Goal: Task Accomplishment & Management: Complete application form

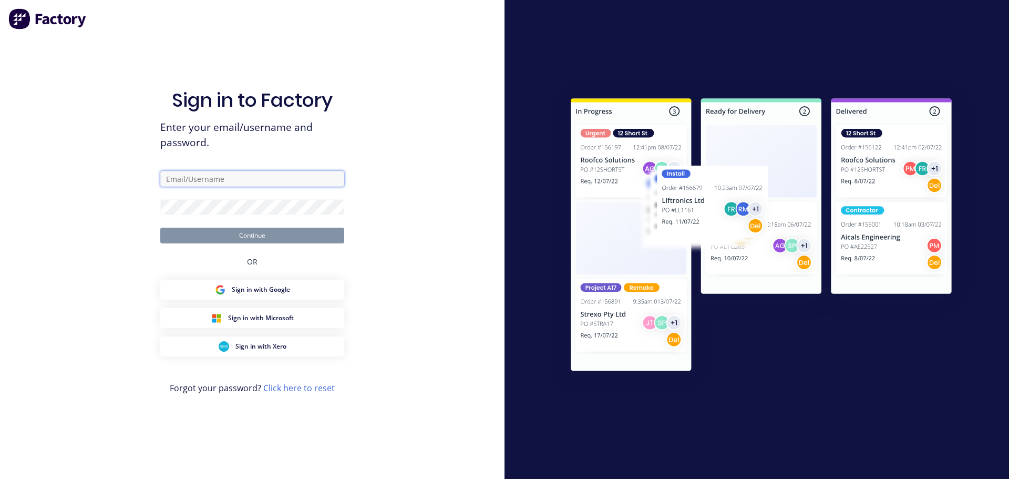
type input "[PERSON_NAME][EMAIL_ADDRESS][DOMAIN_NAME]"
click at [229, 238] on button "Continue" at bounding box center [252, 236] width 184 height 16
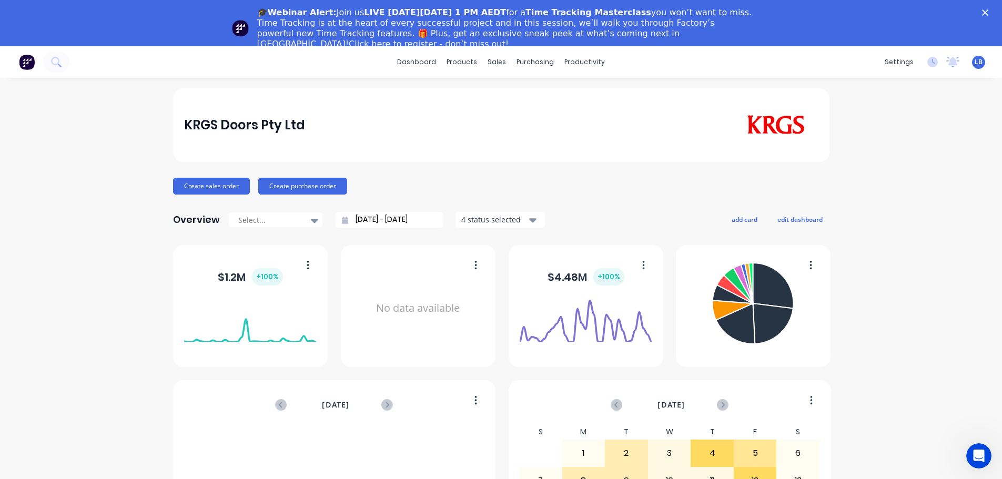
click at [988, 13] on polygon "Close" at bounding box center [985, 12] width 6 height 6
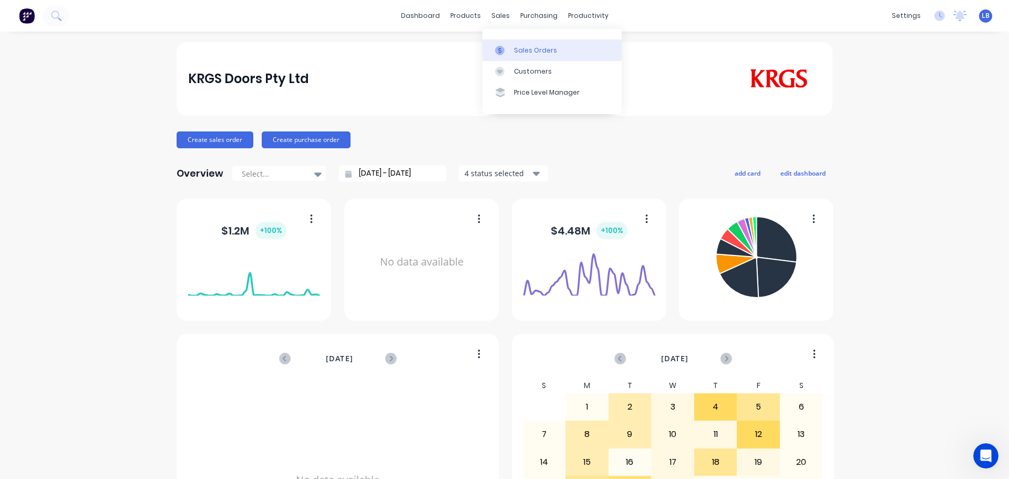
click at [532, 56] on link "Sales Orders" at bounding box center [552, 49] width 139 height 21
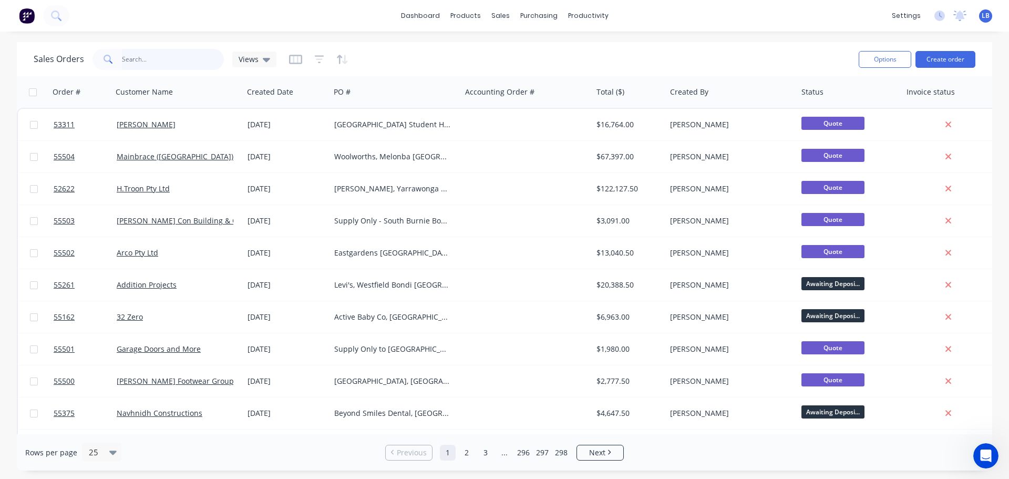
click at [158, 63] on input "text" at bounding box center [173, 59] width 103 height 21
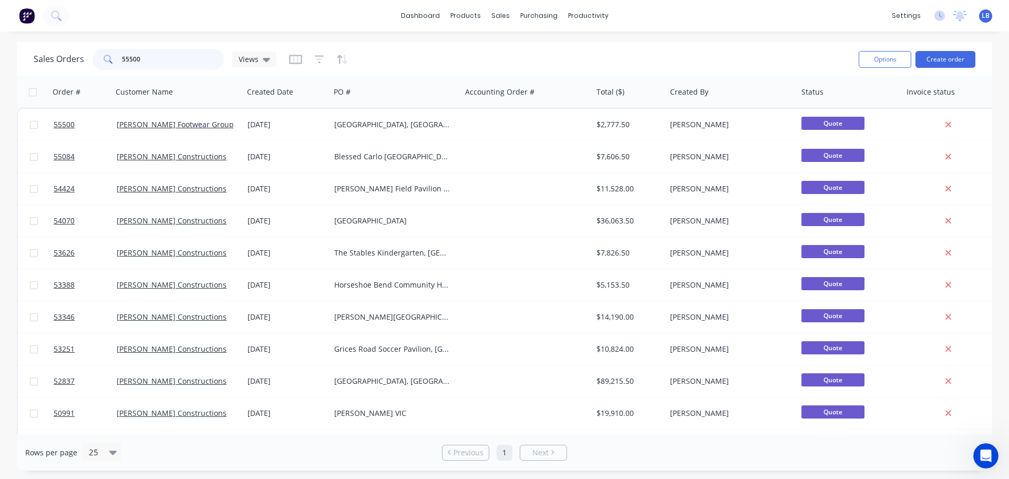
type input "55500"
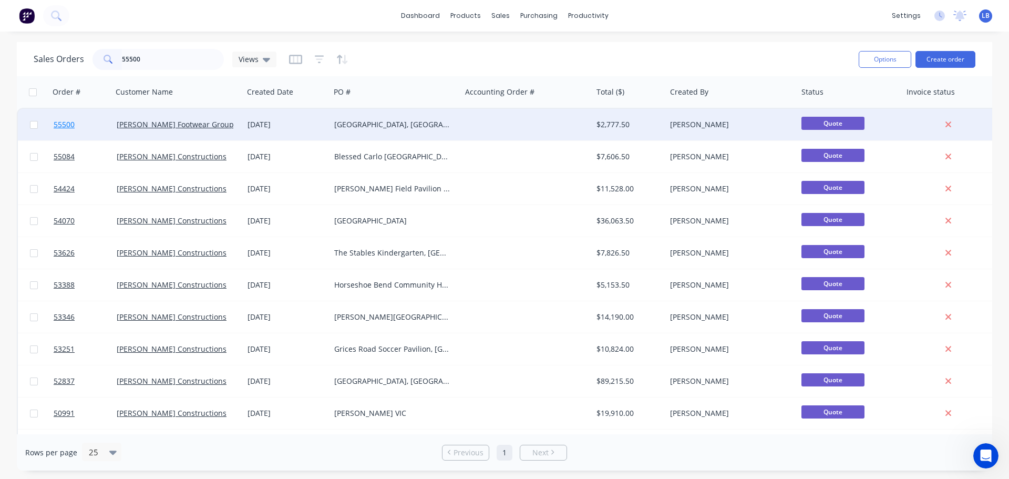
click at [61, 122] on span "55500" at bounding box center [64, 124] width 21 height 11
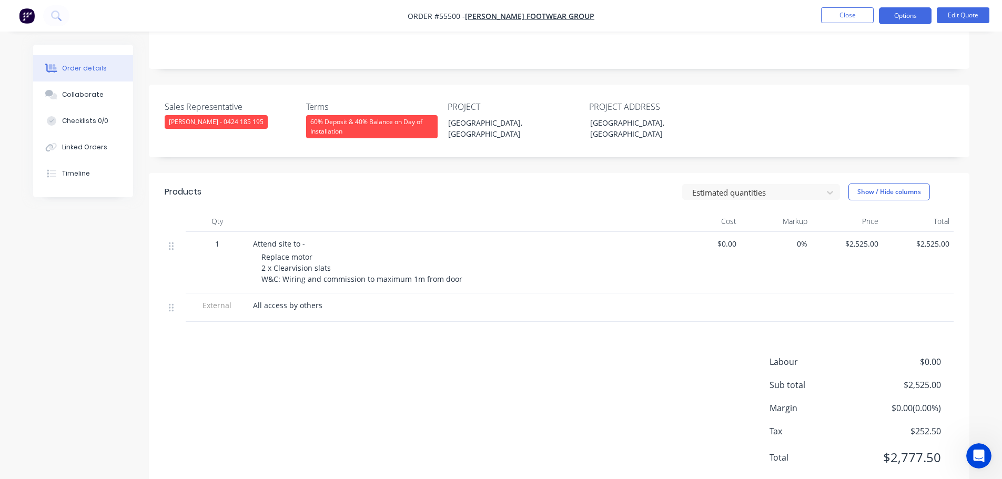
scroll to position [234, 0]
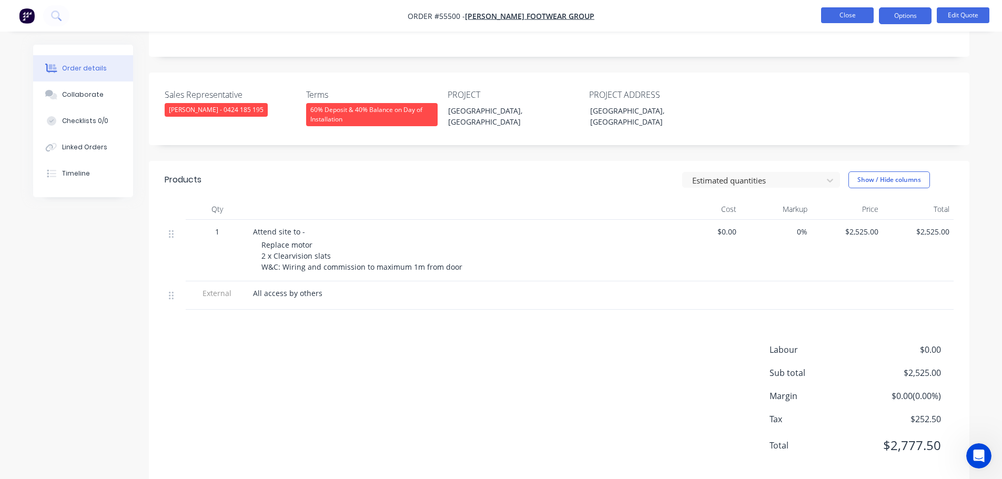
click at [832, 14] on button "Close" at bounding box center [847, 15] width 53 height 16
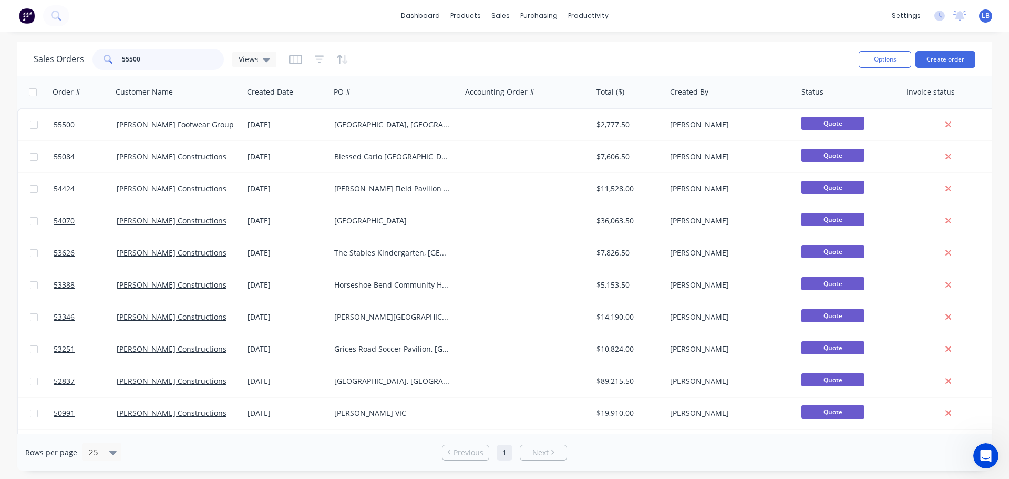
drag, startPoint x: 144, startPoint y: 59, endPoint x: 105, endPoint y: 74, distance: 41.6
click at [105, 74] on div "Sales Orders 55500 Views Options Create order" at bounding box center [505, 59] width 976 height 34
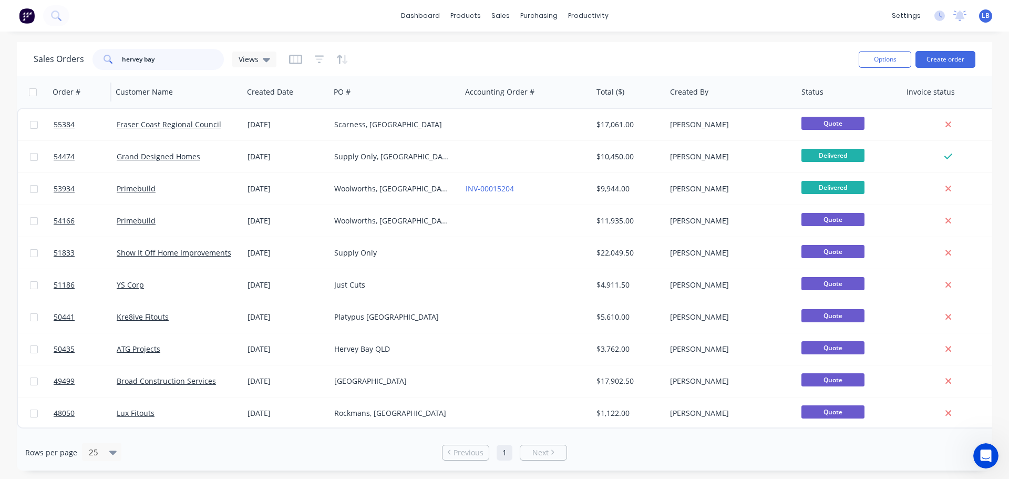
drag, startPoint x: 79, startPoint y: 75, endPoint x: 59, endPoint y: 77, distance: 20.6
click at [59, 77] on div "Sales Orders hervey bay Views Options Create order Order # Customer Name Create…" at bounding box center [505, 256] width 976 height 428
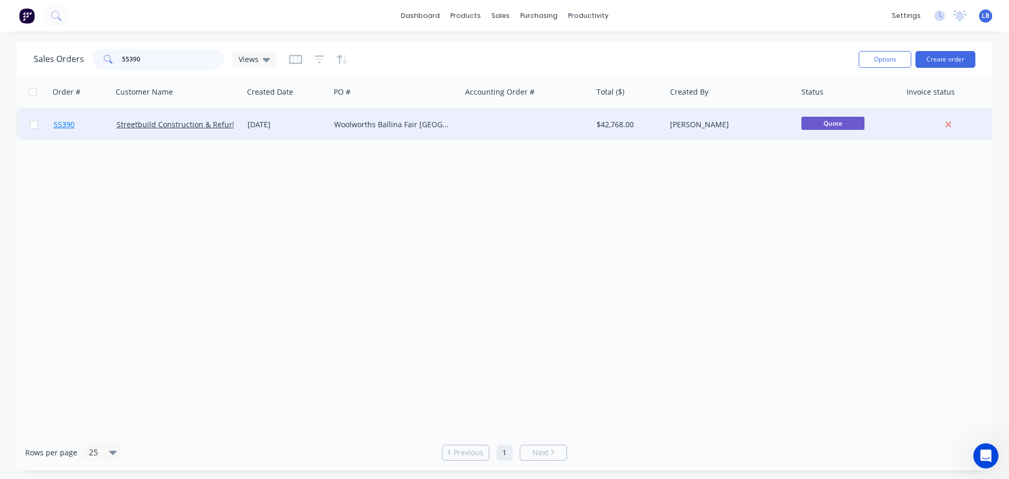
type input "55390"
click at [67, 125] on span "55390" at bounding box center [64, 124] width 21 height 11
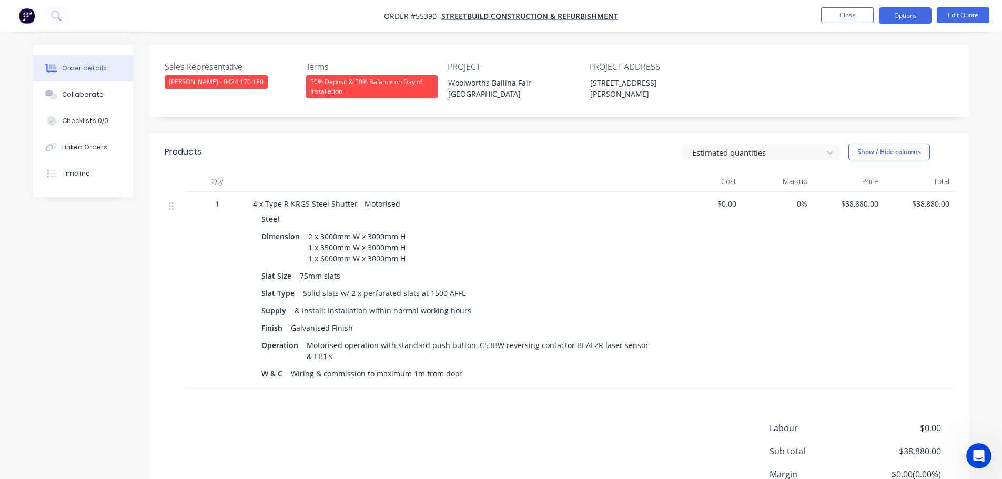
scroll to position [263, 0]
click at [849, 19] on button "Close" at bounding box center [847, 15] width 53 height 16
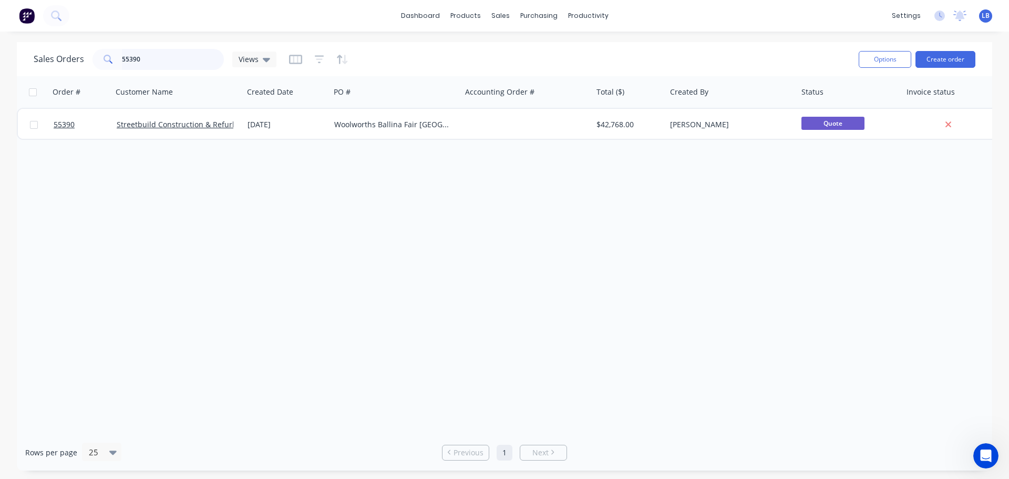
drag, startPoint x: 144, startPoint y: 57, endPoint x: 54, endPoint y: 71, distance: 90.4
click at [54, 71] on div "Sales Orders 55390 Views" at bounding box center [442, 59] width 817 height 26
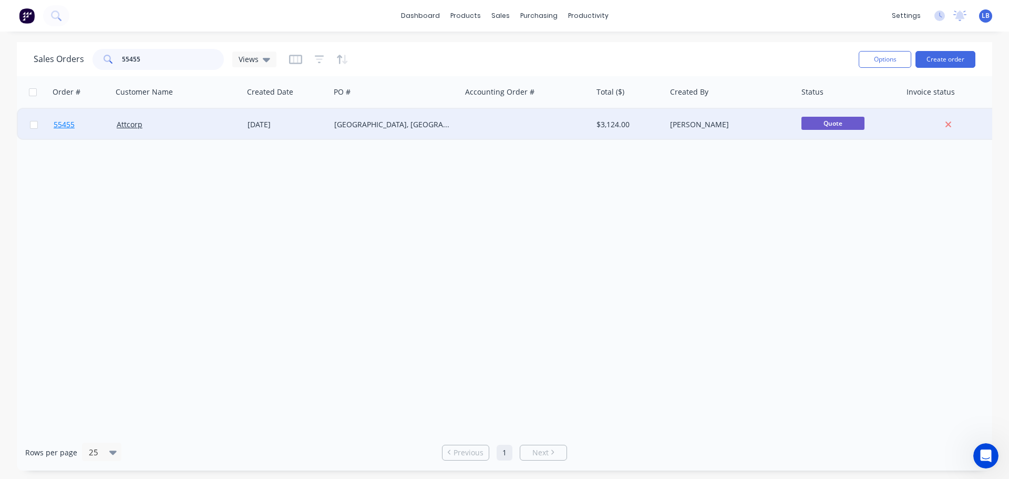
type input "55455"
click at [66, 124] on span "55455" at bounding box center [64, 124] width 21 height 11
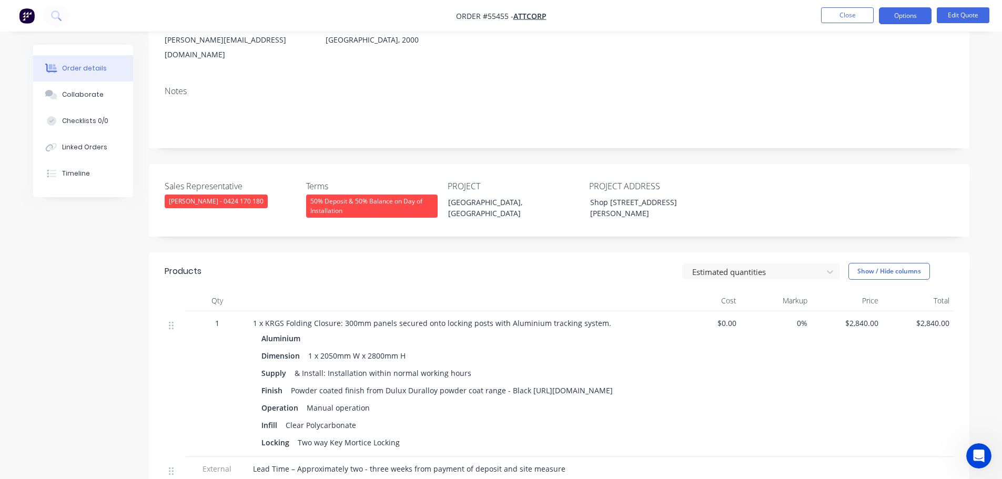
scroll to position [158, 0]
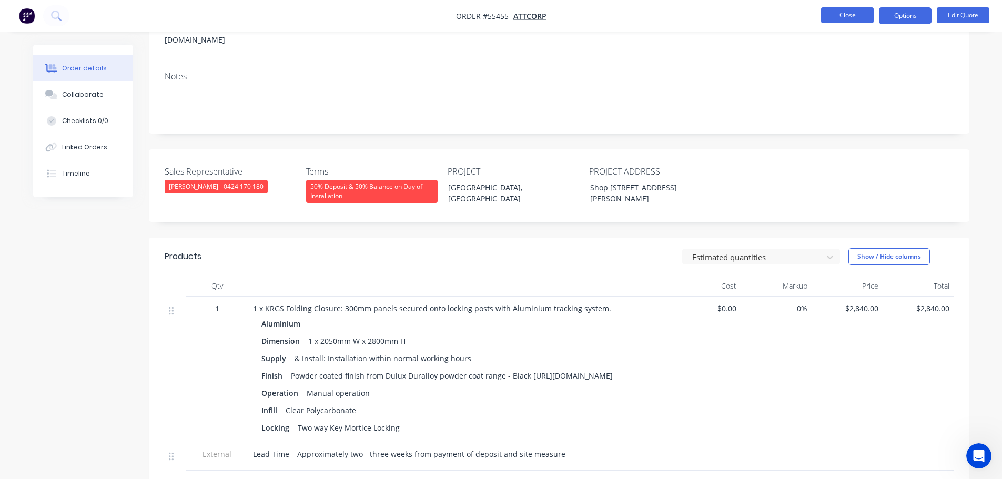
click at [832, 12] on button "Close" at bounding box center [847, 15] width 53 height 16
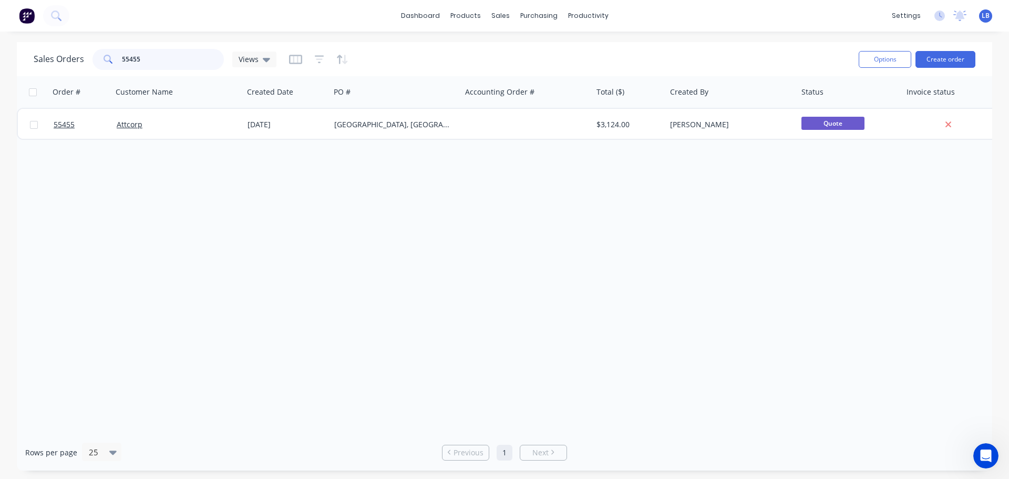
drag, startPoint x: 148, startPoint y: 59, endPoint x: 73, endPoint y: 73, distance: 76.9
click at [73, 73] on div "Sales Orders 55455 Views Options Create order" at bounding box center [505, 59] width 976 height 34
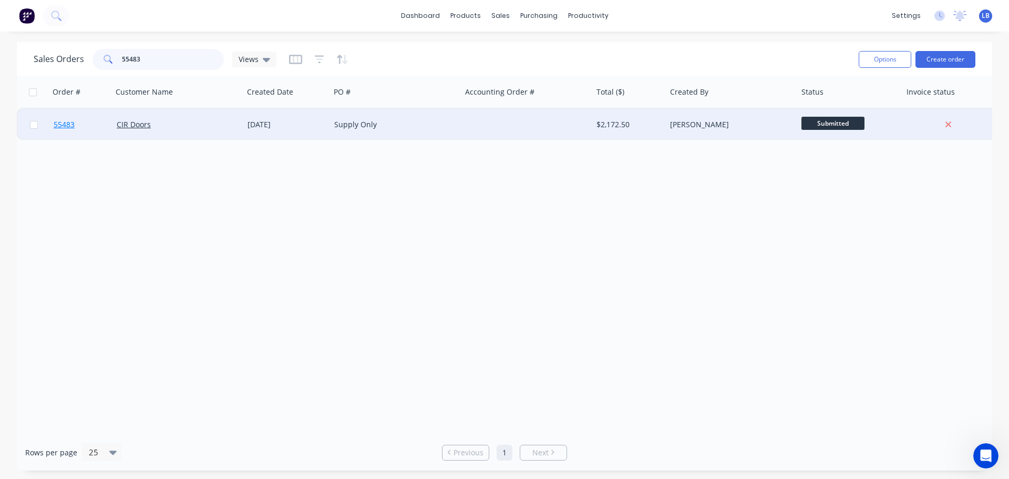
type input "55483"
click at [66, 128] on span "55483" at bounding box center [64, 124] width 21 height 11
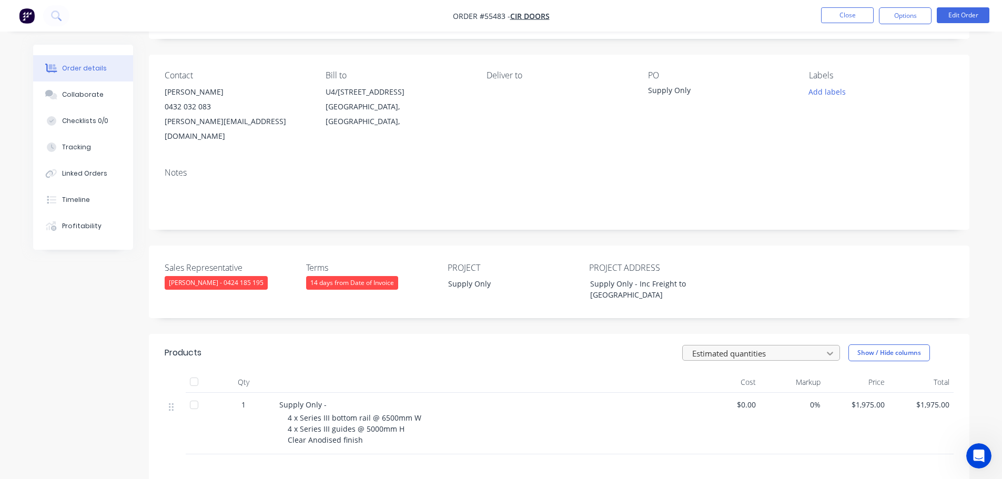
scroll to position [40, 0]
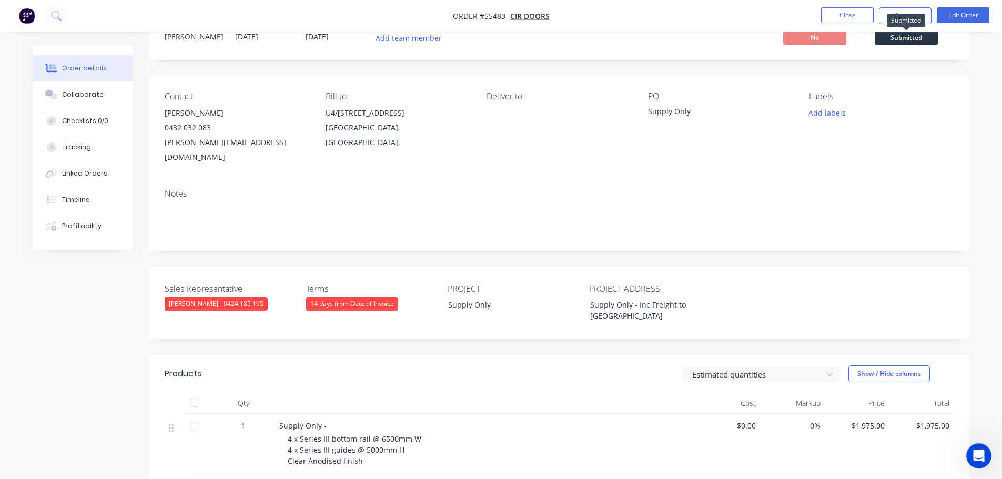
click at [891, 37] on span "Submitted" at bounding box center [905, 37] width 63 height 13
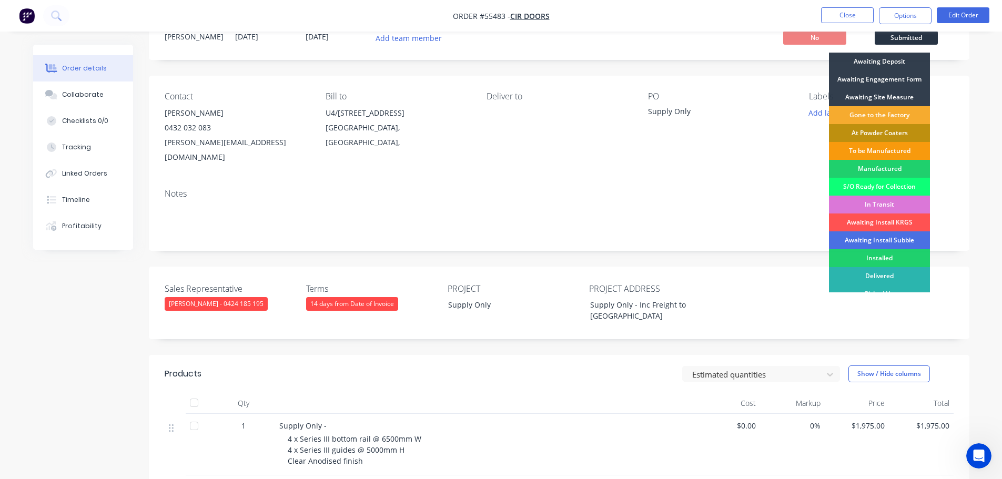
click at [884, 115] on div "Gone to the Factory" at bounding box center [879, 115] width 101 height 18
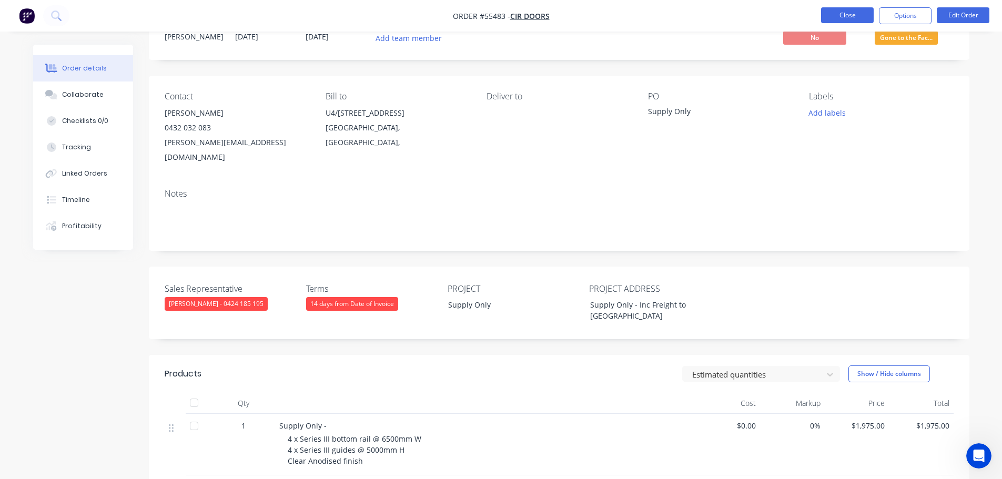
click at [853, 17] on button "Close" at bounding box center [847, 15] width 53 height 16
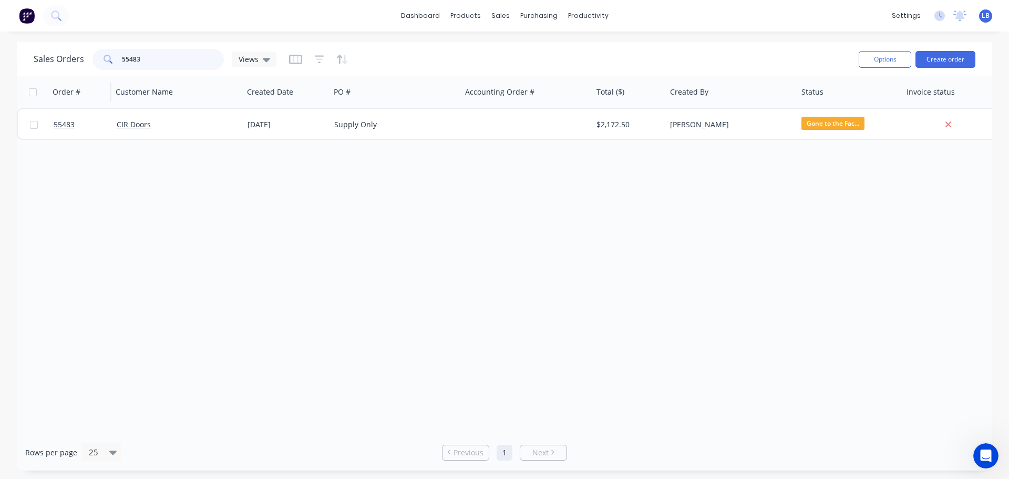
drag, startPoint x: 143, startPoint y: 59, endPoint x: 63, endPoint y: 78, distance: 82.8
click at [63, 78] on div "Sales Orders 55483 Views Options Create order Order # Customer Name Created Dat…" at bounding box center [505, 256] width 976 height 428
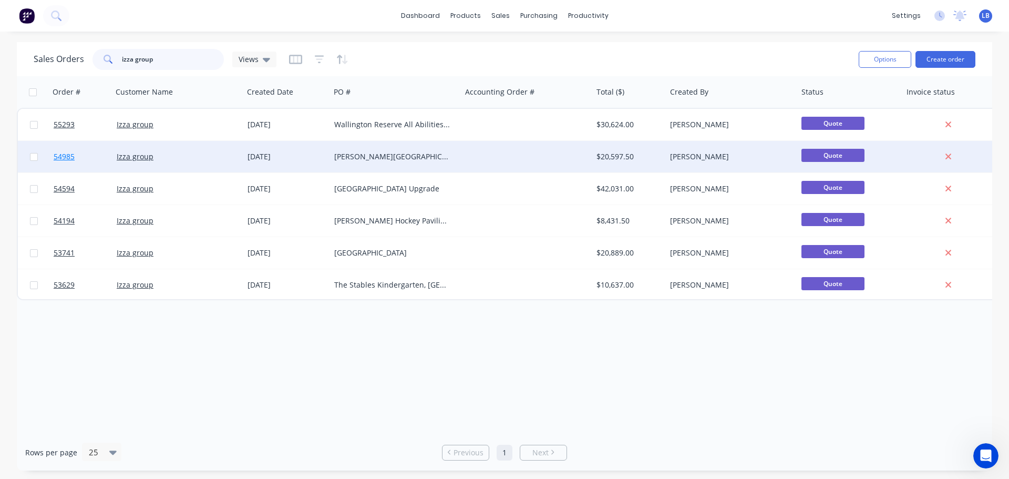
type input "izza group"
click at [62, 155] on span "54985" at bounding box center [64, 156] width 21 height 11
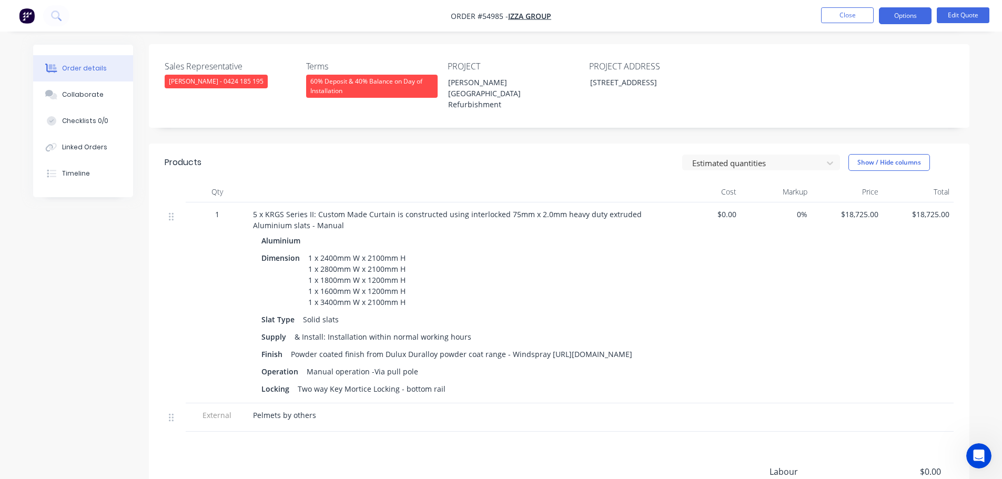
scroll to position [53, 0]
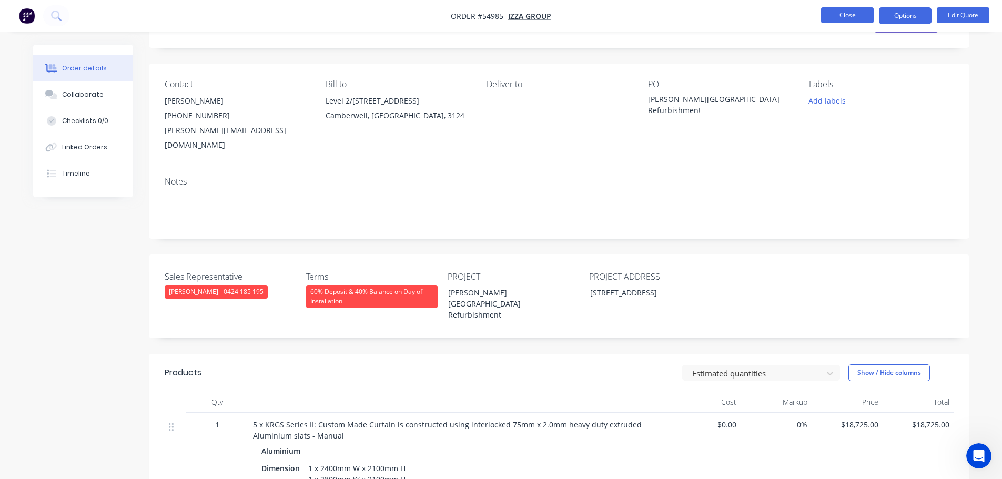
click at [844, 11] on button "Close" at bounding box center [847, 15] width 53 height 16
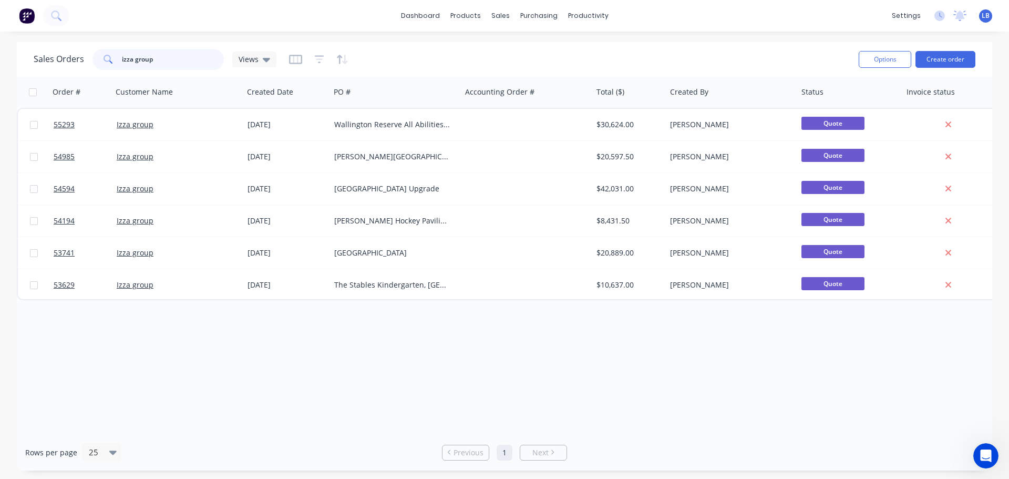
drag, startPoint x: 154, startPoint y: 57, endPoint x: 75, endPoint y: 73, distance: 80.9
click at [75, 73] on div "Sales Orders izza group Views Options Create order" at bounding box center [505, 59] width 976 height 34
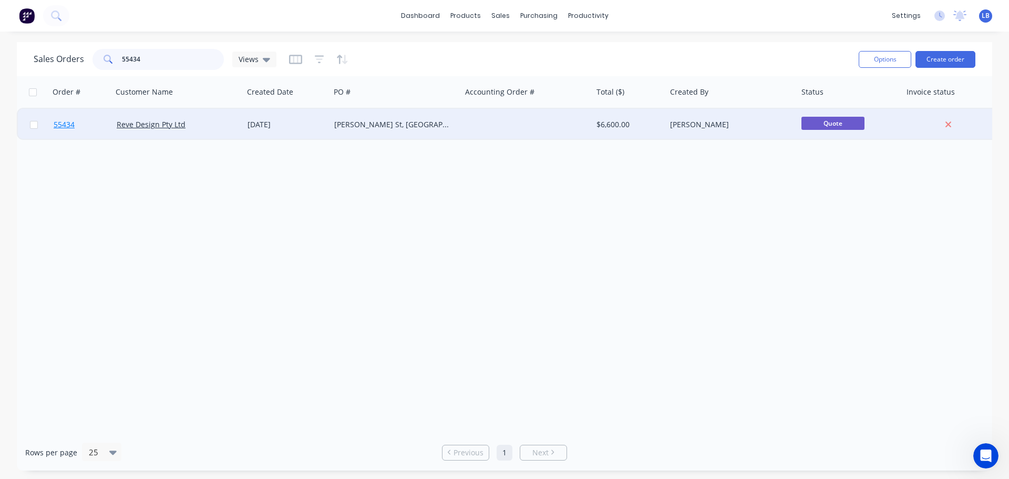
type input "55434"
click at [59, 125] on span "55434" at bounding box center [64, 124] width 21 height 11
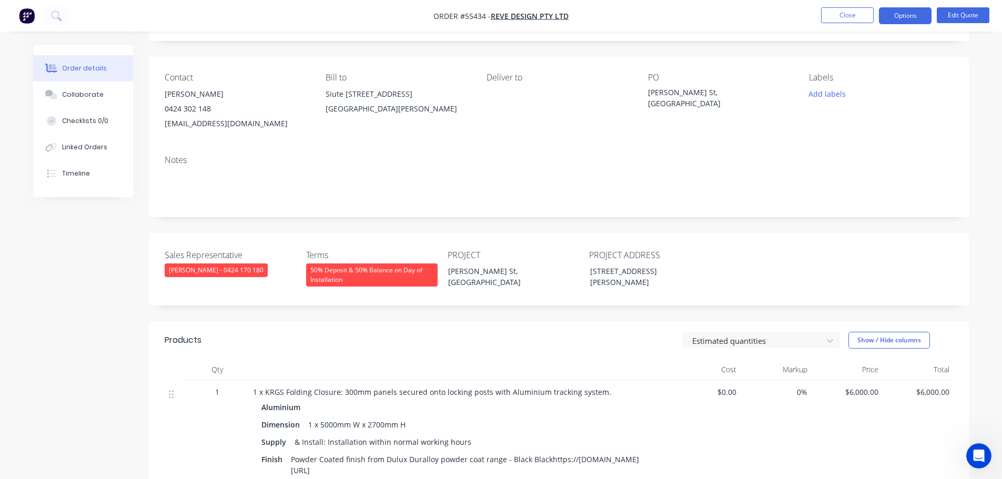
scroll to position [210, 0]
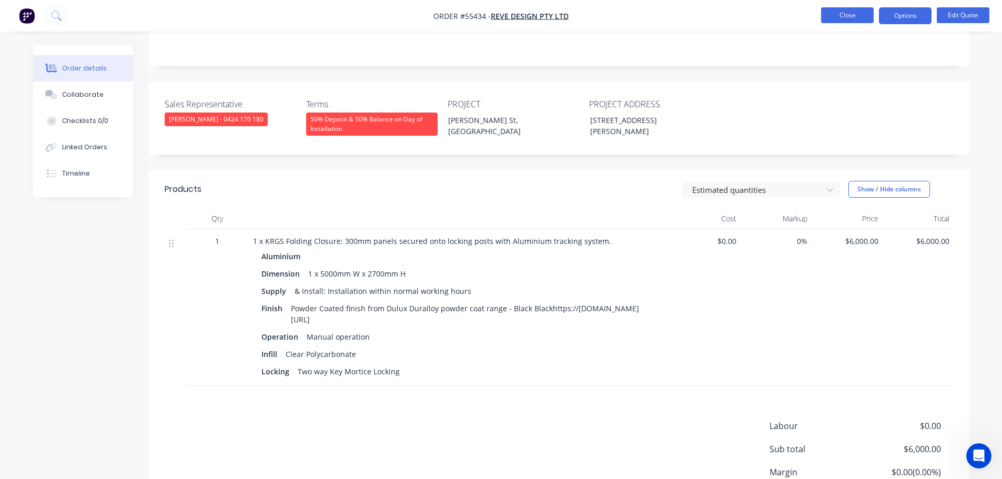
click at [843, 17] on button "Close" at bounding box center [847, 15] width 53 height 16
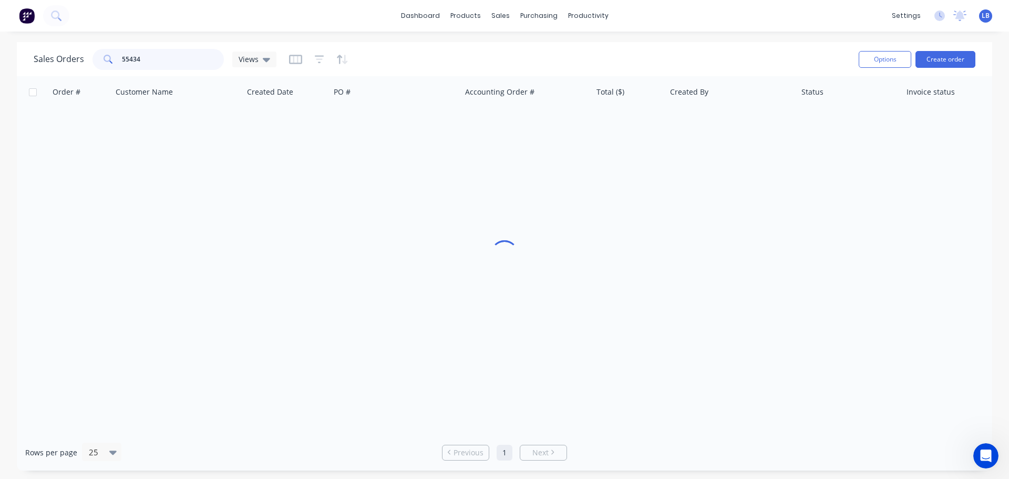
drag, startPoint x: 151, startPoint y: 59, endPoint x: 38, endPoint y: 72, distance: 114.2
click at [38, 72] on div "Sales Orders 55434 Views" at bounding box center [442, 59] width 817 height 26
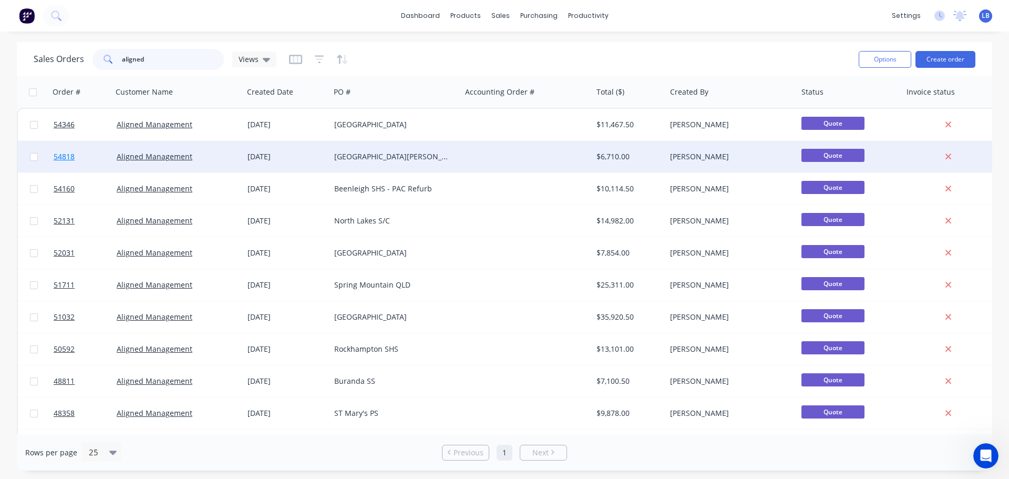
type input "aligned"
click at [61, 159] on span "54818" at bounding box center [64, 156] width 21 height 11
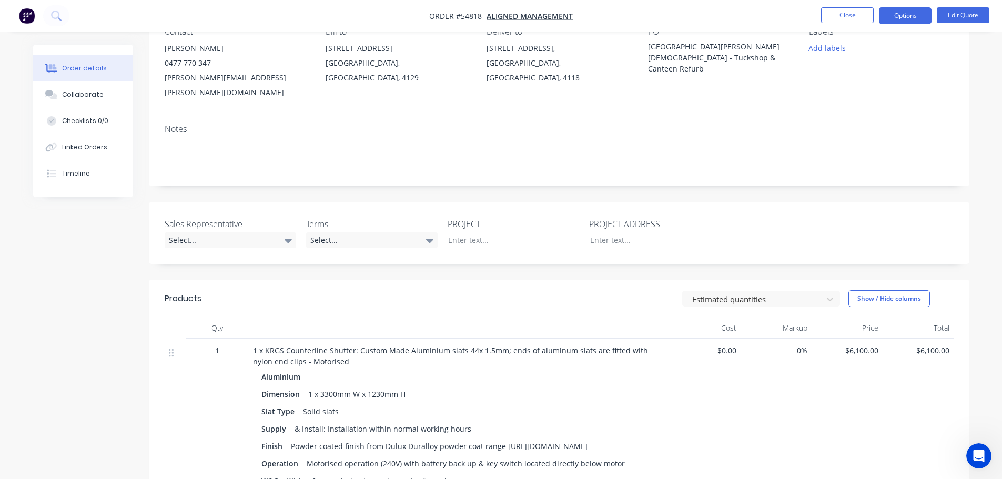
scroll to position [53, 0]
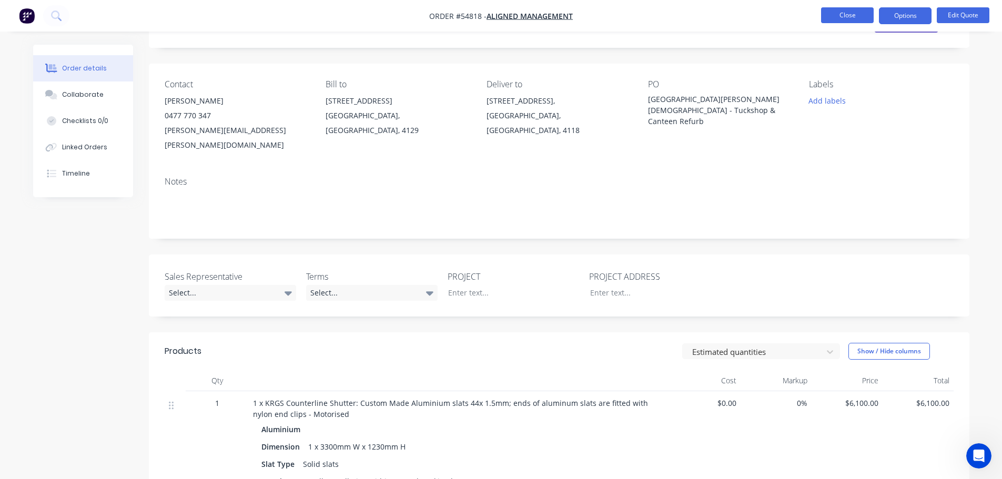
click at [833, 15] on button "Close" at bounding box center [847, 15] width 53 height 16
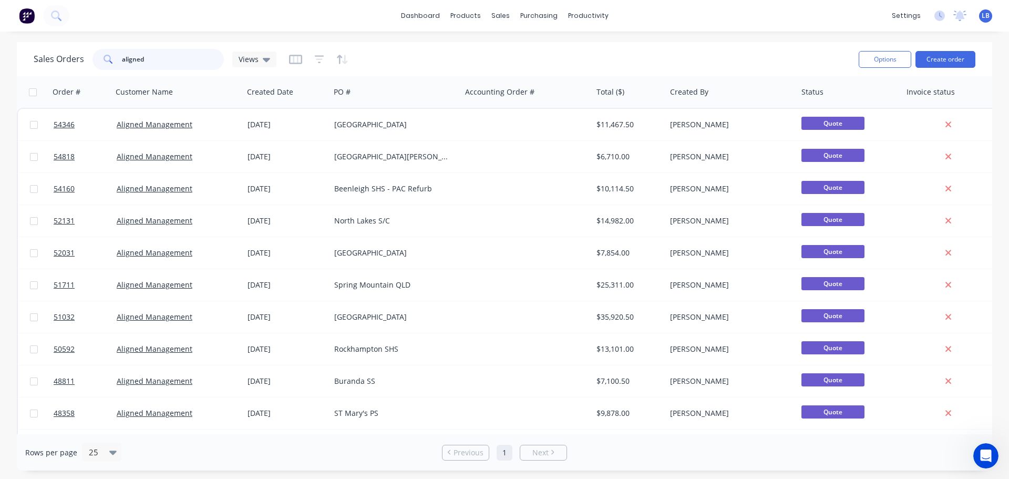
drag, startPoint x: 145, startPoint y: 60, endPoint x: 28, endPoint y: 84, distance: 118.6
click at [28, 84] on div "Sales Orders aligned Views Options Create order Order # Customer Name Created D…" at bounding box center [505, 256] width 976 height 428
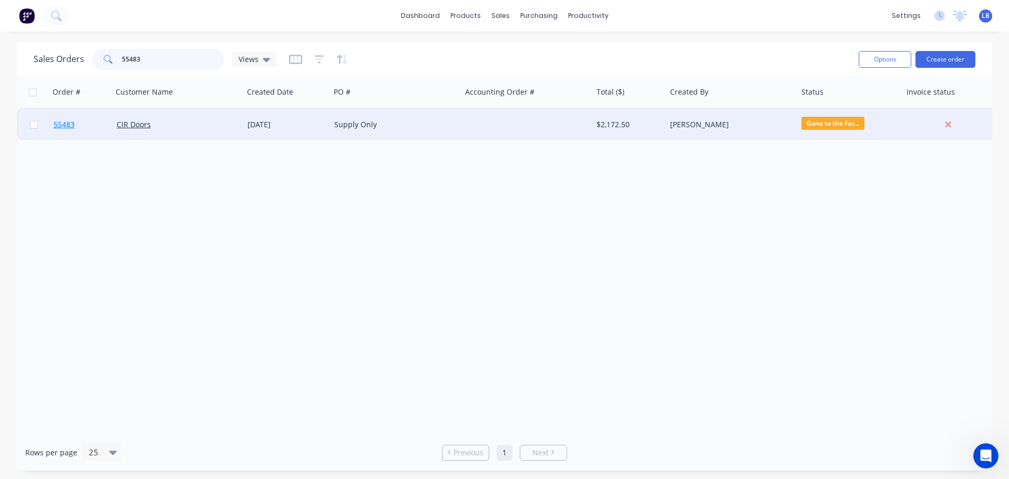
type input "55483"
click at [65, 126] on span "55483" at bounding box center [64, 124] width 21 height 11
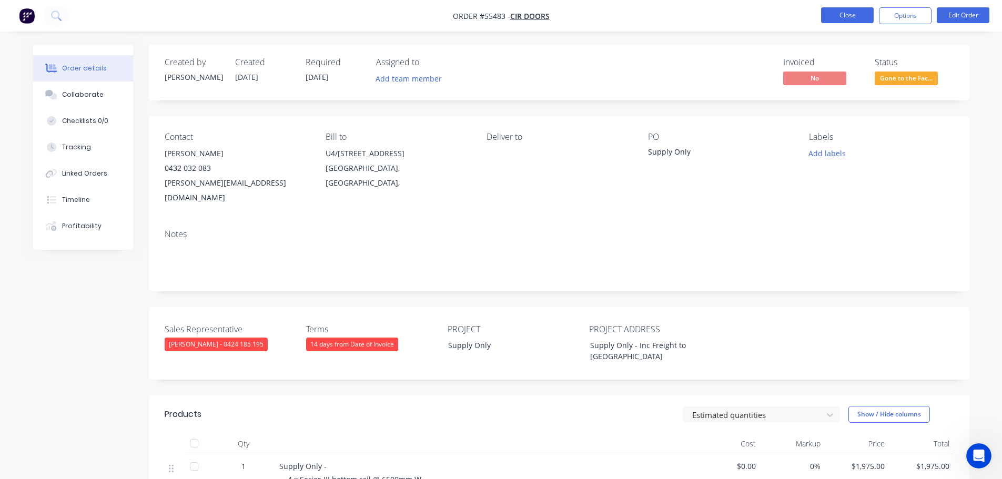
click at [842, 14] on button "Close" at bounding box center [847, 15] width 53 height 16
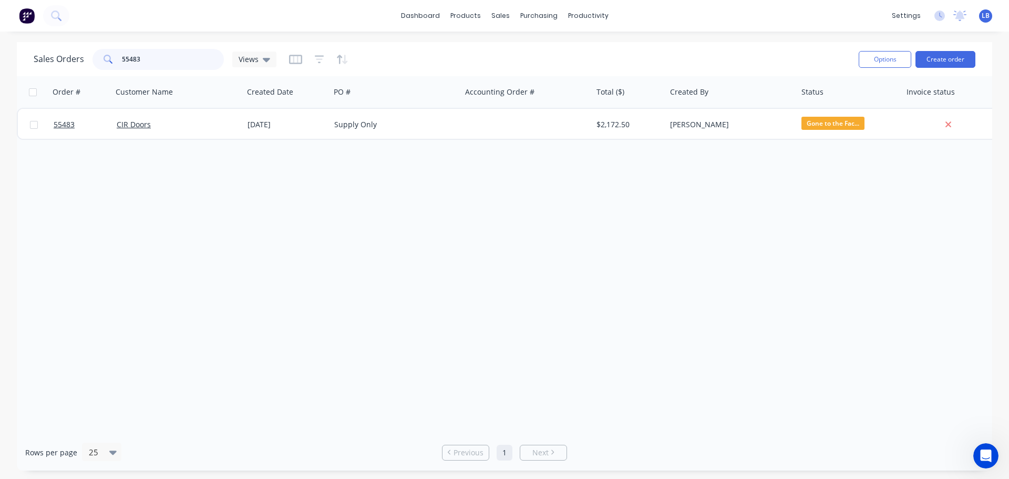
drag, startPoint x: 149, startPoint y: 56, endPoint x: 64, endPoint y: 72, distance: 86.5
click at [64, 72] on div "Sales Orders 55483 Views" at bounding box center [442, 59] width 817 height 26
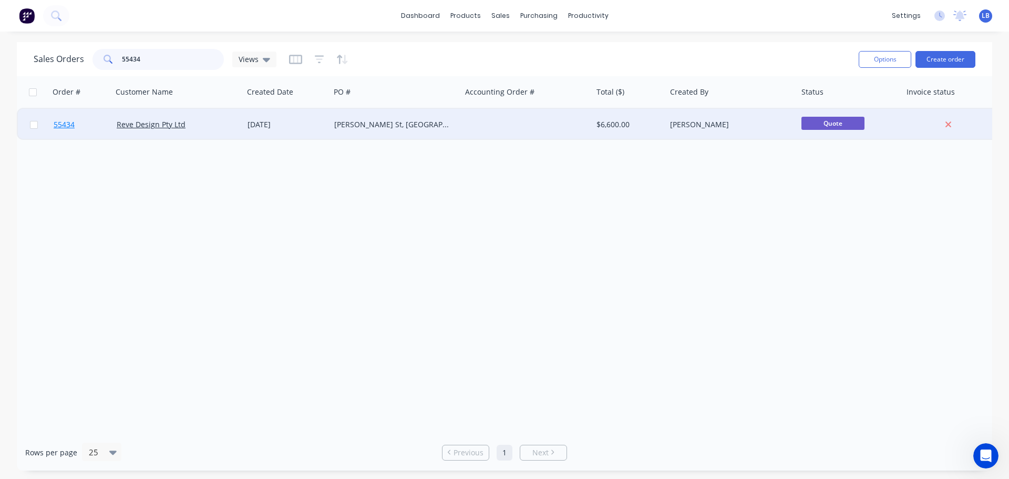
type input "55434"
click at [67, 128] on span "55434" at bounding box center [64, 124] width 21 height 11
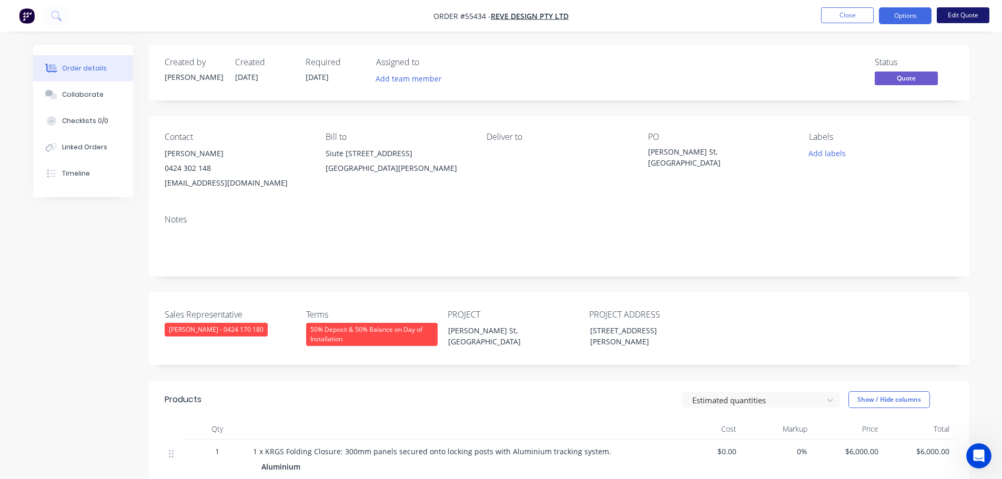
click at [949, 17] on button "Edit Quote" at bounding box center [962, 15] width 53 height 16
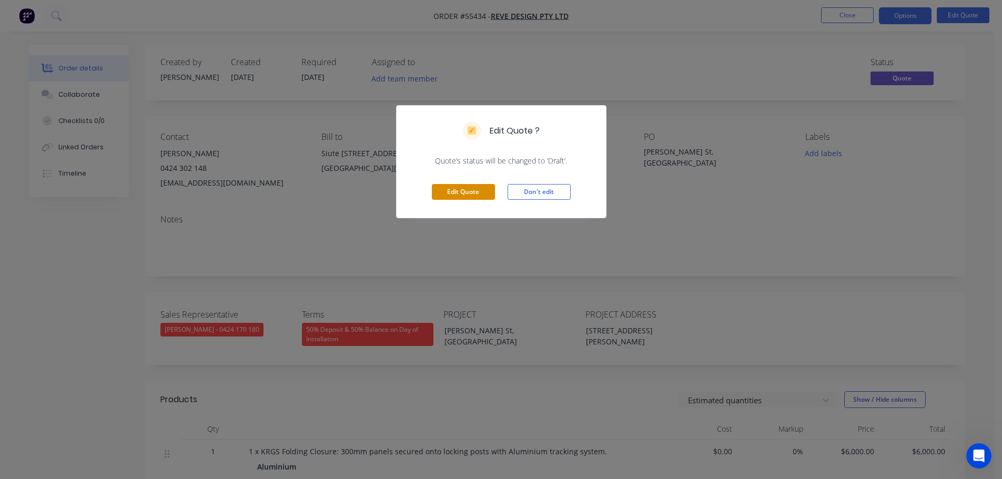
click at [468, 192] on button "Edit Quote" at bounding box center [463, 192] width 63 height 16
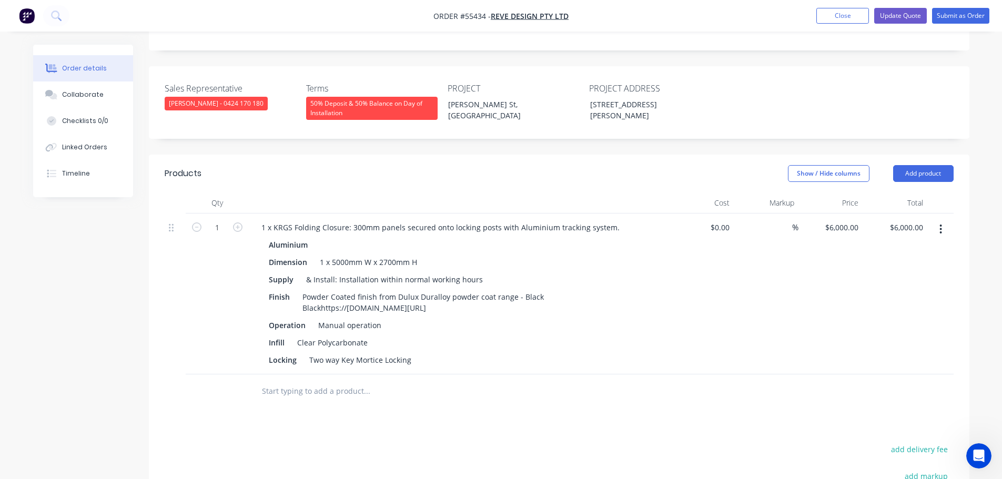
scroll to position [263, 0]
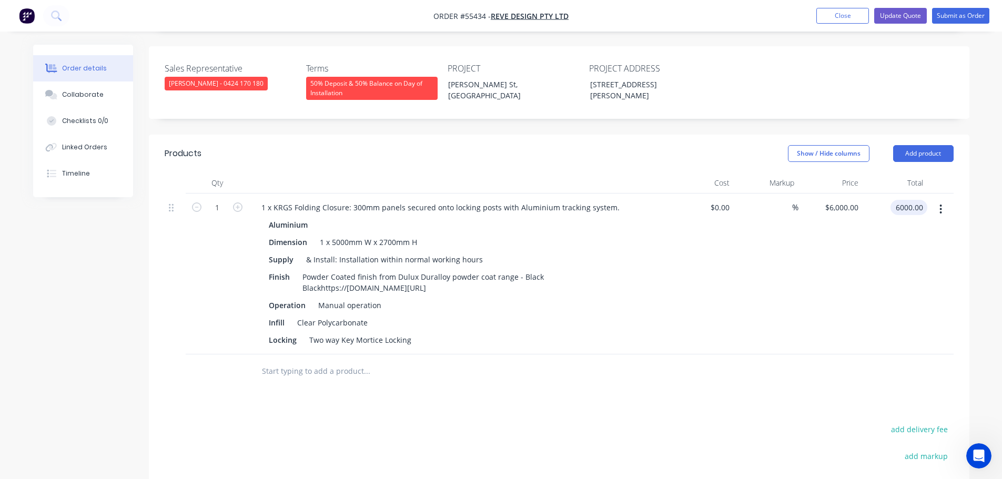
click at [900, 200] on input "6000.00" at bounding box center [910, 207] width 33 height 15
type input "7480"
type input "$7,480.00"
click at [394, 234] on div "1 x 5000mm W x 2700mm H" at bounding box center [368, 241] width 106 height 15
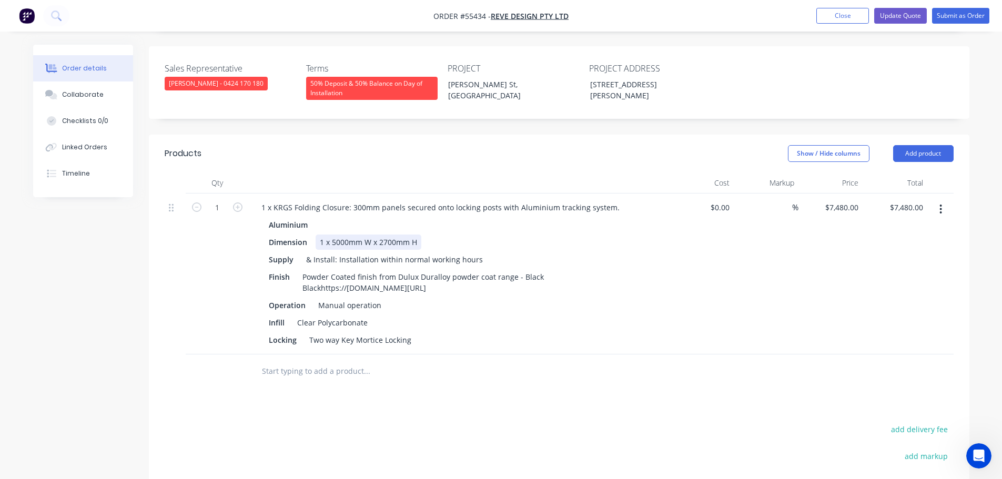
click at [394, 234] on div "1 x 5000mm W x 2700mm H" at bounding box center [368, 241] width 106 height 15
click at [911, 19] on button "Update Quote" at bounding box center [900, 16] width 53 height 16
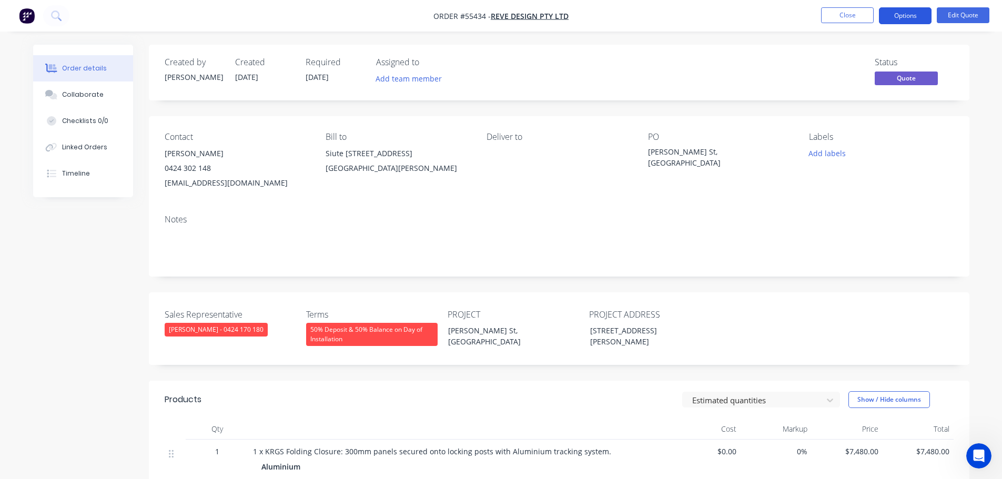
click at [901, 18] on button "Options" at bounding box center [905, 15] width 53 height 17
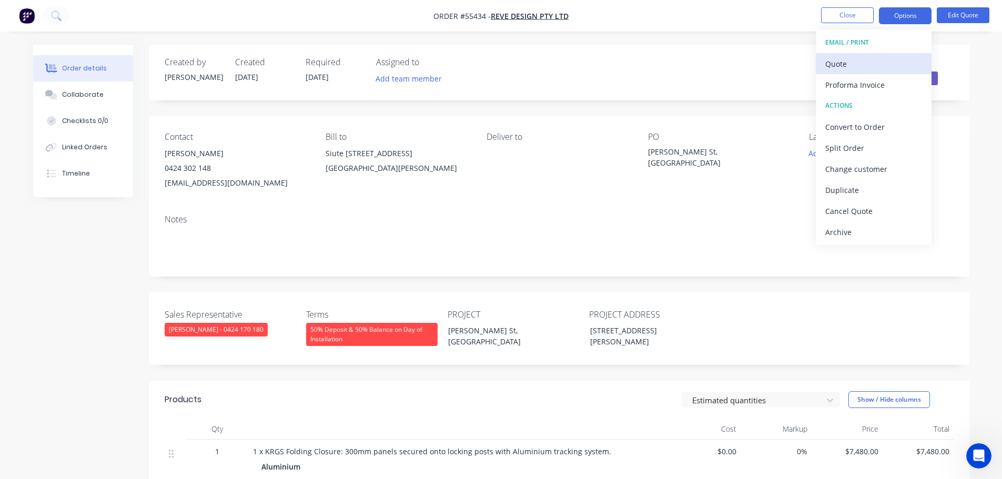
click at [844, 69] on div "Quote" at bounding box center [873, 63] width 97 height 15
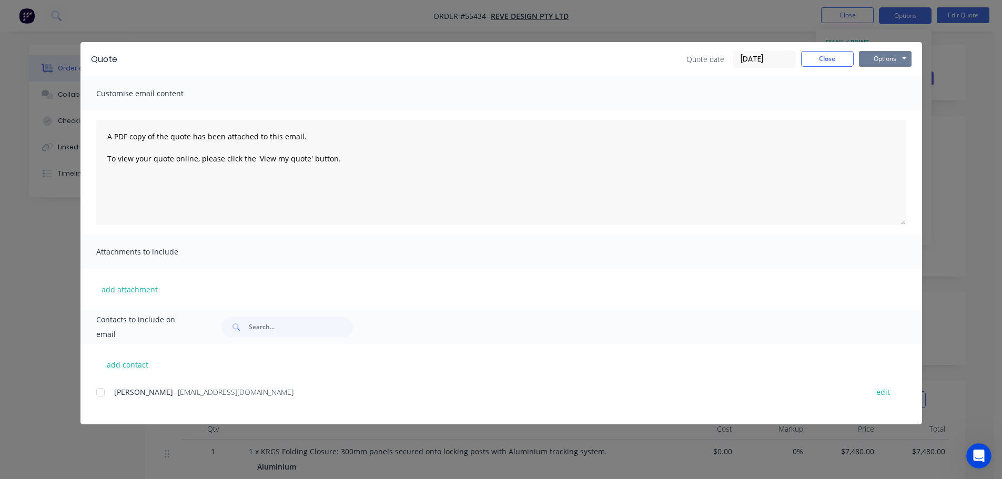
click at [867, 61] on button "Options" at bounding box center [885, 59] width 53 height 16
click at [875, 95] on button "Print" at bounding box center [892, 94] width 67 height 17
click at [809, 60] on button "Close" at bounding box center [827, 59] width 53 height 16
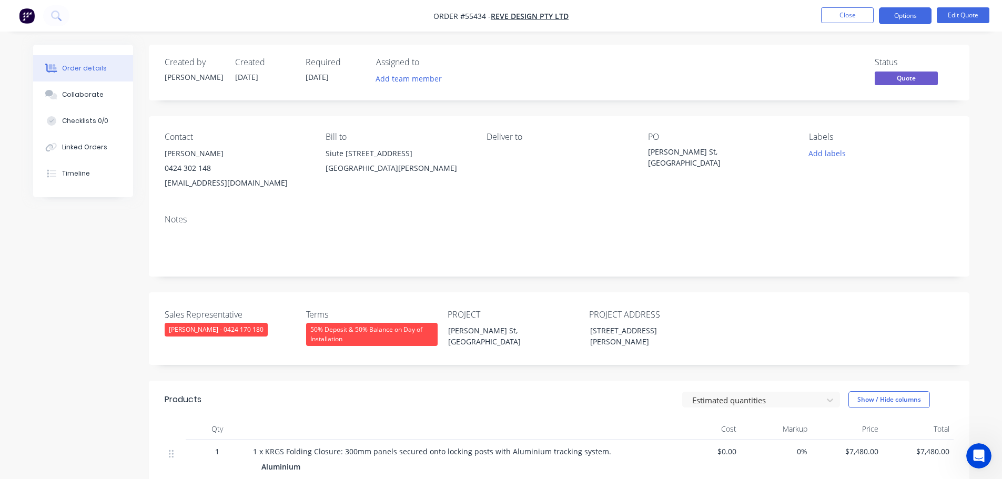
click at [211, 169] on span at bounding box center [211, 168] width 0 height 10
click at [211, 166] on span at bounding box center [211, 168] width 0 height 10
drag, startPoint x: 849, startPoint y: 12, endPoint x: 840, endPoint y: 16, distance: 9.7
click at [840, 16] on button "Close" at bounding box center [847, 15] width 53 height 16
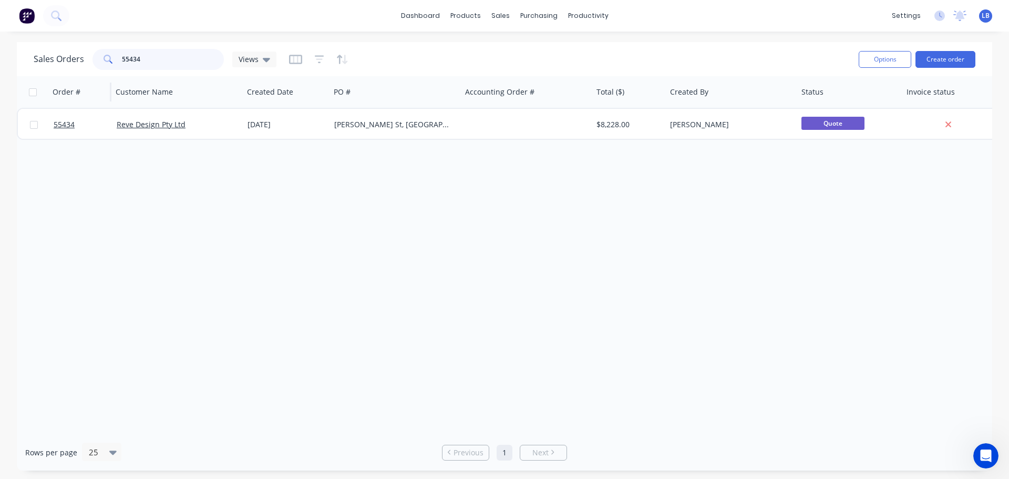
drag, startPoint x: 145, startPoint y: 61, endPoint x: 59, endPoint y: 79, distance: 88.1
click at [59, 79] on div "Sales Orders 55434 Views Options Create order Order # Customer Name Created Dat…" at bounding box center [505, 256] width 976 height 428
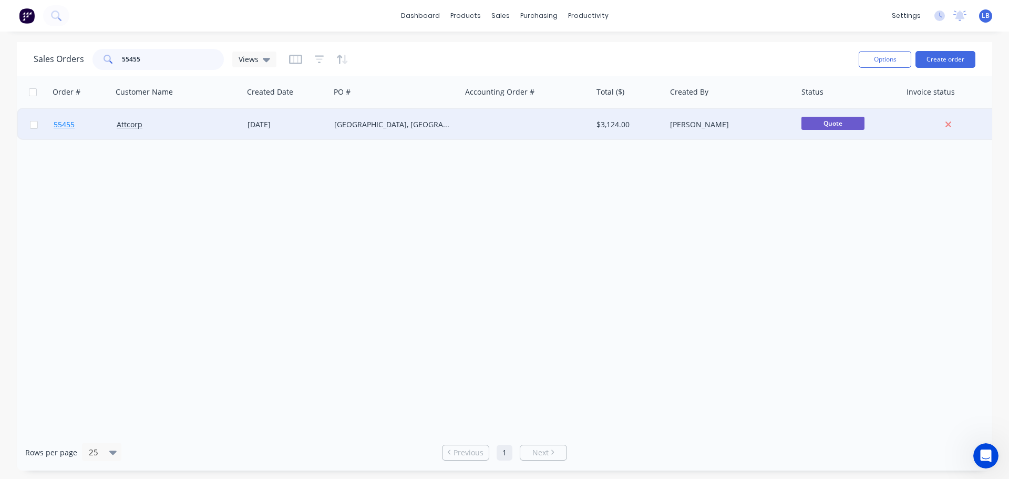
type input "55455"
click at [61, 130] on link "55455" at bounding box center [85, 125] width 63 height 32
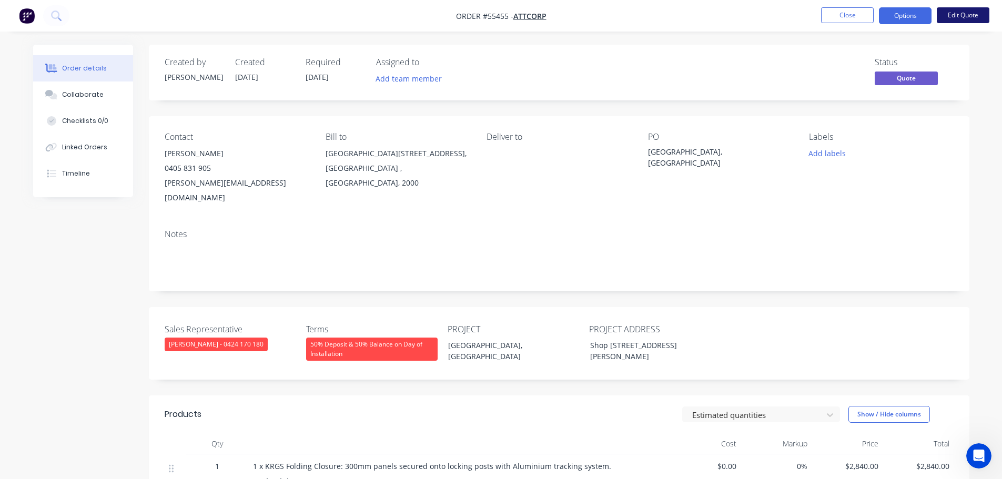
click at [954, 12] on button "Edit Quote" at bounding box center [962, 15] width 53 height 16
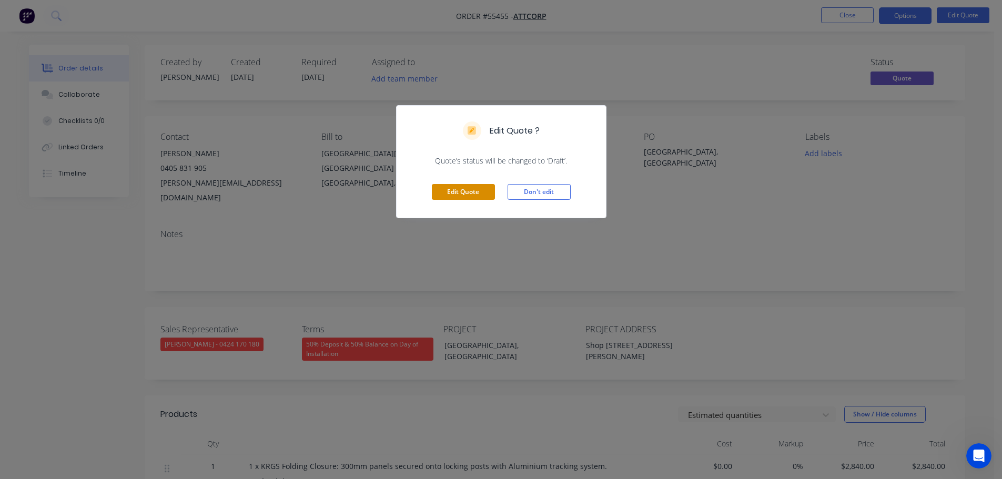
click at [475, 192] on button "Edit Quote" at bounding box center [463, 192] width 63 height 16
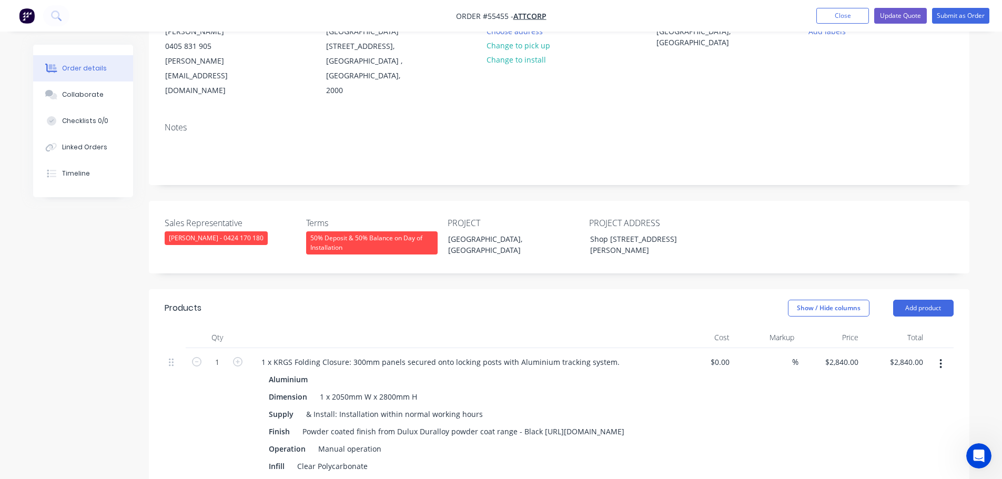
scroll to position [210, 0]
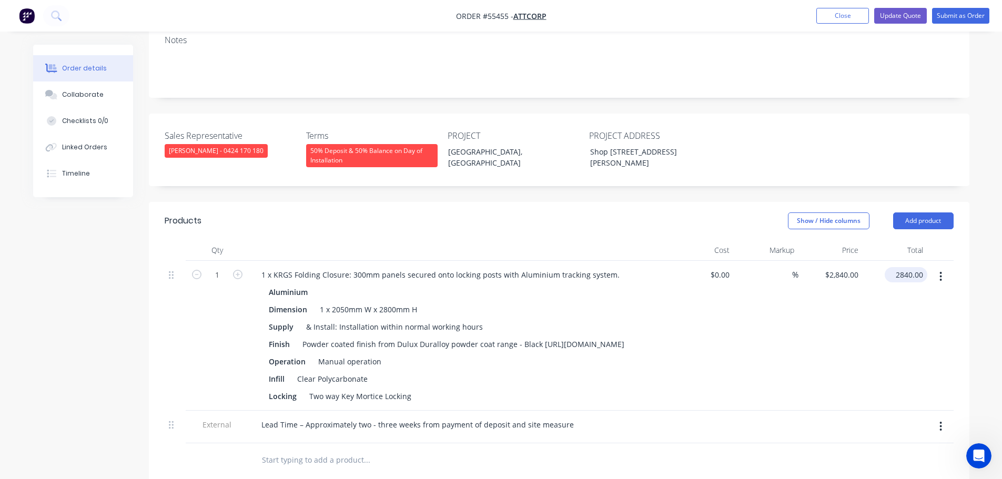
click at [910, 267] on input "2840.00" at bounding box center [908, 274] width 38 height 15
type input "$2,840.00"
click at [937, 267] on button "button" at bounding box center [940, 276] width 25 height 19
click at [870, 360] on div "Delete" at bounding box center [903, 367] width 81 height 15
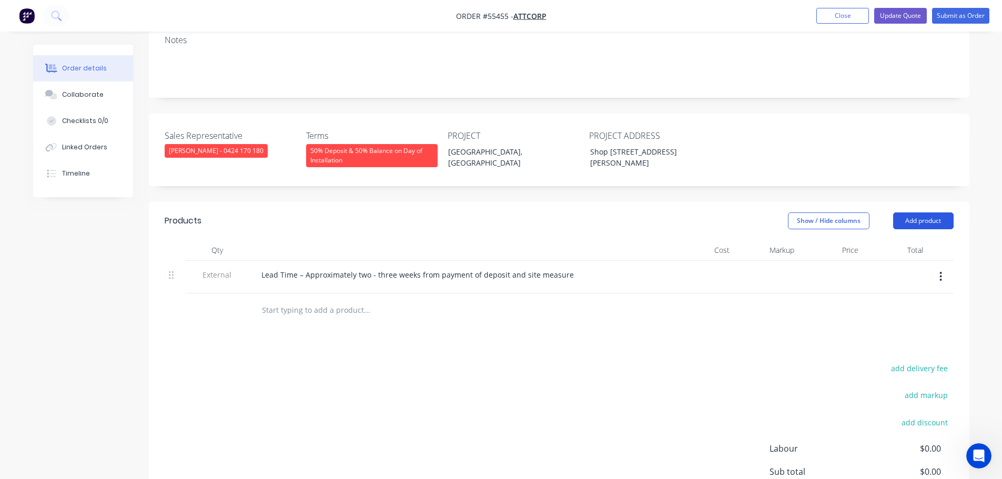
click at [916, 212] on button "Add product" at bounding box center [923, 220] width 60 height 17
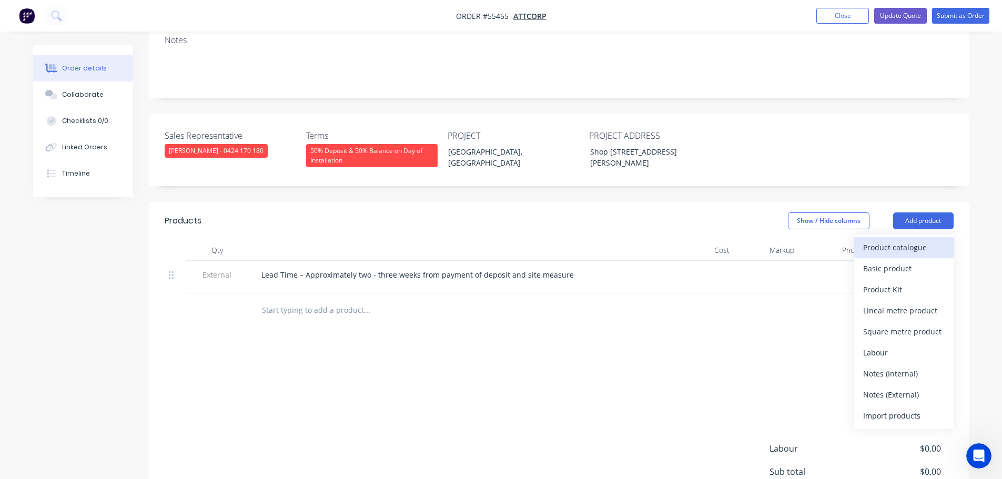
click at [878, 240] on div "Product catalogue" at bounding box center [903, 247] width 81 height 15
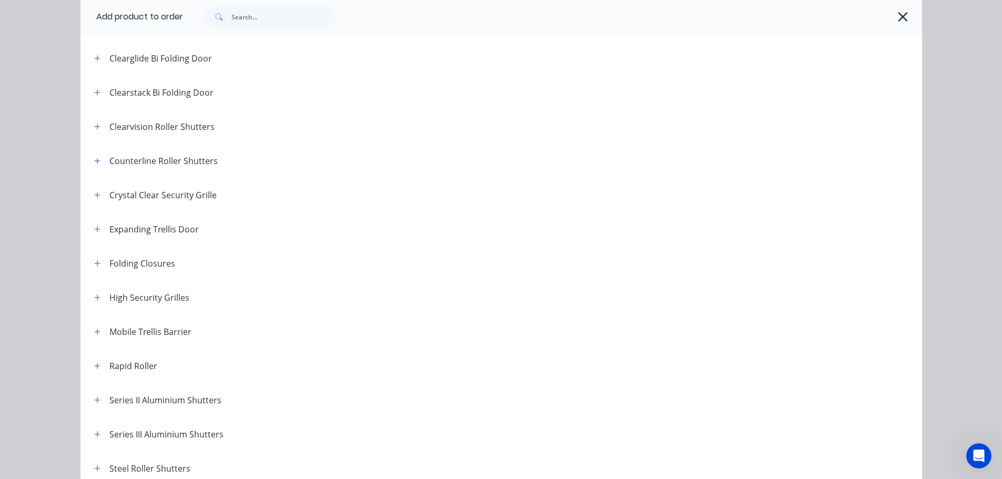
scroll to position [158, 0]
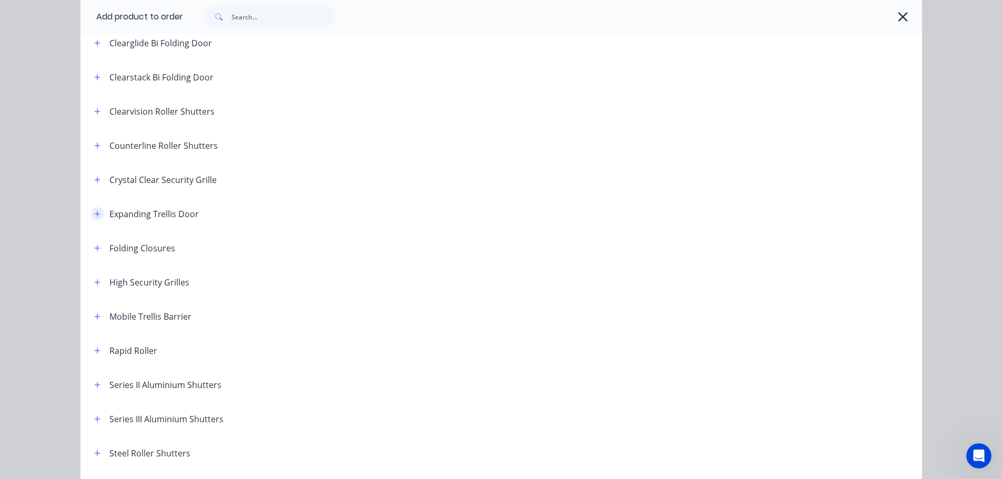
click at [94, 213] on icon "button" at bounding box center [97, 214] width 6 height 6
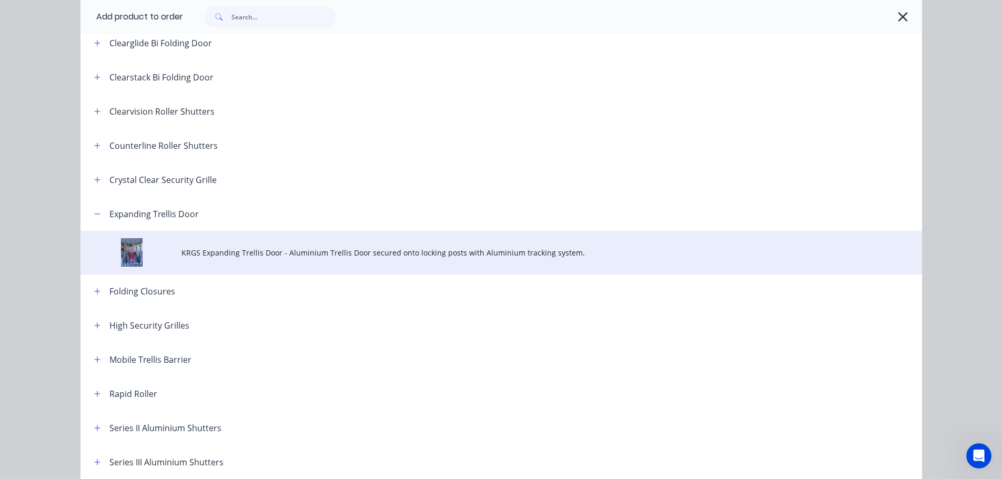
click at [323, 257] on span "KRGS Expanding Trellis Door - Aluminium Trellis Door secured onto locking posts…" at bounding box center [477, 252] width 592 height 11
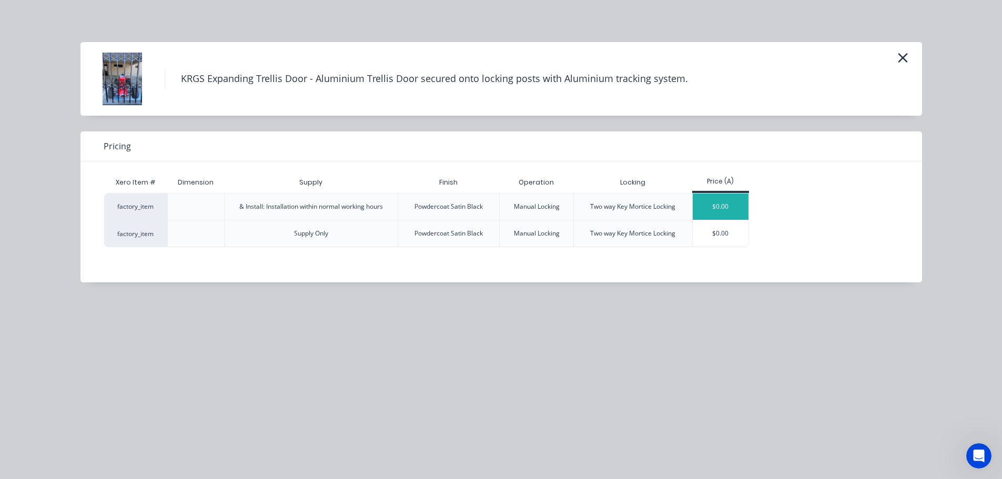
click at [734, 208] on div "$0.00" at bounding box center [720, 206] width 56 height 26
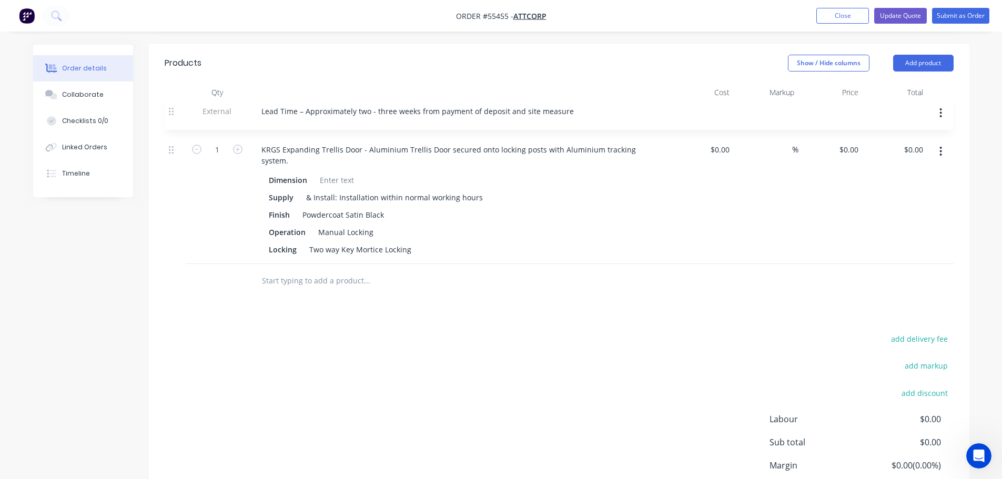
scroll to position [366, 0]
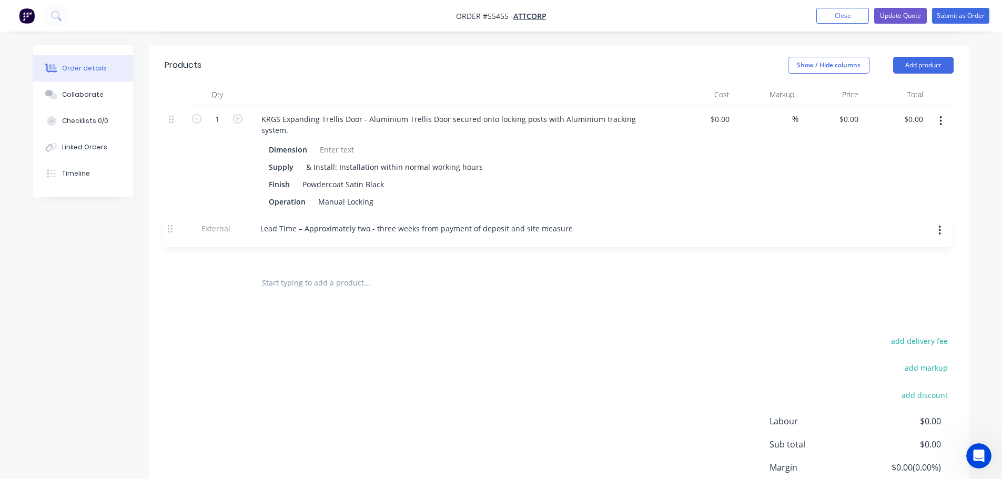
drag, startPoint x: 169, startPoint y: 104, endPoint x: 168, endPoint y: 233, distance: 129.3
click at [168, 233] on div "External Lead Time – Approximately two - three weeks from payment of deposit an…" at bounding box center [559, 185] width 789 height 161
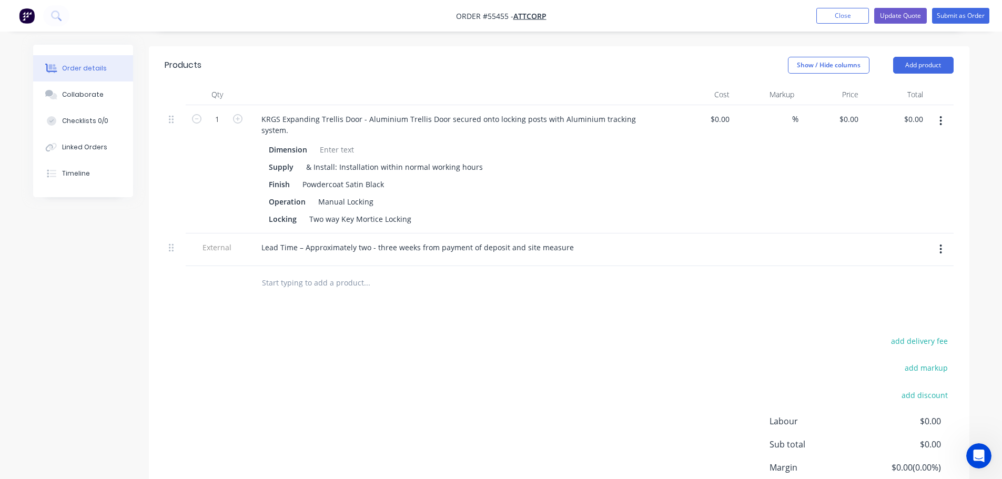
scroll to position [313, 0]
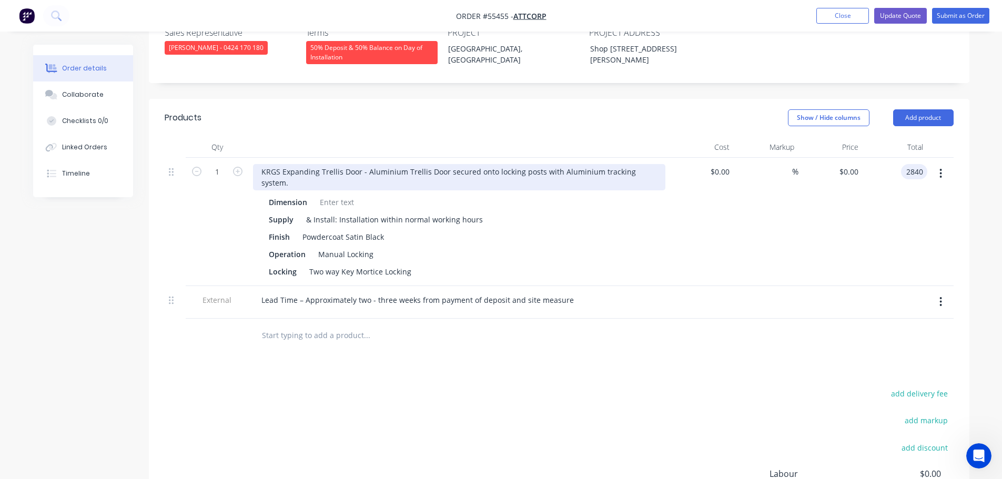
type input "2840"
type input "$2,840.00"
click at [260, 164] on div "KRGS Expanding Trellis Door - Aluminium Trellis Door secured onto locking posts…" at bounding box center [459, 177] width 412 height 26
click at [259, 164] on div "KRGS Expanding Trellis Door - Aluminium Trellis Door secured onto locking posts…" at bounding box center [459, 177] width 412 height 26
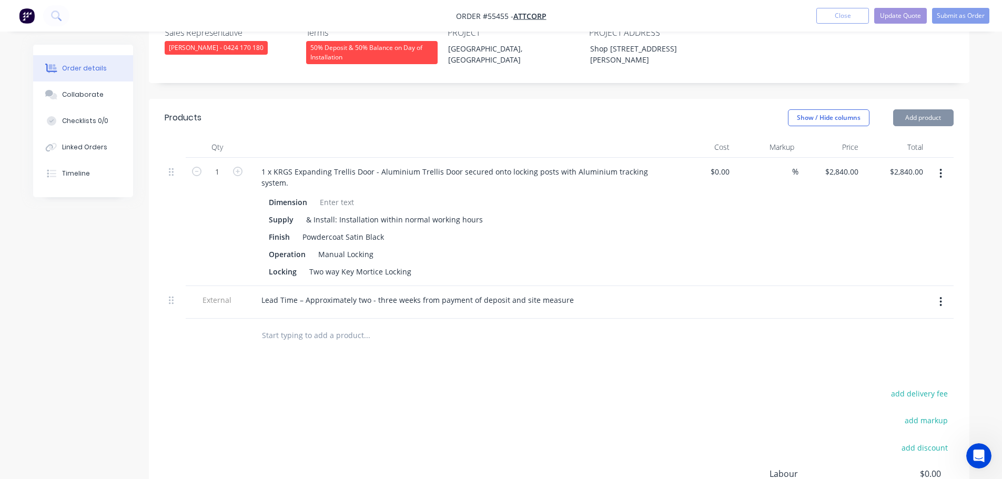
click at [337, 195] on div at bounding box center [336, 202] width 43 height 15
click at [326, 195] on div at bounding box center [336, 202] width 43 height 15
click at [893, 18] on button "Update Quote" at bounding box center [900, 16] width 53 height 16
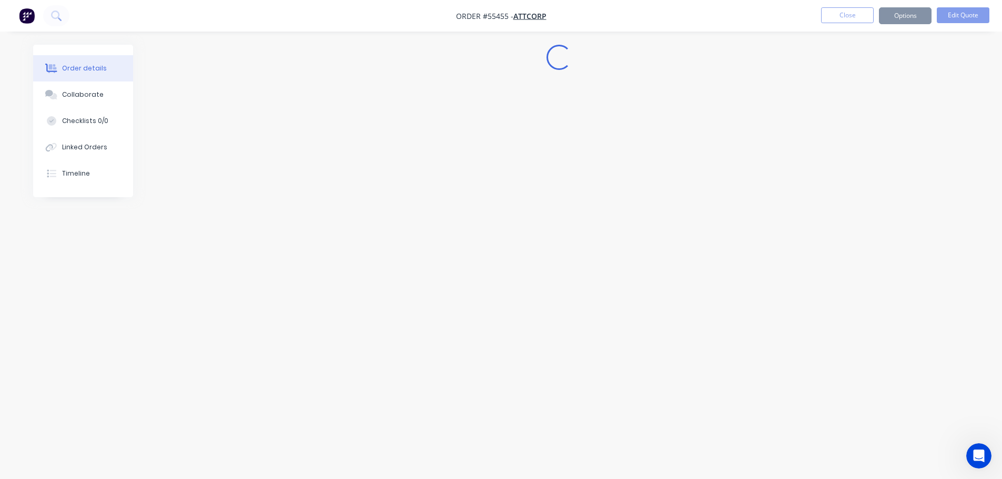
scroll to position [0, 0]
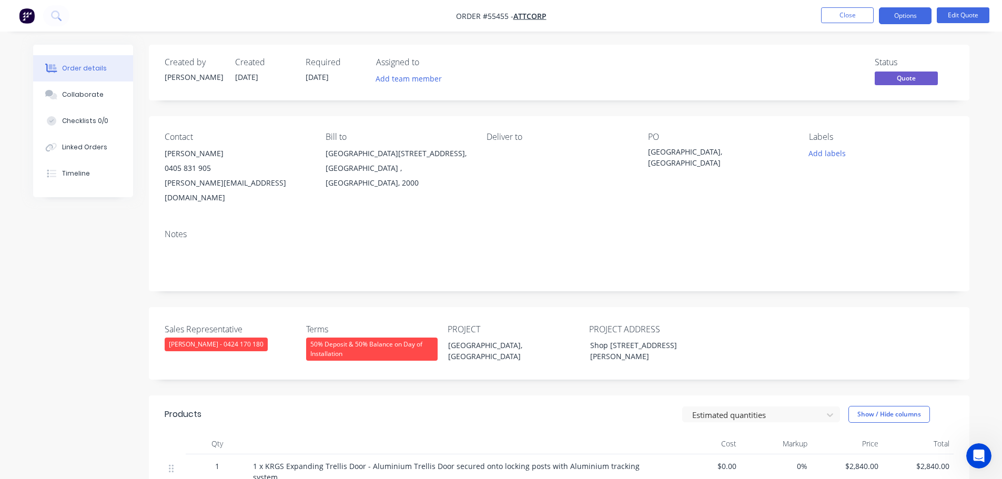
click at [893, 18] on button "Options" at bounding box center [905, 15] width 53 height 17
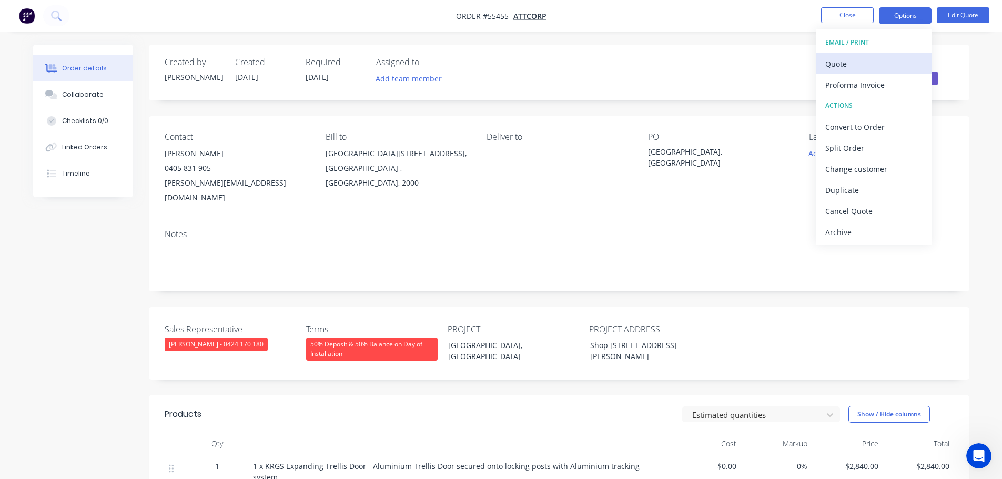
click at [823, 65] on button "Quote" at bounding box center [873, 63] width 116 height 21
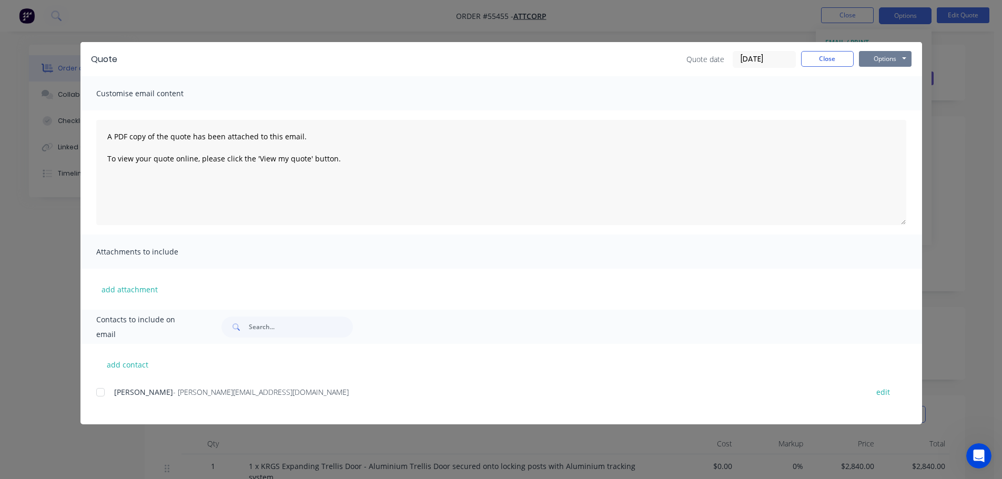
click at [871, 62] on button "Options" at bounding box center [885, 59] width 53 height 16
click at [884, 94] on button "Print" at bounding box center [892, 94] width 67 height 17
click at [817, 59] on button "Close" at bounding box center [827, 59] width 53 height 16
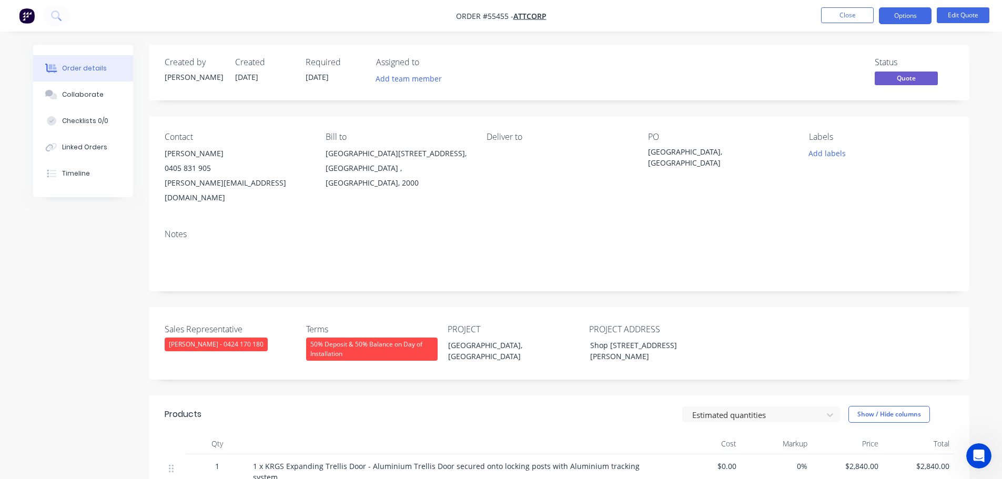
click at [211, 168] on span at bounding box center [211, 168] width 0 height 10
click at [211, 167] on span at bounding box center [211, 168] width 0 height 10
click at [836, 15] on button "Close" at bounding box center [847, 15] width 53 height 16
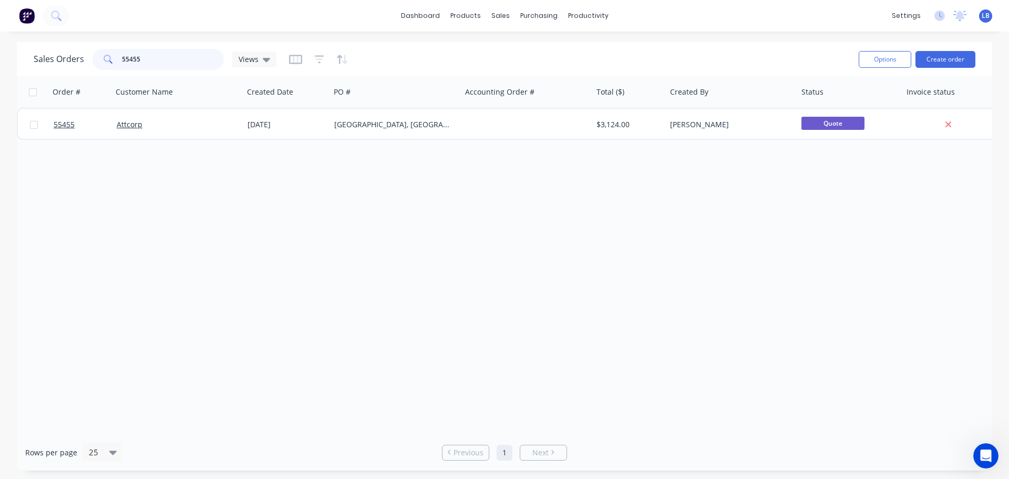
drag, startPoint x: 150, startPoint y: 61, endPoint x: 65, endPoint y: 59, distance: 85.2
click at [65, 59] on div "Sales Orders 55455 Views" at bounding box center [155, 59] width 243 height 21
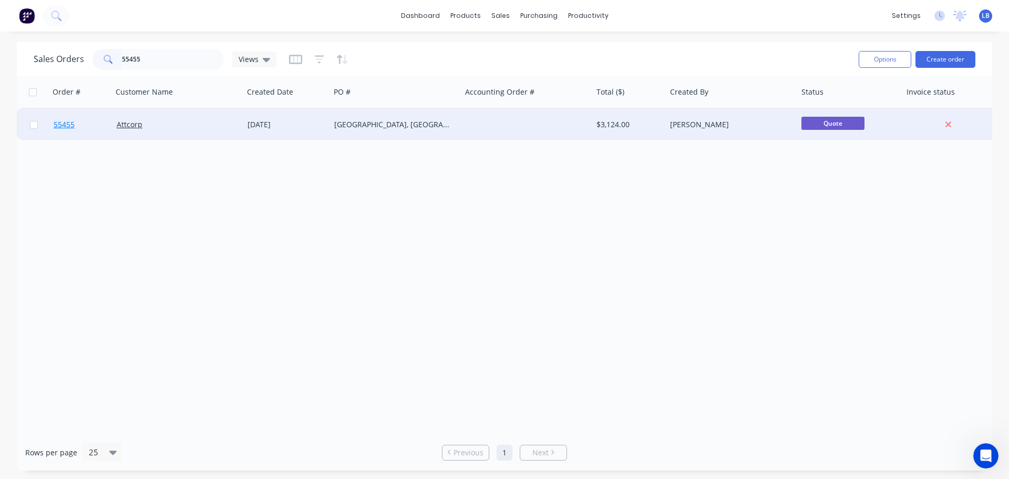
click at [72, 129] on span "55455" at bounding box center [64, 124] width 21 height 11
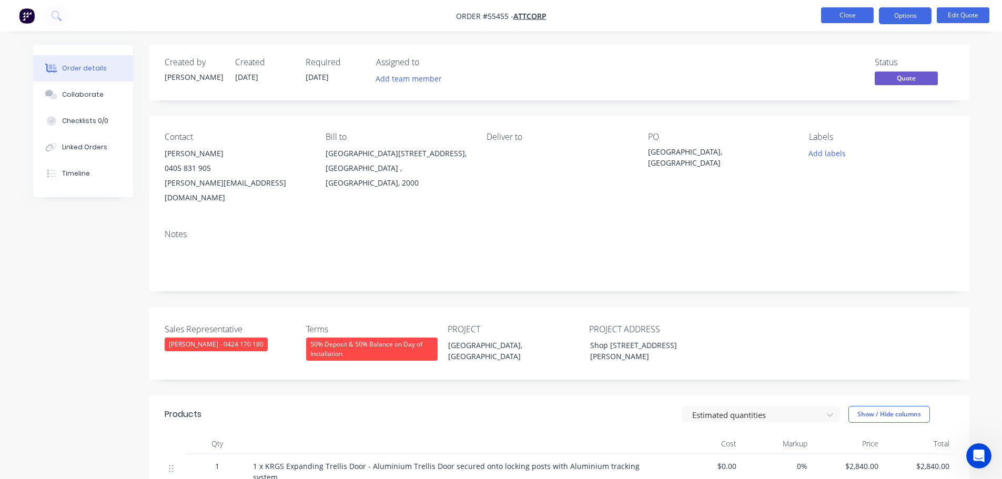
click at [835, 13] on button "Close" at bounding box center [847, 15] width 53 height 16
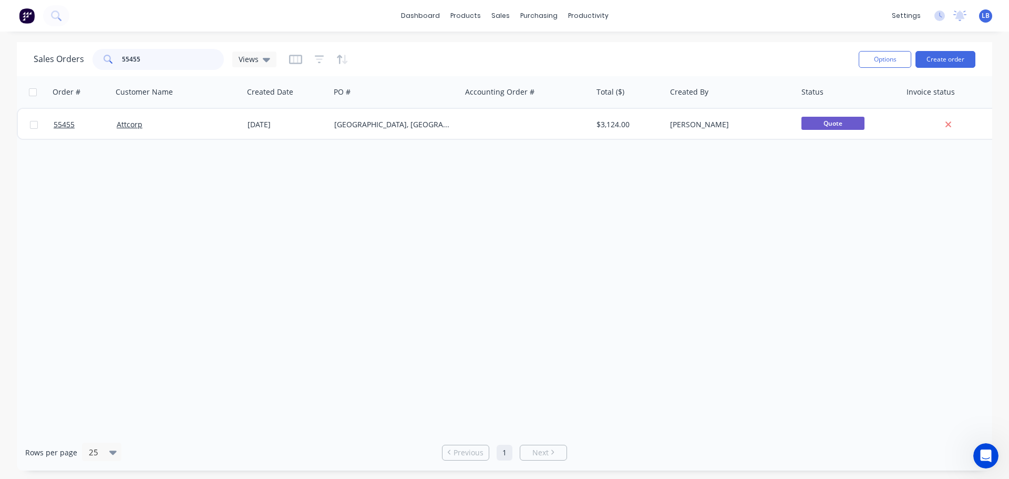
drag, startPoint x: 141, startPoint y: 58, endPoint x: 64, endPoint y: 76, distance: 78.8
click at [64, 76] on div "Sales Orders 55455 Views Options Create order" at bounding box center [505, 59] width 976 height 34
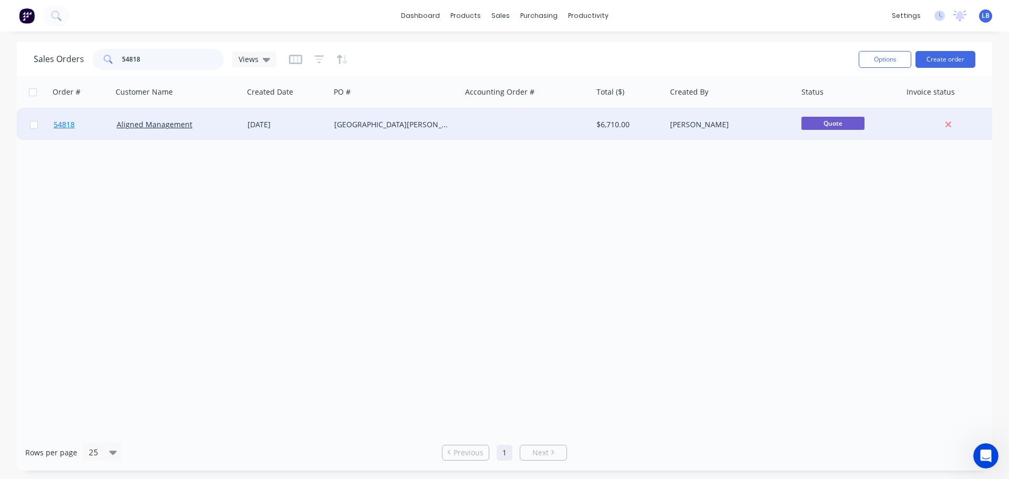
type input "54818"
click at [62, 126] on span "54818" at bounding box center [64, 124] width 21 height 11
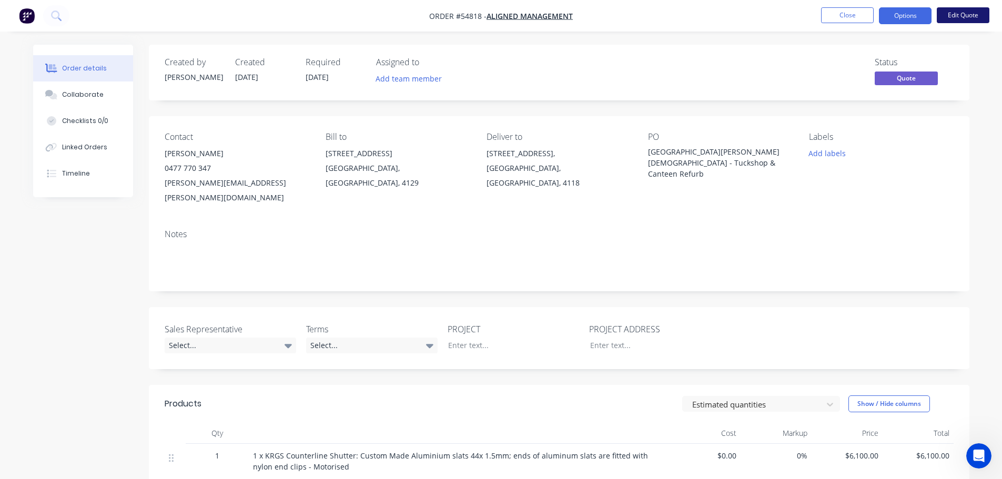
click at [954, 14] on button "Edit Quote" at bounding box center [962, 15] width 53 height 16
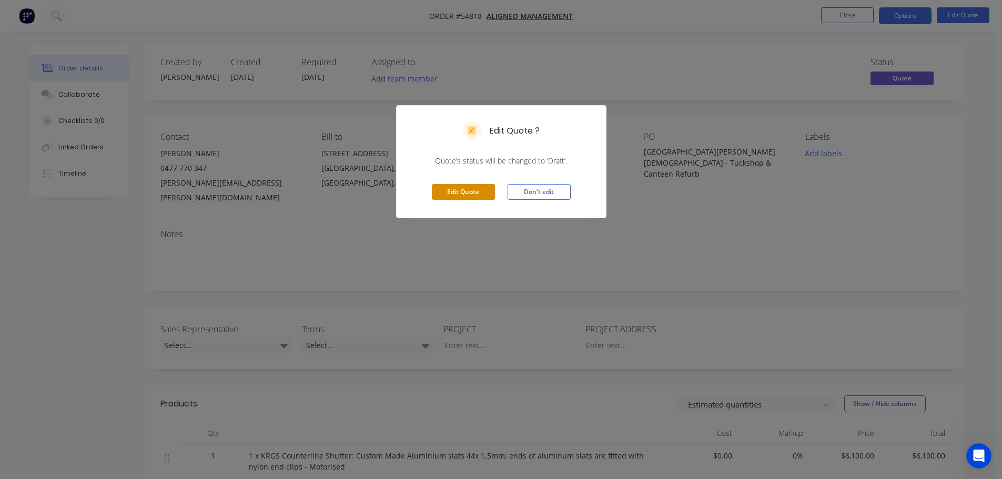
click at [455, 196] on button "Edit Quote" at bounding box center [463, 192] width 63 height 16
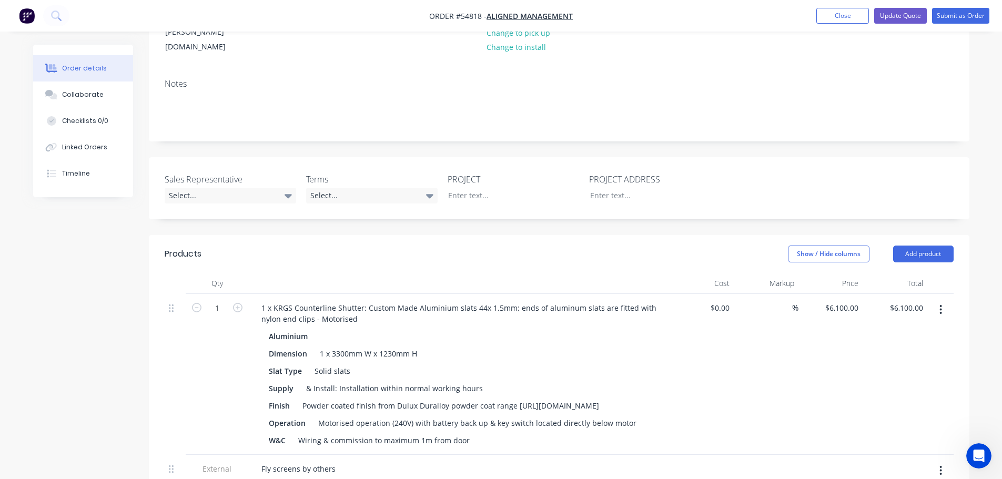
scroll to position [158, 0]
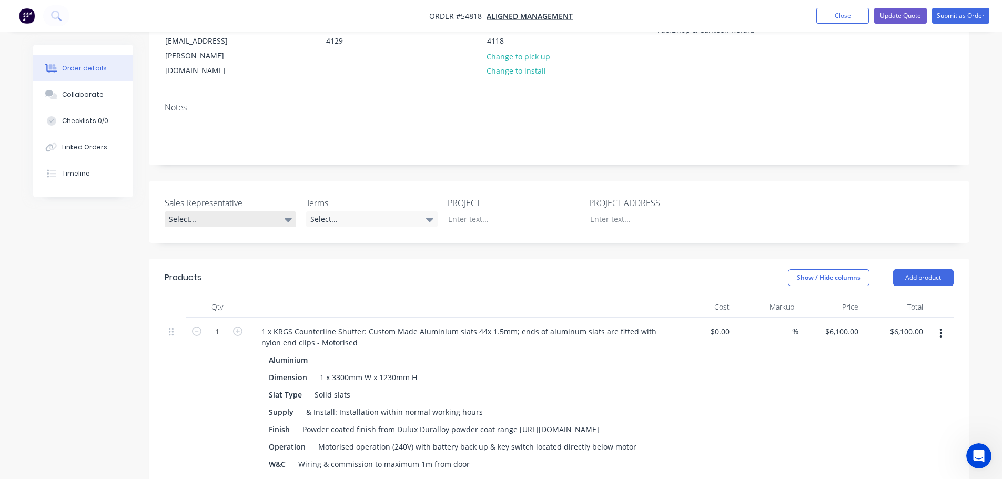
click at [212, 211] on div "Select..." at bounding box center [230, 219] width 131 height 16
click at [213, 218] on div "[PERSON_NAME] - 0424 170 180" at bounding box center [223, 218] width 103 height 14
click at [379, 211] on div "Select..." at bounding box center [371, 219] width 131 height 16
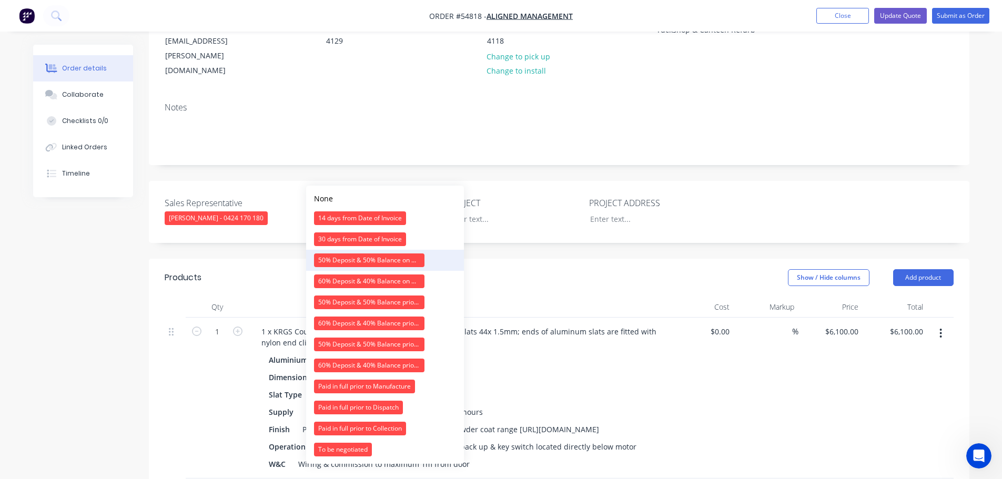
click at [354, 260] on div "50% Deposit & 50% Balance on Day of Installation" at bounding box center [369, 260] width 110 height 14
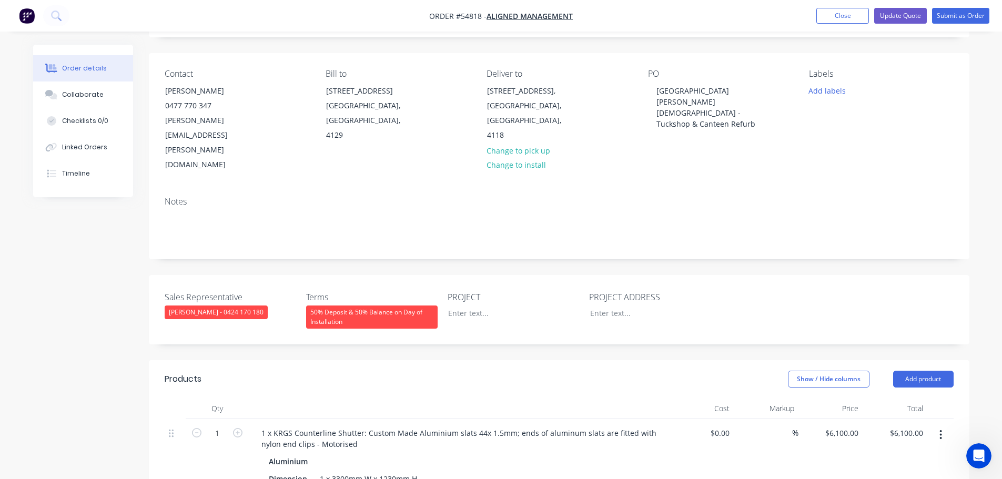
scroll to position [53, 0]
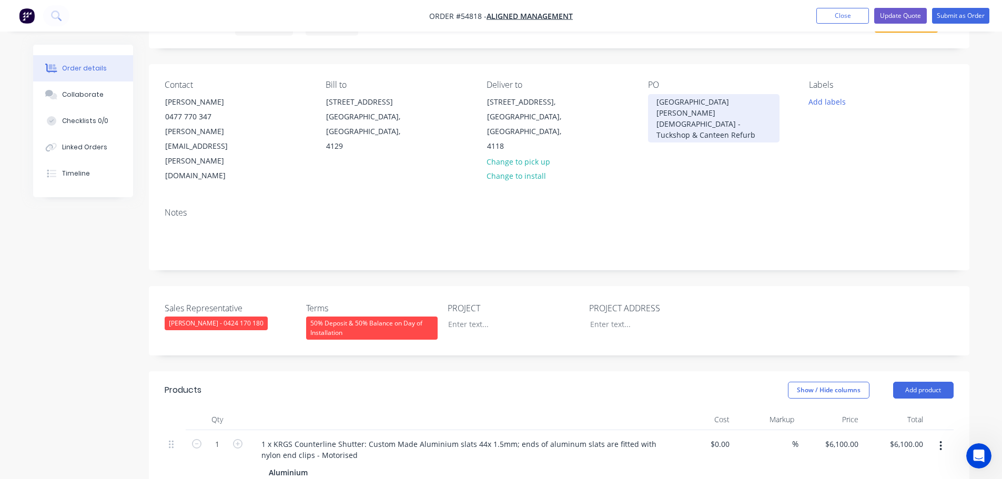
click at [695, 102] on div "[GEOGRAPHIC_DATA][PERSON_NAME][DEMOGRAPHIC_DATA] - Tuckshop & Canteen Refurb" at bounding box center [713, 118] width 131 height 48
copy div "[GEOGRAPHIC_DATA][PERSON_NAME][DEMOGRAPHIC_DATA] - Tuckshop & Canteen Refurb"
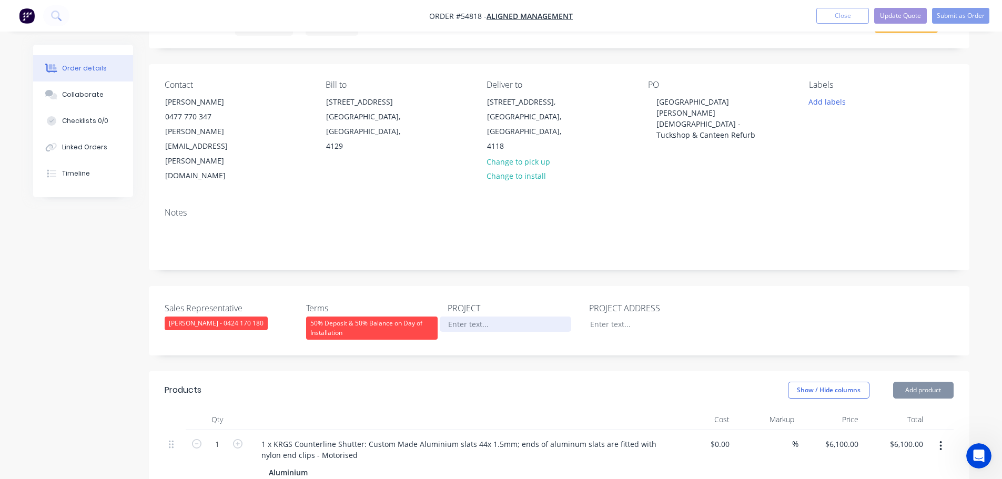
click at [461, 317] on div at bounding box center [505, 324] width 131 height 15
paste div
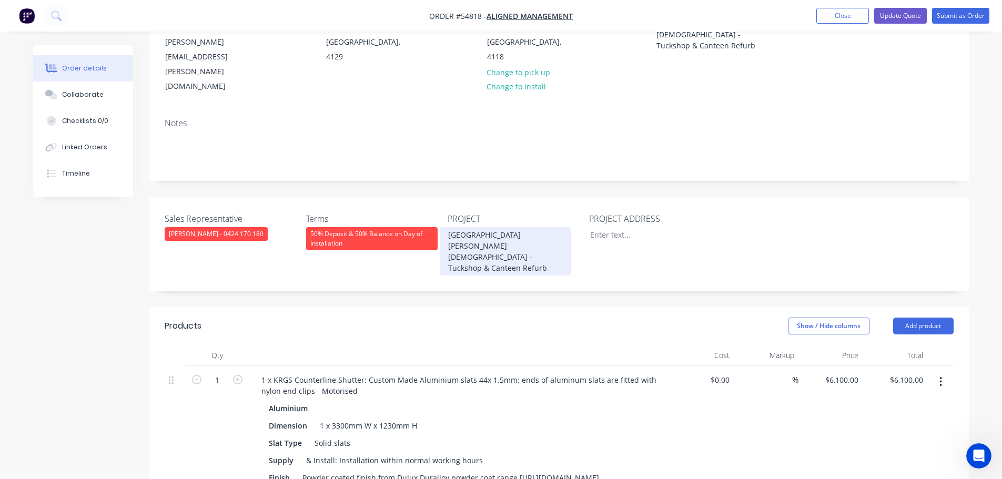
scroll to position [158, 0]
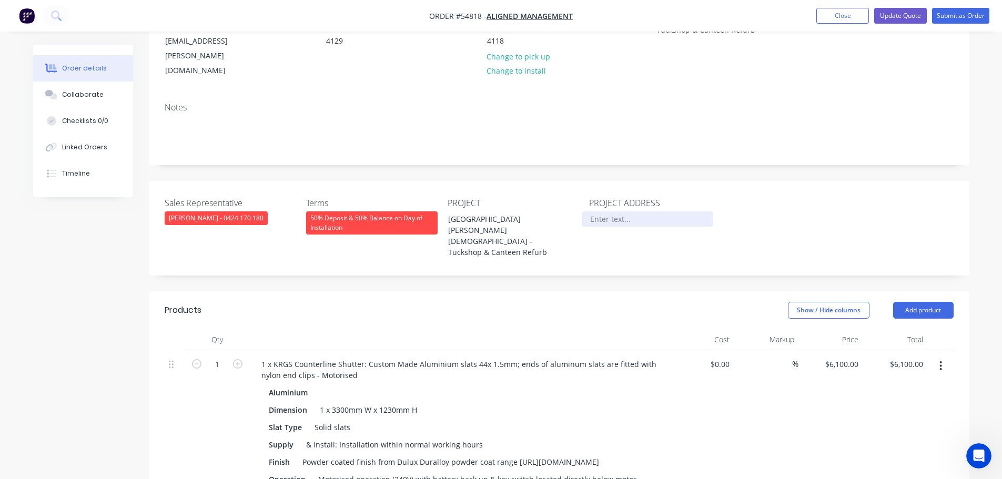
click at [607, 211] on div at bounding box center [646, 218] width 131 height 15
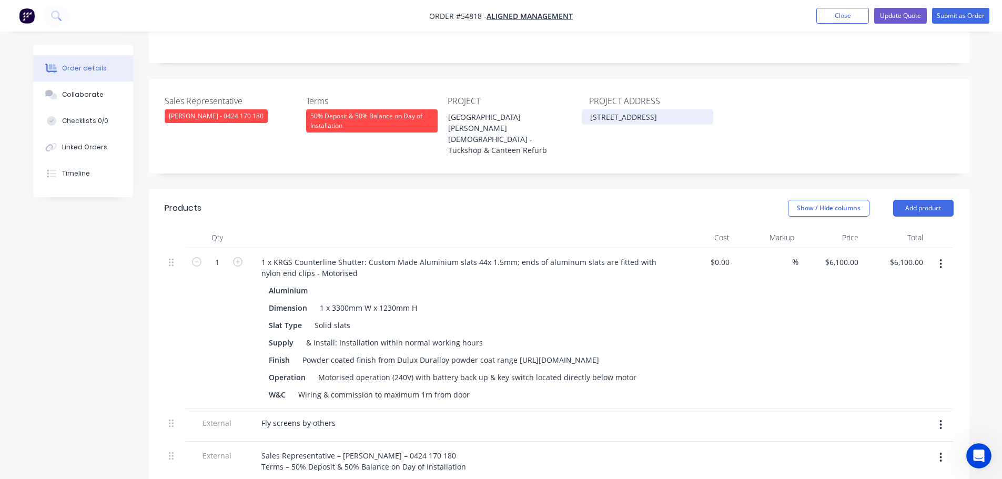
scroll to position [263, 0]
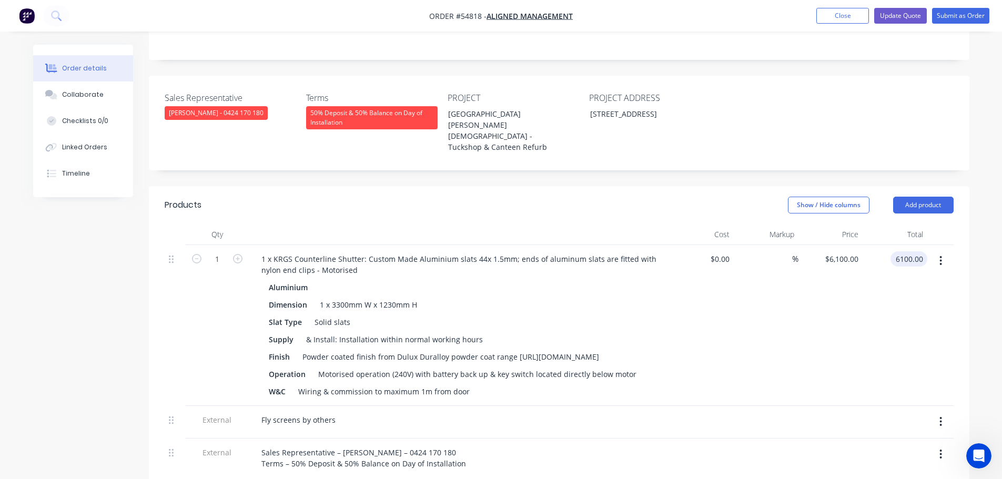
click at [922, 251] on input "6100.00" at bounding box center [910, 258] width 33 height 15
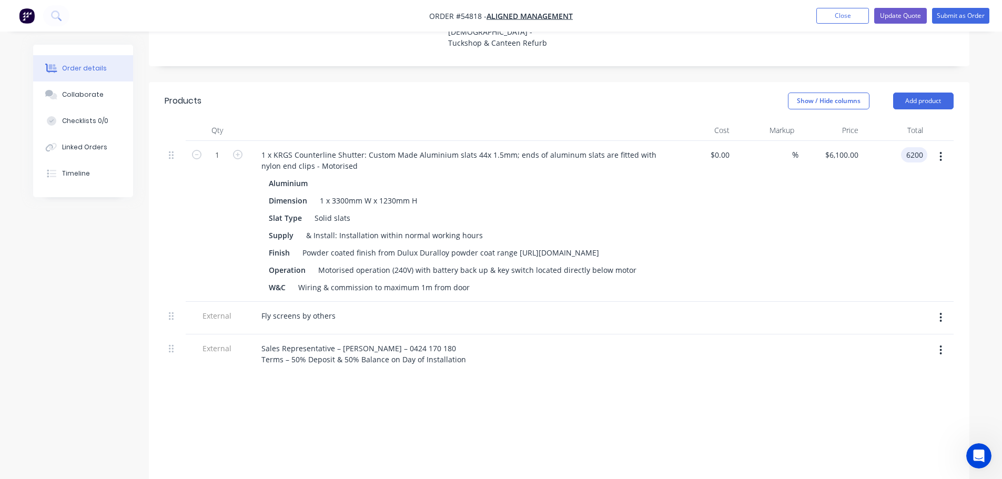
scroll to position [368, 0]
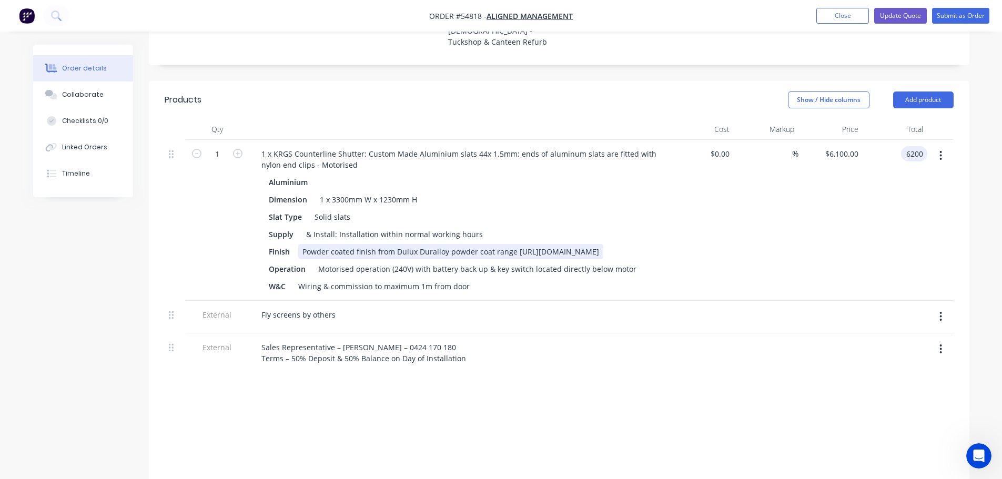
type input "6200"
type input "$6,200.00"
drag, startPoint x: 442, startPoint y: 210, endPoint x: 303, endPoint y: 207, distance: 139.4
click at [303, 244] on div "Powder coated finish from Dulux Duralloy powder coat range [URL][DOMAIN_NAME]" at bounding box center [450, 251] width 305 height 15
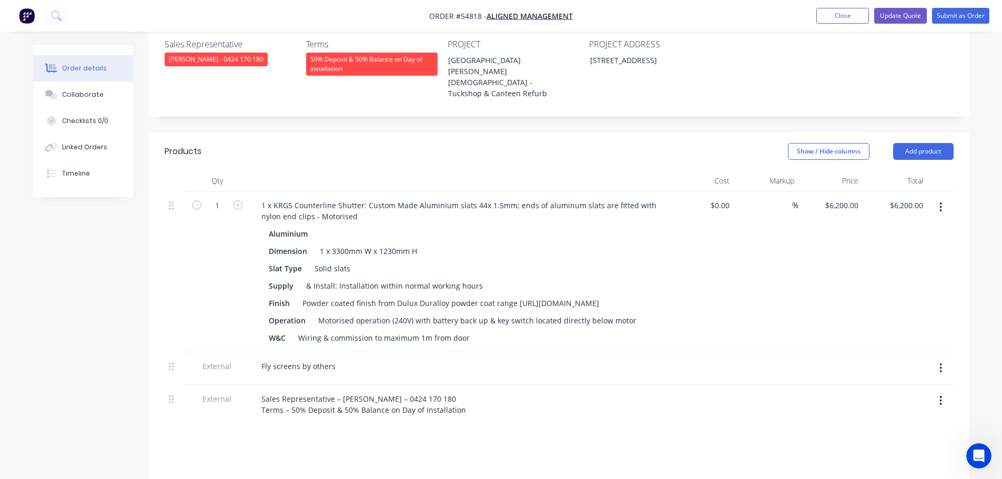
scroll to position [261, 0]
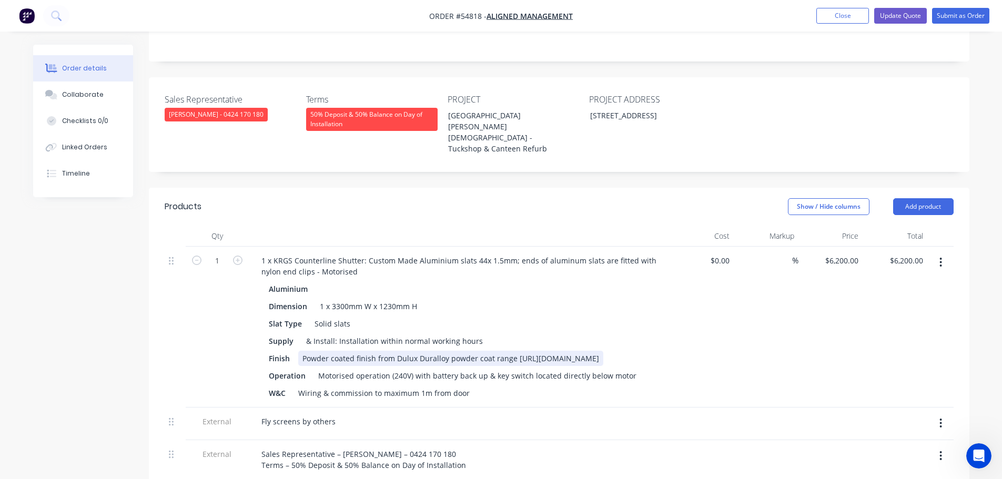
click at [485, 351] on div "Powder coated finish from Dulux Duralloy powder coat range [URL][DOMAIN_NAME]" at bounding box center [450, 358] width 305 height 15
drag, startPoint x: 481, startPoint y: 313, endPoint x: 299, endPoint y: 319, distance: 182.0
click at [299, 351] on div "Powder coated finish from Dulux Duralloy powder coat range [URL][DOMAIN_NAME]" at bounding box center [450, 358] width 305 height 15
drag, startPoint x: 511, startPoint y: 302, endPoint x: 376, endPoint y: 308, distance: 134.7
click at [376, 351] on div "Powder coated finish from Dulux Duralloy powder coat range" at bounding box center [409, 358] width 223 height 15
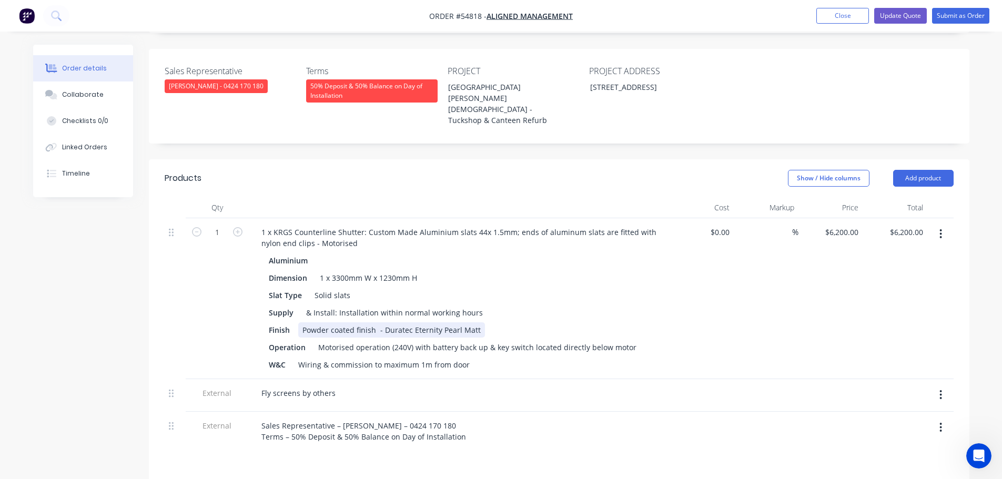
scroll to position [314, 0]
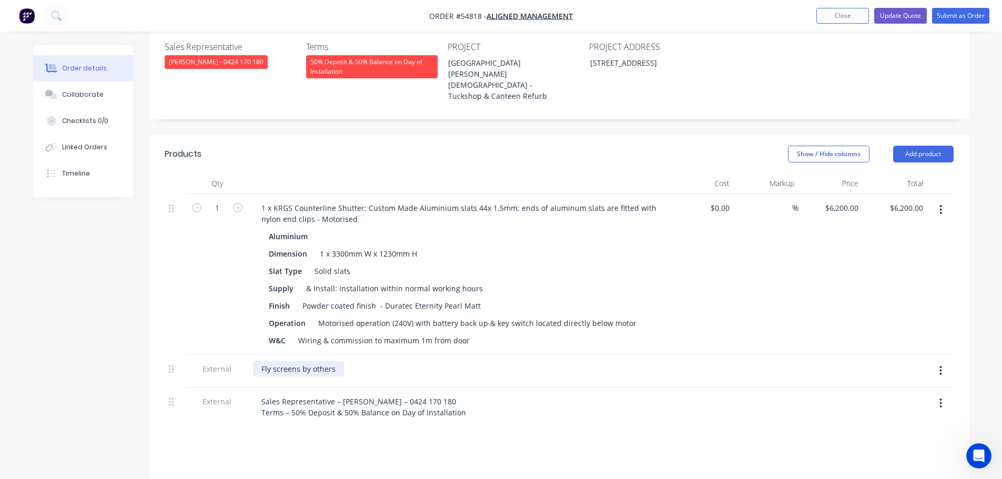
click at [339, 361] on div "Fly screens by others" at bounding box center [298, 368] width 91 height 15
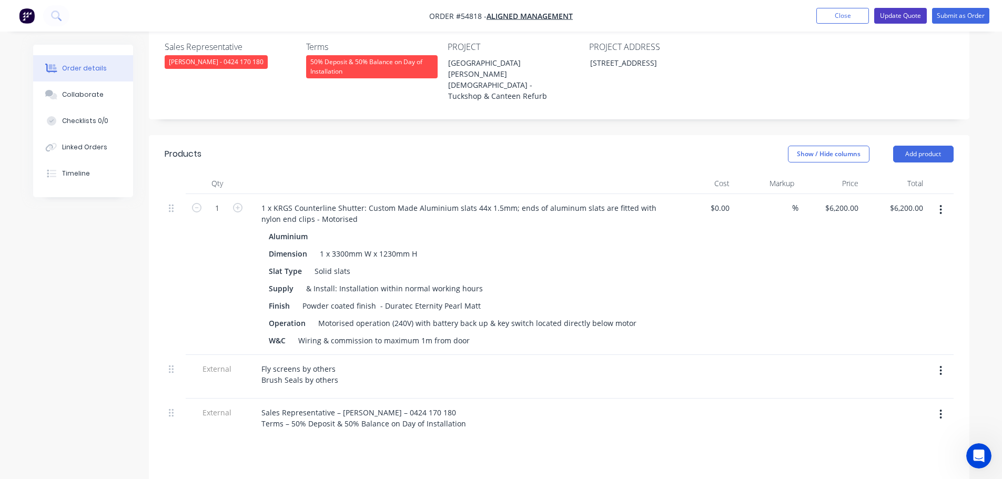
click at [900, 15] on button "Update Quote" at bounding box center [900, 16] width 53 height 16
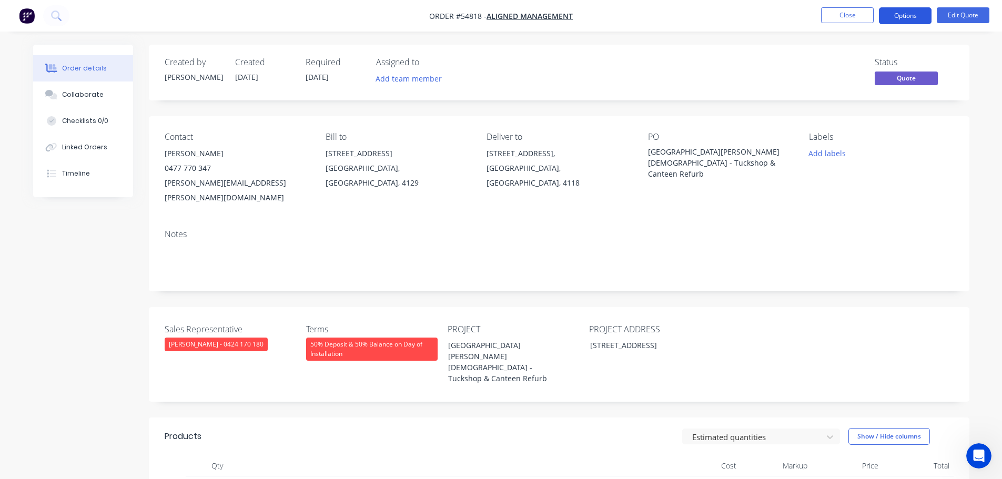
click at [896, 15] on button "Options" at bounding box center [905, 15] width 53 height 17
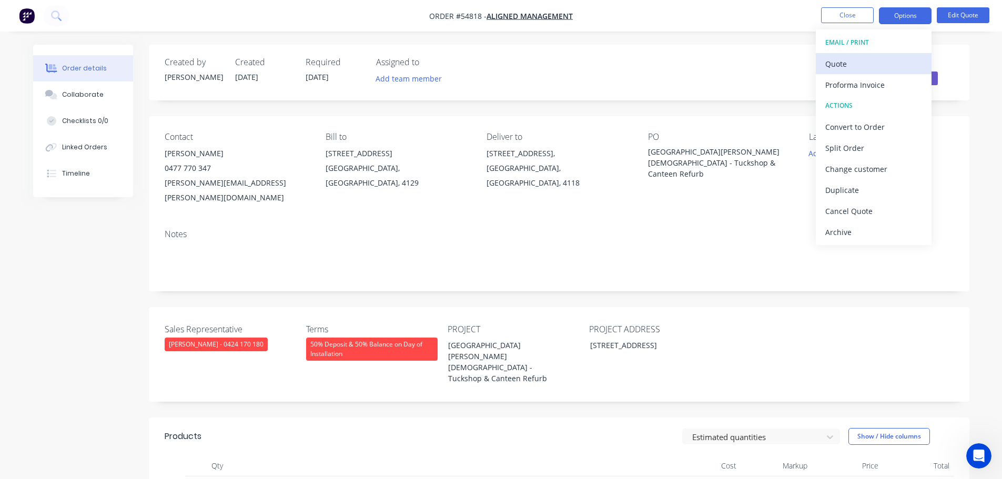
click at [838, 66] on div "Quote" at bounding box center [873, 63] width 97 height 15
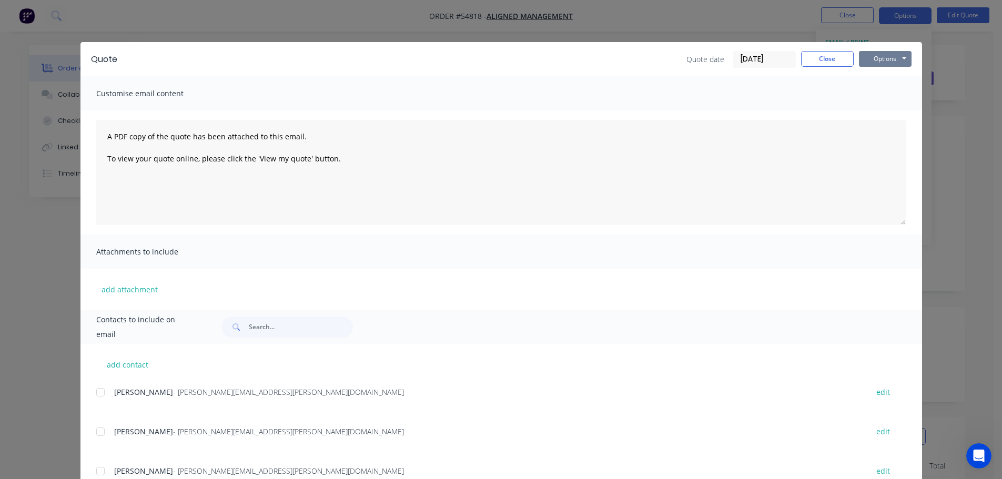
click at [871, 56] on button "Options" at bounding box center [885, 59] width 53 height 16
click at [874, 94] on button "Print" at bounding box center [892, 94] width 67 height 17
click at [829, 64] on button "Close" at bounding box center [827, 59] width 53 height 16
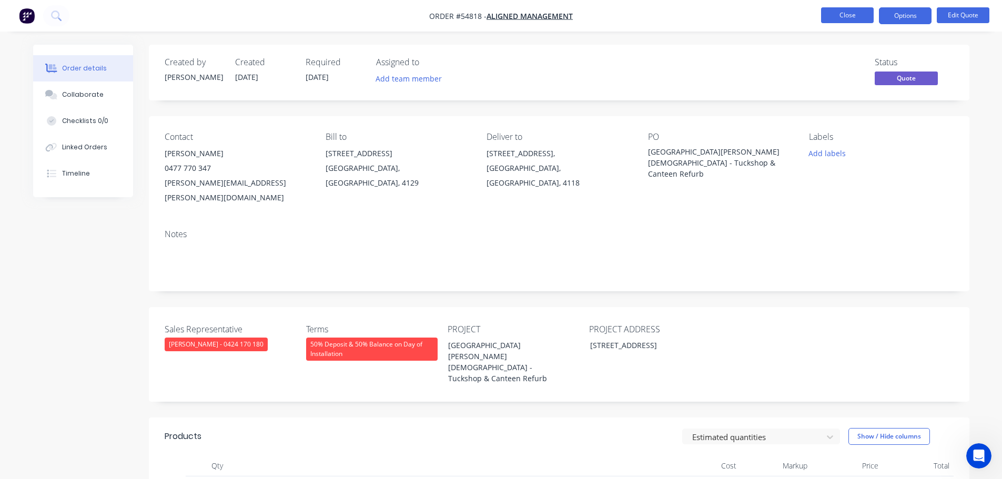
click at [856, 16] on button "Close" at bounding box center [847, 15] width 53 height 16
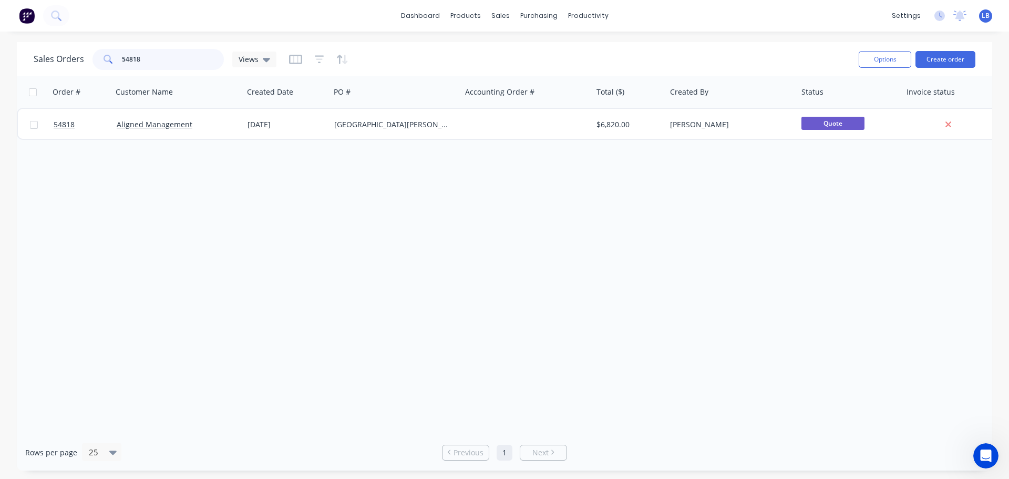
drag, startPoint x: 151, startPoint y: 56, endPoint x: 42, endPoint y: 81, distance: 112.2
click at [42, 81] on div "Sales Orders 54818 Views Options Create order Order # Customer Name Created Dat…" at bounding box center [505, 256] width 976 height 428
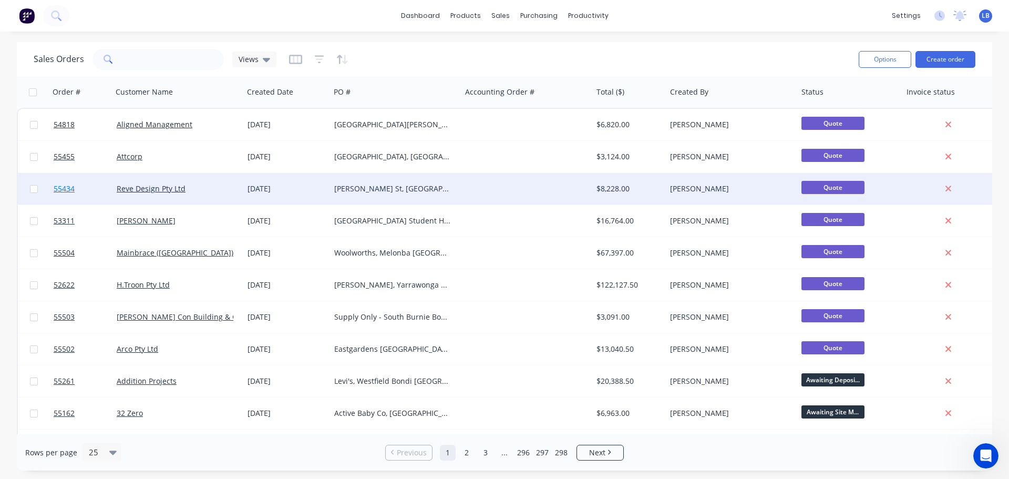
click at [73, 189] on span "55434" at bounding box center [64, 188] width 21 height 11
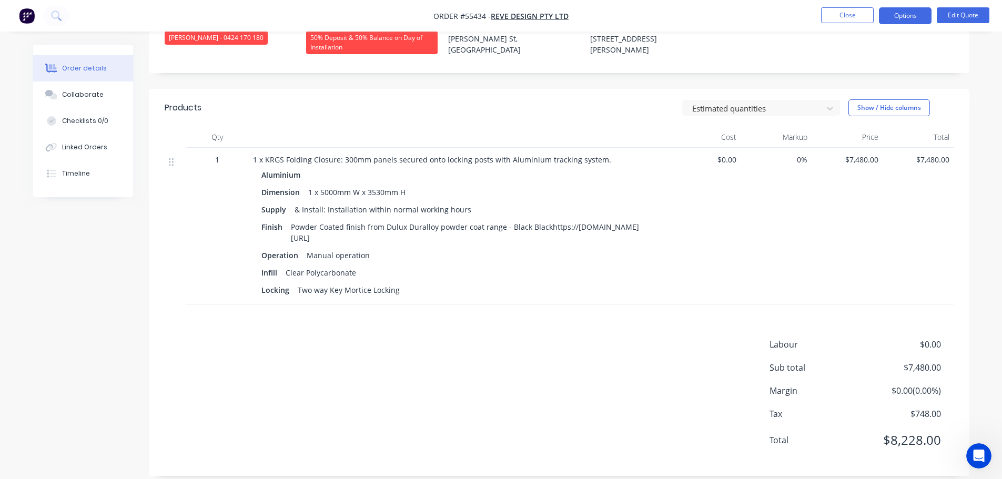
scroll to position [301, 0]
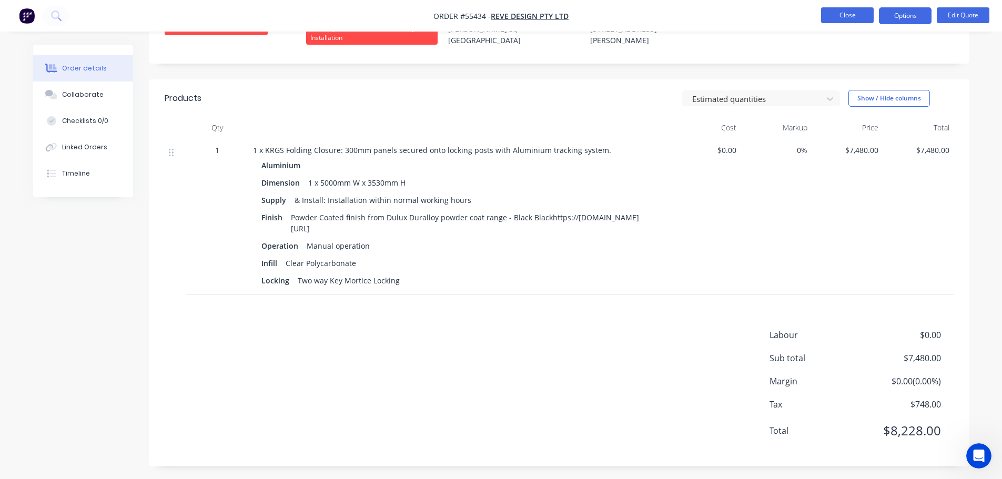
click at [854, 14] on button "Close" at bounding box center [847, 15] width 53 height 16
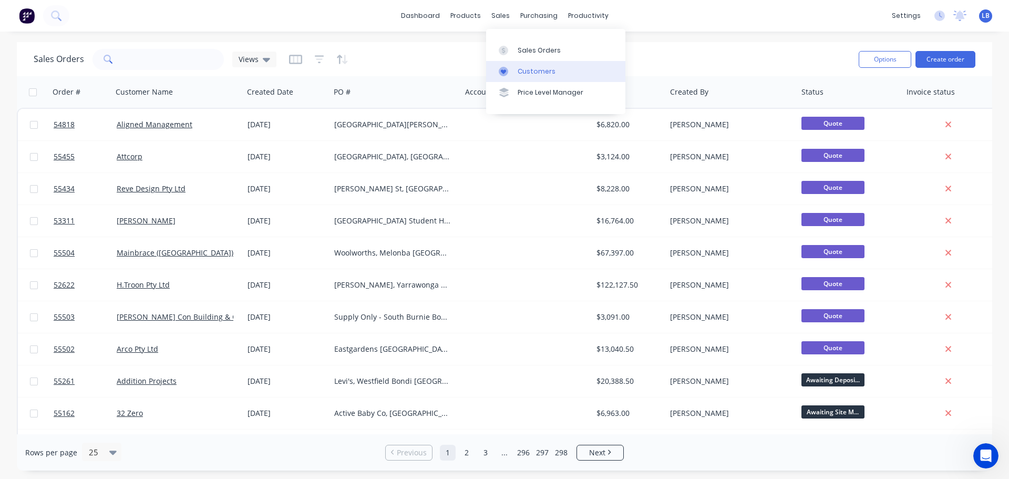
drag, startPoint x: 531, startPoint y: 68, endPoint x: 525, endPoint y: 74, distance: 8.2
click at [531, 68] on div "Customers" at bounding box center [537, 71] width 38 height 9
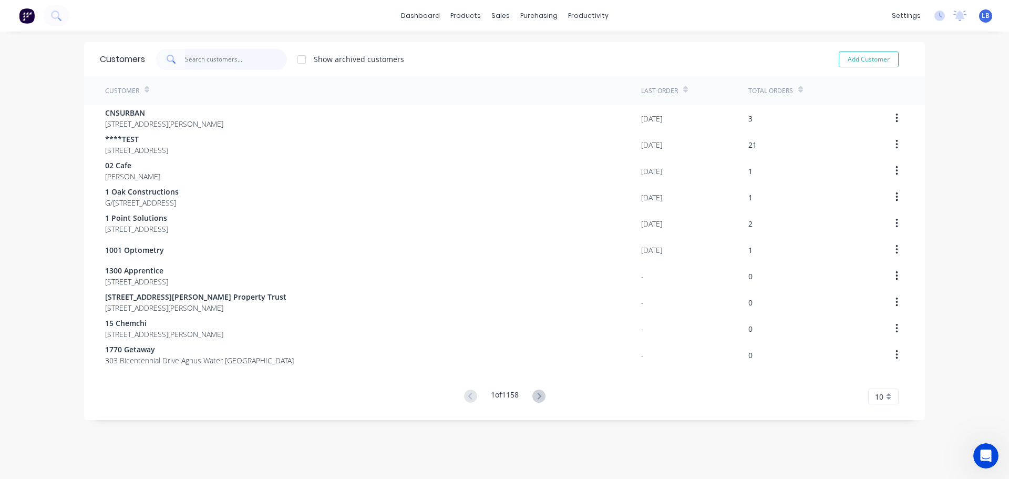
click at [206, 57] on input "text" at bounding box center [236, 59] width 103 height 21
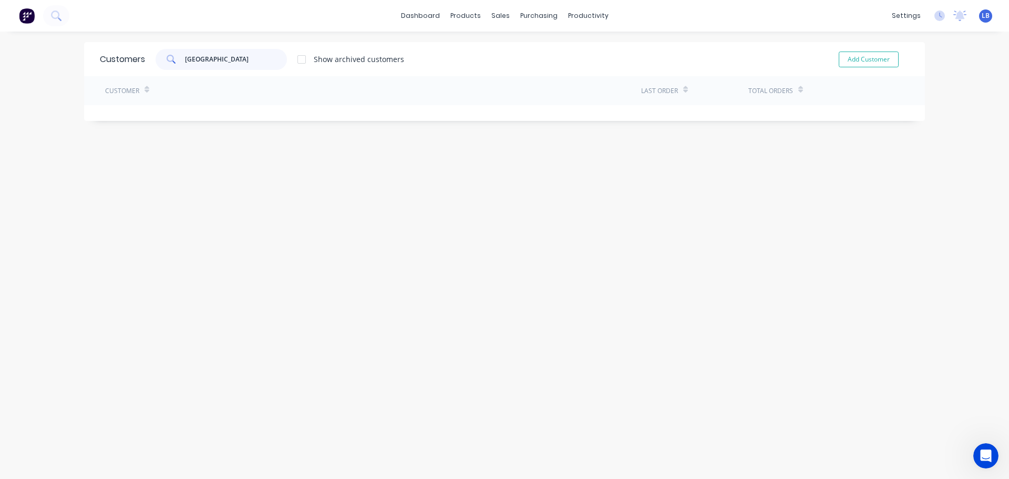
drag, startPoint x: 207, startPoint y: 59, endPoint x: 171, endPoint y: 63, distance: 36.5
click at [171, 63] on div "[GEOGRAPHIC_DATA]" at bounding box center [221, 59] width 131 height 21
type input "[GEOGRAPHIC_DATA]"
click at [883, 60] on button "Add Customer" at bounding box center [869, 60] width 60 height 16
select select "AU"
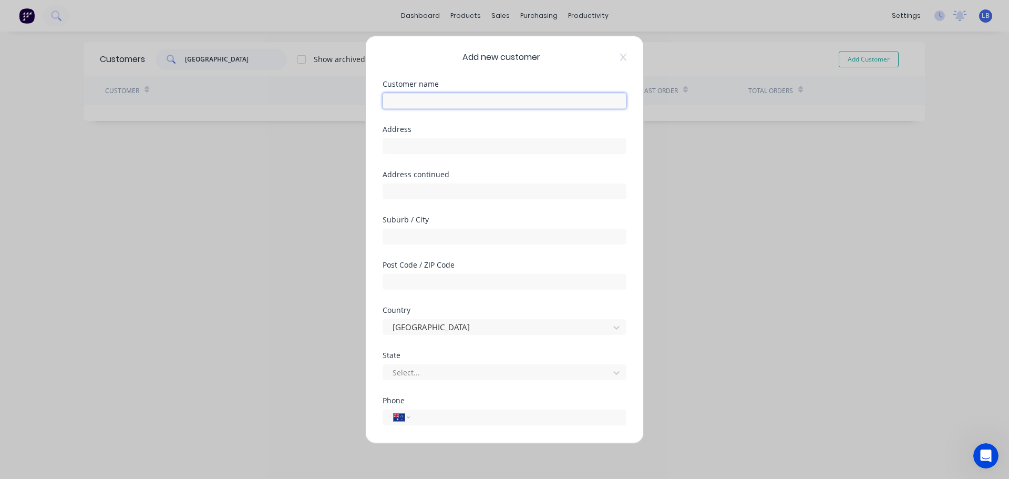
click at [393, 101] on input "text" at bounding box center [505, 101] width 244 height 16
paste input "[GEOGRAPHIC_DATA]"
type input "Oriental Hotel - Tumut"
click at [397, 147] on input "text" at bounding box center [505, 146] width 244 height 16
type input "[STREET_ADDRESS]"
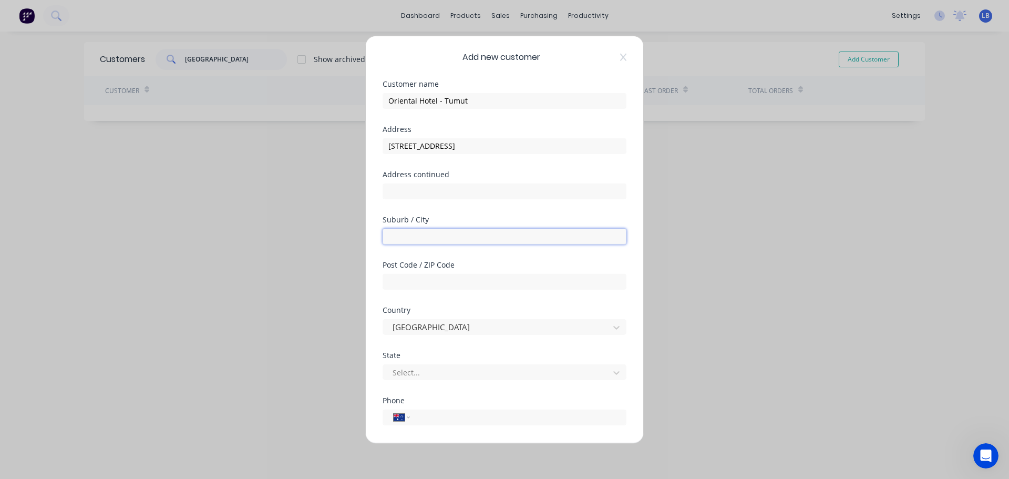
click at [395, 237] on input "text" at bounding box center [505, 236] width 244 height 16
type input "Tumut"
click at [392, 283] on input "text" at bounding box center [505, 281] width 244 height 16
type input "2720"
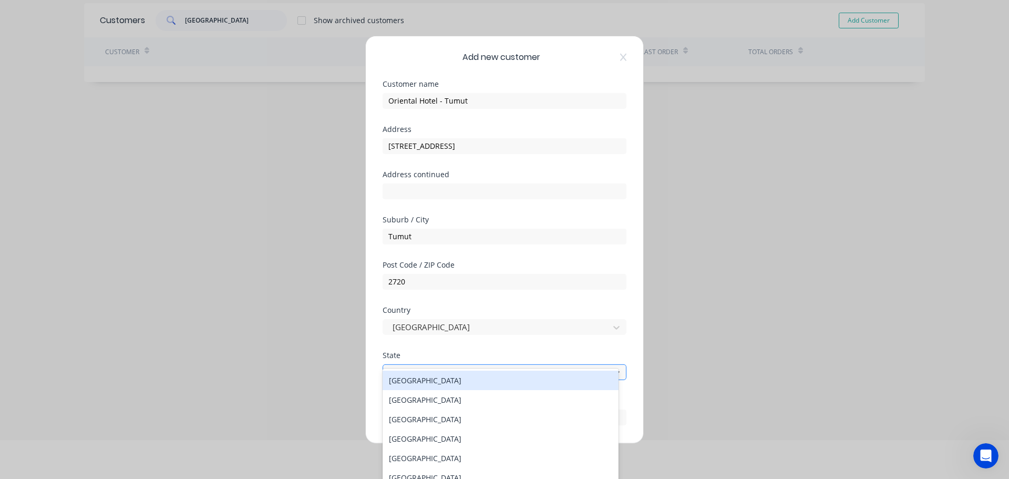
click at [401, 373] on div at bounding box center [498, 372] width 212 height 13
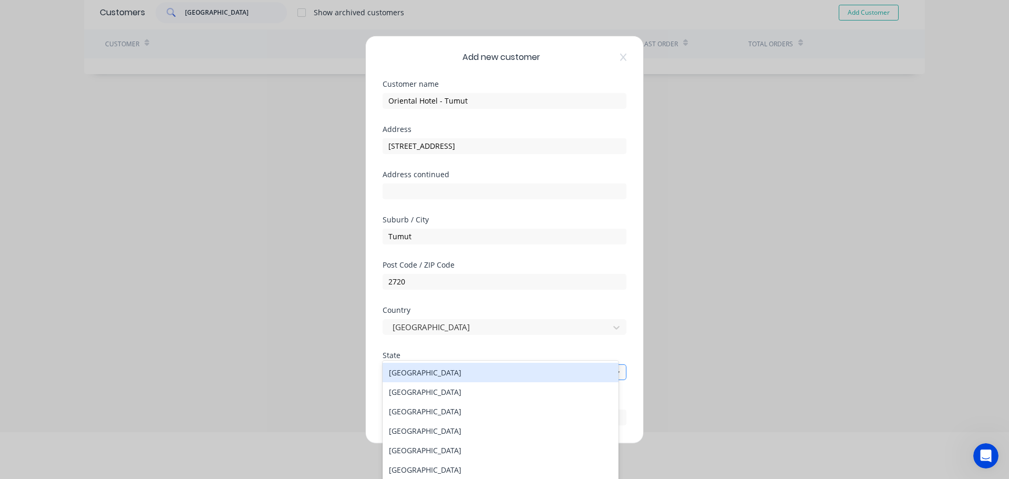
scroll to position [51, 0]
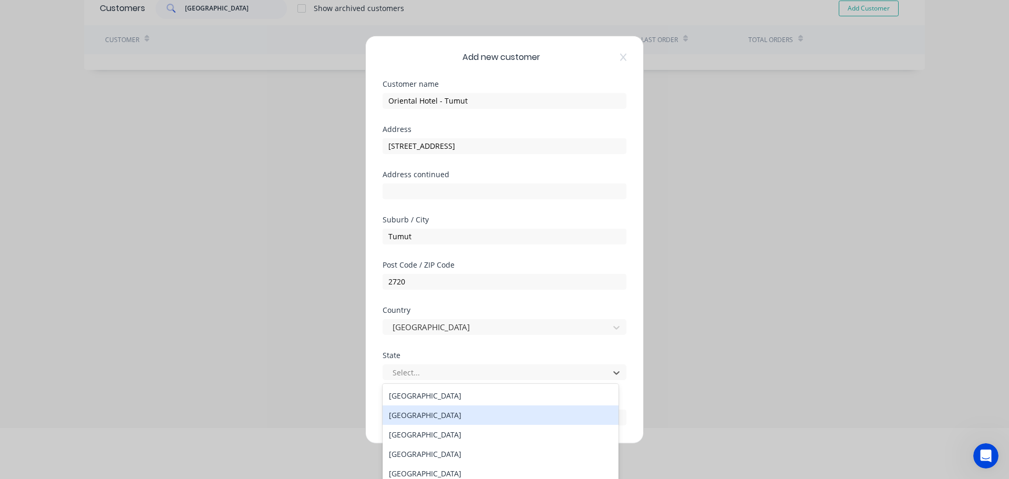
click at [405, 417] on div "[GEOGRAPHIC_DATA]" at bounding box center [501, 414] width 236 height 19
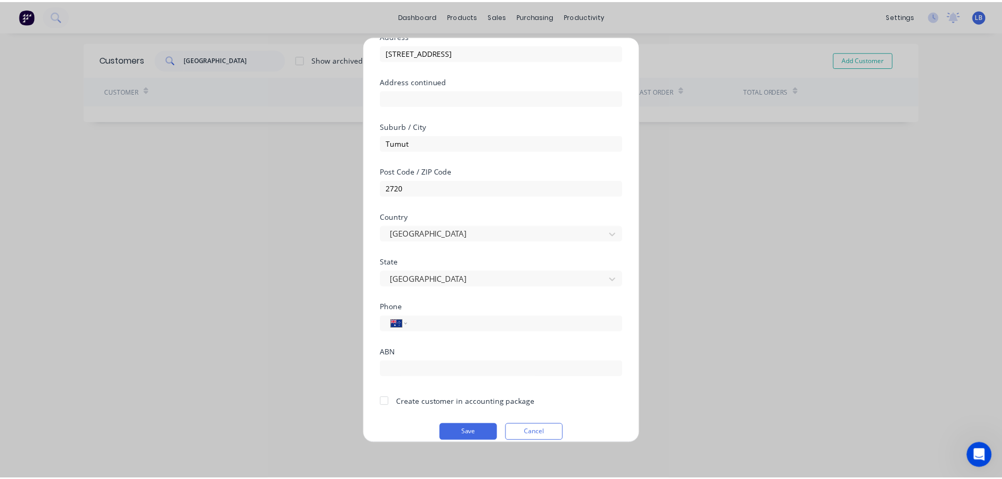
scroll to position [106, 0]
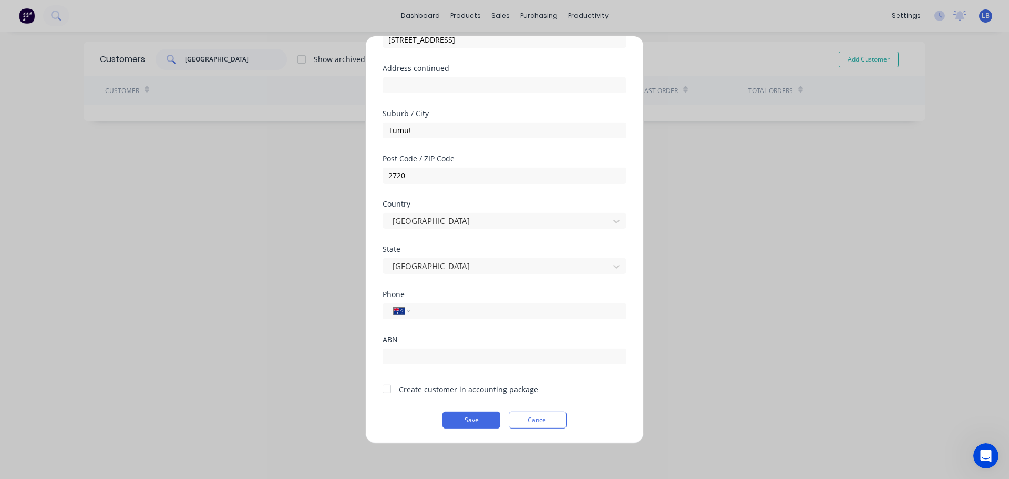
click at [381, 396] on div at bounding box center [386, 389] width 21 height 21
click at [466, 427] on button "Save" at bounding box center [472, 419] width 58 height 17
click at [468, 418] on button "Save" at bounding box center [472, 419] width 58 height 17
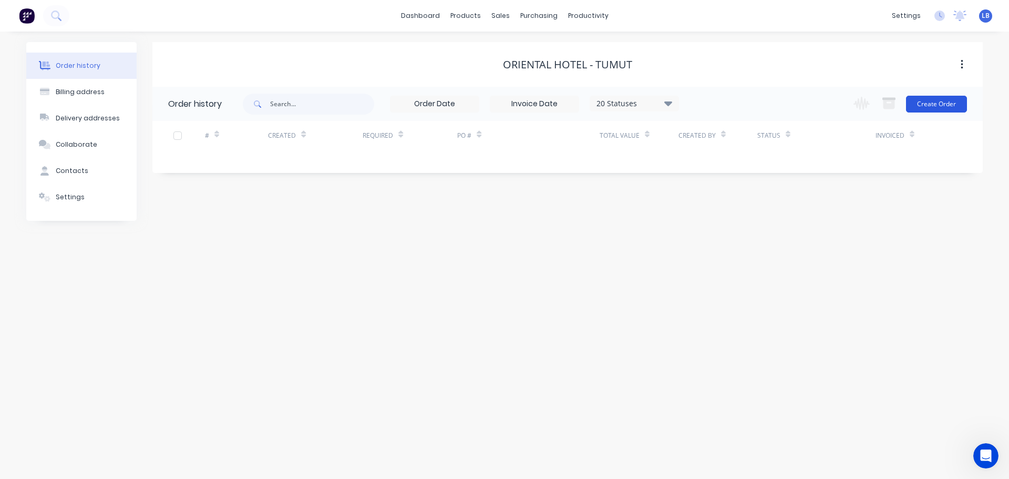
click at [931, 108] on button "Create Order" at bounding box center [936, 104] width 61 height 17
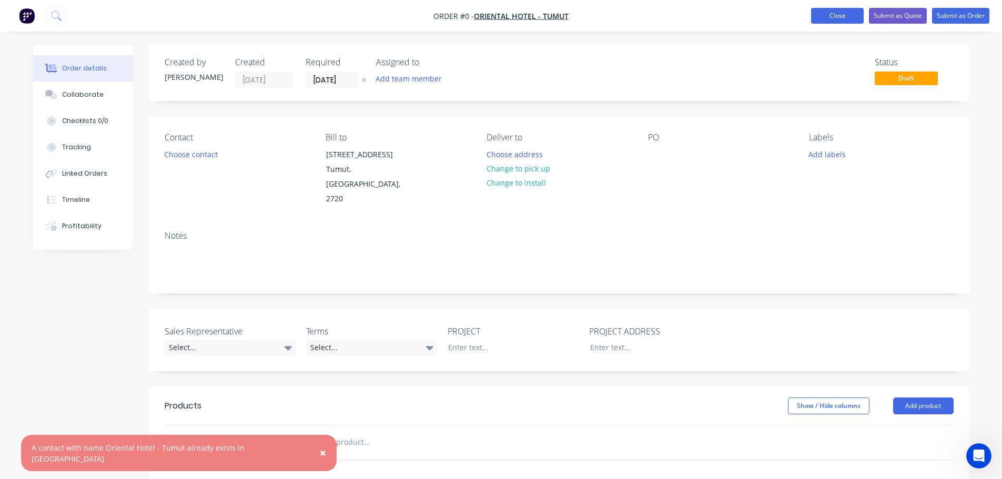
click at [824, 15] on button "Close" at bounding box center [837, 16] width 53 height 16
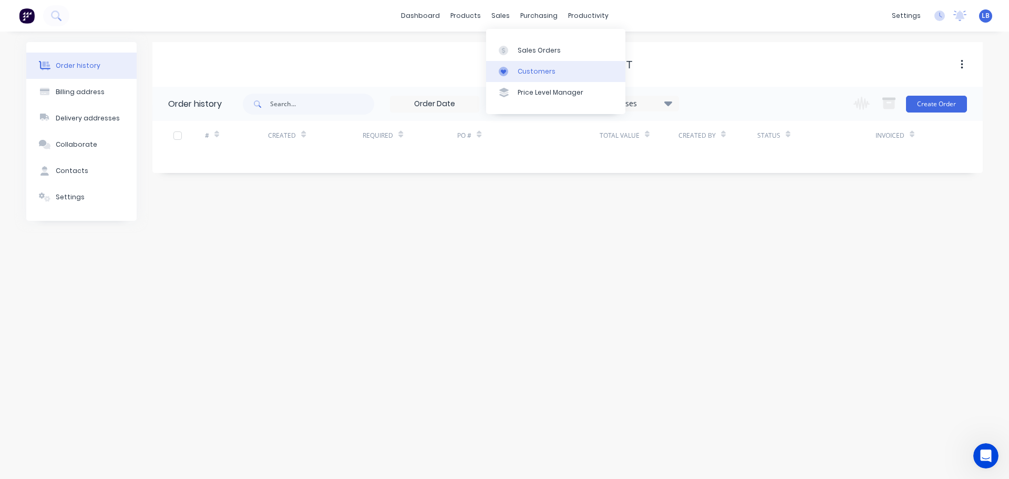
click at [540, 69] on div "Customers" at bounding box center [537, 71] width 38 height 9
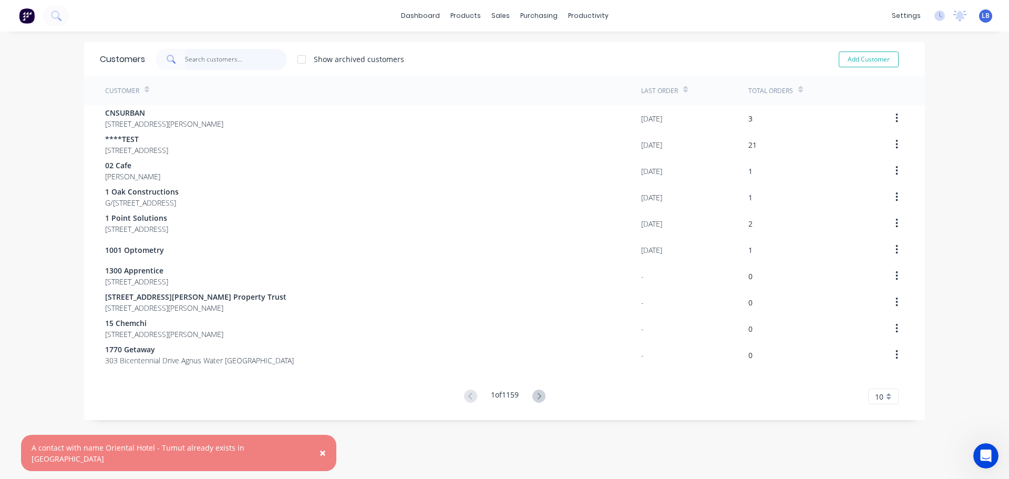
click at [197, 62] on input "text" at bounding box center [236, 59] width 103 height 21
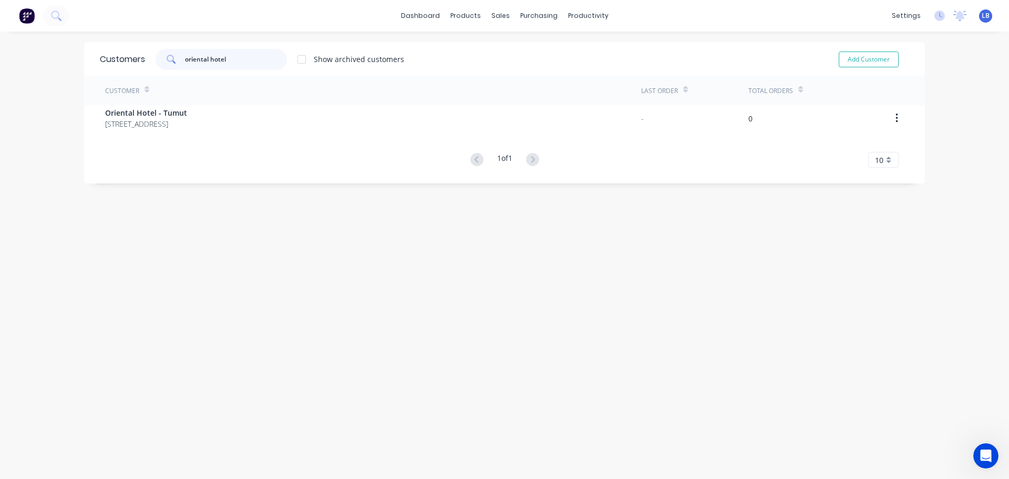
type input "oriental hotel"
drag, startPoint x: 229, startPoint y: 57, endPoint x: 158, endPoint y: 64, distance: 71.8
click at [158, 64] on div "oriental hotel" at bounding box center [221, 59] width 131 height 21
drag, startPoint x: 252, startPoint y: 57, endPoint x: 139, endPoint y: 74, distance: 114.3
click at [139, 74] on div "Customers oriental hotel tumut Show archived customers Add Customer" at bounding box center [504, 59] width 841 height 34
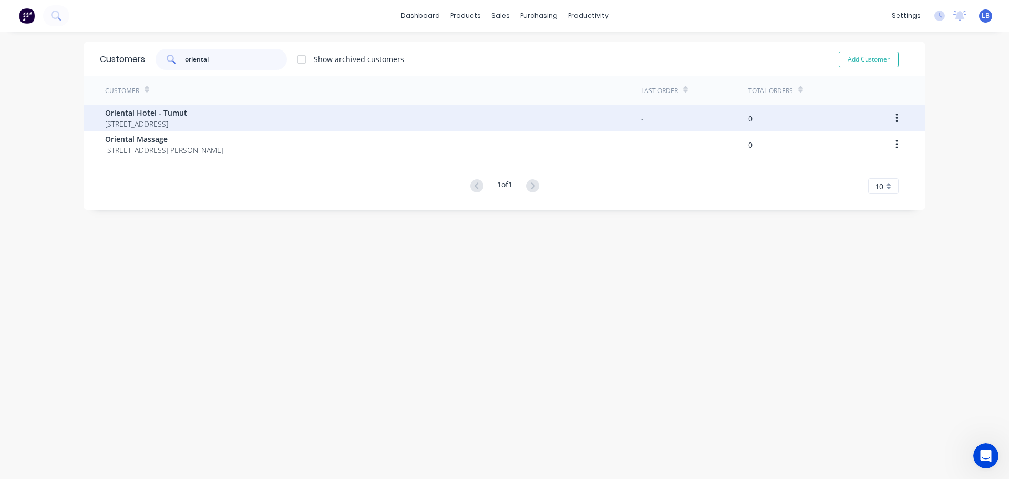
type input "oriental"
click at [124, 117] on span "Oriental Hotel - Tumut" at bounding box center [146, 112] width 82 height 11
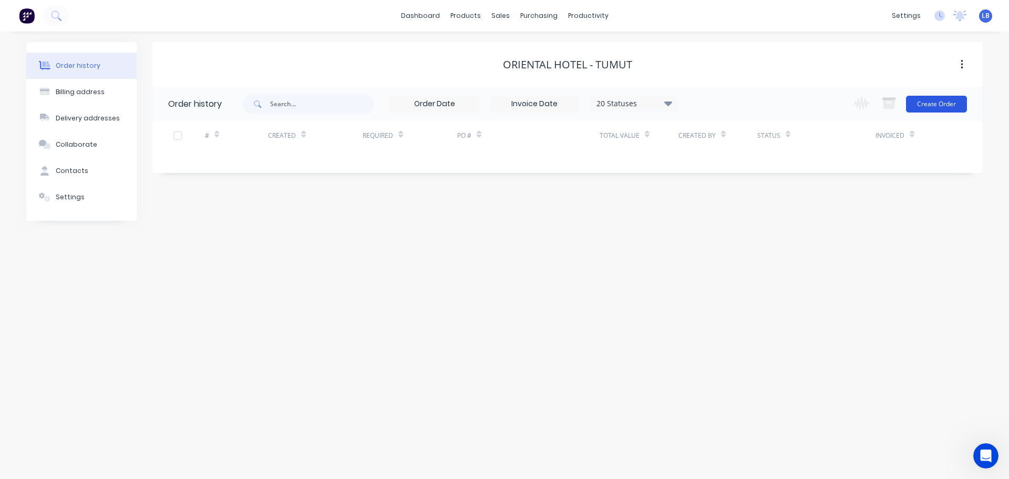
click at [956, 104] on button "Create Order" at bounding box center [936, 104] width 61 height 17
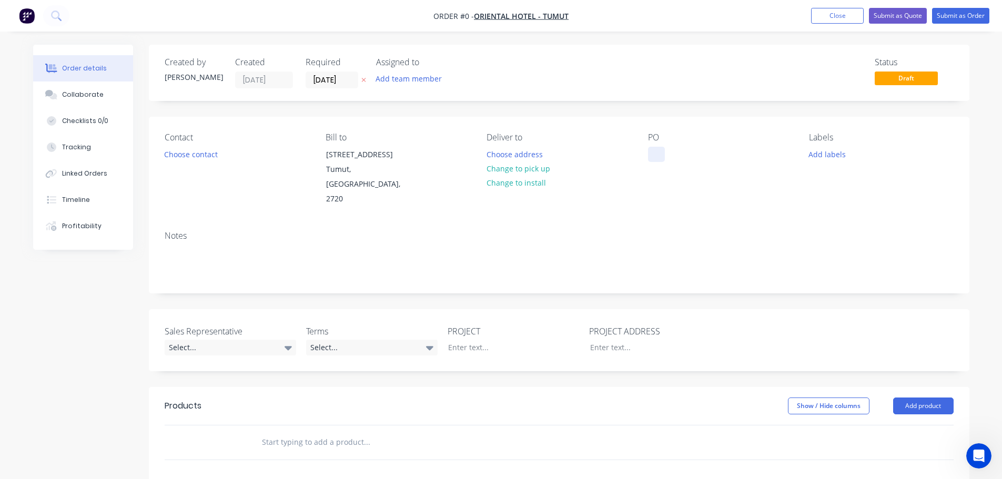
click at [656, 152] on div at bounding box center [656, 154] width 17 height 15
click at [184, 155] on div "Order details Collaborate Checklists 0/0 Tracking Linked Orders Timeline Profit…" at bounding box center [501, 386] width 957 height 683
click at [188, 152] on button "Choose contact" at bounding box center [190, 154] width 65 height 14
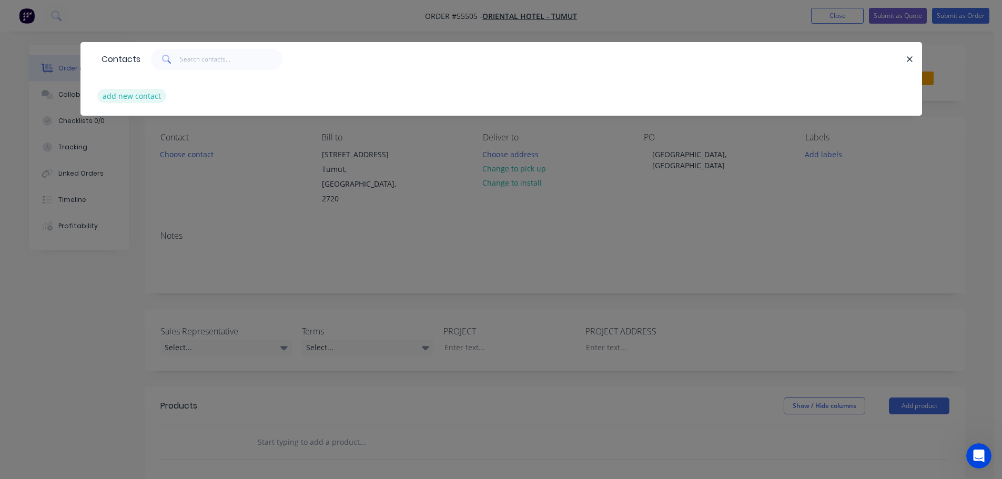
click at [118, 98] on button "add new contact" at bounding box center [131, 96] width 69 height 14
select select "AU"
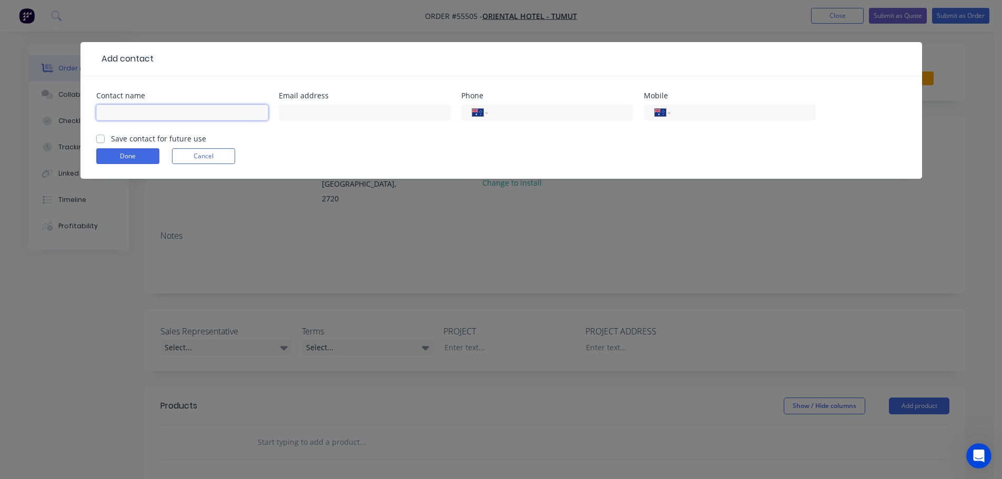
drag, startPoint x: 115, startPoint y: 111, endPoint x: 140, endPoint y: 130, distance: 31.4
click at [115, 111] on input "text" at bounding box center [182, 113] width 172 height 16
type input "[PERSON_NAME]"
click at [304, 107] on input "text" at bounding box center [365, 113] width 172 height 16
type input "[PERSON_NAME][EMAIL_ADDRESS][DOMAIN_NAME]"
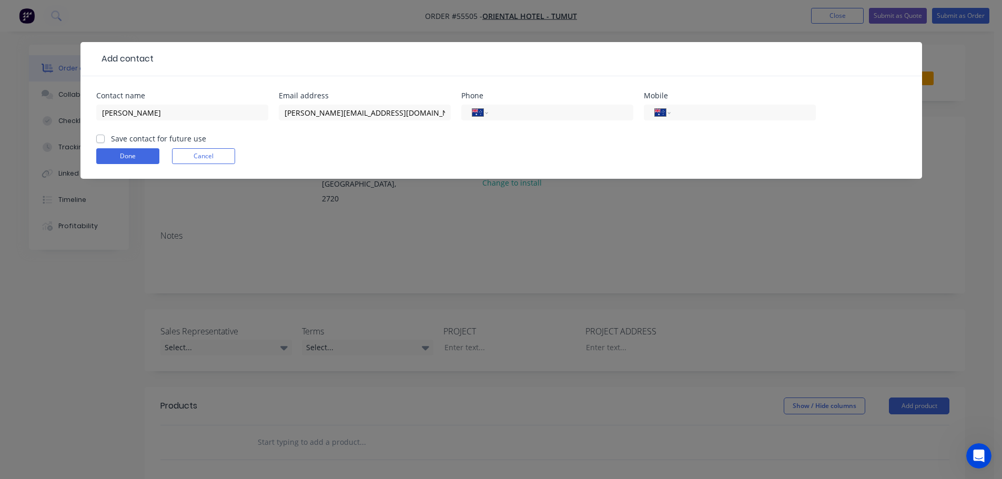
drag, startPoint x: 538, startPoint y: 110, endPoint x: 530, endPoint y: 137, distance: 27.4
click at [538, 110] on input "tel" at bounding box center [558, 113] width 126 height 12
click at [716, 109] on input "tel" at bounding box center [741, 113] width 126 height 12
type input "0438 283 753"
click at [111, 141] on label "Save contact for future use" at bounding box center [158, 138] width 95 height 11
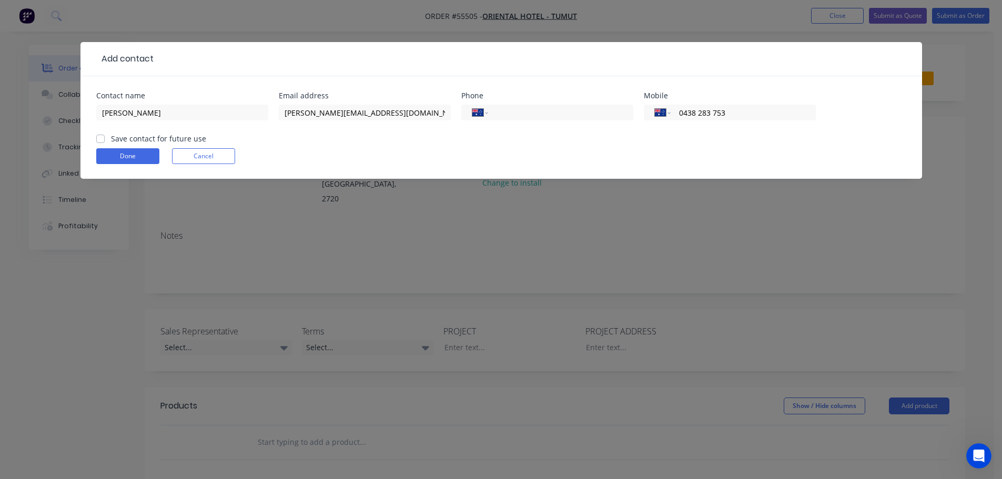
click at [101, 141] on input "Save contact for future use" at bounding box center [100, 138] width 8 height 10
checkbox input "true"
click at [109, 159] on button "Done" at bounding box center [127, 156] width 63 height 16
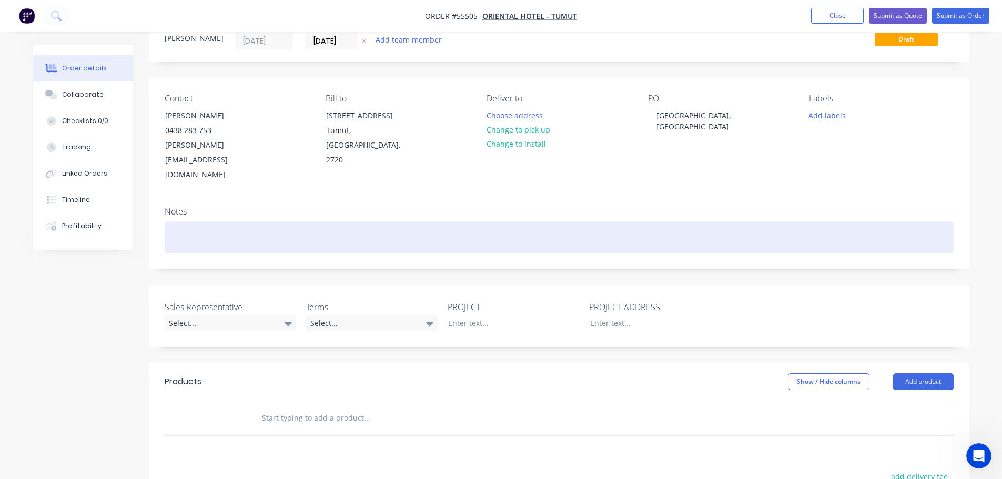
scroll to position [105, 0]
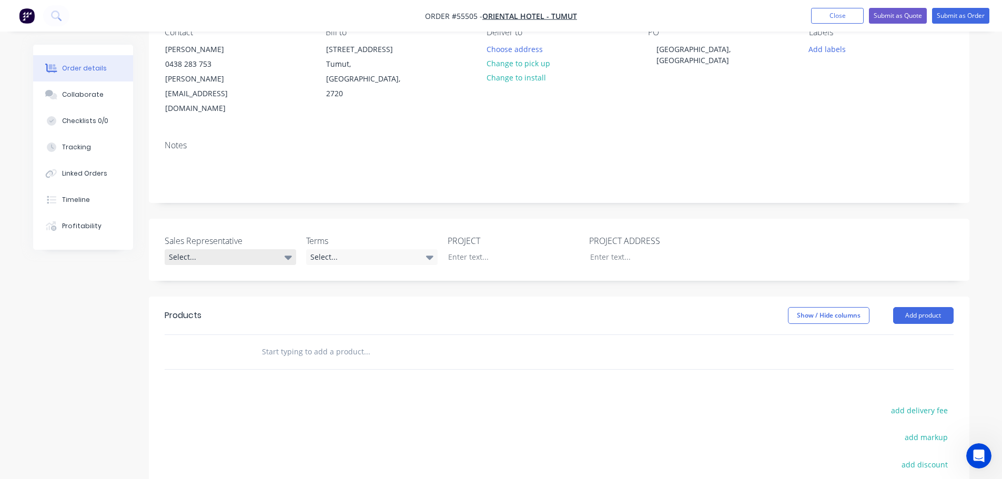
click at [191, 249] on div "Select..." at bounding box center [230, 257] width 131 height 16
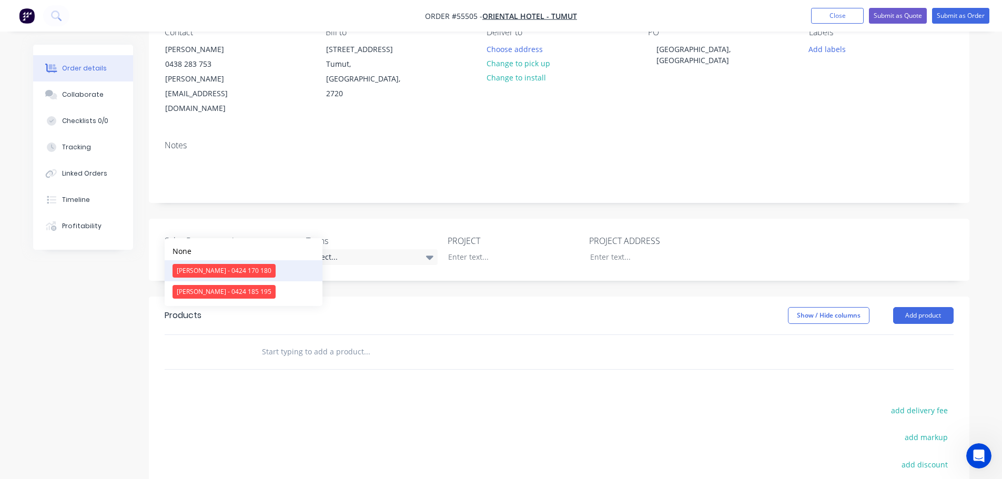
click at [202, 269] on div "[PERSON_NAME] - 0424 170 180" at bounding box center [223, 271] width 103 height 14
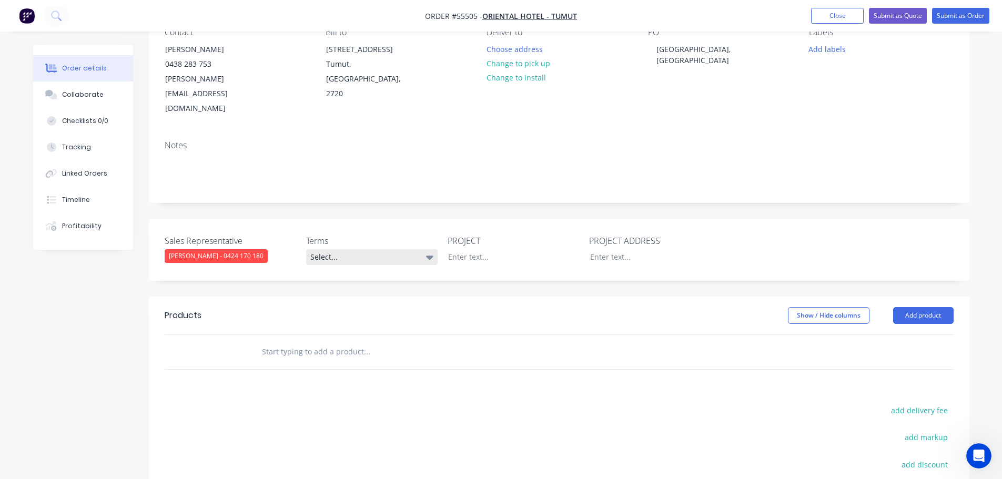
click at [366, 249] on div "Select..." at bounding box center [371, 257] width 131 height 16
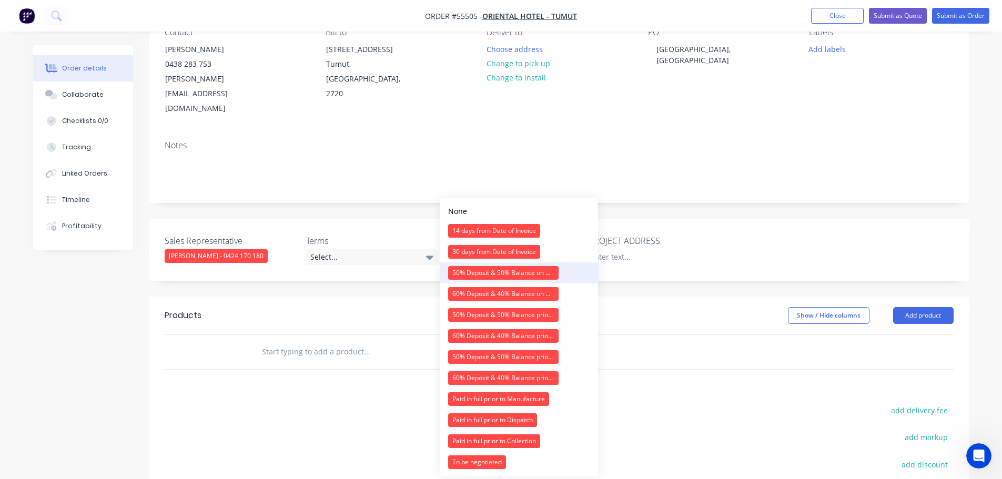
click at [460, 272] on div "50% Deposit & 50% Balance on Day of Installation" at bounding box center [503, 273] width 110 height 14
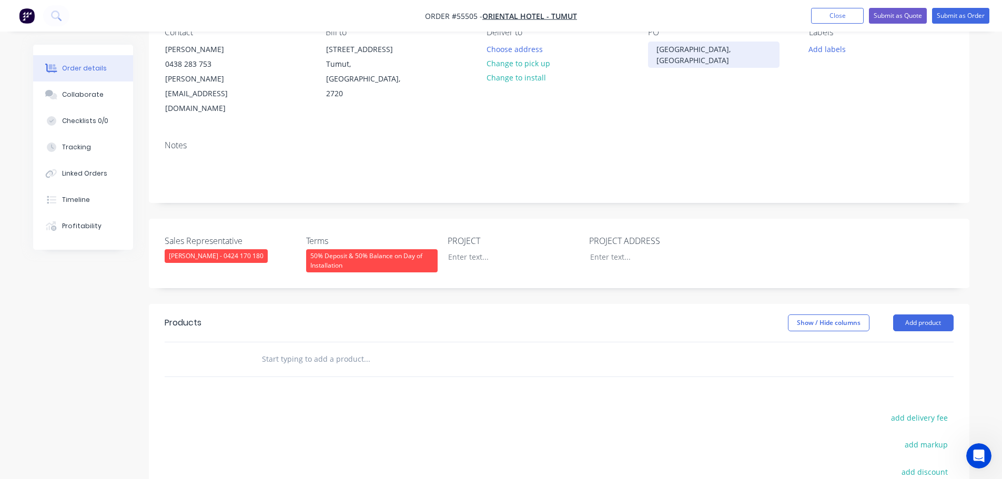
click at [698, 47] on div "[GEOGRAPHIC_DATA], [GEOGRAPHIC_DATA]" at bounding box center [713, 55] width 131 height 26
copy div "[GEOGRAPHIC_DATA], [GEOGRAPHIC_DATA]"
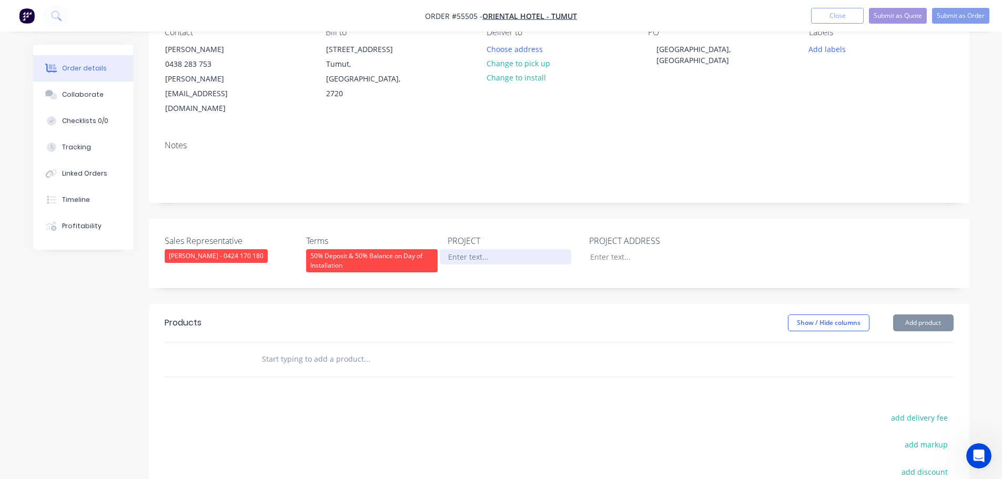
click at [462, 249] on div at bounding box center [505, 256] width 131 height 15
paste div
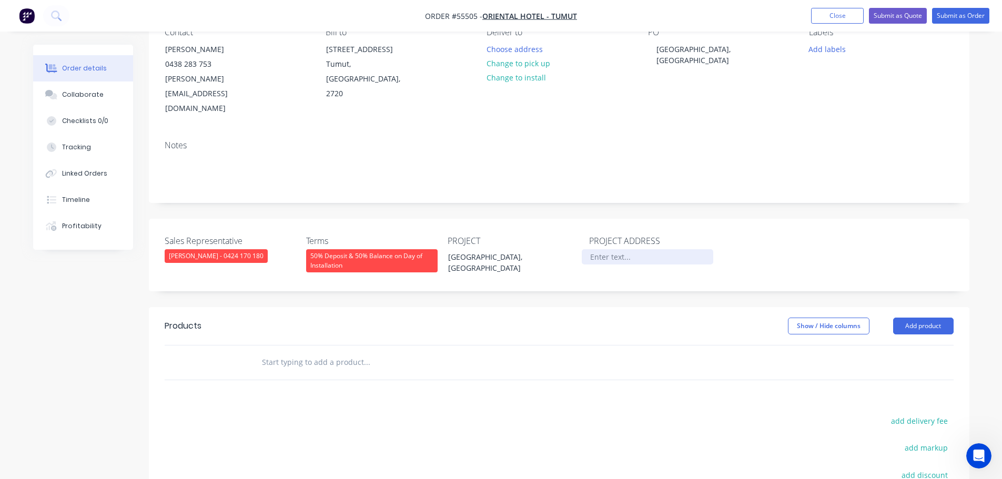
click at [603, 249] on div at bounding box center [646, 256] width 131 height 15
click at [914, 318] on button "Add product" at bounding box center [923, 326] width 60 height 17
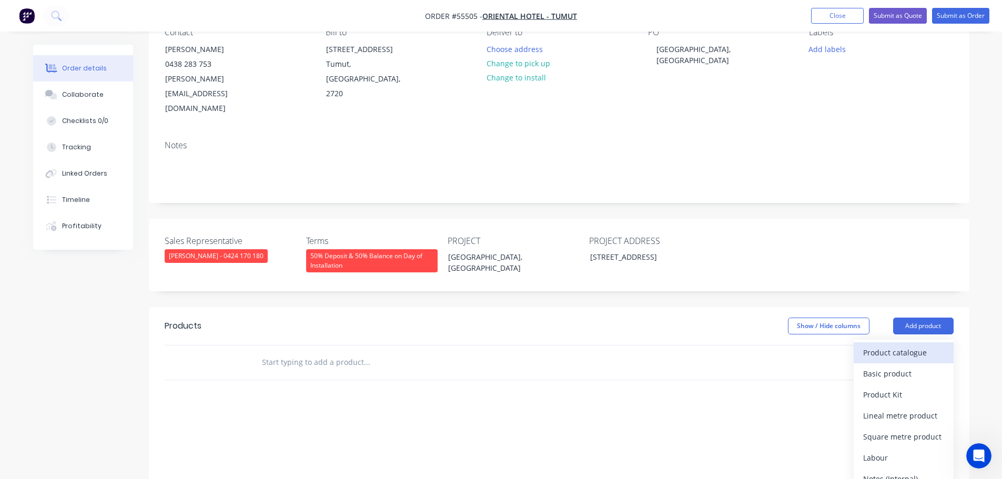
click at [884, 345] on div "Product catalogue" at bounding box center [903, 352] width 81 height 15
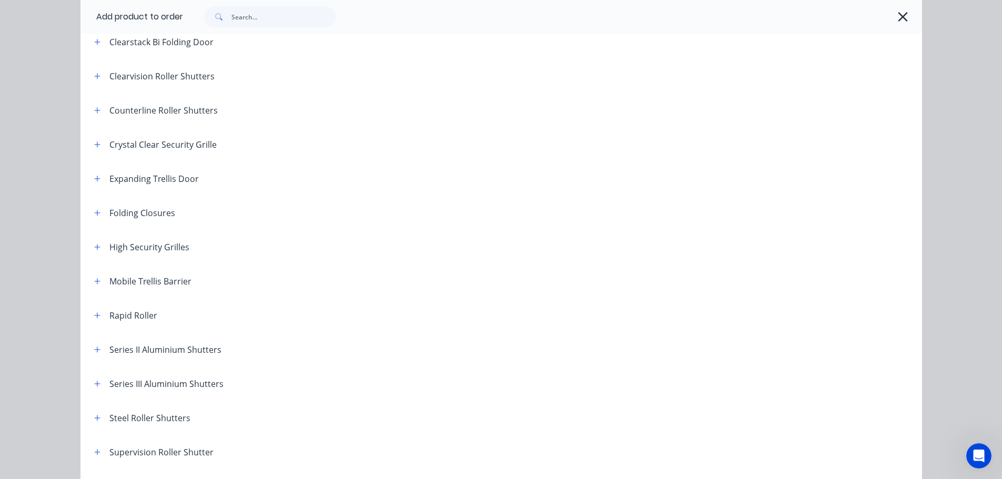
scroll to position [192, 0]
click at [94, 244] on icon "button" at bounding box center [97, 247] width 6 height 7
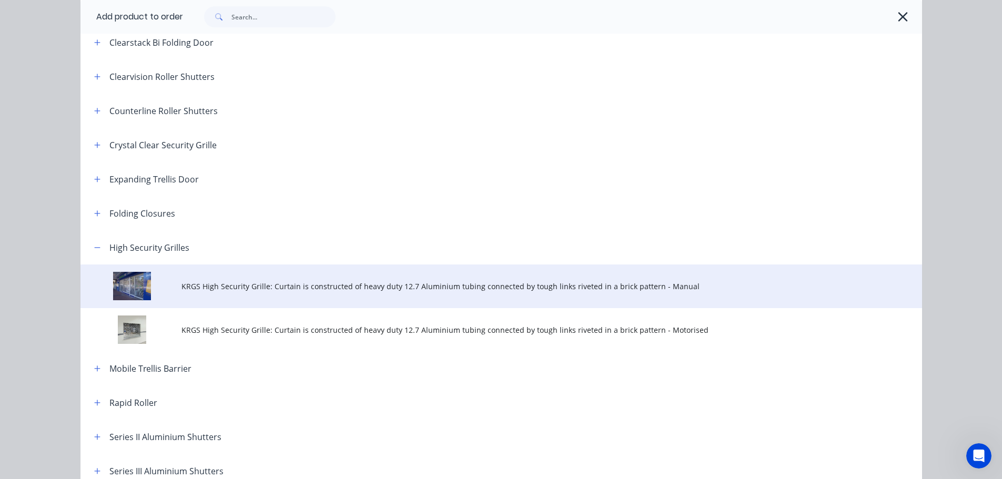
click at [469, 286] on span "KRGS High Security Grille: Curtain is constructed of heavy duty 12.7 Aluminium …" at bounding box center [477, 286] width 592 height 11
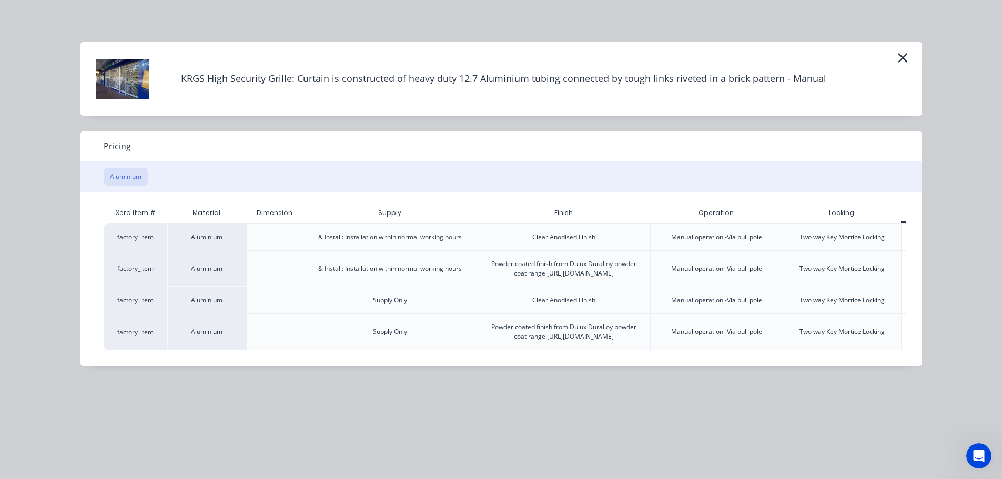
scroll to position [0, 52]
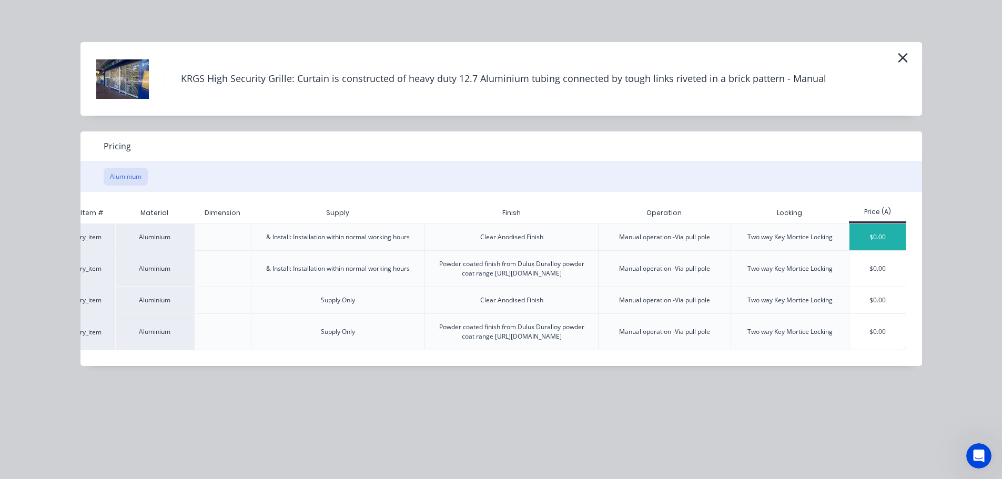
click at [864, 238] on div "$0.00" at bounding box center [877, 237] width 56 height 26
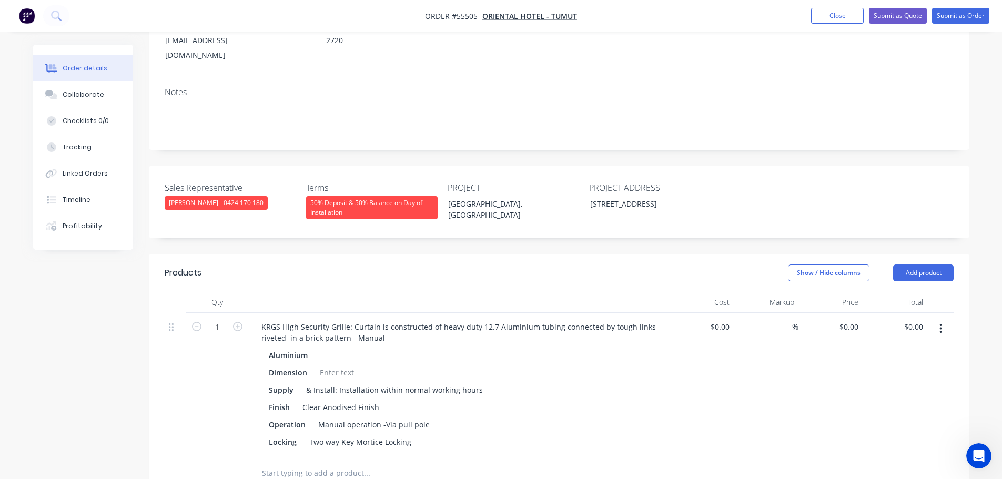
scroll to position [315, 0]
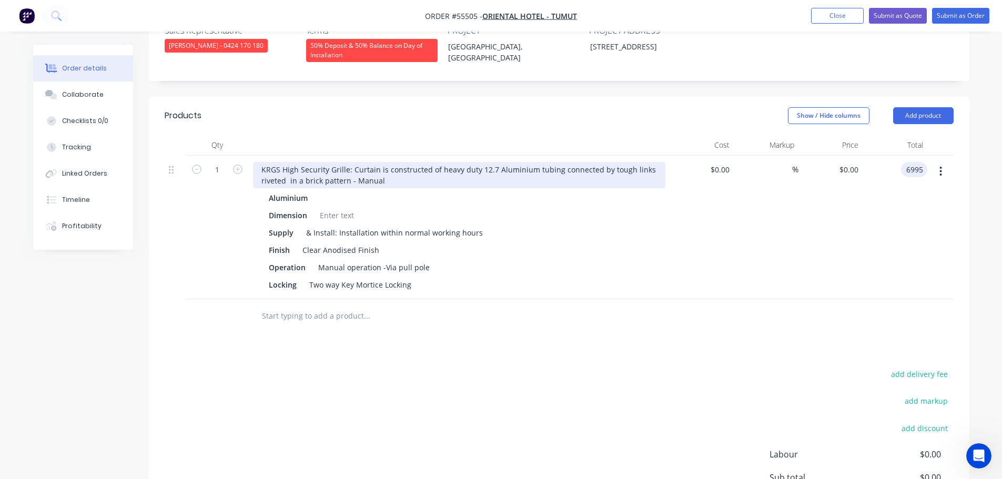
type input "6995"
type input "$6,995.00"
click at [258, 162] on div "KRGS High Security Grille: Curtain is constructed of heavy duty 12.7 Aluminium …" at bounding box center [459, 175] width 412 height 26
click at [257, 162] on div "KRGS High Security Grille: Curtain is constructed of heavy duty 12.7 Aluminium …" at bounding box center [459, 175] width 412 height 26
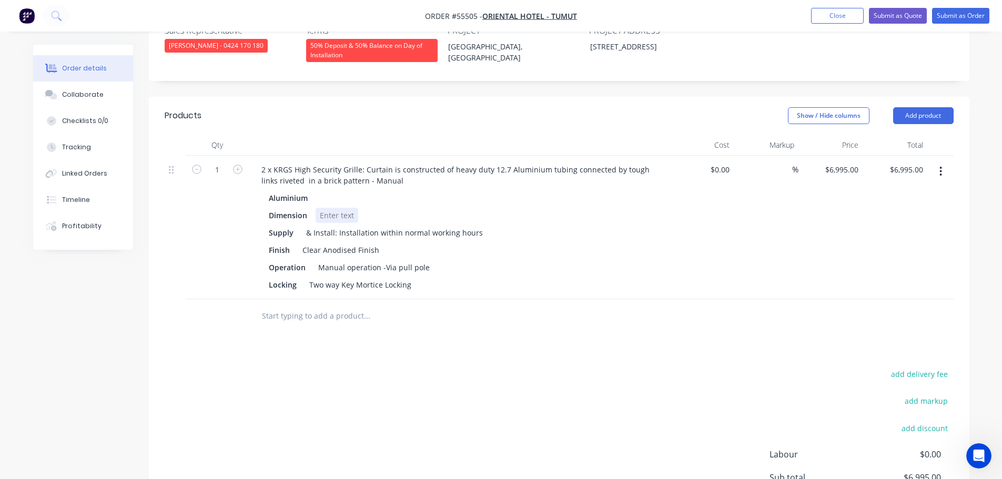
click at [328, 208] on div at bounding box center [336, 215] width 43 height 15
click at [329, 208] on div at bounding box center [336, 215] width 43 height 15
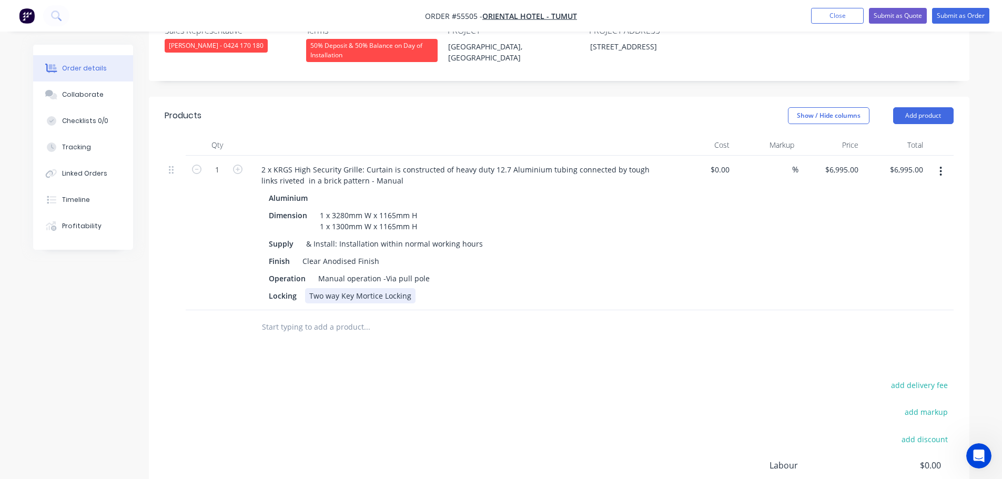
click at [415, 288] on div "Locking Two way Key Mortice Locking" at bounding box center [456, 295] width 385 height 15
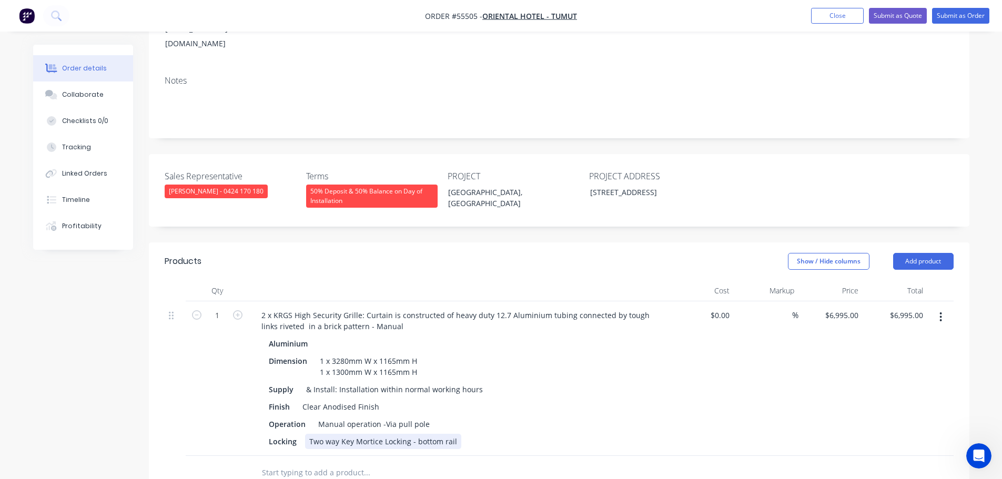
scroll to position [158, 0]
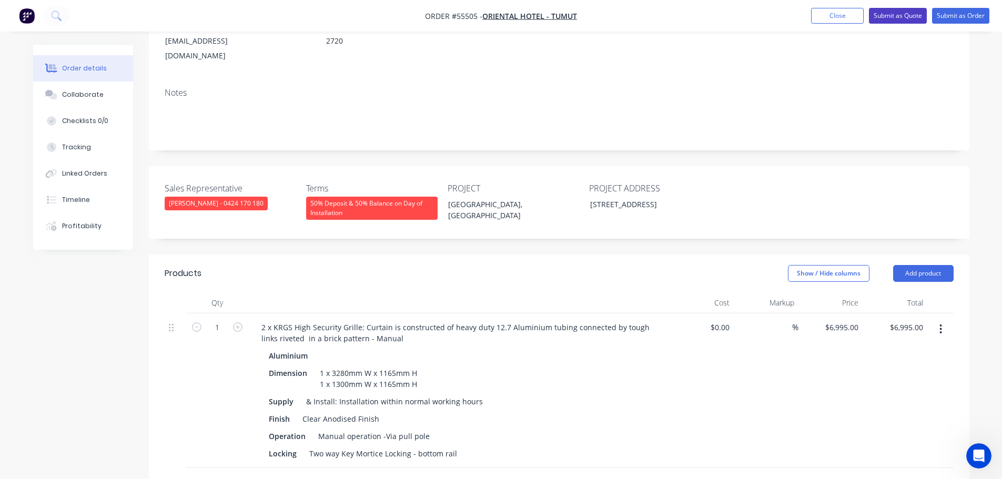
click at [886, 17] on button "Submit as Quote" at bounding box center [898, 16] width 58 height 16
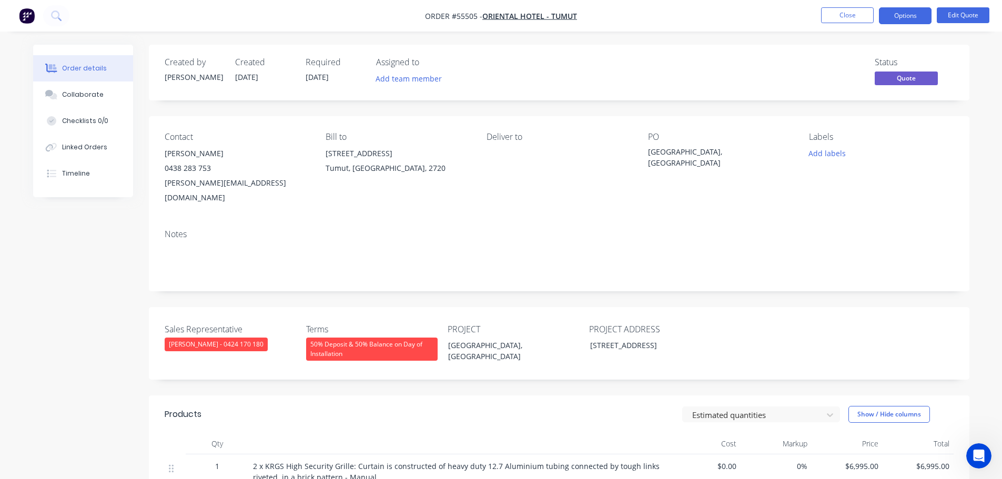
click at [886, 17] on button "Options" at bounding box center [905, 15] width 53 height 17
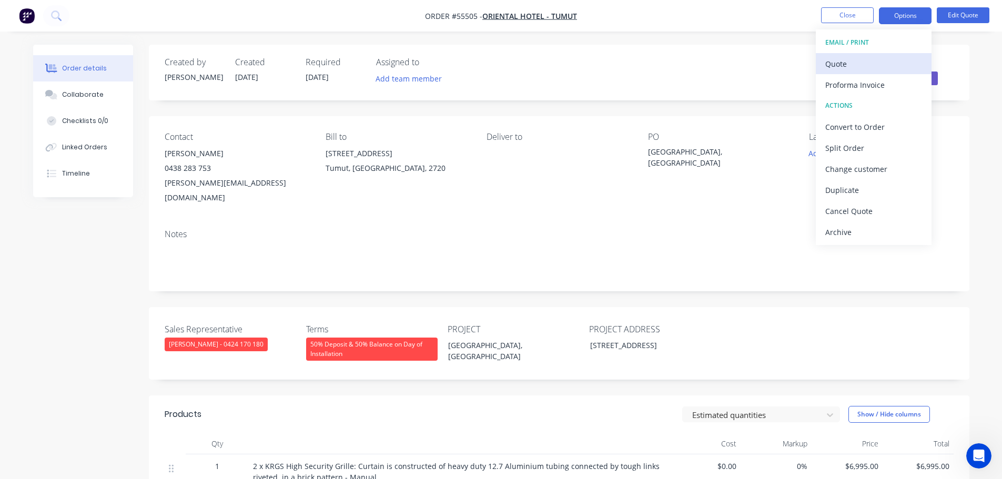
click at [838, 63] on div "Quote" at bounding box center [873, 63] width 97 height 15
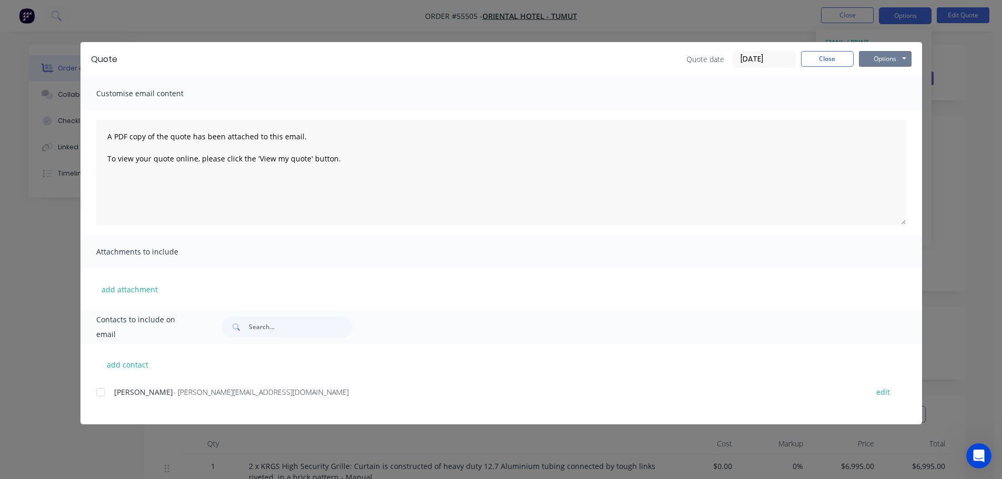
drag, startPoint x: 868, startPoint y: 62, endPoint x: 870, endPoint y: 68, distance: 7.2
click at [869, 63] on button "Options" at bounding box center [885, 59] width 53 height 16
click at [880, 98] on button "Print" at bounding box center [892, 94] width 67 height 17
click at [810, 57] on button "Close" at bounding box center [827, 59] width 53 height 16
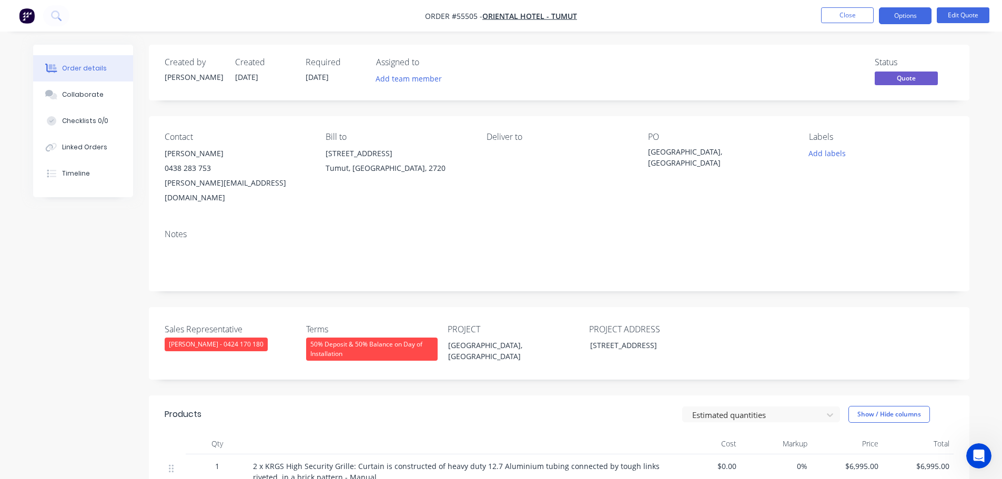
click at [207, 185] on div "[PERSON_NAME][EMAIL_ADDRESS][DOMAIN_NAME]" at bounding box center [237, 190] width 144 height 29
copy div "[PERSON_NAME][EMAIL_ADDRESS][DOMAIN_NAME]"
click at [695, 156] on div "[GEOGRAPHIC_DATA], [GEOGRAPHIC_DATA]" at bounding box center [713, 157] width 131 height 22
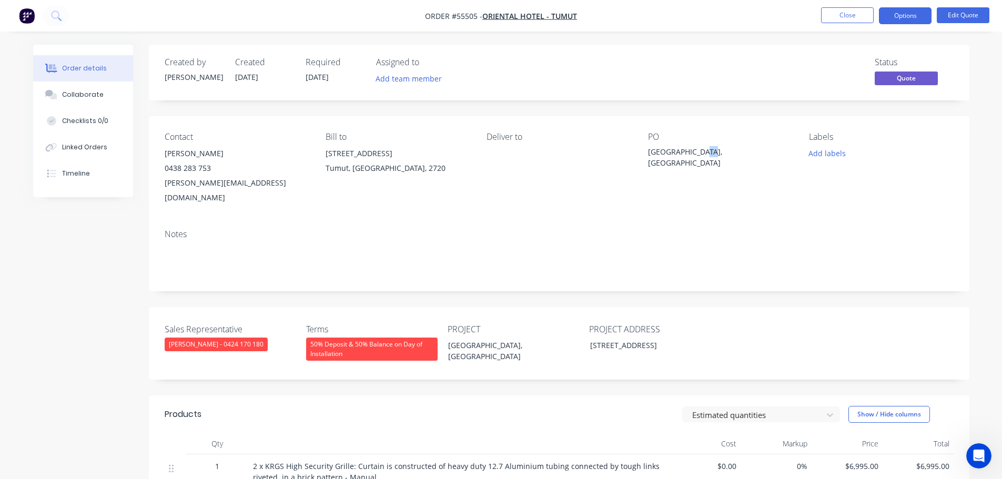
click at [695, 156] on div "[GEOGRAPHIC_DATA], [GEOGRAPHIC_DATA]" at bounding box center [713, 157] width 131 height 22
copy div "[GEOGRAPHIC_DATA], [GEOGRAPHIC_DATA]"
click at [211, 170] on span at bounding box center [211, 168] width 0 height 10
click at [836, 16] on button "Close" at bounding box center [847, 15] width 53 height 16
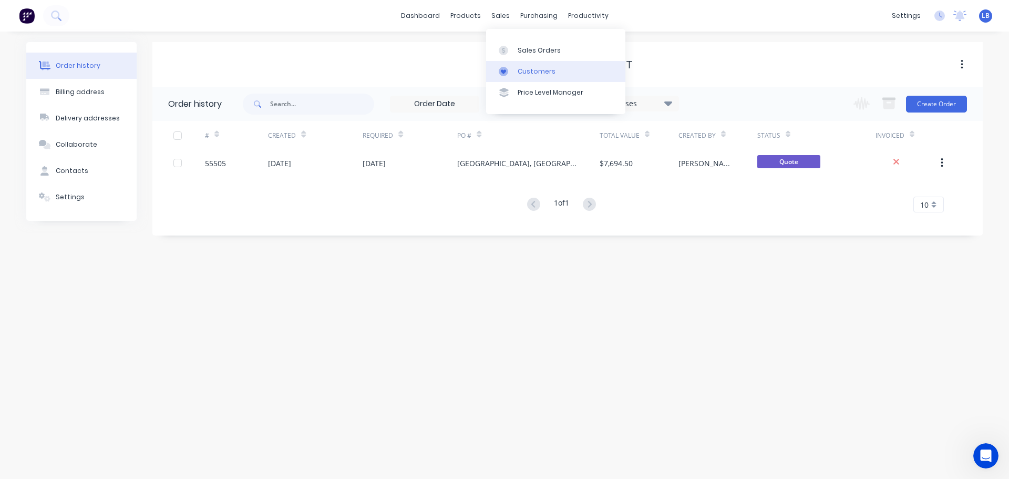
click at [538, 74] on div "Customers" at bounding box center [537, 71] width 38 height 9
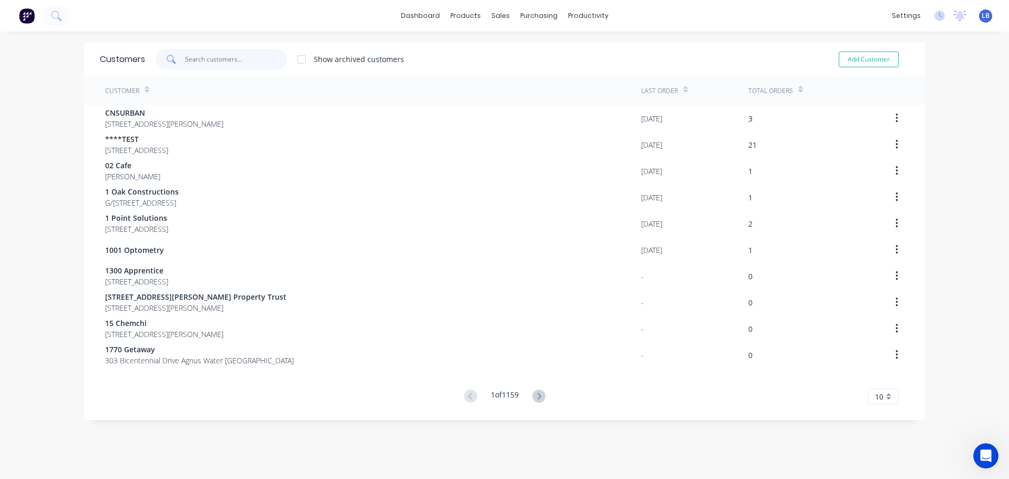
click at [205, 58] on input "text" at bounding box center [236, 59] width 103 height 21
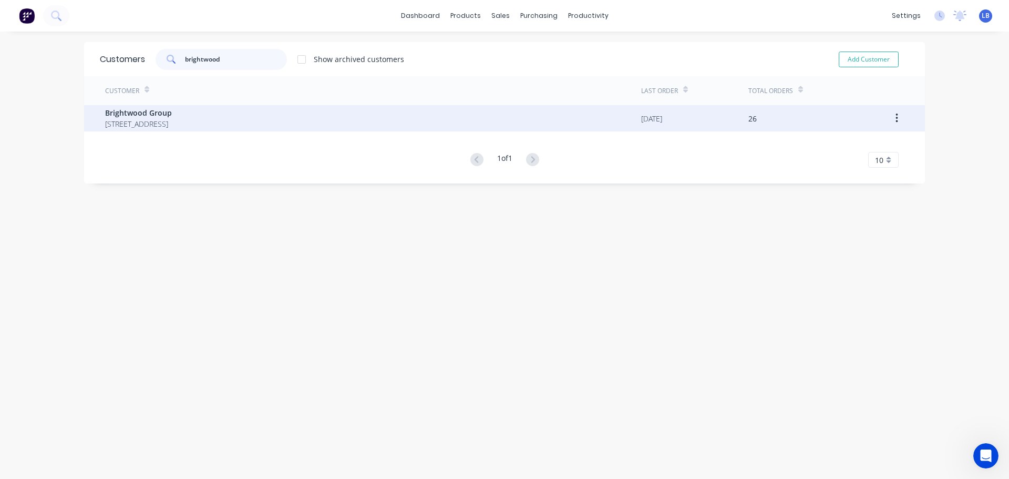
type input "brightwood"
click at [157, 112] on span "Brightwood Group" at bounding box center [138, 112] width 67 height 11
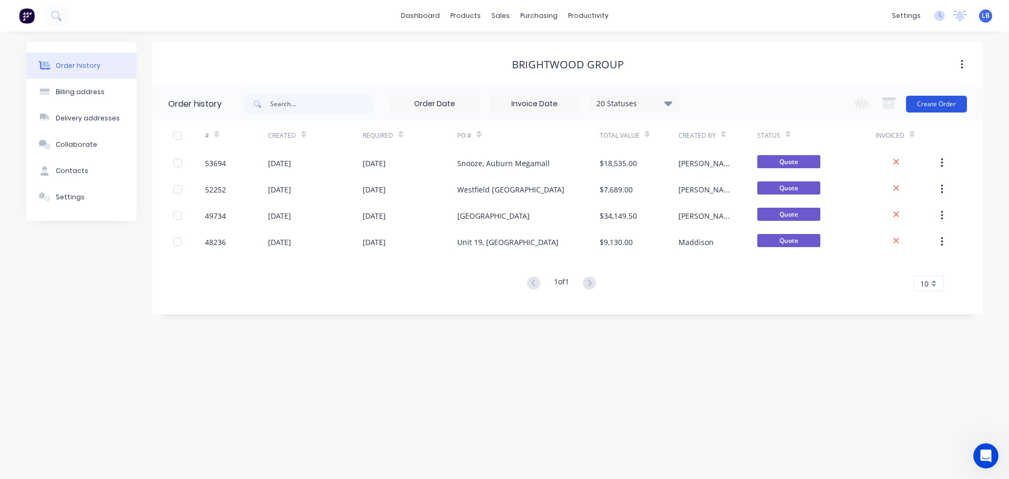
click at [930, 104] on button "Create Order" at bounding box center [936, 104] width 61 height 17
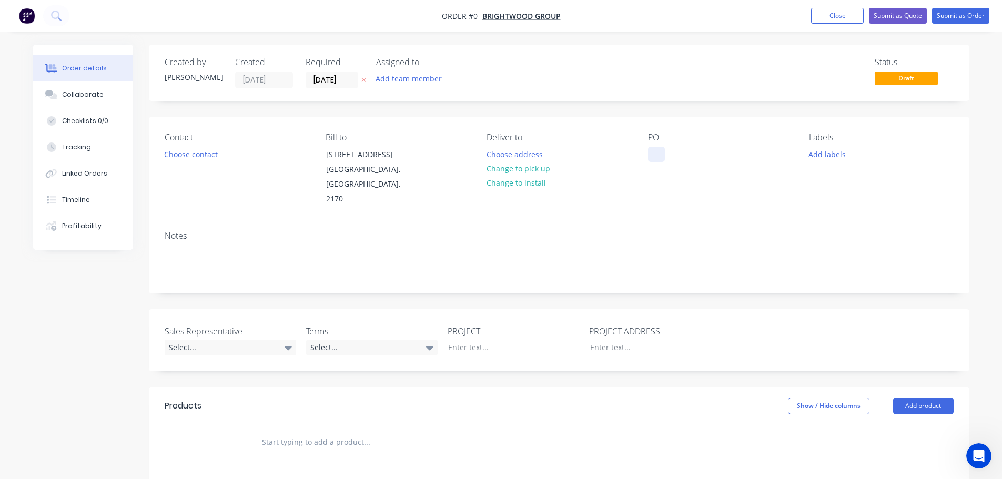
click at [655, 149] on div at bounding box center [656, 154] width 17 height 15
click at [187, 156] on div "Order details Collaborate Checklists 0/0 Tracking Linked Orders Timeline Profit…" at bounding box center [501, 386] width 957 height 683
click at [187, 156] on button "Choose contact" at bounding box center [190, 154] width 65 height 14
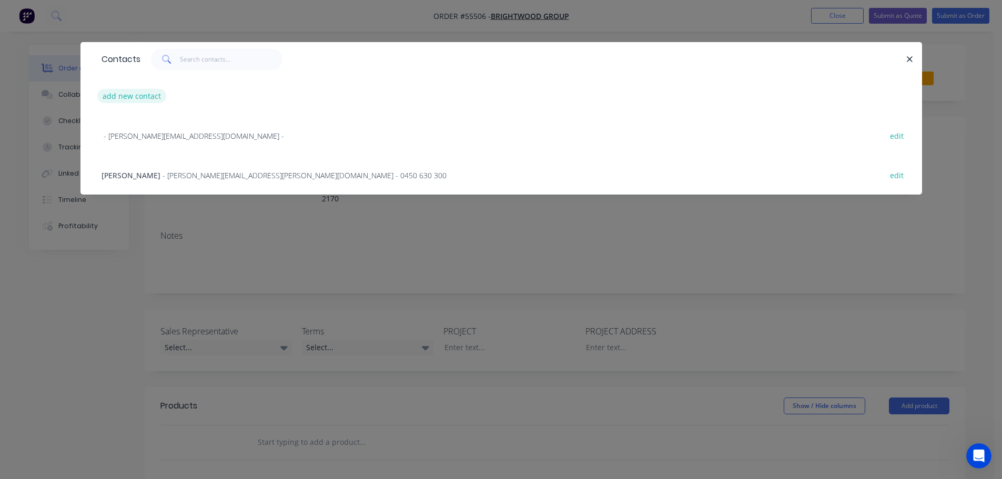
click at [122, 99] on button "add new contact" at bounding box center [131, 96] width 69 height 14
select select "AU"
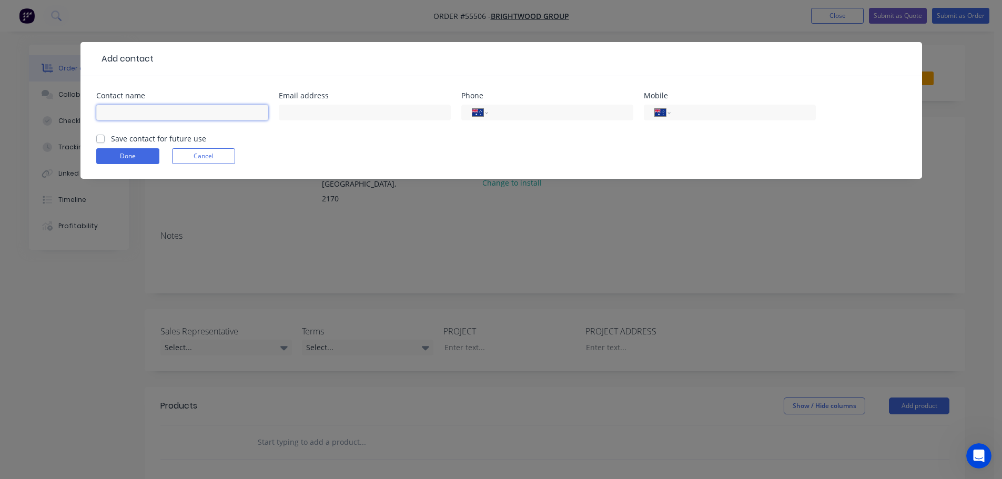
drag, startPoint x: 122, startPoint y: 99, endPoint x: 116, endPoint y: 108, distance: 11.7
click at [116, 108] on input "text" at bounding box center [182, 113] width 172 height 16
type input "[PERSON_NAME]"
click at [303, 111] on input "text" at bounding box center [365, 113] width 172 height 16
type input "[PERSON_NAME][EMAIL_ADDRESS][PERSON_NAME][DOMAIN_NAME]"
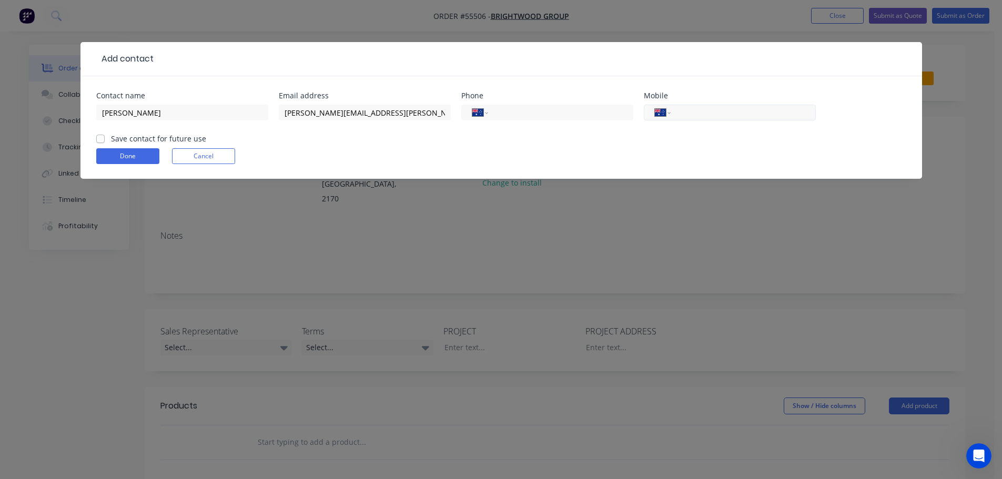
click at [741, 111] on input "tel" at bounding box center [741, 113] width 126 height 12
type input "0426 828 021"
click at [111, 139] on label "Save contact for future use" at bounding box center [158, 138] width 95 height 11
click at [103, 139] on input "Save contact for future use" at bounding box center [100, 138] width 8 height 10
checkbox input "true"
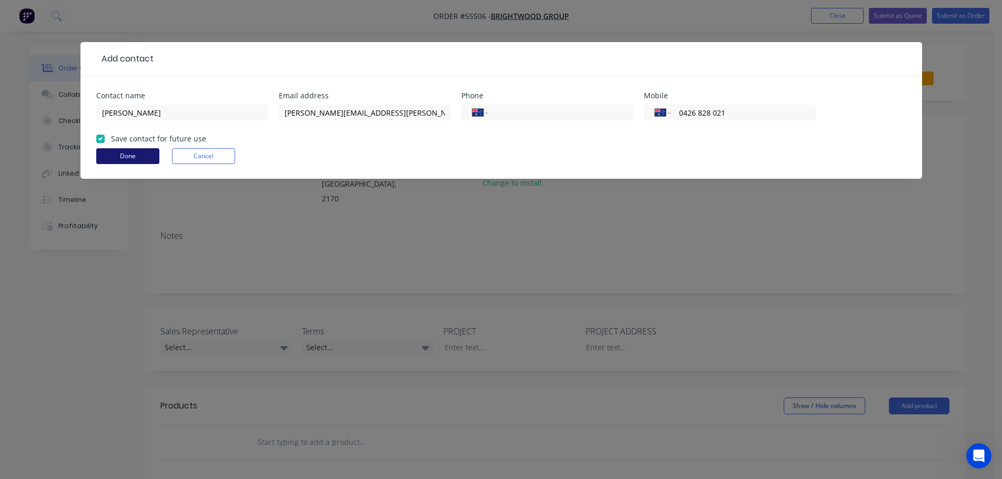
click at [107, 154] on button "Done" at bounding box center [127, 156] width 63 height 16
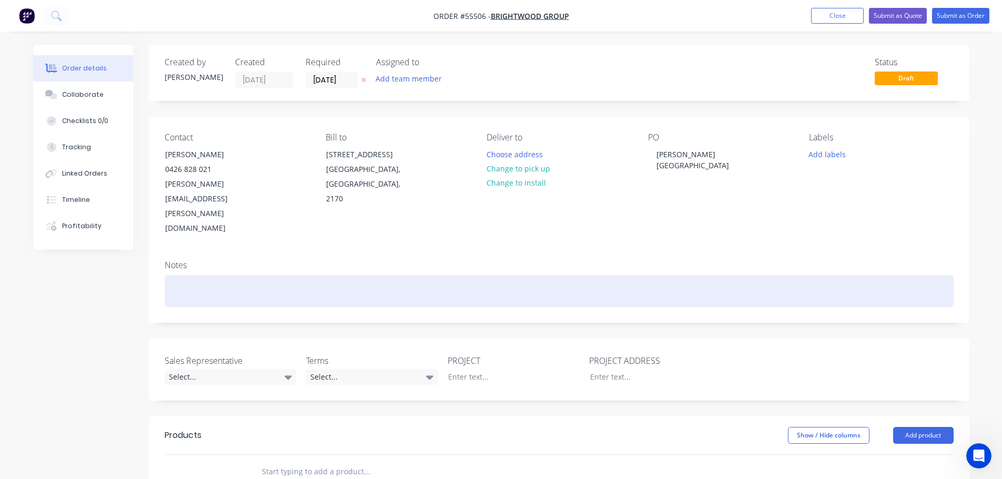
scroll to position [53, 0]
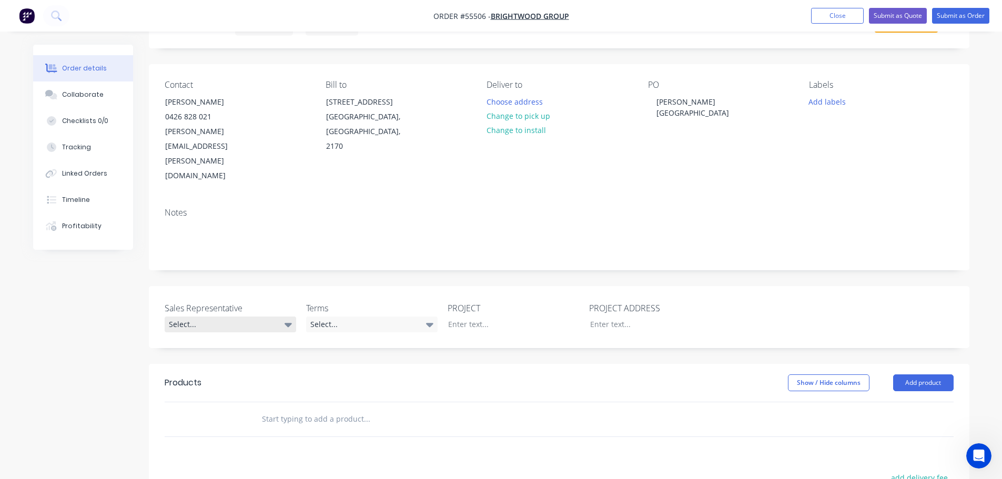
click at [196, 317] on div "Select..." at bounding box center [230, 325] width 131 height 16
click at [193, 323] on div "[PERSON_NAME] - 0424 170 180" at bounding box center [223, 324] width 103 height 14
click at [335, 317] on div "Select..." at bounding box center [371, 325] width 131 height 16
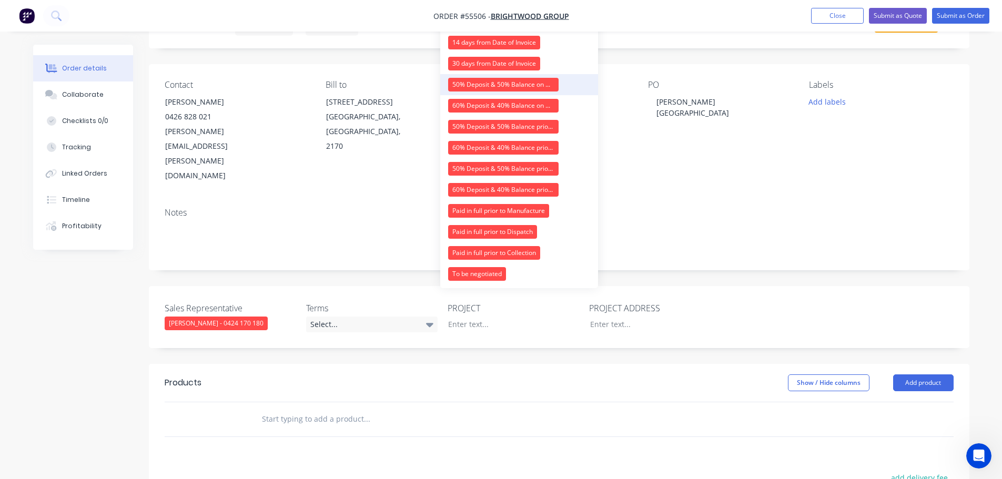
click at [493, 79] on div "50% Deposit & 50% Balance on Day of Installation" at bounding box center [503, 85] width 110 height 14
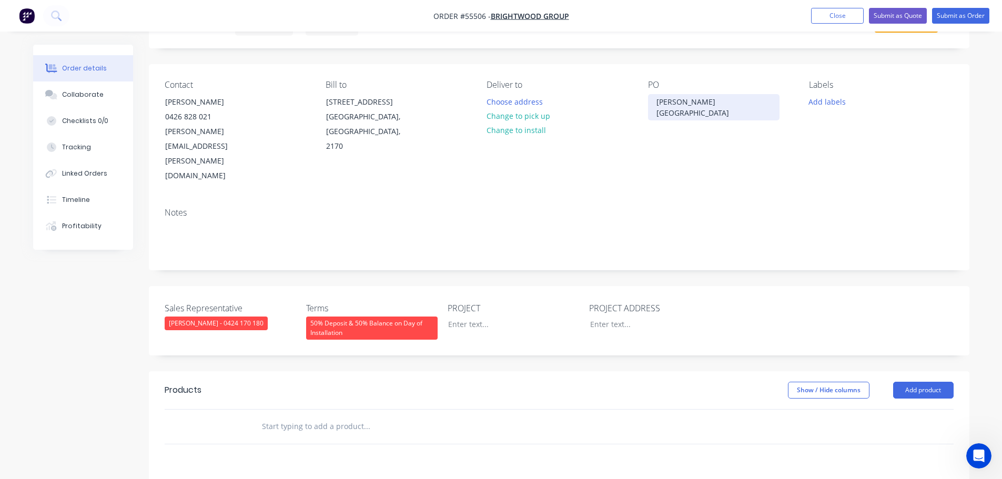
click at [681, 101] on div "[PERSON_NAME][GEOGRAPHIC_DATA]" at bounding box center [713, 107] width 131 height 26
copy div "[PERSON_NAME][GEOGRAPHIC_DATA]"
click at [460, 317] on div at bounding box center [505, 324] width 131 height 15
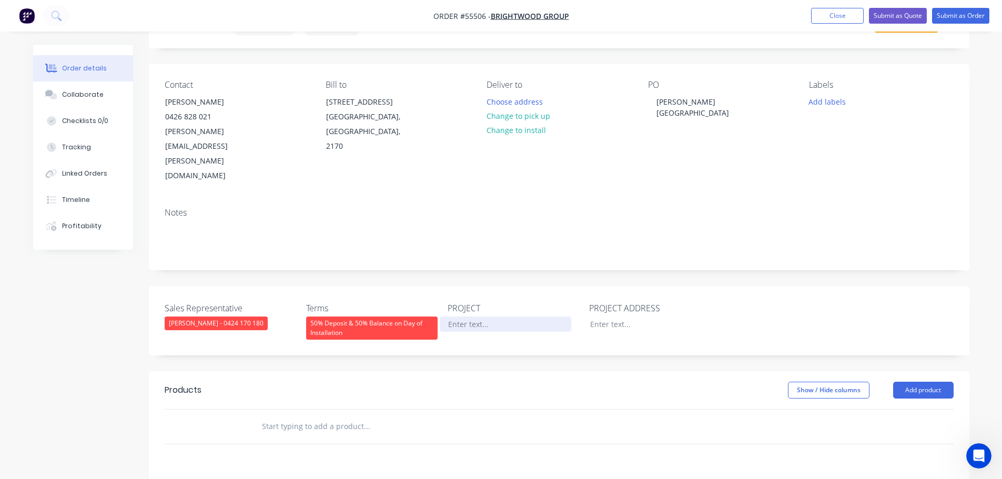
paste div
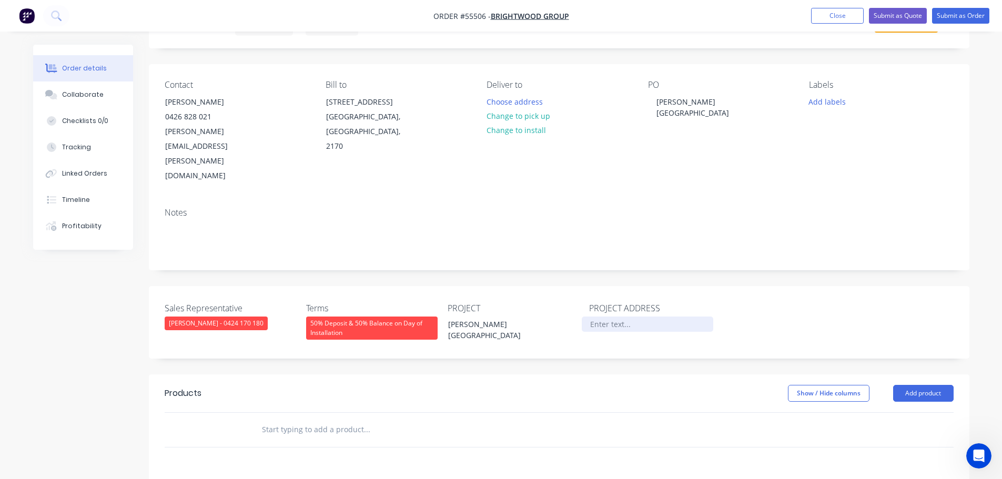
click at [608, 317] on div at bounding box center [646, 324] width 131 height 15
click at [903, 385] on button "Add product" at bounding box center [923, 393] width 60 height 17
click at [884, 412] on div "Product catalogue" at bounding box center [903, 419] width 81 height 15
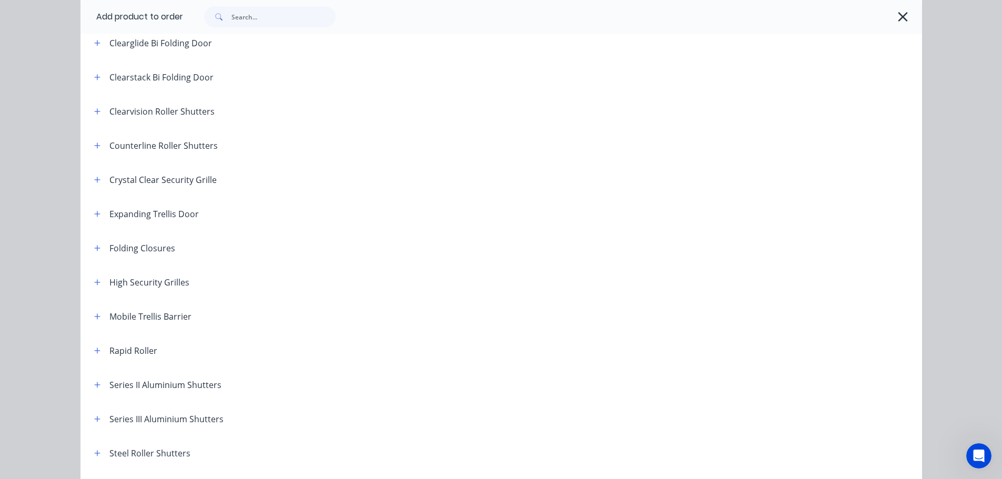
scroll to position [210, 0]
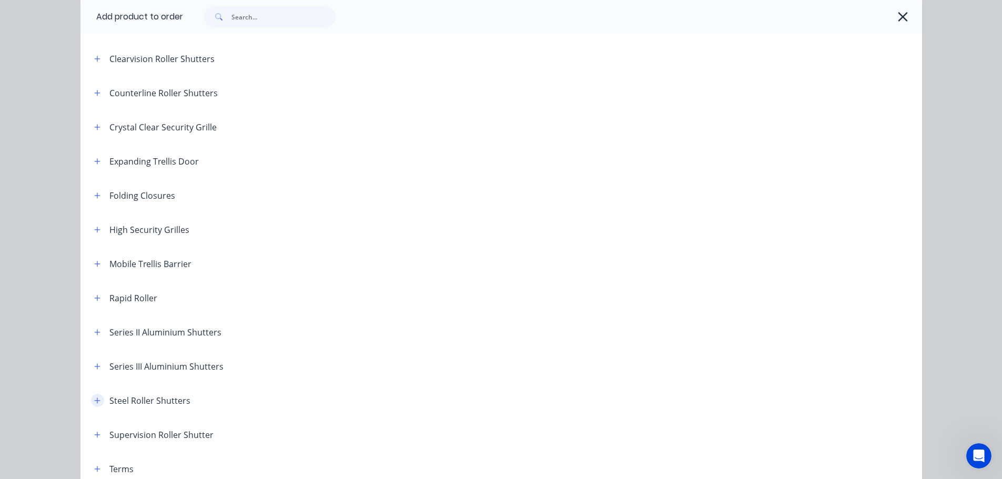
click at [94, 401] on icon "button" at bounding box center [97, 400] width 6 height 6
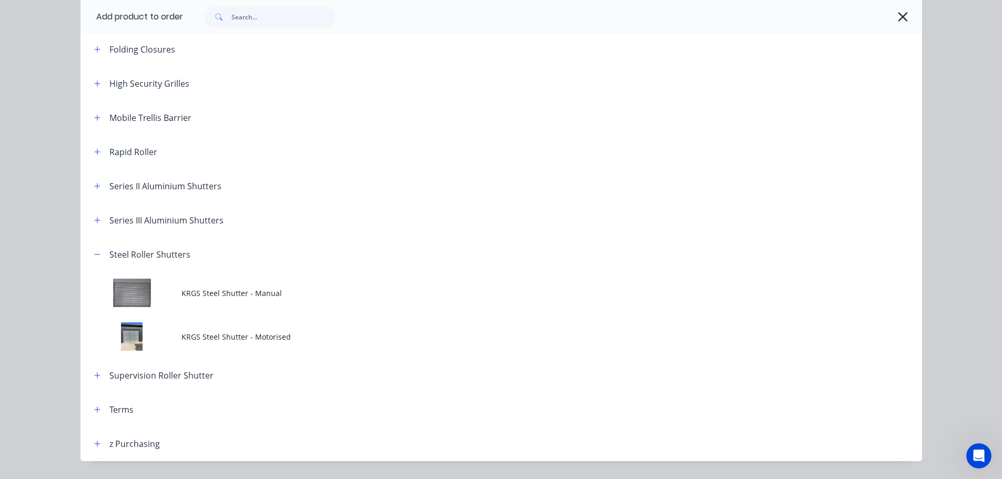
scroll to position [368, 0]
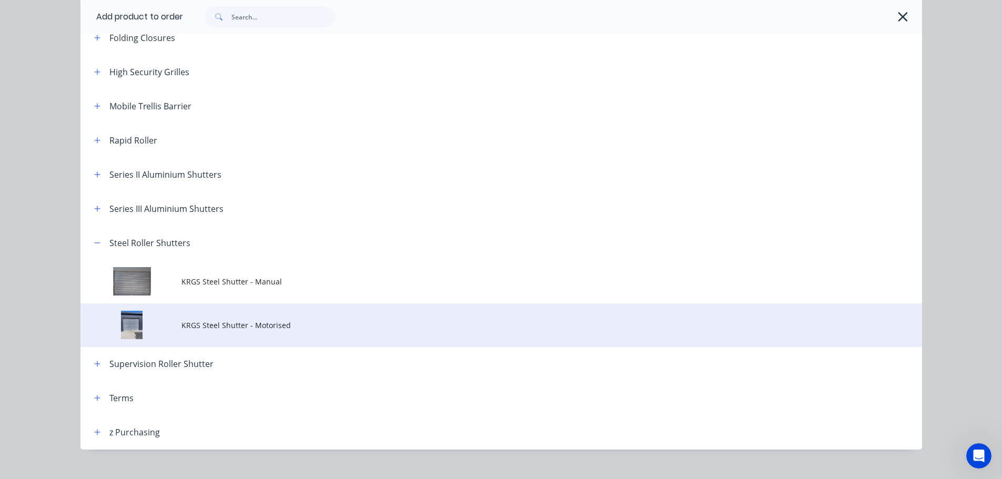
click at [220, 326] on span "KRGS Steel Shutter - Motorised" at bounding box center [477, 325] width 592 height 11
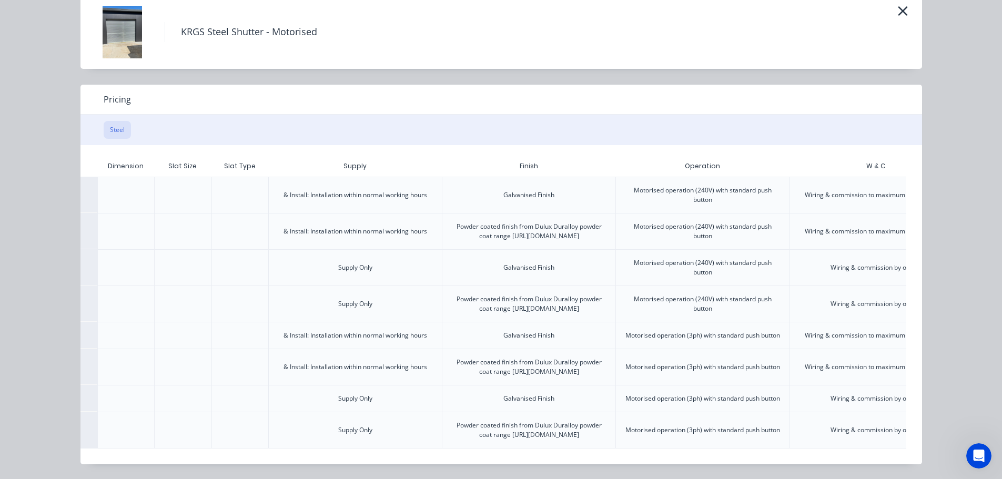
scroll to position [0, 262]
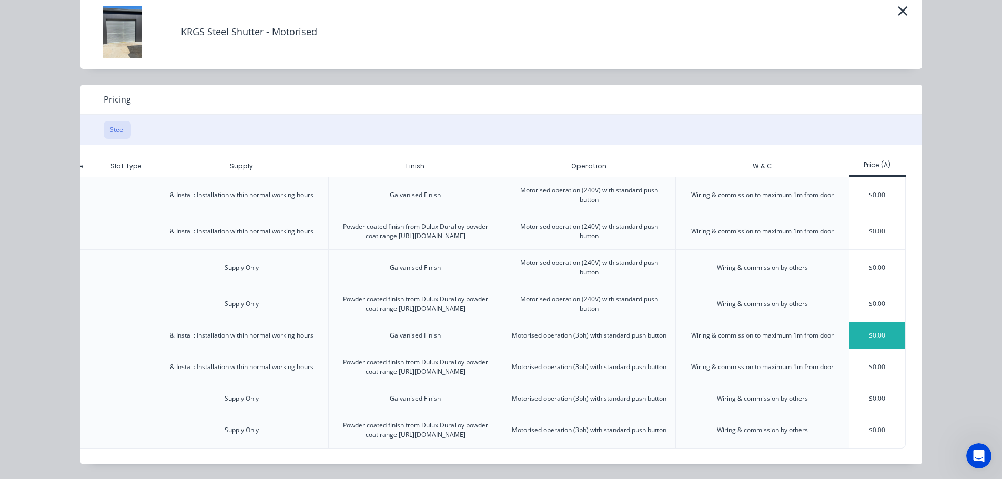
click at [872, 322] on div "$0.00" at bounding box center [877, 335] width 56 height 26
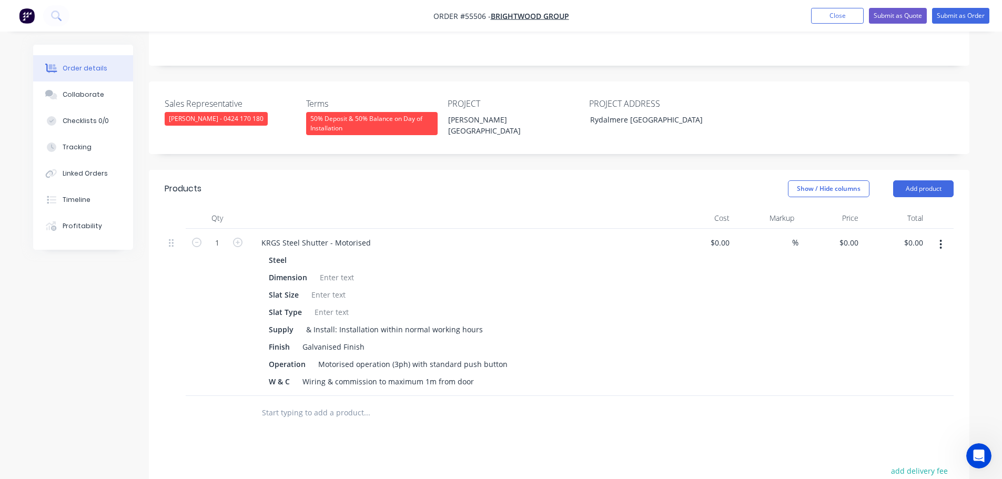
scroll to position [263, 0]
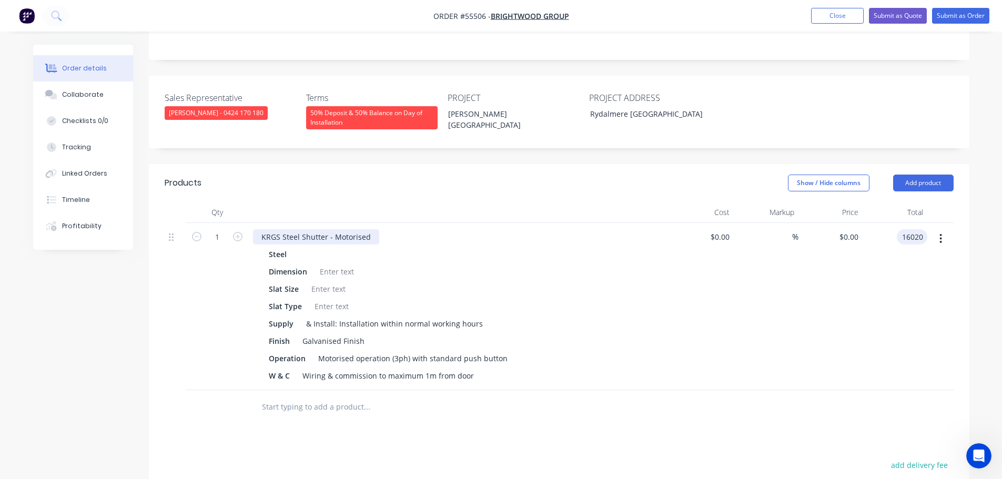
type input "16020"
type input "$16,020.00"
click at [257, 229] on div "KRGS Steel Shutter - Motorised" at bounding box center [316, 236] width 126 height 15
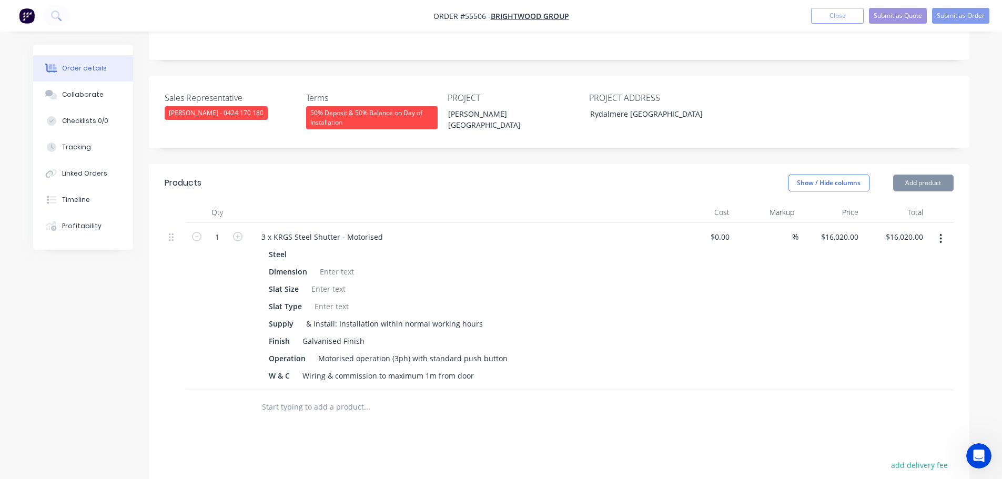
click at [327, 264] on div at bounding box center [336, 271] width 43 height 15
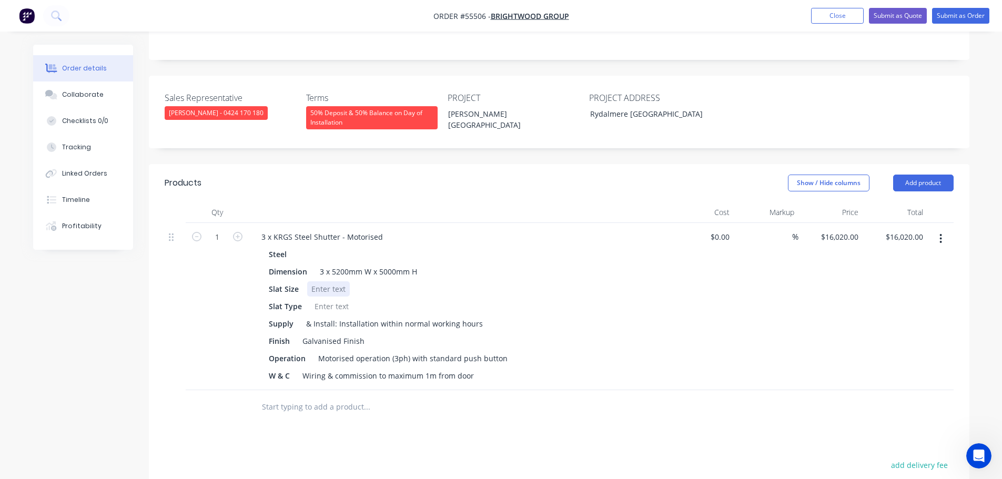
click at [332, 281] on div at bounding box center [328, 288] width 43 height 15
click at [319, 299] on div at bounding box center [331, 306] width 43 height 15
click at [942, 175] on button "Add product" at bounding box center [923, 183] width 60 height 17
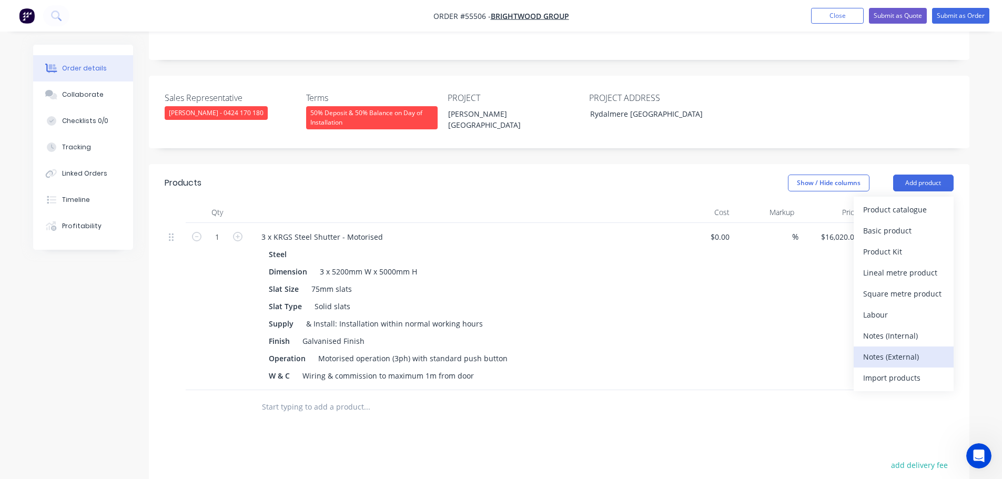
click at [881, 349] on div "Notes (External)" at bounding box center [903, 356] width 81 height 15
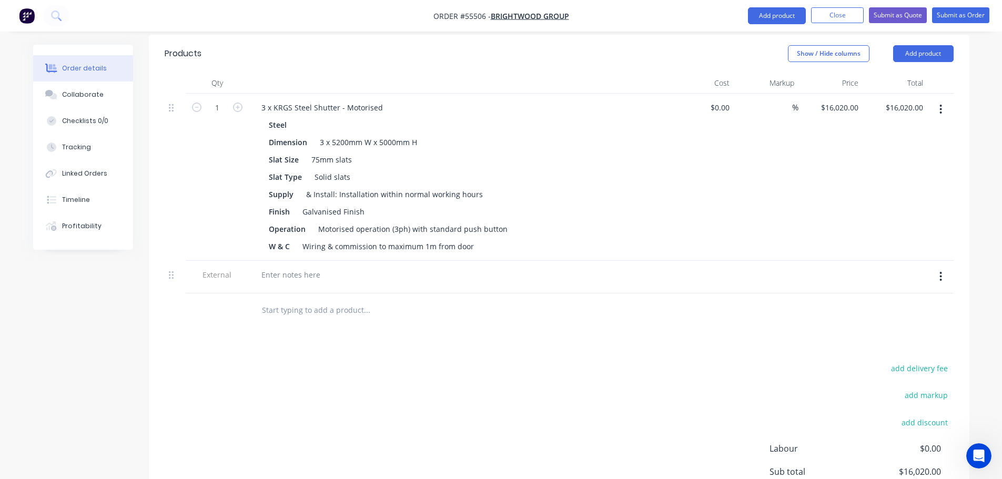
scroll to position [421, 0]
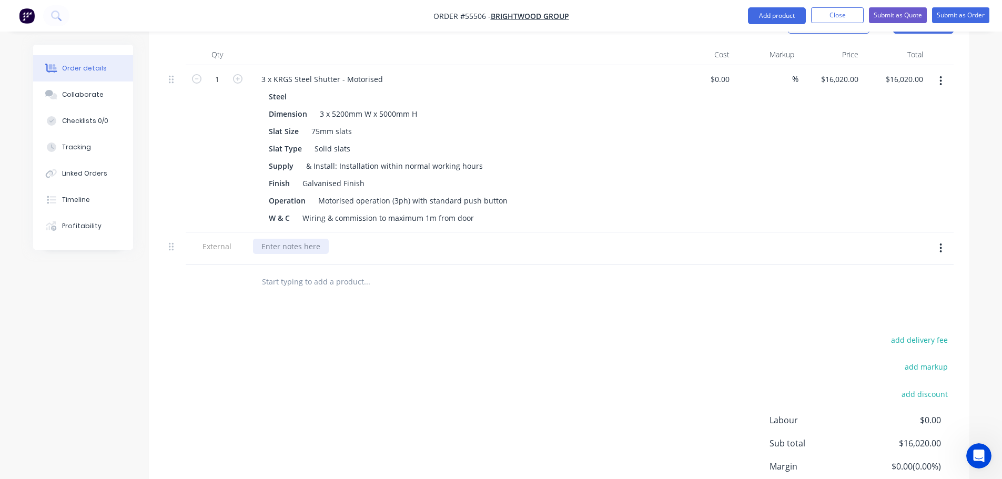
click at [270, 239] on div at bounding box center [291, 246] width 76 height 15
paste div
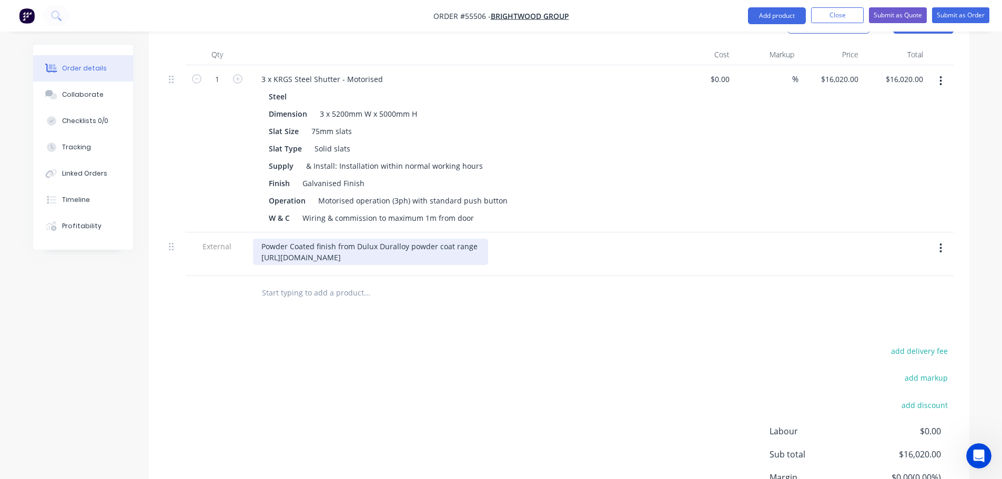
click at [261, 239] on div "Powder Coated finish from Dulux Duralloy powder coat range [URL][DOMAIN_NAME]" at bounding box center [370, 252] width 235 height 26
drag, startPoint x: 527, startPoint y: 200, endPoint x: 528, endPoint y: 229, distance: 29.5
click at [527, 239] on div "E/O option for Powder Coated finish from Dulux Duralloy powder coat range [URL]…" at bounding box center [396, 252] width 287 height 26
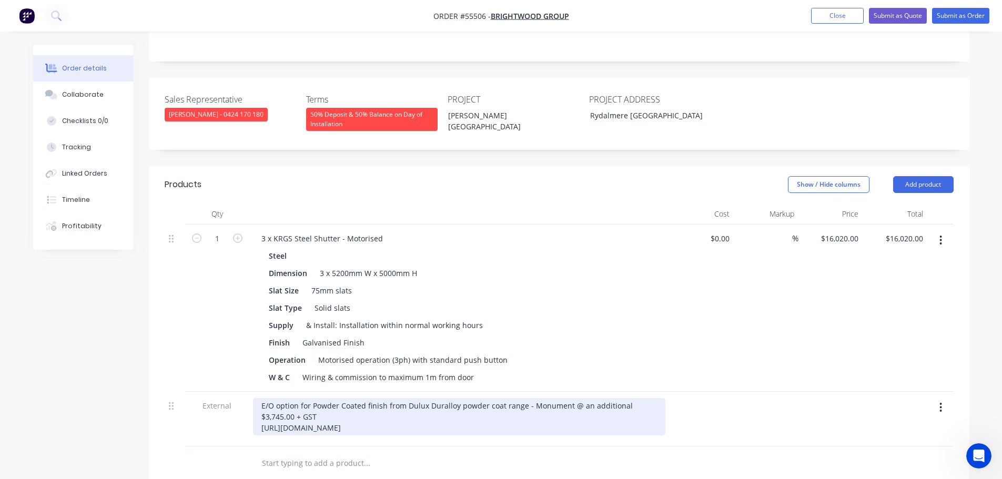
scroll to position [158, 0]
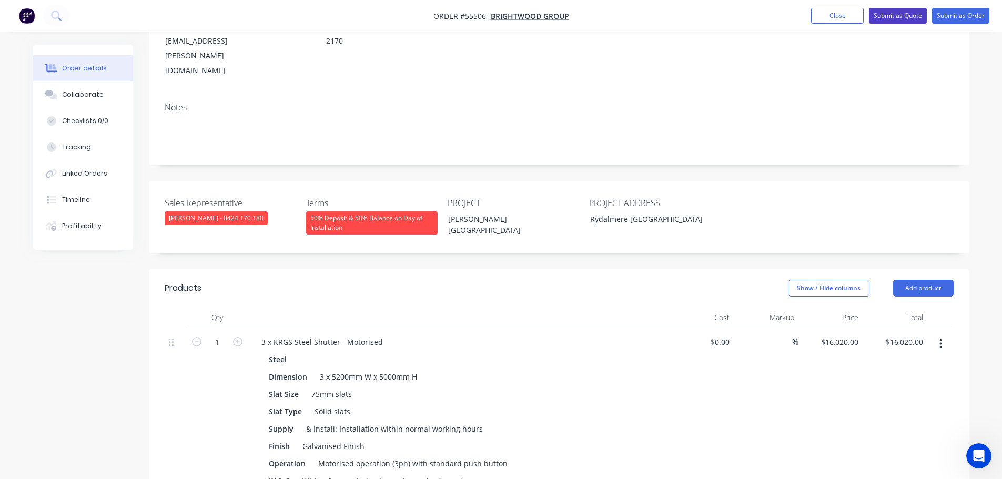
click at [883, 14] on button "Submit as Quote" at bounding box center [898, 16] width 58 height 16
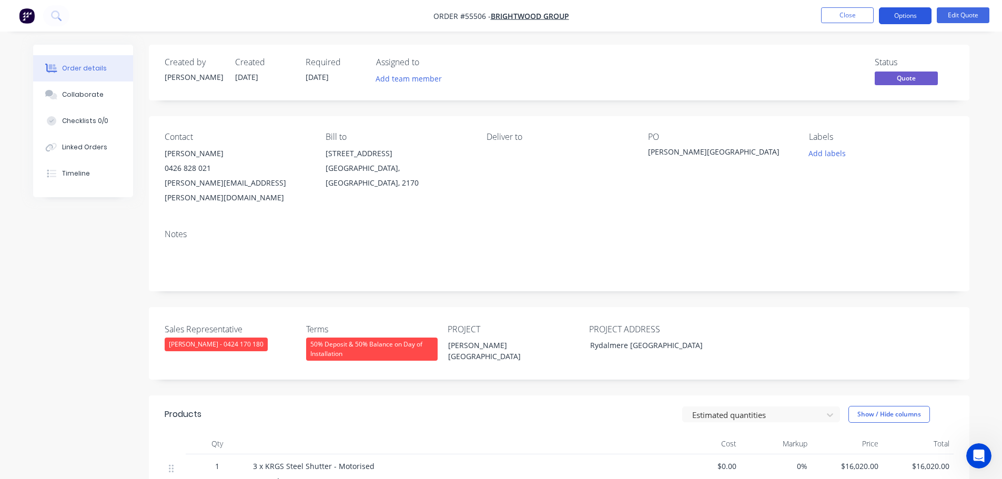
click at [891, 17] on button "Options" at bounding box center [905, 15] width 53 height 17
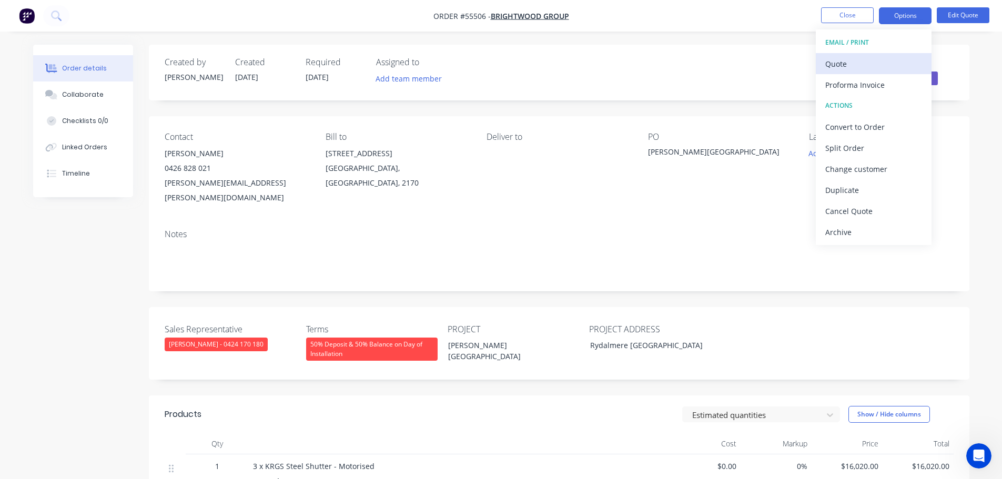
click at [823, 66] on button "Quote" at bounding box center [873, 63] width 116 height 21
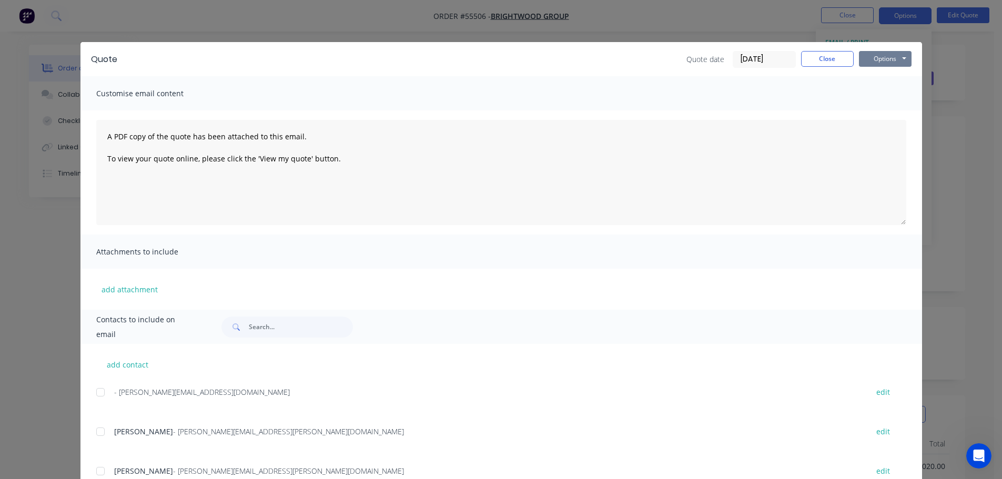
click at [862, 57] on button "Options" at bounding box center [885, 59] width 53 height 16
click at [872, 97] on button "Print" at bounding box center [892, 94] width 67 height 17
click at [821, 60] on button "Close" at bounding box center [827, 59] width 53 height 16
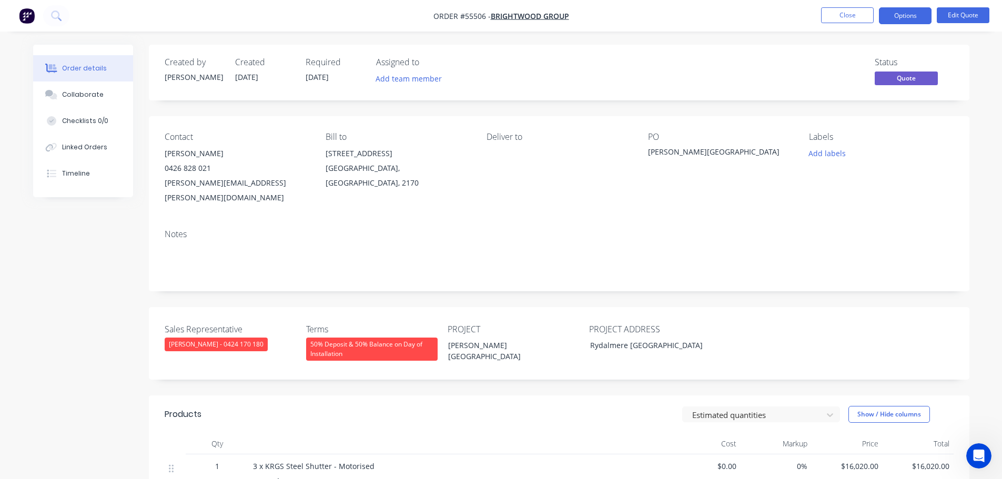
click at [243, 187] on div "[PERSON_NAME][EMAIL_ADDRESS][PERSON_NAME][DOMAIN_NAME]" at bounding box center [237, 190] width 144 height 29
copy div "[PERSON_NAME][EMAIL_ADDRESS][PERSON_NAME][DOMAIN_NAME]"
click at [713, 150] on div "[PERSON_NAME][GEOGRAPHIC_DATA]" at bounding box center [713, 153] width 131 height 15
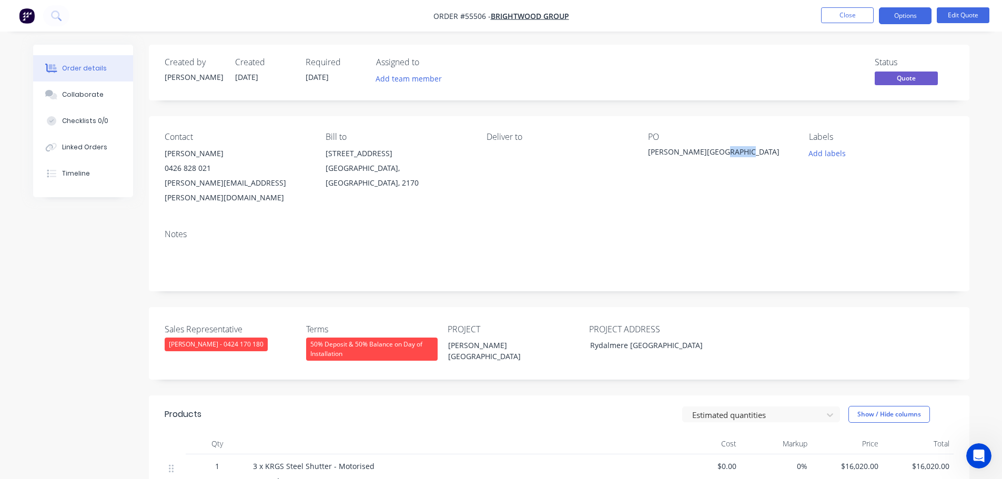
click at [713, 150] on div "[PERSON_NAME][GEOGRAPHIC_DATA]" at bounding box center [713, 153] width 131 height 15
copy div "[PERSON_NAME][GEOGRAPHIC_DATA]"
click at [211, 169] on span at bounding box center [211, 168] width 0 height 10
click at [829, 14] on button "Close" at bounding box center [847, 15] width 53 height 16
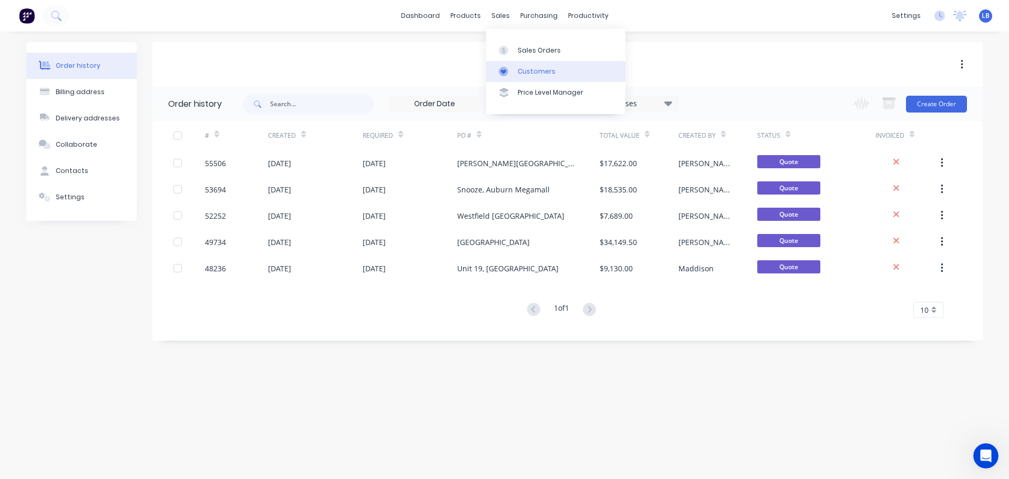
click at [533, 73] on div "Customers" at bounding box center [537, 71] width 38 height 9
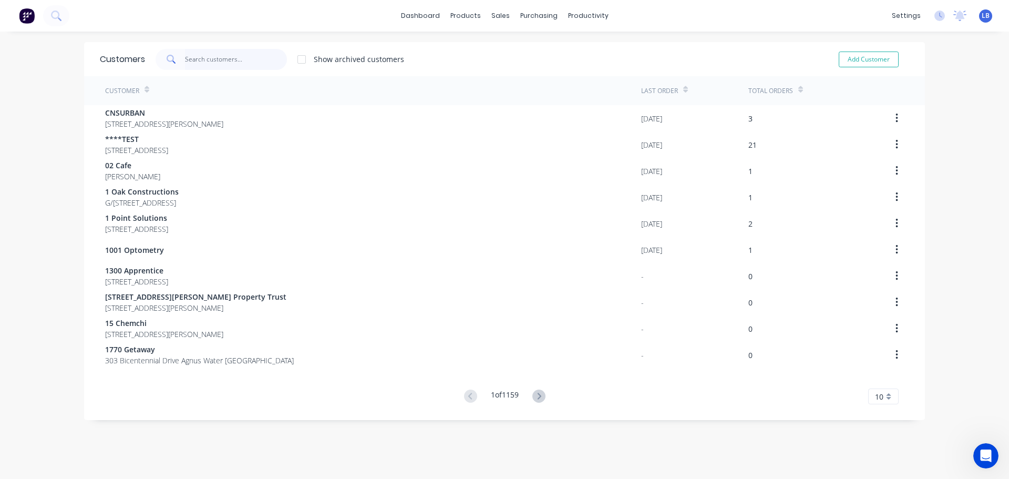
click at [210, 60] on input "text" at bounding box center [236, 59] width 103 height 21
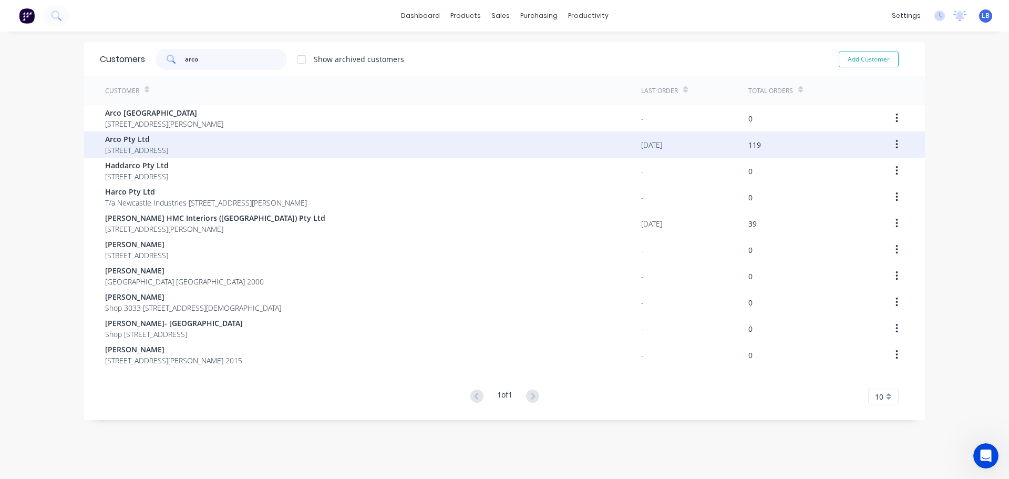
type input "arco"
click at [168, 149] on span "[STREET_ADDRESS]" at bounding box center [136, 150] width 63 height 11
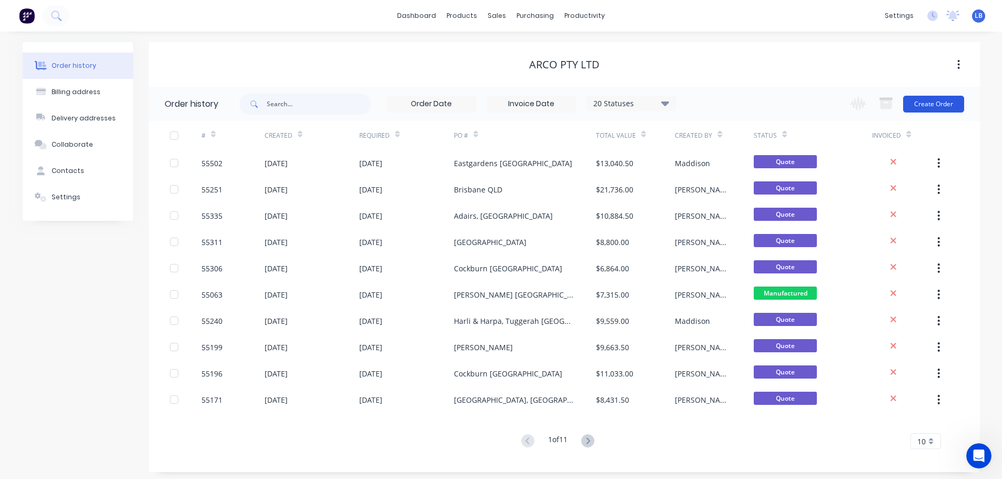
click at [921, 99] on button "Create Order" at bounding box center [933, 104] width 61 height 17
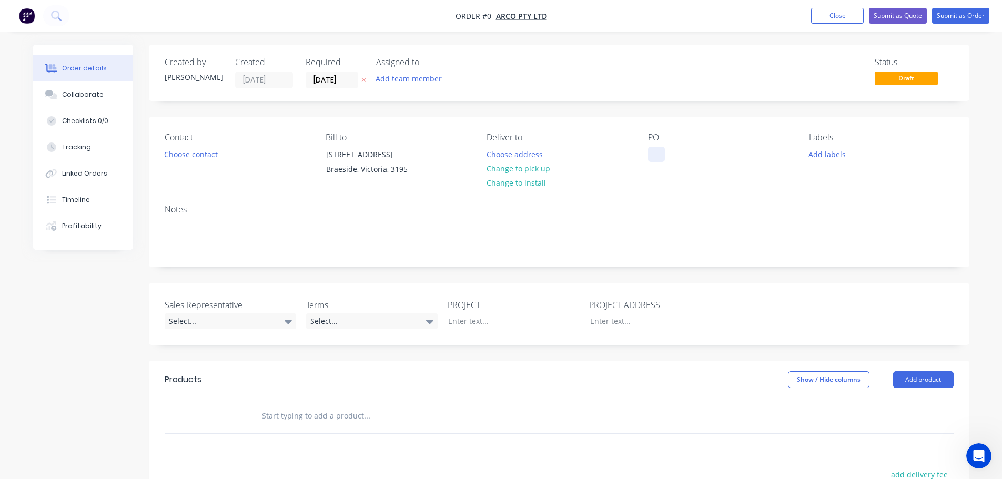
click at [652, 152] on div at bounding box center [656, 154] width 17 height 15
click at [676, 157] on div "Carousel [GEOGRAPHIC_DATA]" at bounding box center [709, 154] width 122 height 15
copy div "Carousel [GEOGRAPHIC_DATA]"
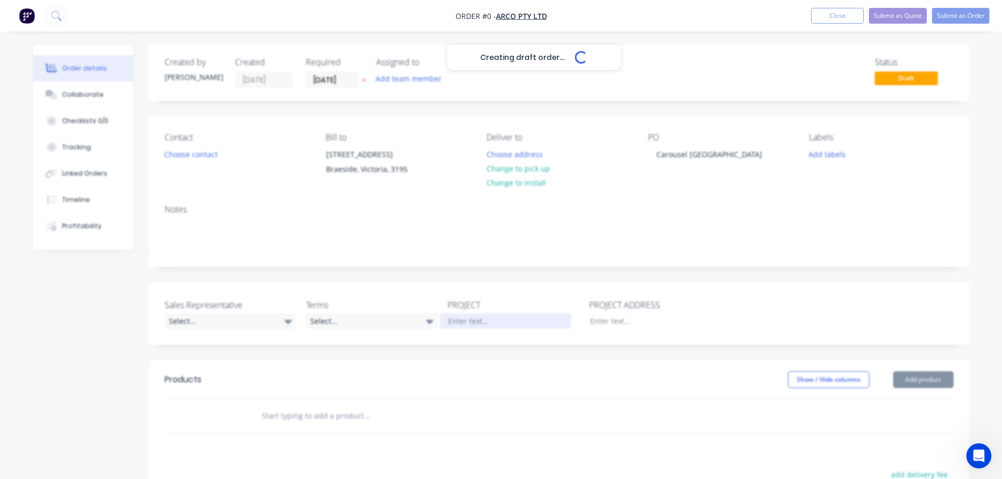
click at [467, 319] on div "Creating draft order... Loading... Order details Collaborate Checklists 0/0 Tra…" at bounding box center [501, 373] width 957 height 657
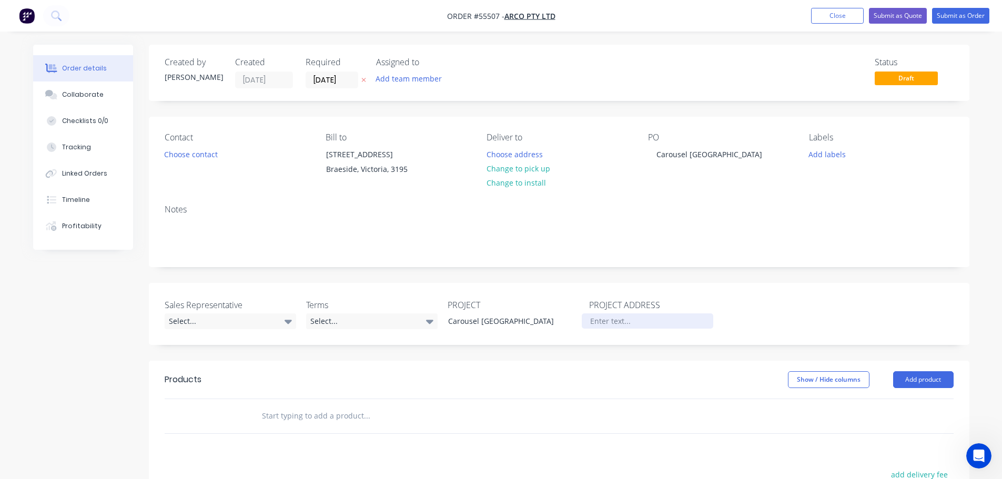
click at [600, 320] on div at bounding box center [646, 320] width 131 height 15
paste div
click at [829, 17] on button "Close" at bounding box center [837, 16] width 53 height 16
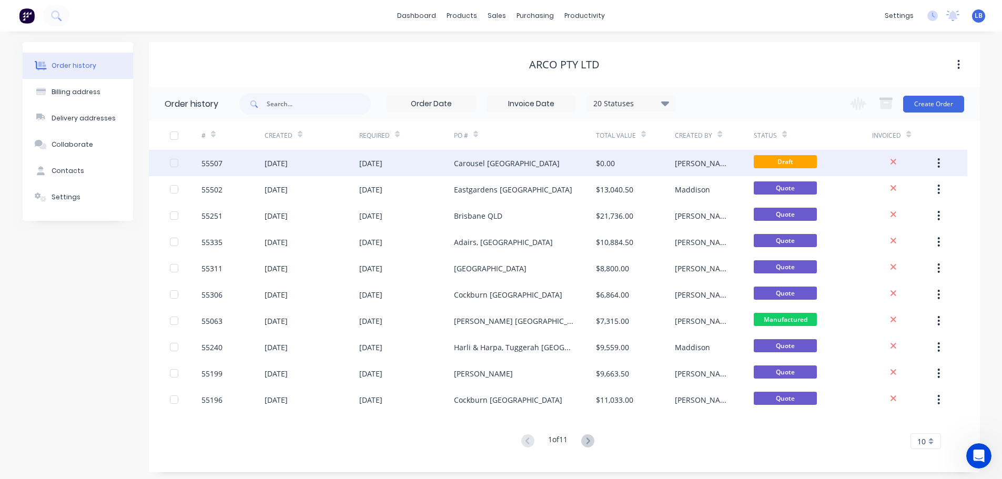
click at [209, 159] on div "55507" at bounding box center [211, 163] width 21 height 11
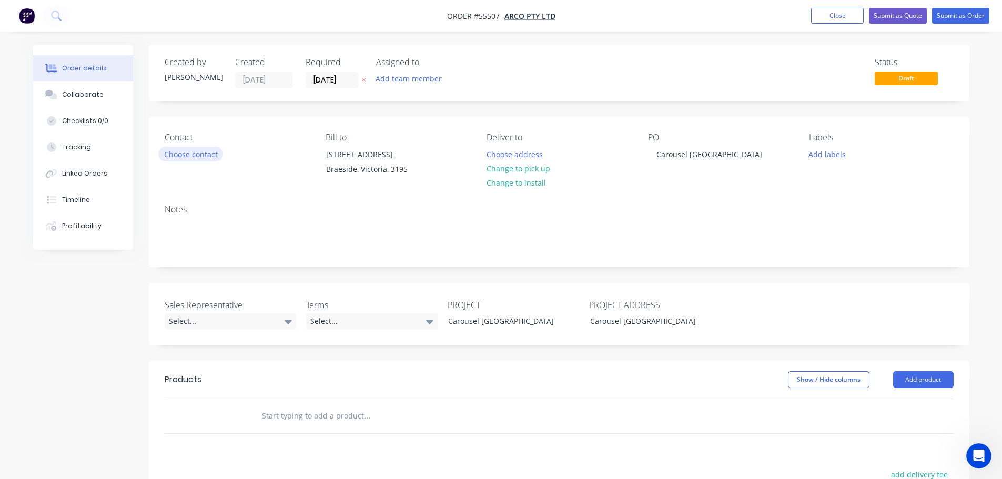
click at [207, 156] on button "Choose contact" at bounding box center [190, 154] width 65 height 14
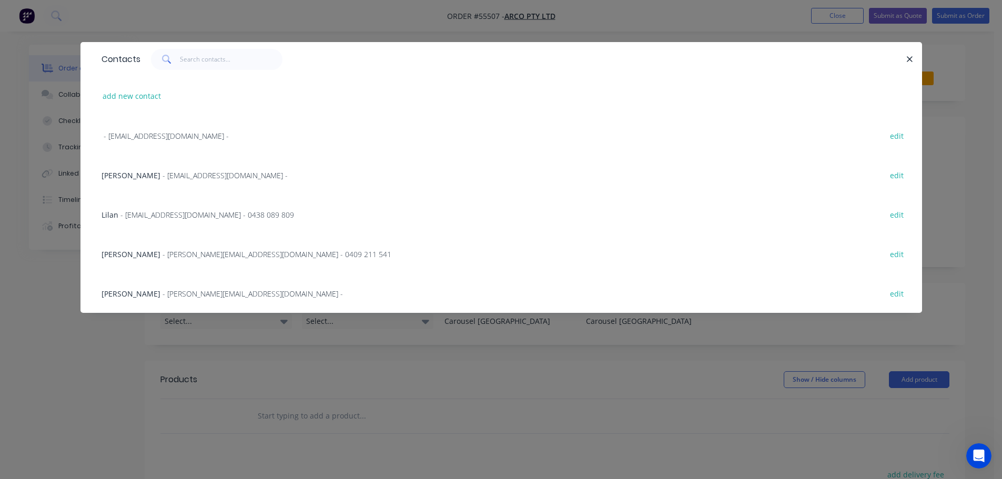
click at [121, 178] on span "[PERSON_NAME]" at bounding box center [130, 175] width 59 height 10
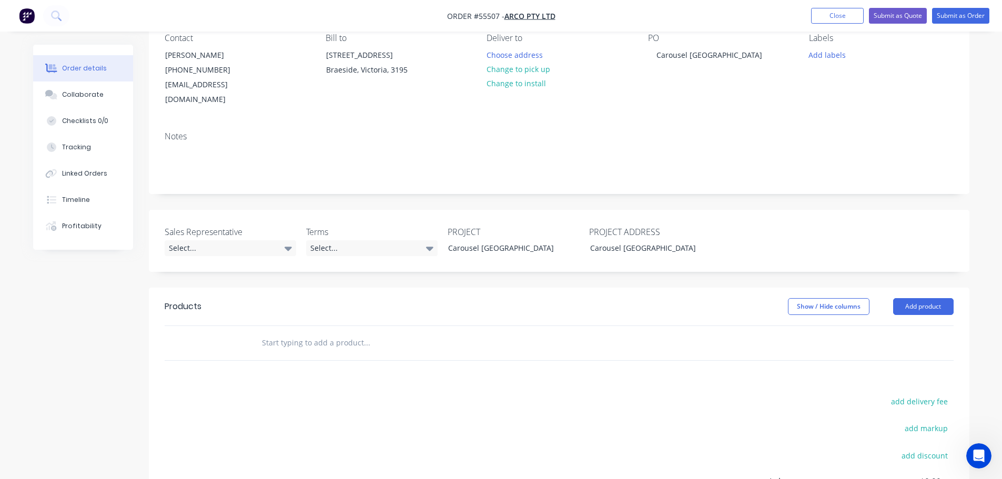
scroll to position [105, 0]
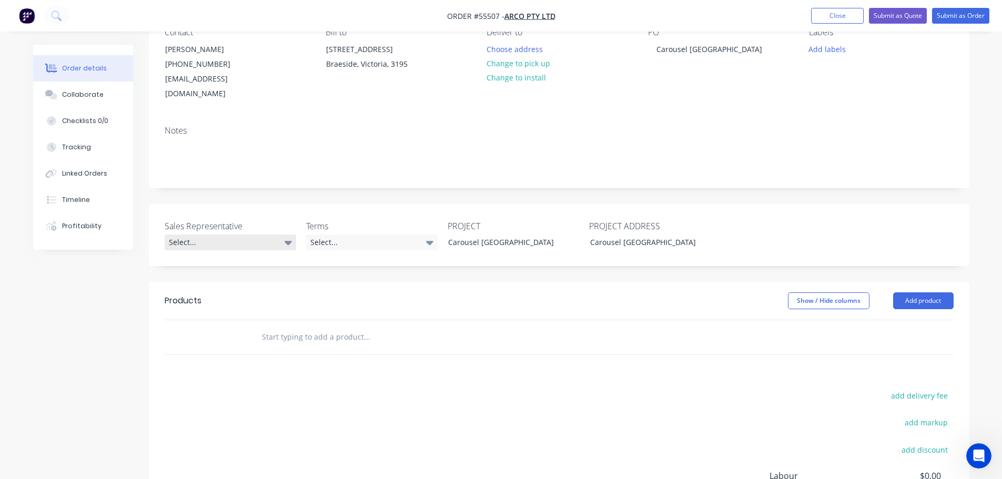
click at [177, 234] on div "Select..." at bounding box center [230, 242] width 131 height 16
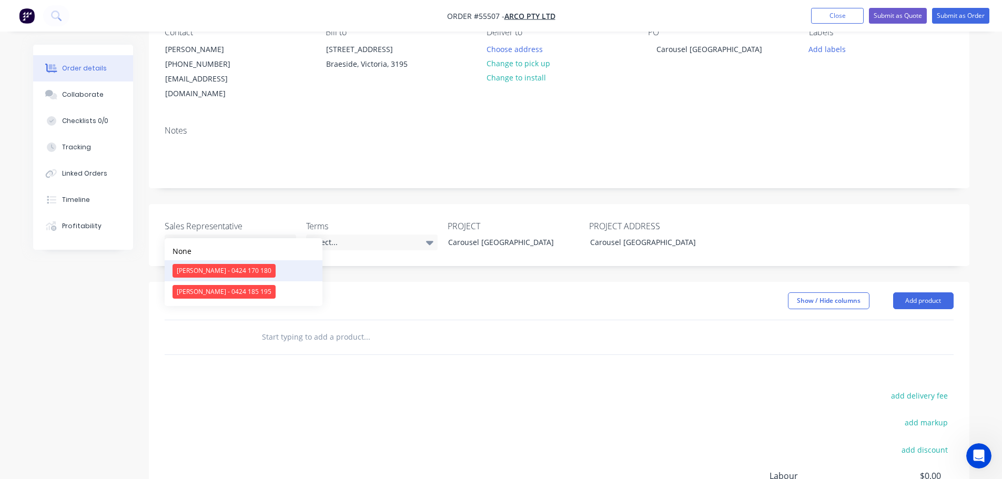
click at [231, 270] on div "[PERSON_NAME] - 0424 170 180" at bounding box center [223, 271] width 103 height 14
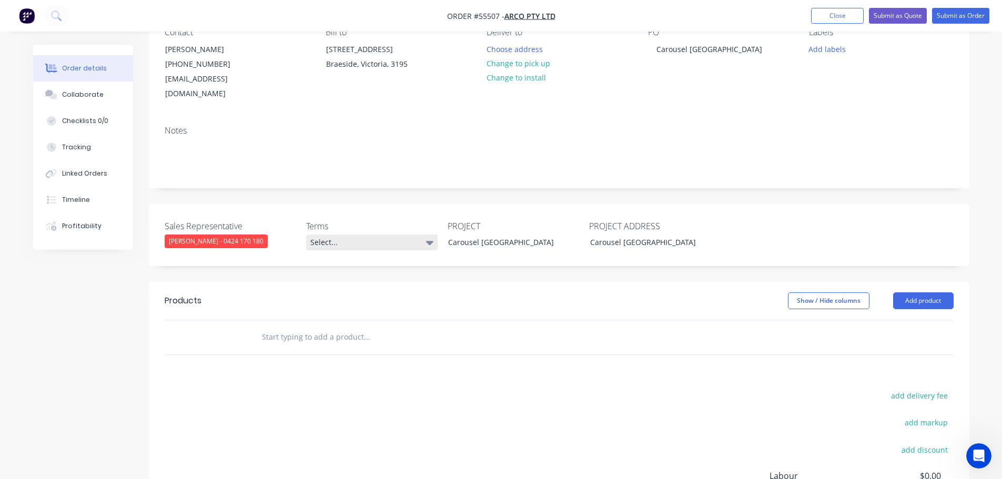
click at [356, 234] on div "Select..." at bounding box center [371, 242] width 131 height 16
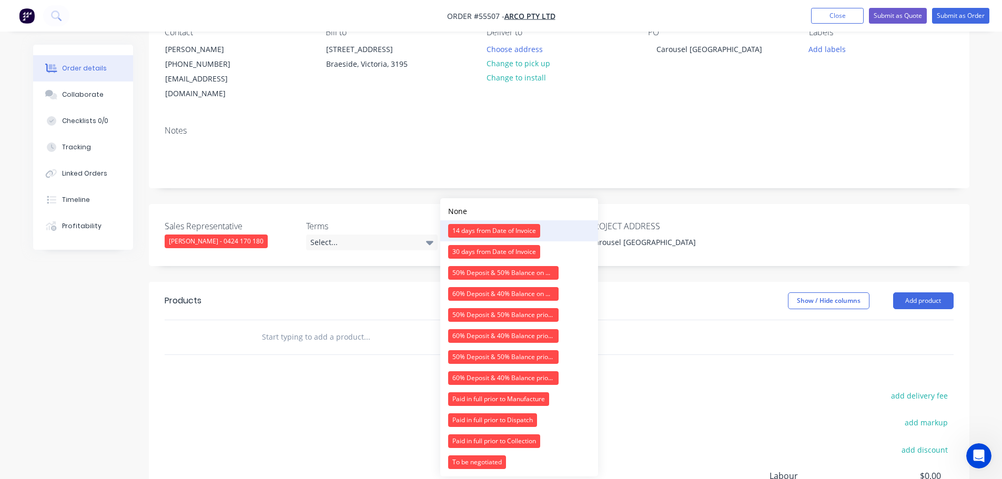
click at [463, 229] on div "14 days from Date of Invoice" at bounding box center [494, 231] width 92 height 14
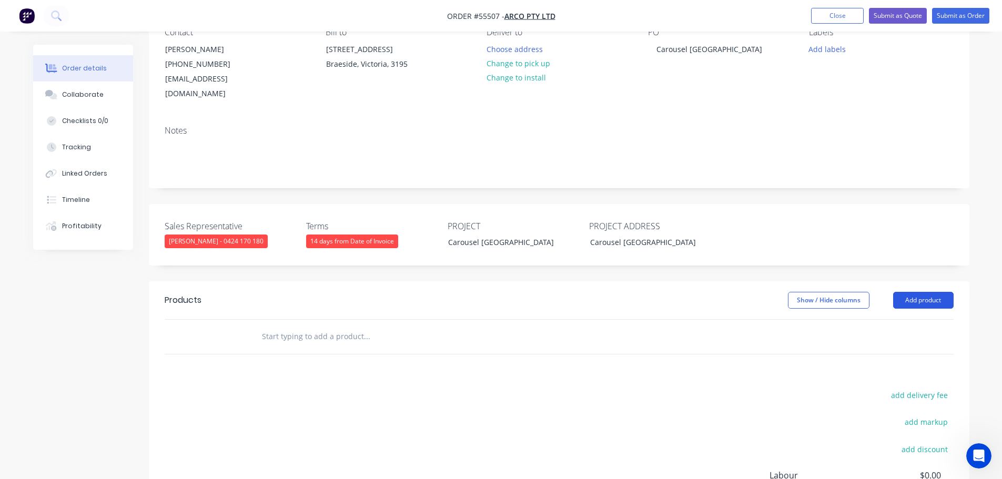
click at [931, 292] on button "Add product" at bounding box center [923, 300] width 60 height 17
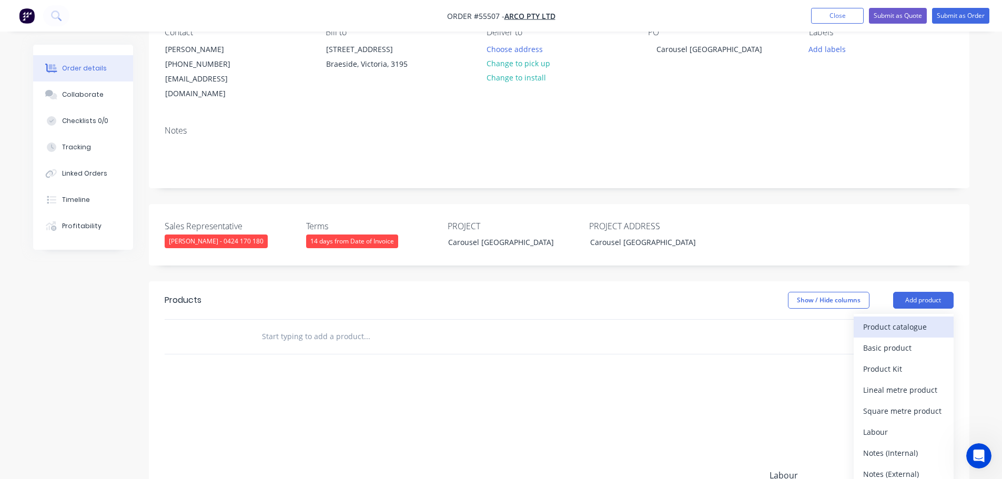
click at [908, 319] on div "Product catalogue" at bounding box center [903, 326] width 81 height 15
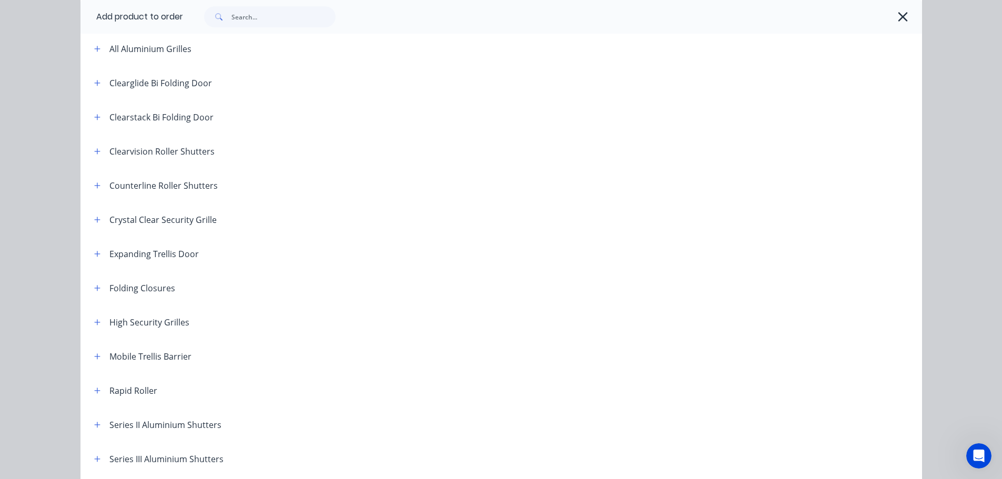
scroll to position [158, 0]
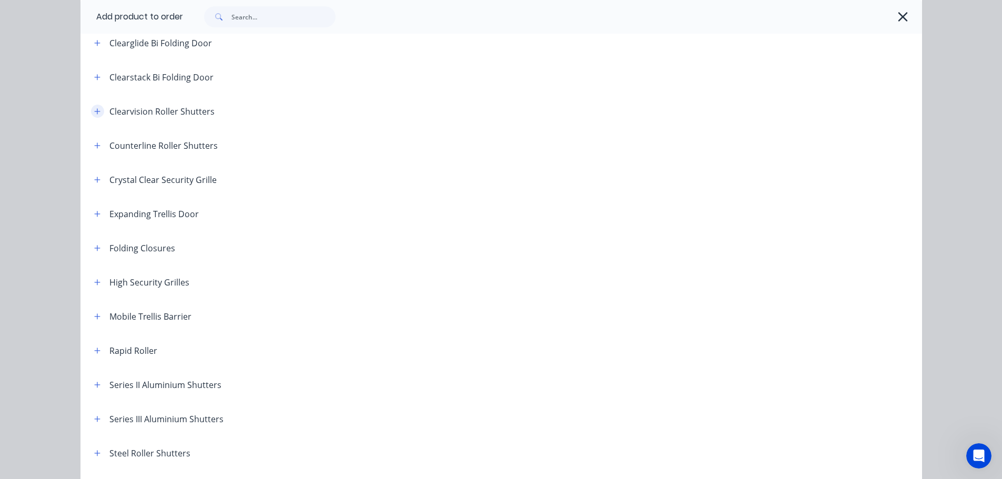
click at [94, 114] on icon "button" at bounding box center [97, 111] width 6 height 7
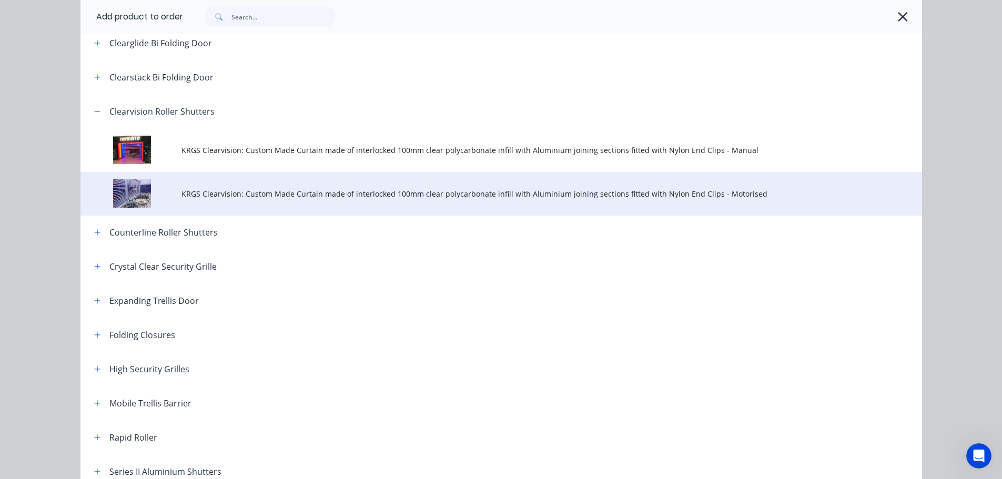
click at [359, 195] on span "KRGS Clearvision: Custom Made Curtain made of interlocked 100mm clear polycarbo…" at bounding box center [477, 193] width 592 height 11
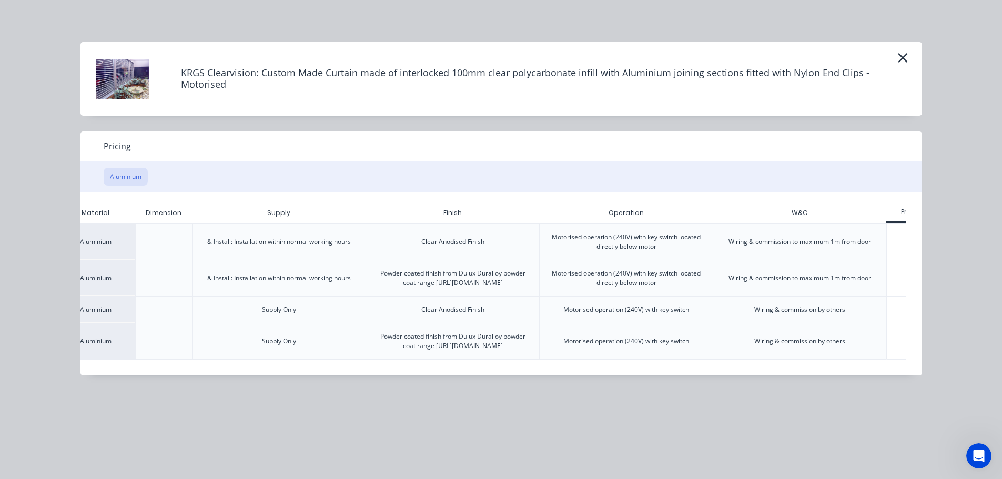
scroll to position [0, 148]
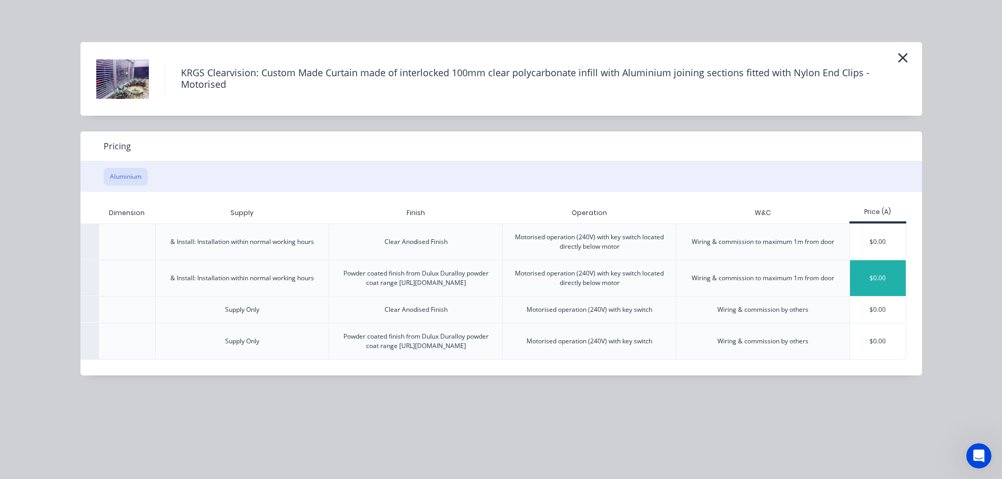
click at [868, 278] on div "$0.00" at bounding box center [878, 278] width 56 height 36
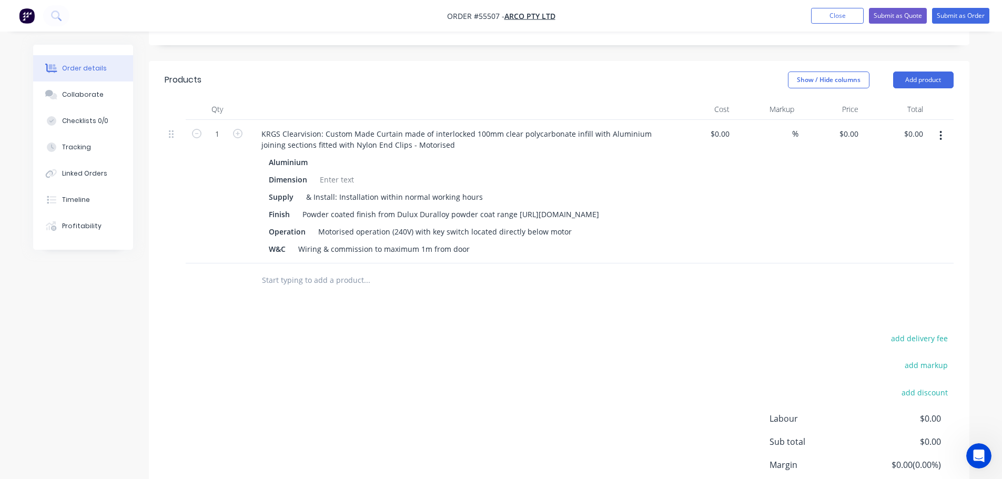
scroll to position [301, 0]
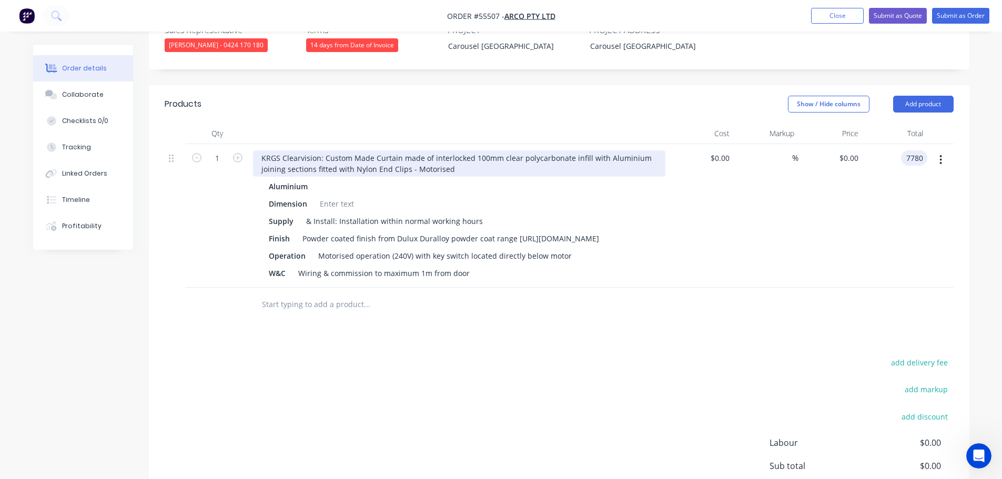
type input "7780"
type input "$7,780.00"
click at [254, 150] on div "KRGS Clearvision: Custom Made Curtain made of interlocked 100mm clear polycarbo…" at bounding box center [459, 163] width 412 height 26
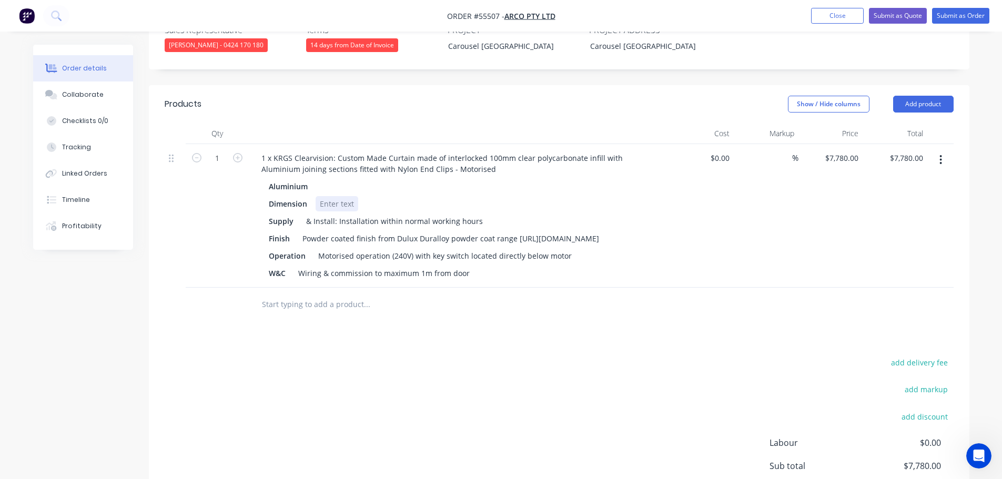
click at [322, 196] on div at bounding box center [336, 203] width 43 height 15
drag, startPoint x: 431, startPoint y: 253, endPoint x: 530, endPoint y: 352, distance: 140.5
click at [433, 259] on div "Motorised operation (240V) with key switch located directly below motor" at bounding box center [445, 255] width 262 height 15
click at [429, 256] on div "Motorised operation (240V) with key switch located directly below motor" at bounding box center [445, 255] width 262 height 15
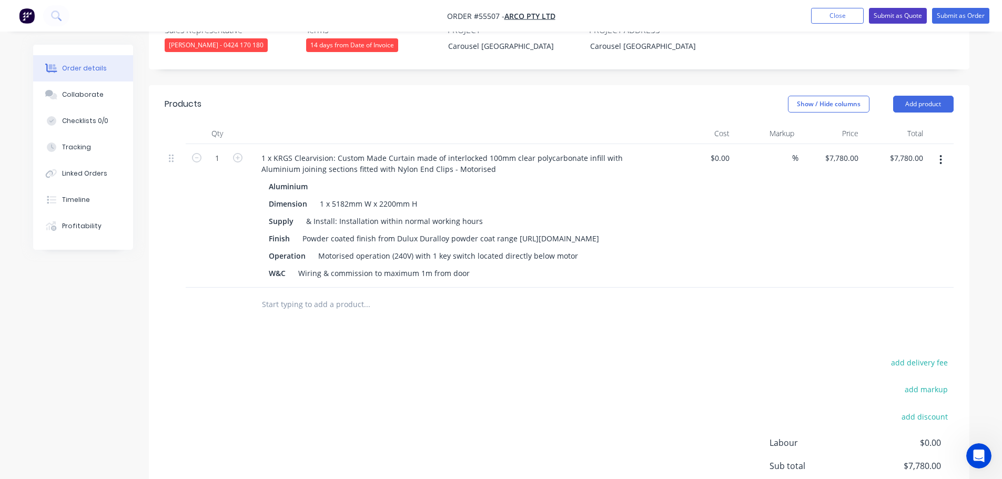
click at [900, 18] on button "Submit as Quote" at bounding box center [898, 16] width 58 height 16
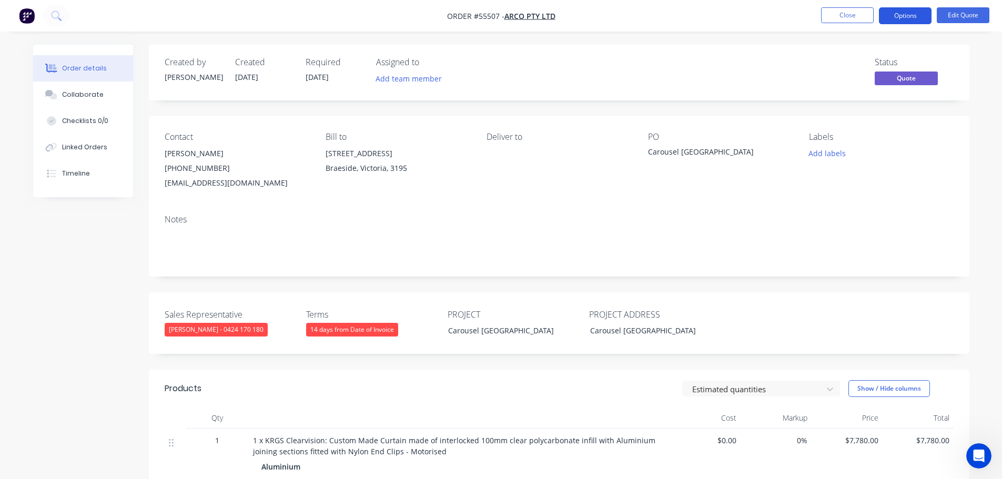
click at [896, 16] on button "Options" at bounding box center [905, 15] width 53 height 17
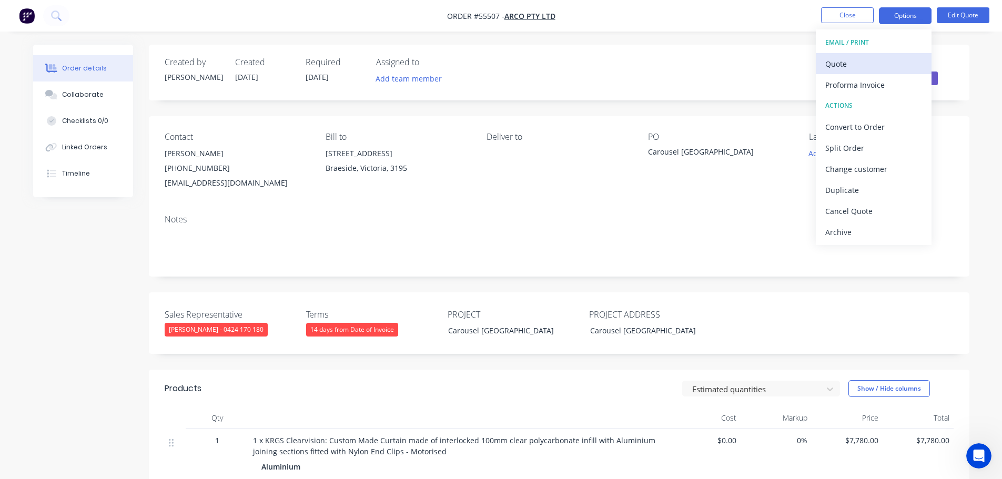
click at [836, 67] on div "Quote" at bounding box center [873, 63] width 97 height 15
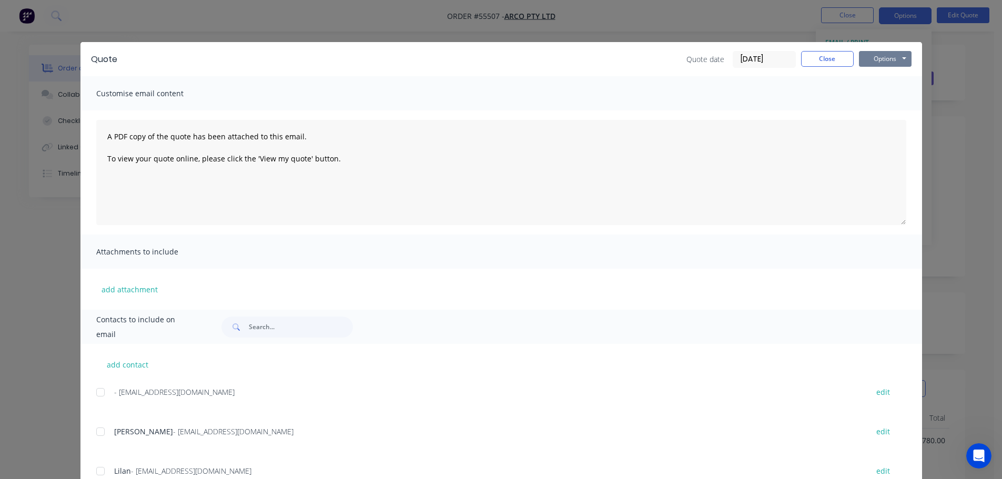
click at [878, 60] on button "Options" at bounding box center [885, 59] width 53 height 16
click at [880, 94] on button "Print" at bounding box center [892, 94] width 67 height 17
click at [820, 57] on button "Close" at bounding box center [827, 59] width 53 height 16
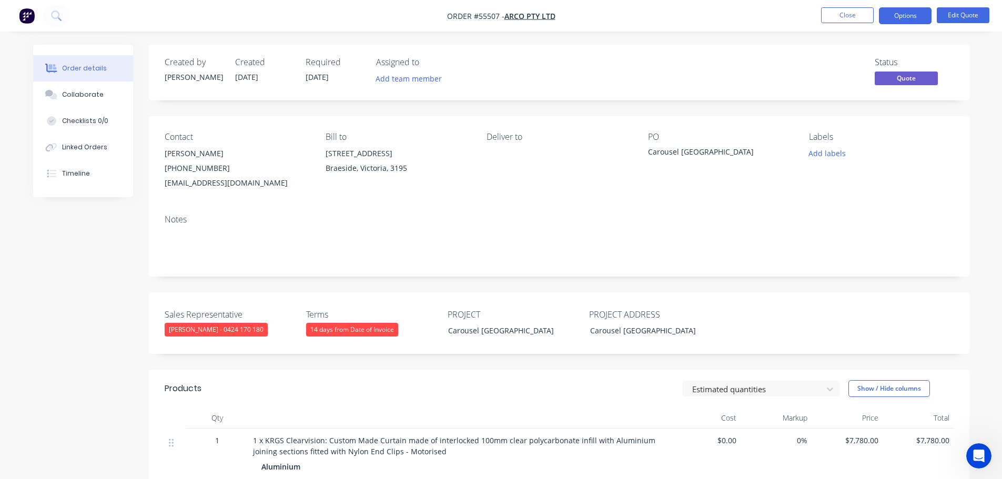
click at [200, 182] on div "[EMAIL_ADDRESS][DOMAIN_NAME]" at bounding box center [237, 183] width 144 height 15
copy div "[EMAIL_ADDRESS][DOMAIN_NAME]"
click at [668, 148] on div "Carousel [GEOGRAPHIC_DATA]" at bounding box center [713, 153] width 131 height 15
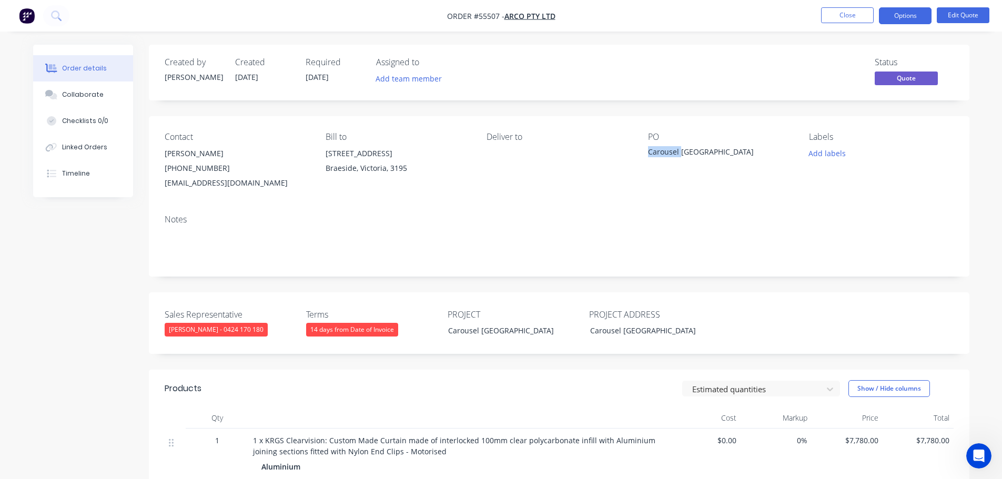
click at [668, 148] on div "Carousel [GEOGRAPHIC_DATA]" at bounding box center [713, 153] width 131 height 15
copy div "Carousel [GEOGRAPHIC_DATA]"
click at [852, 11] on button "Close" at bounding box center [847, 15] width 53 height 16
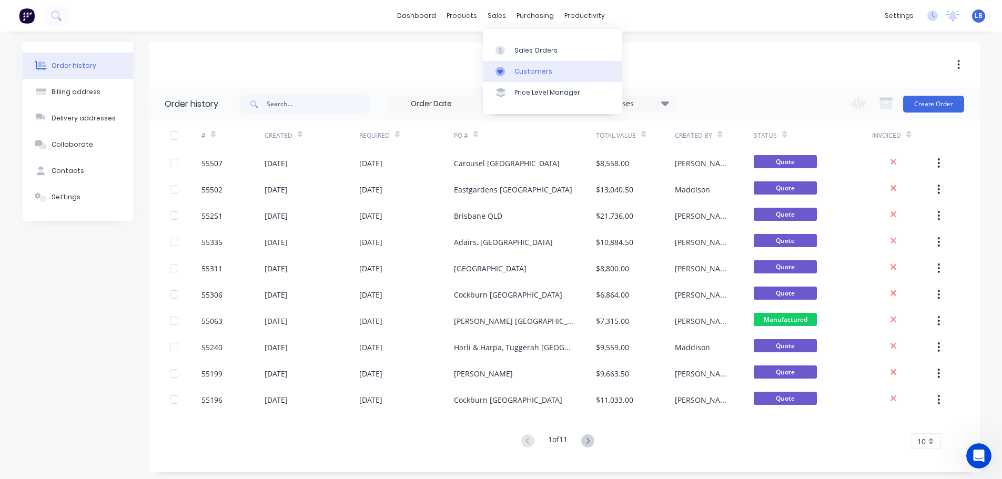
click at [527, 72] on div "Customers" at bounding box center [533, 71] width 38 height 9
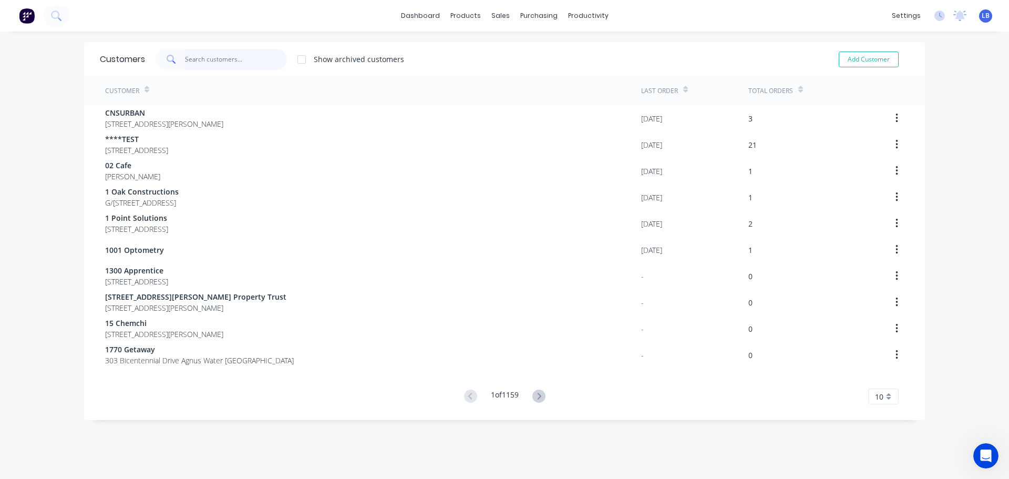
click at [229, 63] on input "text" at bounding box center [236, 59] width 103 height 21
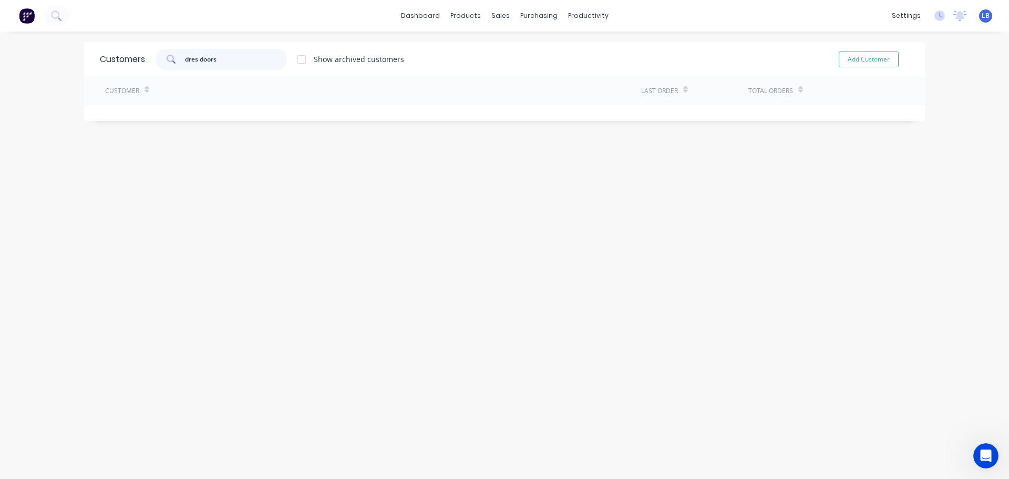
click at [195, 59] on input "dres doors" at bounding box center [236, 59] width 103 height 21
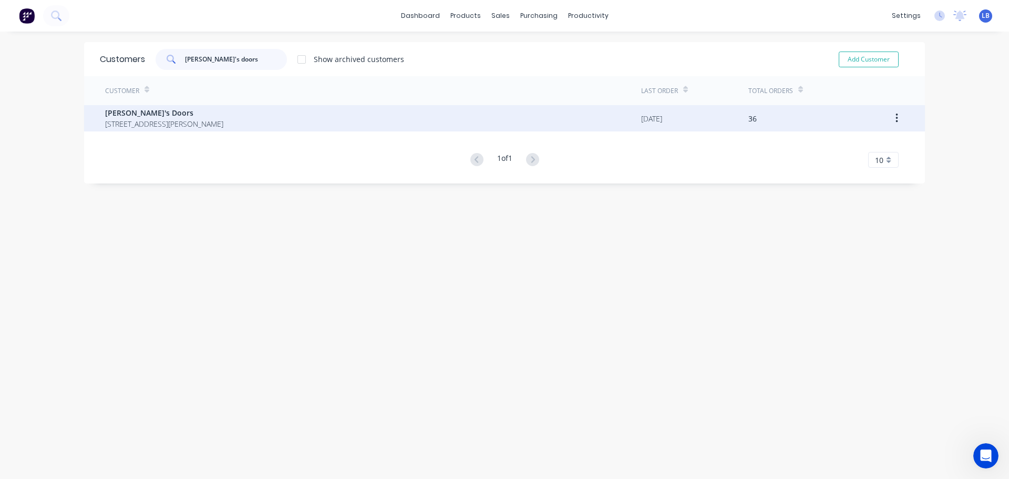
type input "[PERSON_NAME]'s doors"
click at [141, 114] on span "[PERSON_NAME]'s Doors" at bounding box center [164, 112] width 118 height 11
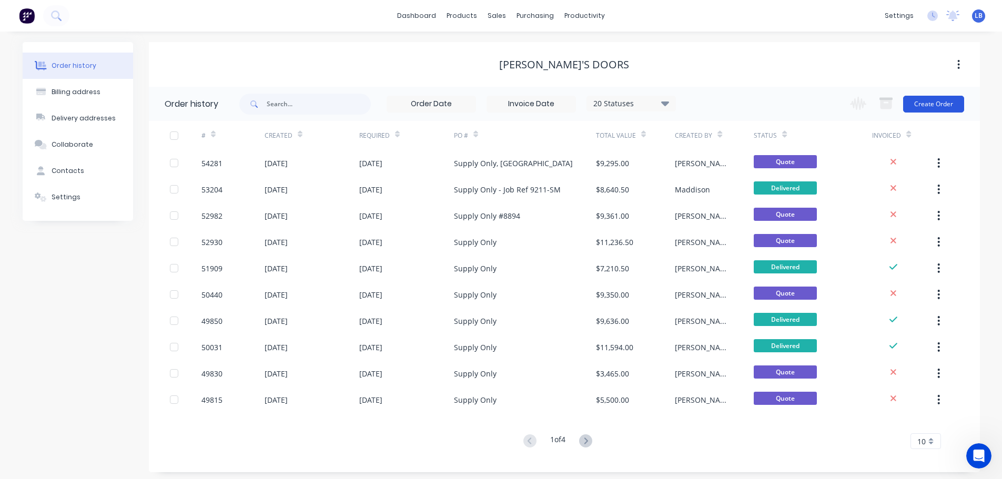
click at [942, 109] on button "Create Order" at bounding box center [933, 104] width 61 height 17
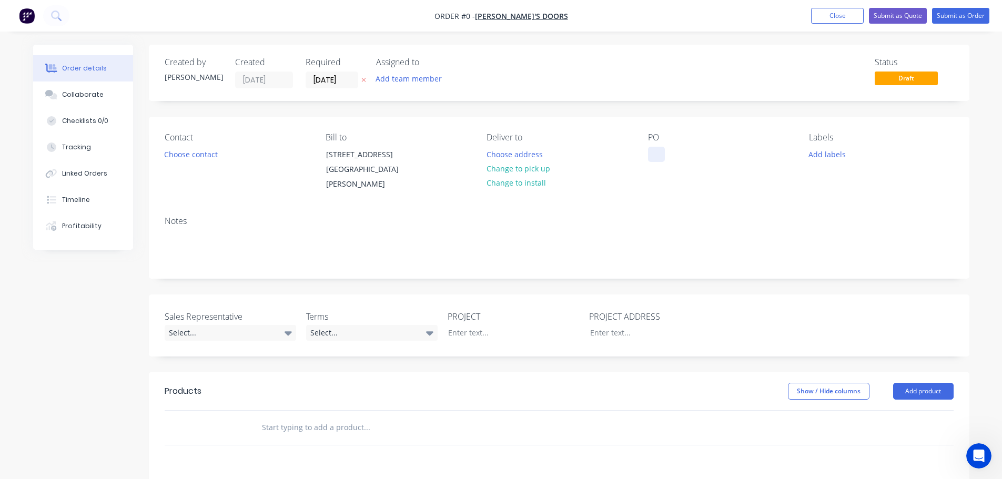
click at [654, 150] on div at bounding box center [656, 154] width 17 height 15
click at [173, 154] on div "Order details Collaborate Checklists 0/0 Tracking Linked Orders Timeline Profit…" at bounding box center [501, 379] width 957 height 669
click at [173, 154] on button "Choose contact" at bounding box center [190, 154] width 65 height 14
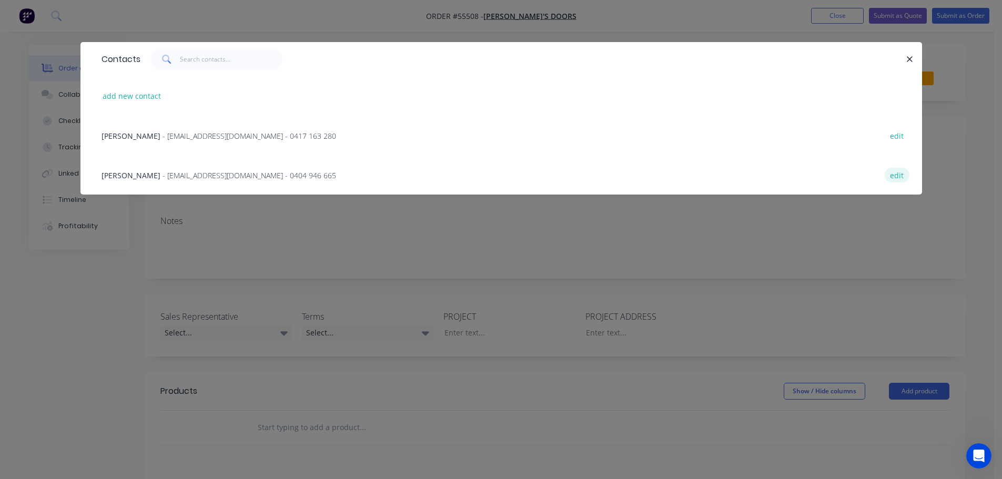
click at [893, 173] on button "edit" at bounding box center [896, 175] width 25 height 14
select select "AU"
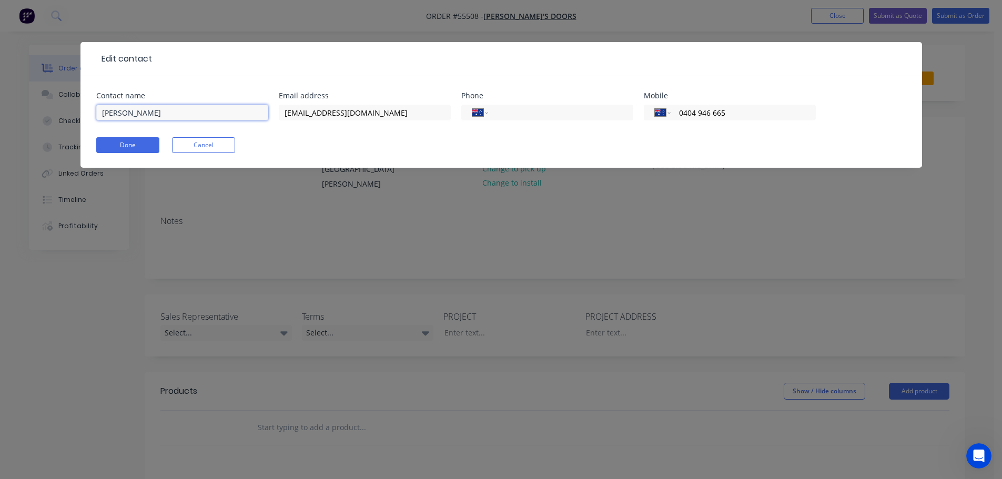
click at [140, 114] on input "[PERSON_NAME]" at bounding box center [182, 113] width 172 height 16
type input "A"
type input "Service"
click at [735, 111] on input "0404 946 665" at bounding box center [741, 113] width 126 height 12
type input "0"
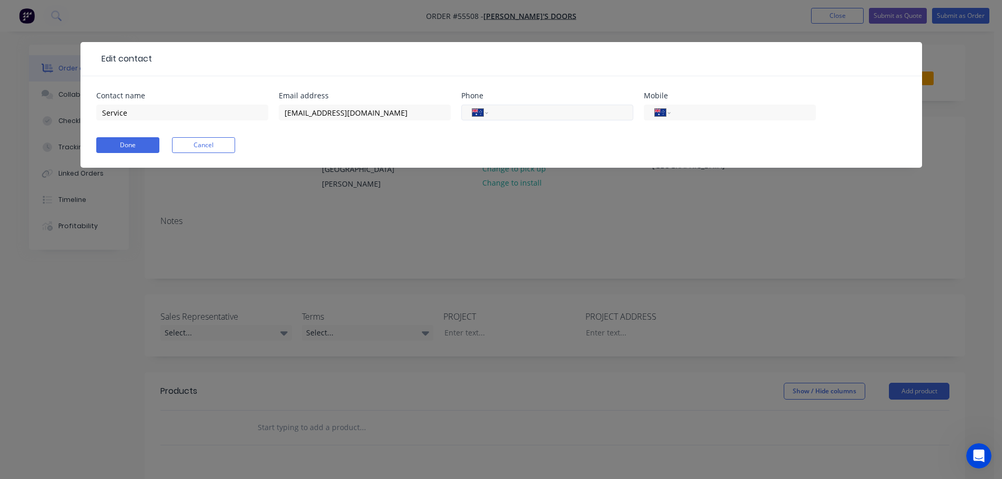
drag, startPoint x: 519, startPoint y: 114, endPoint x: 529, endPoint y: 114, distance: 10.0
click at [519, 114] on input "tel" at bounding box center [558, 113] width 126 height 12
type input "[PHONE_NUMBER]"
click at [135, 142] on button "Done" at bounding box center [127, 145] width 63 height 16
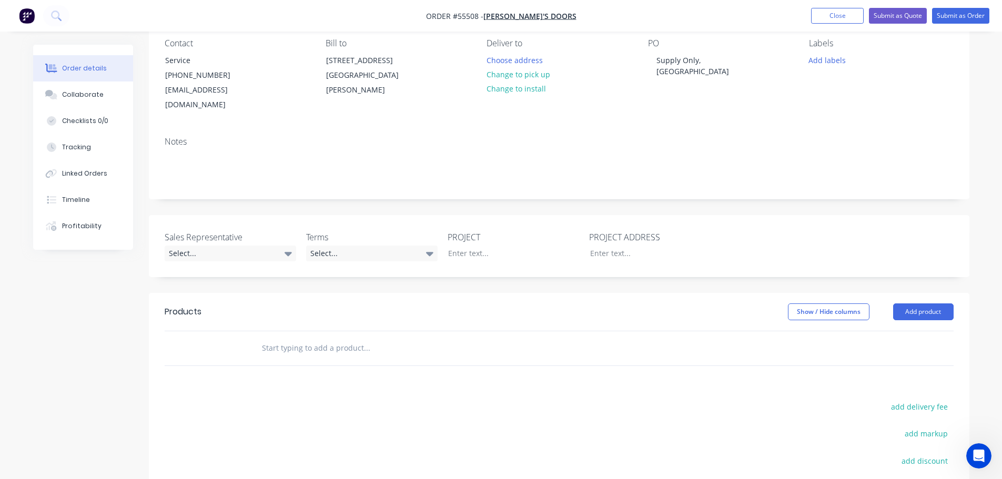
scroll to position [105, 0]
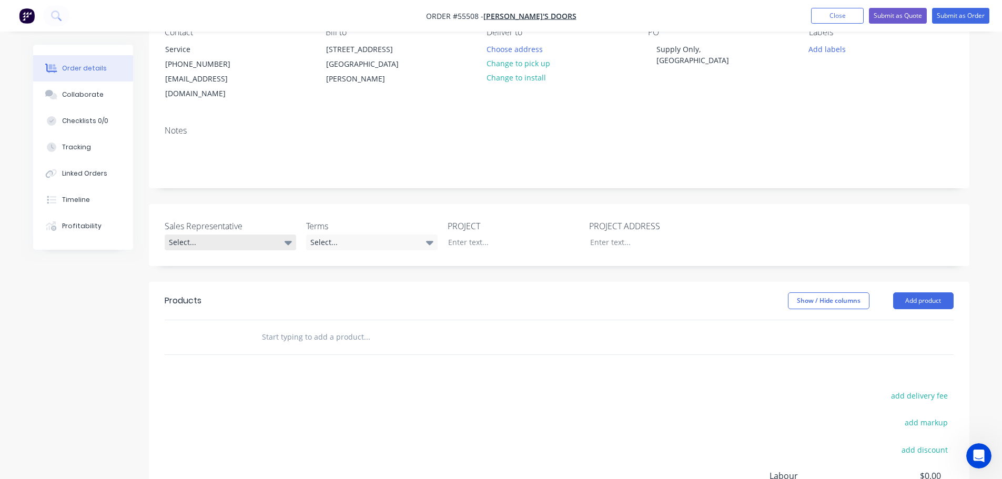
click at [222, 234] on div "Select..." at bounding box center [230, 242] width 131 height 16
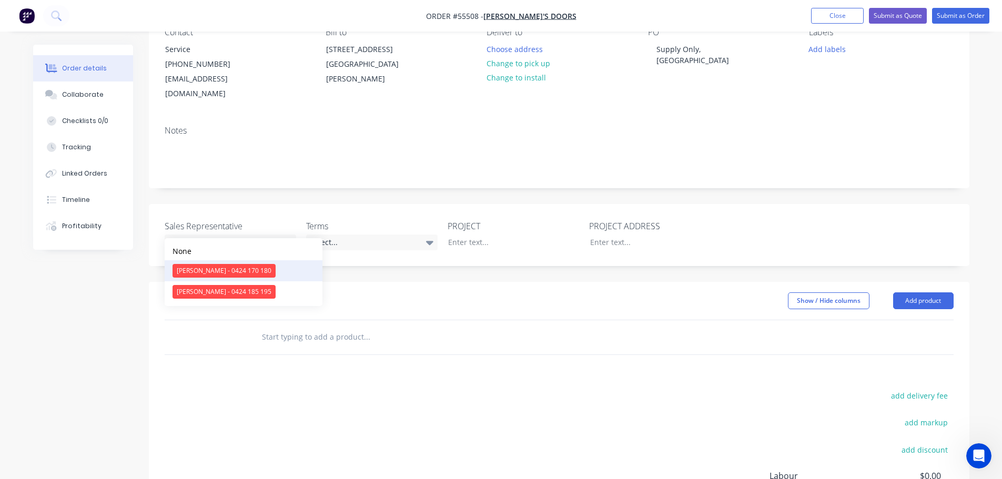
click at [212, 272] on div "[PERSON_NAME] - 0424 170 180" at bounding box center [223, 271] width 103 height 14
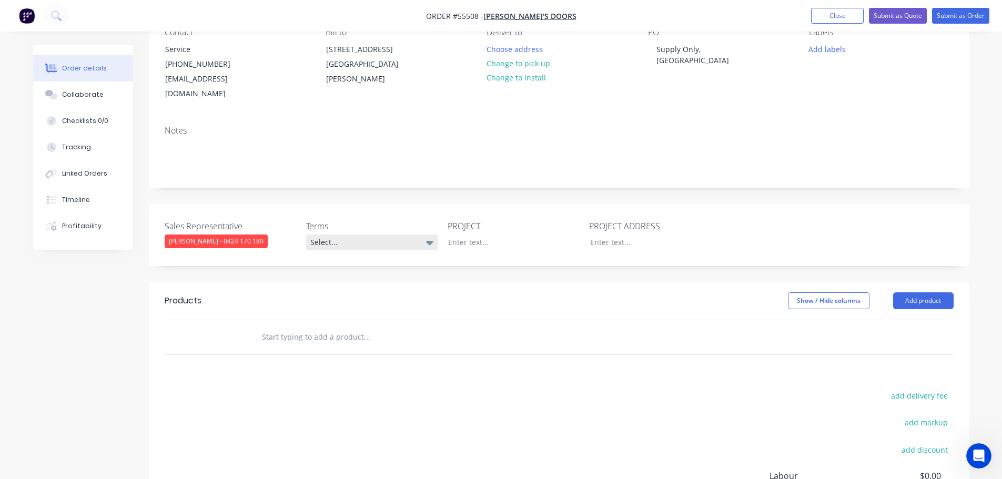
click at [351, 234] on div "Select..." at bounding box center [371, 242] width 131 height 16
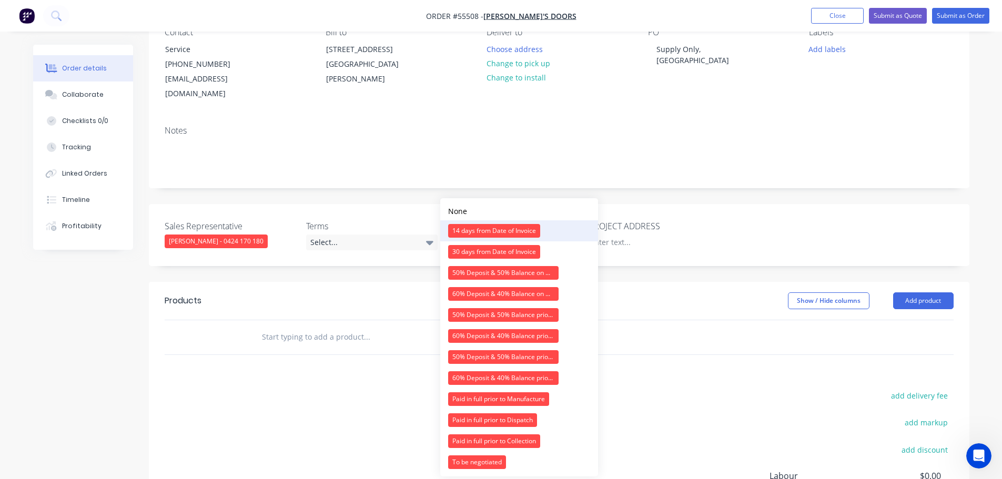
click at [479, 231] on div "14 days from Date of Invoice" at bounding box center [494, 231] width 92 height 14
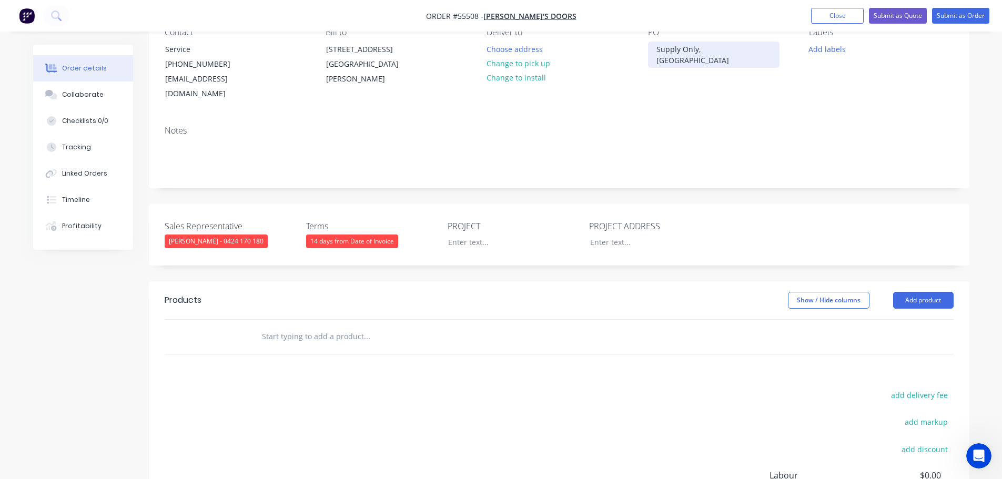
click at [692, 45] on div "Supply Only, [GEOGRAPHIC_DATA]" at bounding box center [713, 55] width 131 height 26
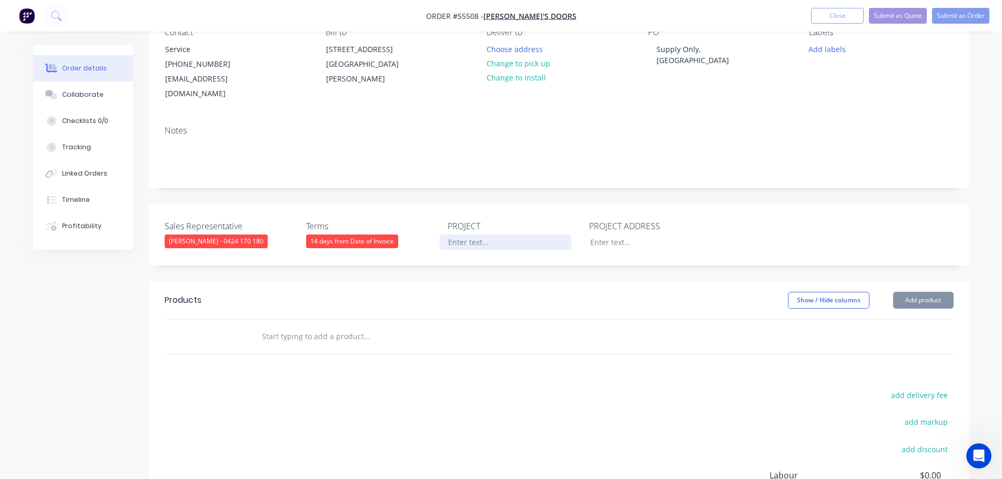
click at [453, 234] on div at bounding box center [505, 241] width 131 height 15
paste div
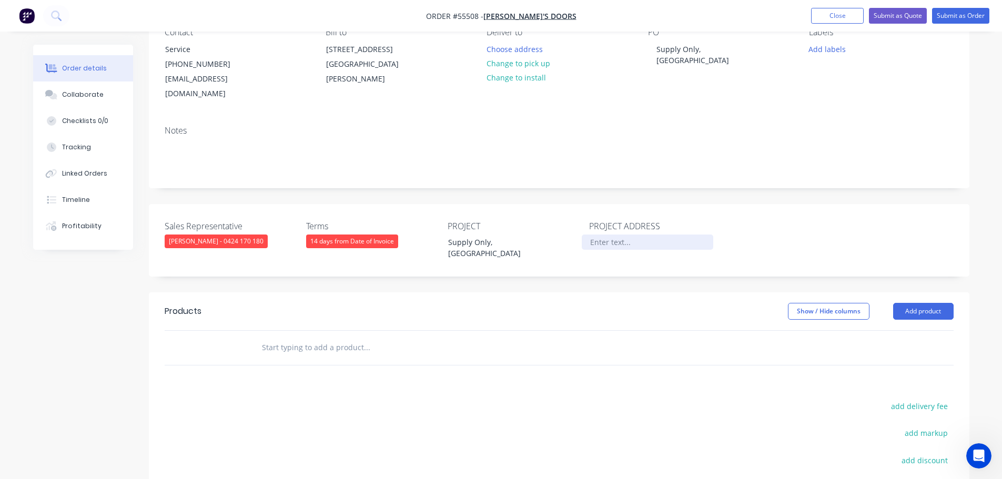
click at [603, 234] on div at bounding box center [646, 241] width 131 height 15
paste div
drag, startPoint x: 635, startPoint y: 227, endPoint x: 627, endPoint y: 274, distance: 48.0
click at [635, 234] on div "Supply Only, [GEOGRAPHIC_DATA]" at bounding box center [646, 247] width 131 height 26
click at [900, 303] on button "Add product" at bounding box center [923, 311] width 60 height 17
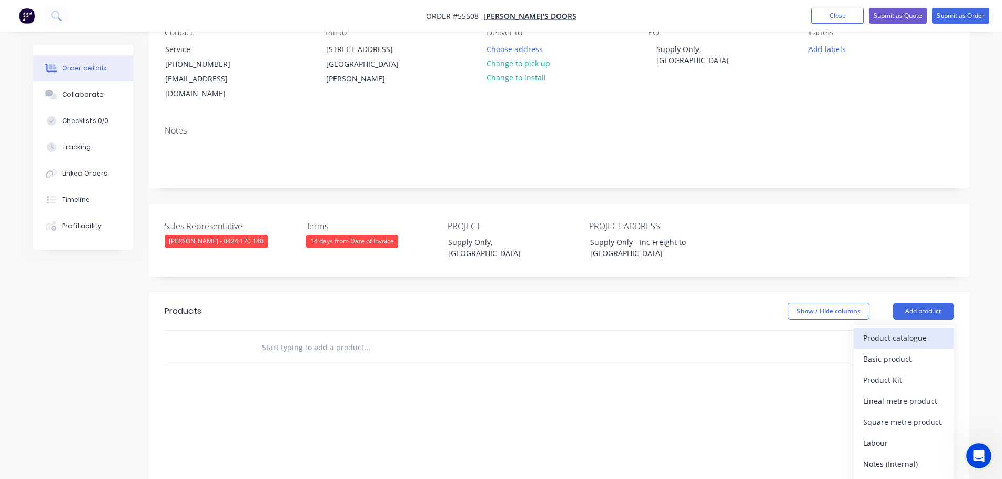
click at [883, 330] on div "Product catalogue" at bounding box center [903, 337] width 81 height 15
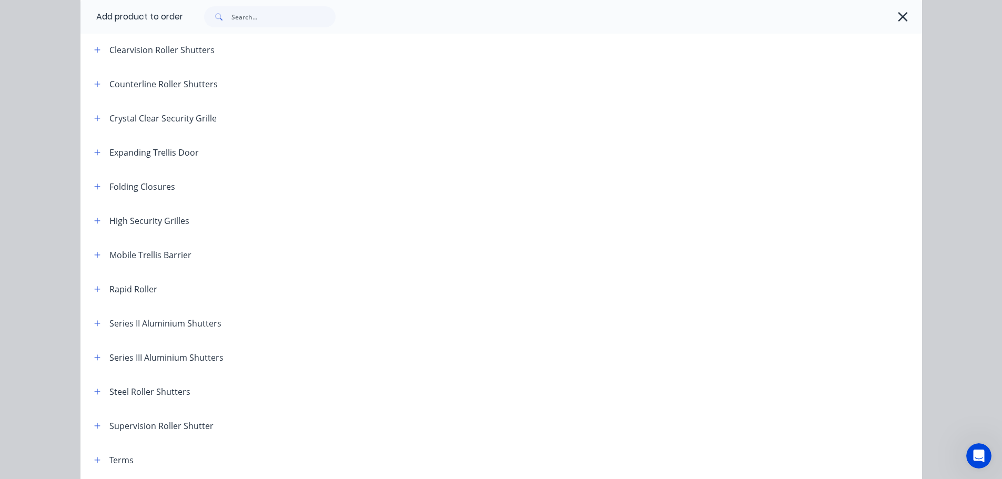
scroll to position [298, 0]
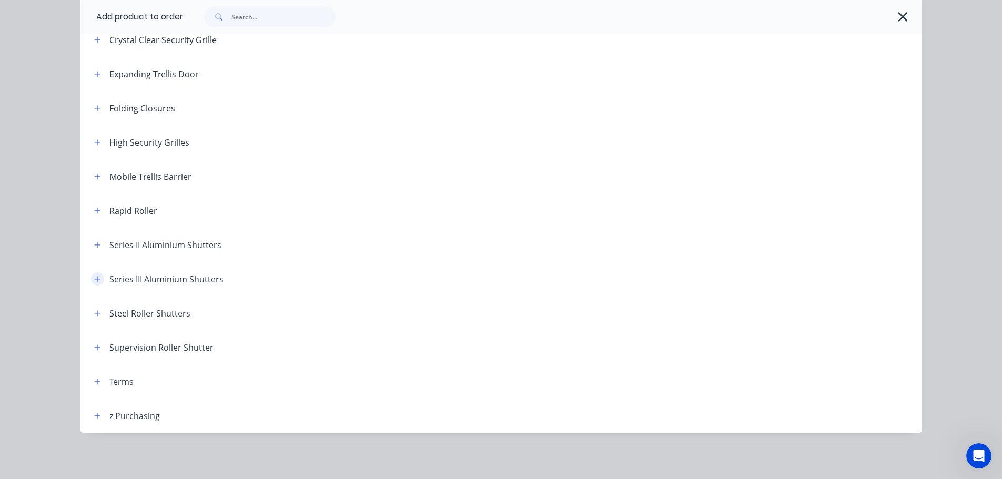
click at [91, 279] on button "button" at bounding box center [97, 278] width 13 height 13
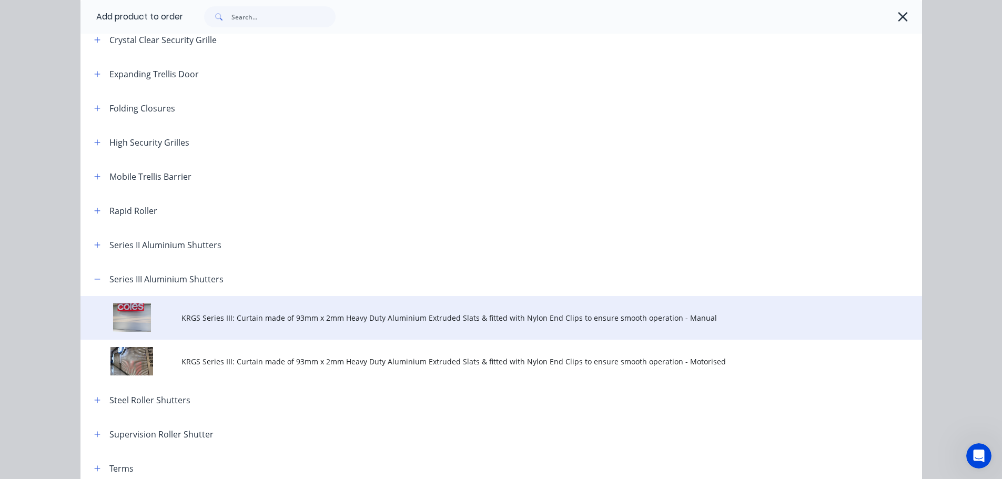
click at [349, 321] on span "KRGS Series III: Curtain made of 93mm x 2mm Heavy Duty Aluminium Extruded Slats…" at bounding box center [477, 317] width 592 height 11
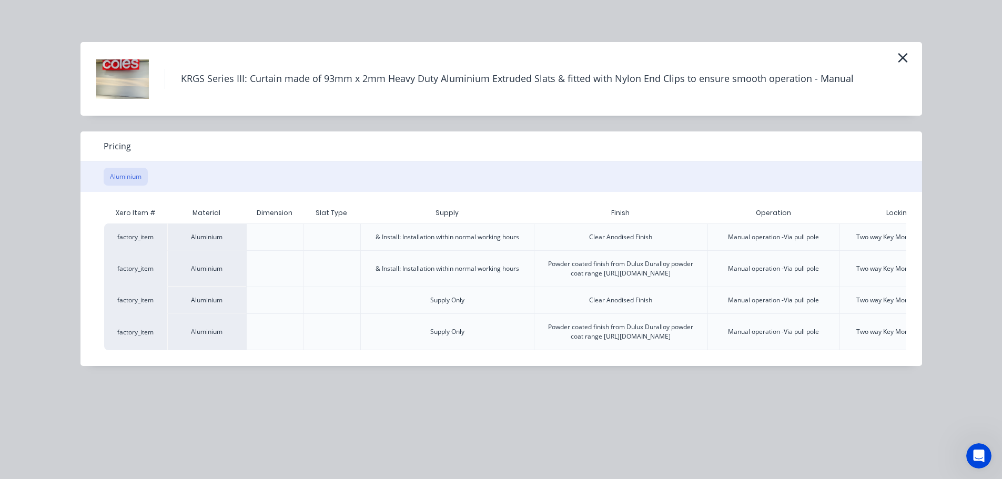
scroll to position [0, 109]
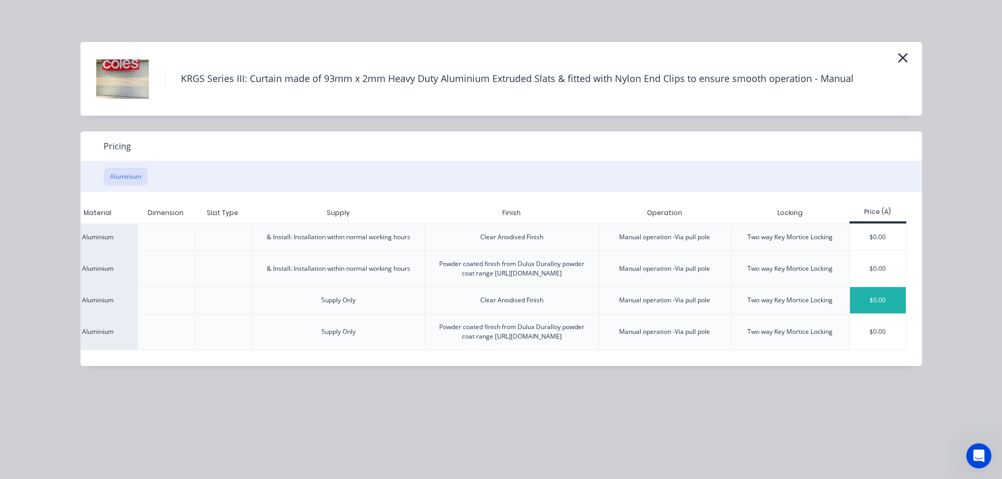
click at [879, 305] on div "$0.00" at bounding box center [878, 300] width 56 height 26
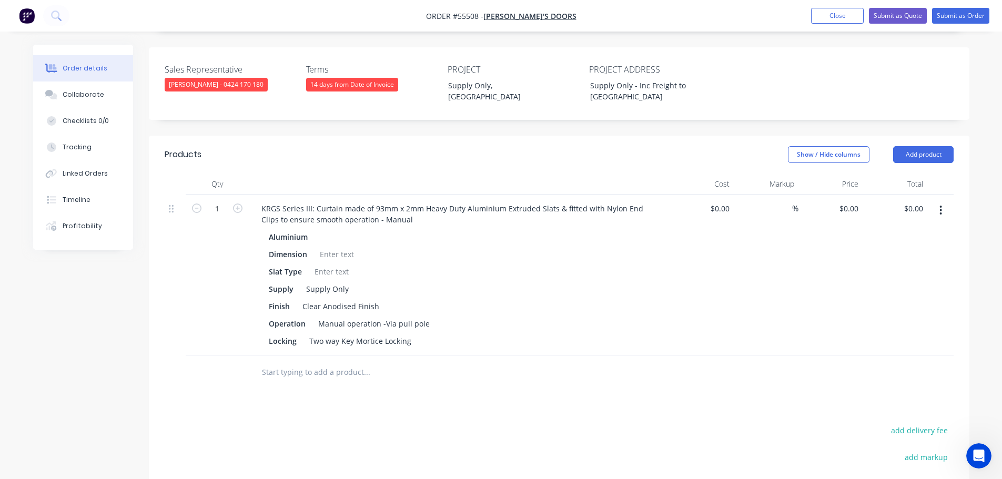
scroll to position [263, 0]
type input "8690"
type input "$8,690.00"
click at [425, 263] on div "Slat Type" at bounding box center [456, 270] width 385 height 15
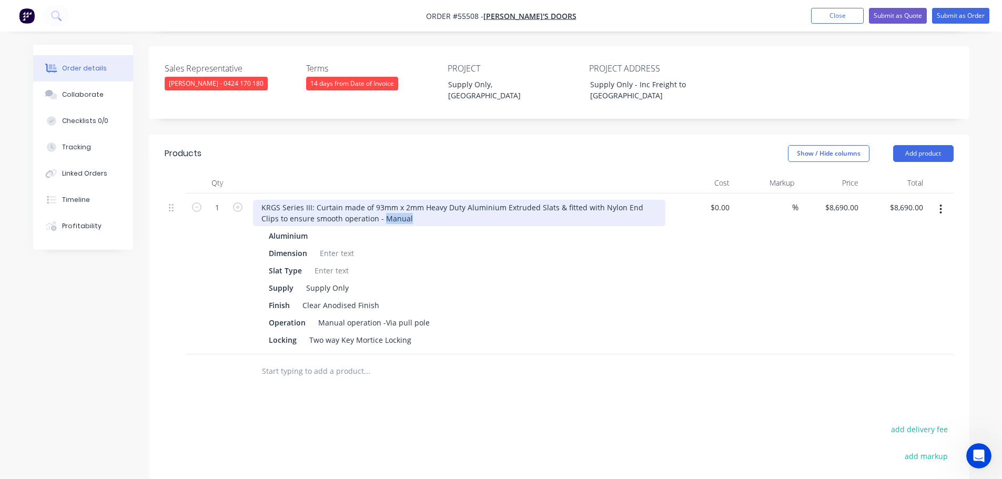
drag, startPoint x: 389, startPoint y: 203, endPoint x: 365, endPoint y: 211, distance: 25.3
click at [365, 211] on div "KRGS Series III: Curtain made of 93mm x 2mm Heavy Duty Aluminium Extruded Slats…" at bounding box center [459, 213] width 412 height 26
click at [258, 200] on div "KRGS Series III: Curtain made of 93mm x 2mm Heavy Duty Aluminium Extruded Slats…" at bounding box center [459, 213] width 412 height 26
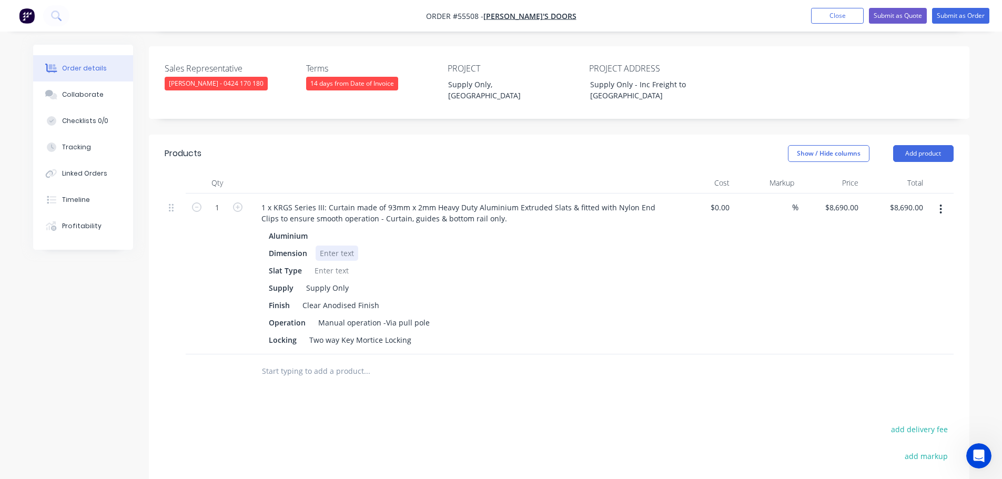
click at [330, 246] on div at bounding box center [336, 253] width 43 height 15
click at [324, 263] on div at bounding box center [331, 270] width 43 height 15
drag, startPoint x: 411, startPoint y: 324, endPoint x: 302, endPoint y: 335, distance: 108.9
click at [302, 335] on div "1 x KRGS Series III: Curtain made of 93mm x 2mm Heavy Duty Aluminium Extruded S…" at bounding box center [459, 273] width 421 height 161
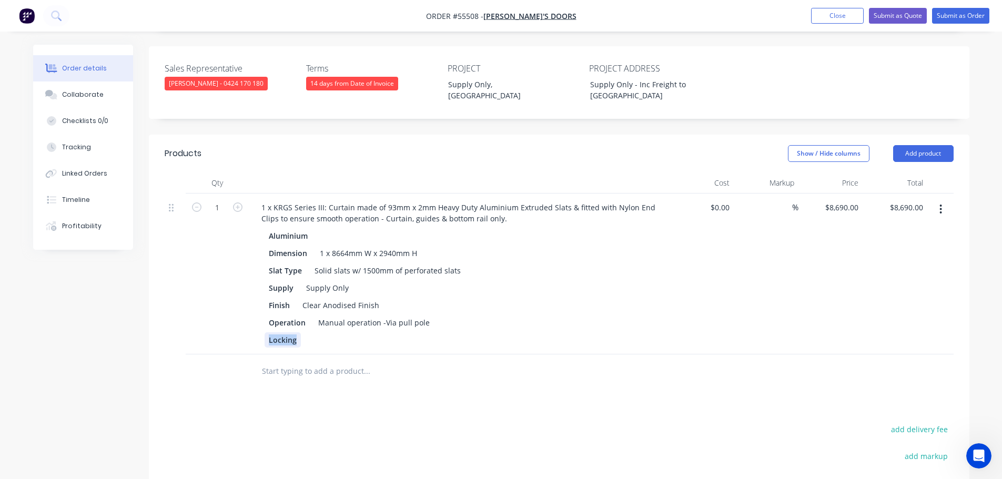
drag, startPoint x: 296, startPoint y: 322, endPoint x: 242, endPoint y: 334, distance: 55.4
click at [242, 334] on div "1 1 x KRGS Series III: Curtain made of 93mm x 2mm Heavy Duty Aluminium Extruded…" at bounding box center [559, 273] width 789 height 161
drag, startPoint x: 264, startPoint y: 316, endPoint x: 245, endPoint y: 317, distance: 19.5
click at [245, 317] on div "1 1 x KRGS Series III: Curtain made of 93mm x 2mm Heavy Duty Aluminium Extruded…" at bounding box center [559, 273] width 789 height 161
drag, startPoint x: 398, startPoint y: 308, endPoint x: 244, endPoint y: 321, distance: 154.6
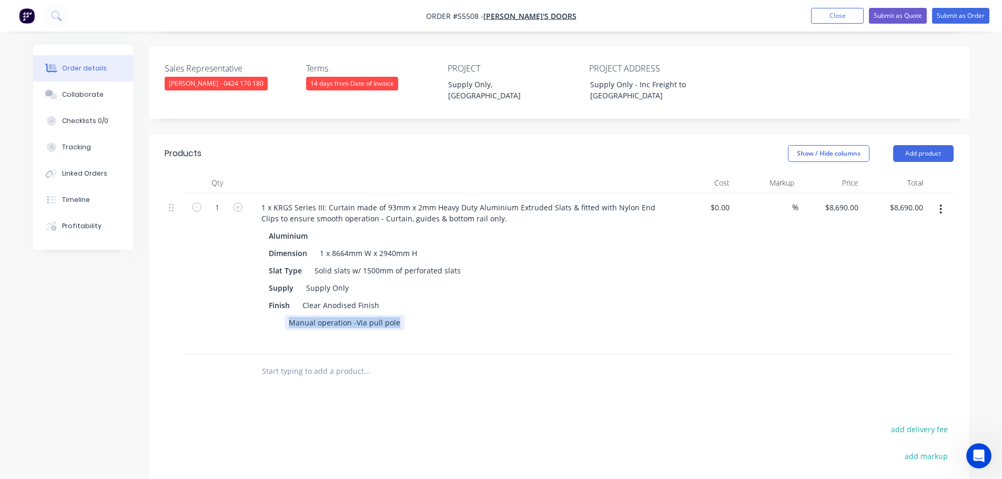
click at [244, 321] on div "1 1 x KRGS Series III: Curtain made of 93mm x 2mm Heavy Duty Aluminium Extruded…" at bounding box center [559, 273] width 789 height 161
click at [883, 18] on button "Submit as Quote" at bounding box center [898, 16] width 58 height 16
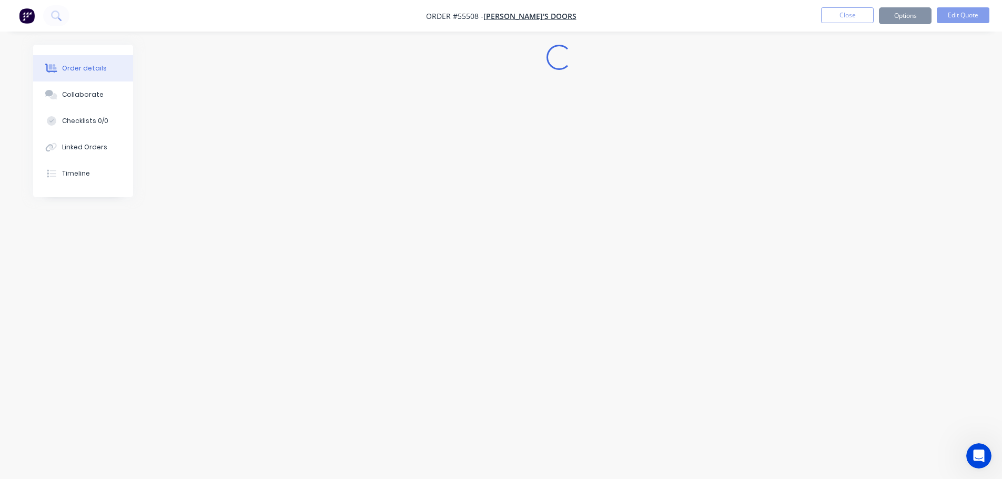
scroll to position [0, 0]
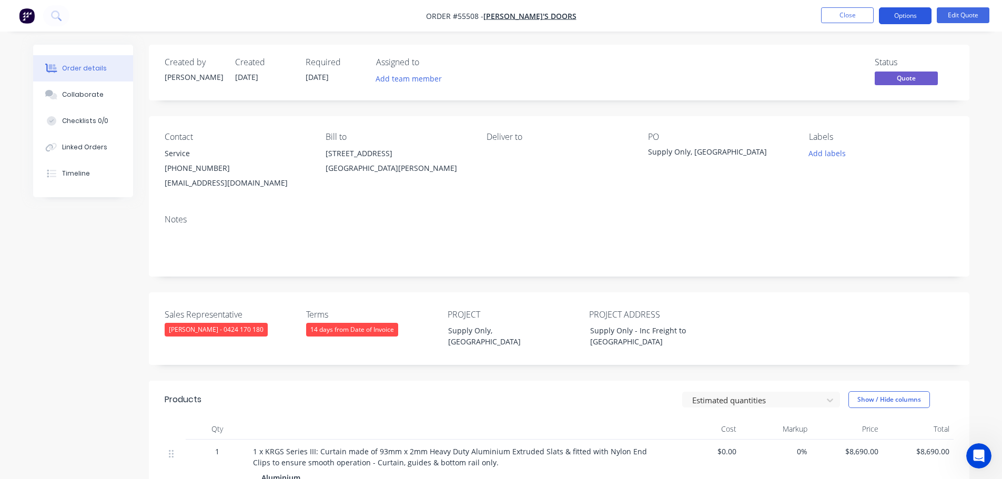
click at [889, 15] on button "Options" at bounding box center [905, 15] width 53 height 17
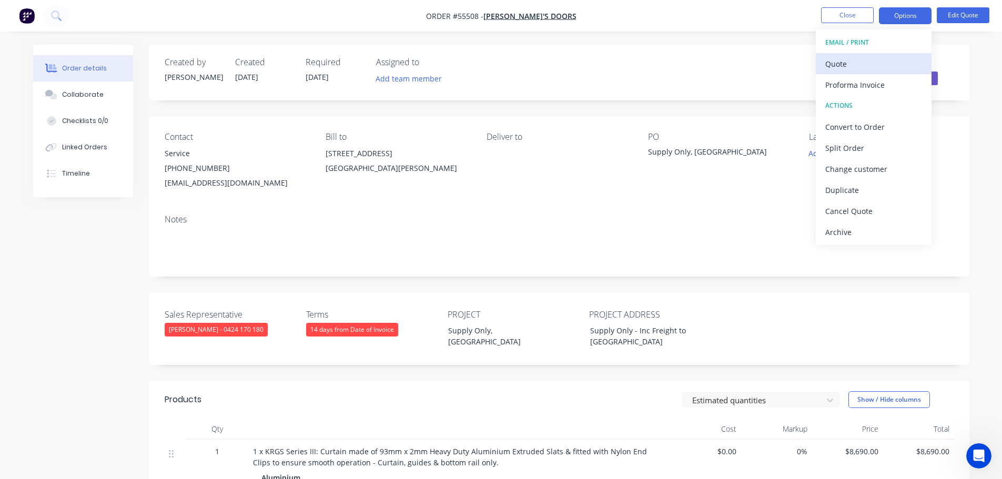
click at [839, 65] on div "Quote" at bounding box center [873, 63] width 97 height 15
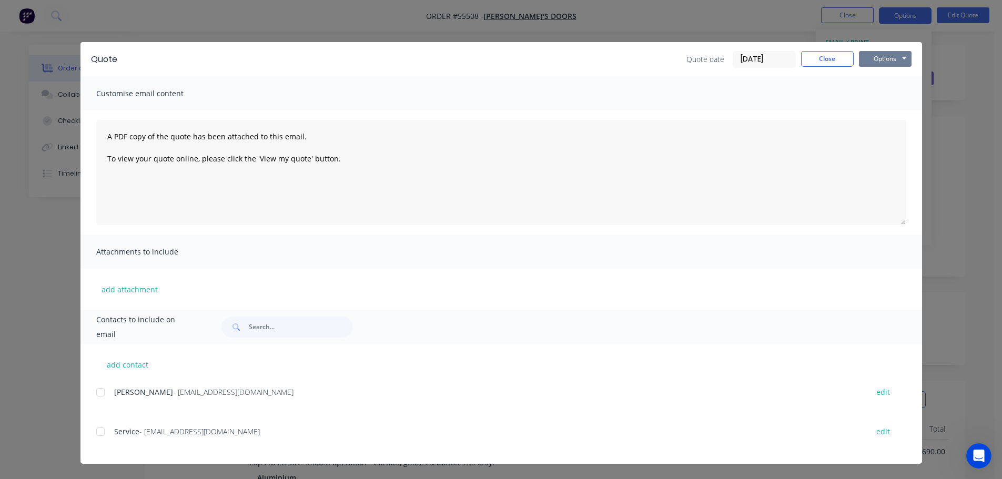
click at [872, 61] on button "Options" at bounding box center [885, 59] width 53 height 16
click at [877, 95] on button "Print" at bounding box center [892, 94] width 67 height 17
click at [814, 62] on button "Close" at bounding box center [827, 59] width 53 height 16
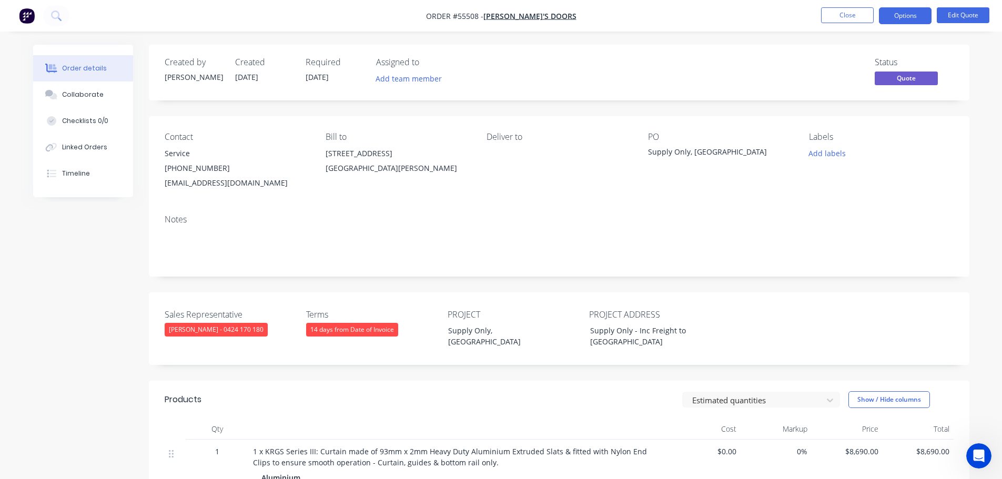
click at [195, 186] on div "[EMAIL_ADDRESS][DOMAIN_NAME]" at bounding box center [237, 183] width 144 height 15
click at [705, 152] on div "Supply Only, [GEOGRAPHIC_DATA]" at bounding box center [713, 153] width 131 height 15
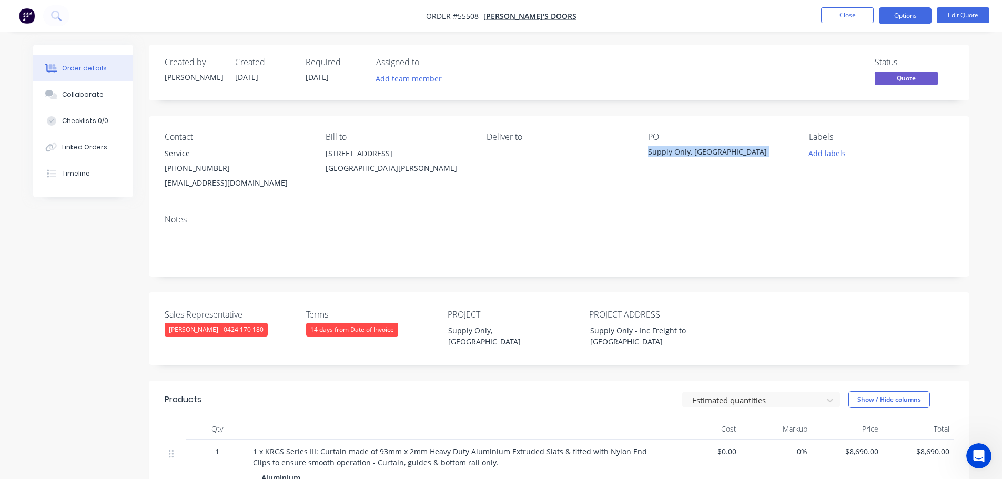
click at [705, 152] on div "Supply Only, [GEOGRAPHIC_DATA]" at bounding box center [713, 153] width 131 height 15
click at [851, 18] on button "Close" at bounding box center [847, 15] width 53 height 16
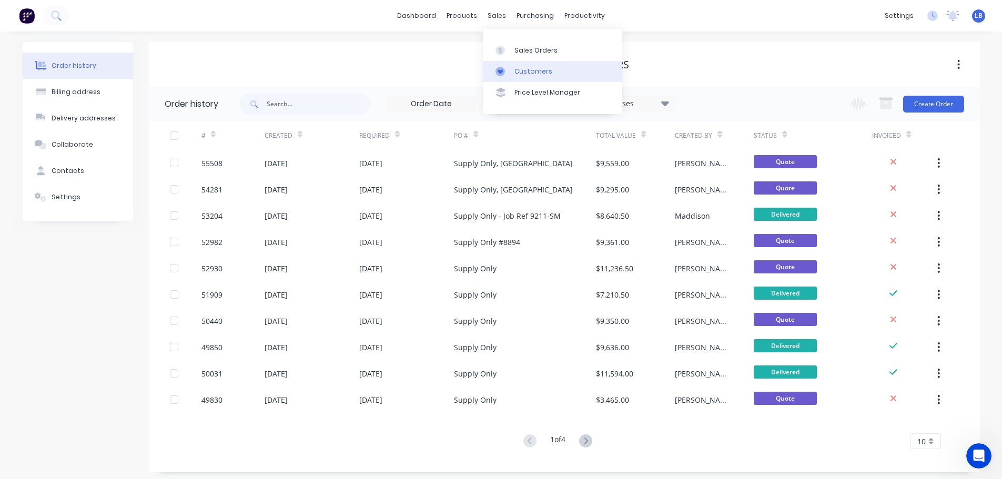
click at [526, 71] on div "Customers" at bounding box center [533, 71] width 38 height 9
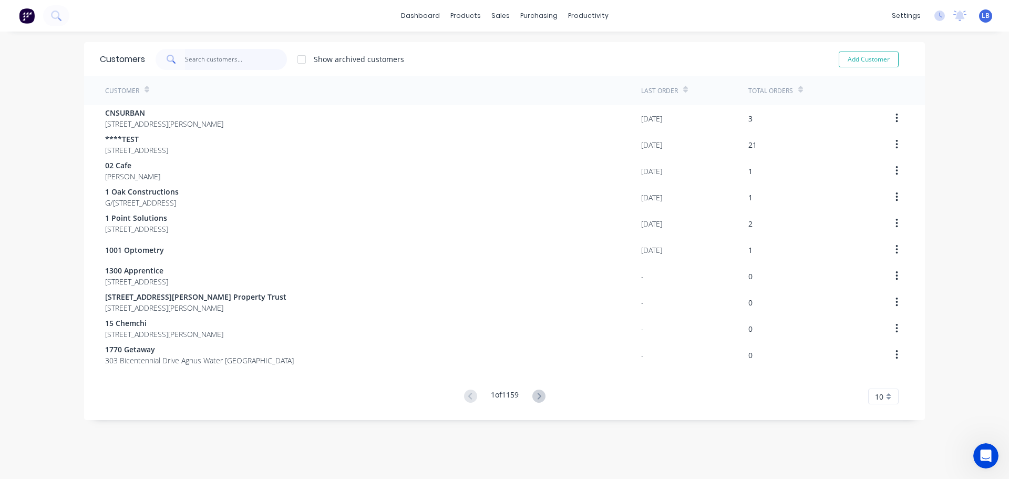
click at [217, 64] on input "text" at bounding box center [236, 59] width 103 height 21
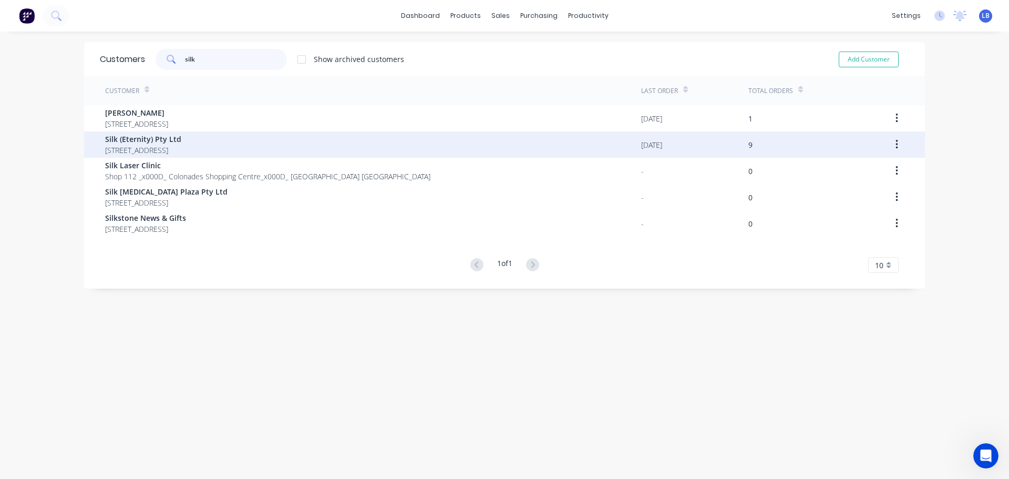
type input "silk"
click at [156, 146] on span "[STREET_ADDRESS]" at bounding box center [143, 150] width 76 height 11
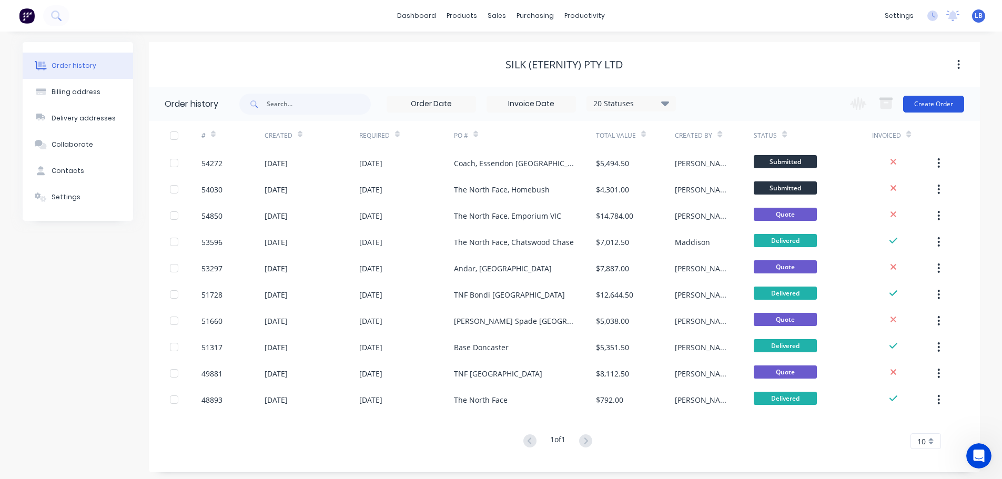
click at [915, 107] on button "Create Order" at bounding box center [933, 104] width 61 height 17
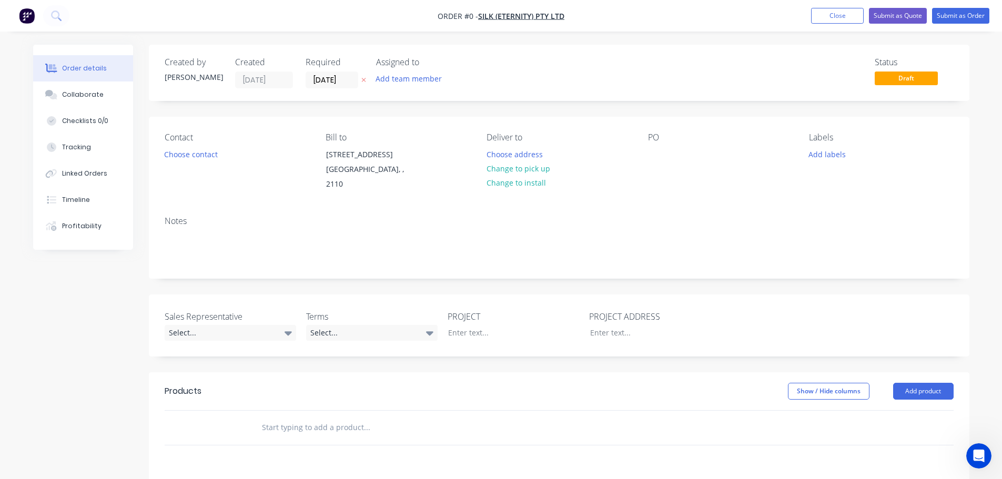
click at [652, 144] on div "PO" at bounding box center [720, 161] width 144 height 59
click at [665, 156] on div "PO" at bounding box center [720, 161] width 144 height 59
click at [656, 152] on div at bounding box center [656, 154] width 17 height 15
click at [192, 154] on div "Order details Collaborate Checklists 0/0 Tracking Linked Orders Timeline Profit…" at bounding box center [501, 379] width 957 height 669
click at [190, 153] on button "Choose contact" at bounding box center [190, 154] width 65 height 14
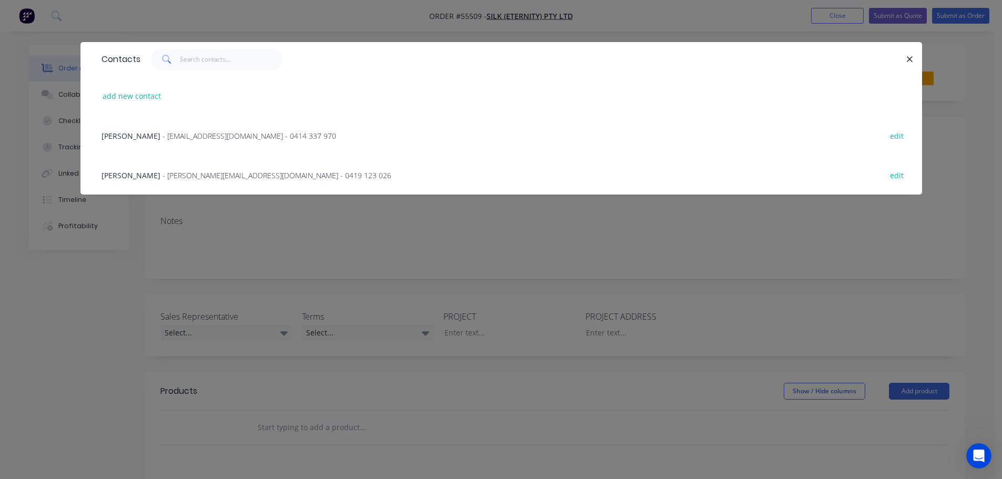
click at [183, 172] on span "- [PERSON_NAME][EMAIL_ADDRESS][DOMAIN_NAME] - 0419 123 026" at bounding box center [276, 175] width 229 height 10
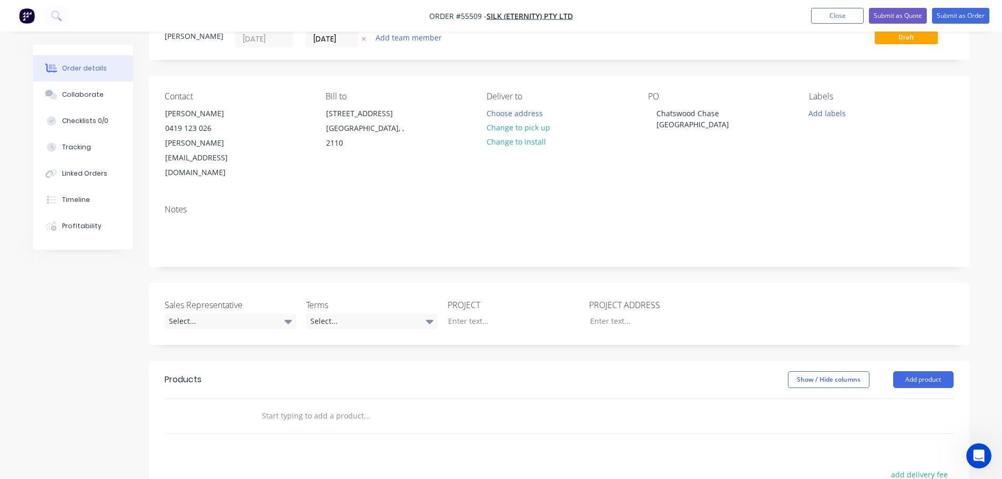
scroll to position [158, 0]
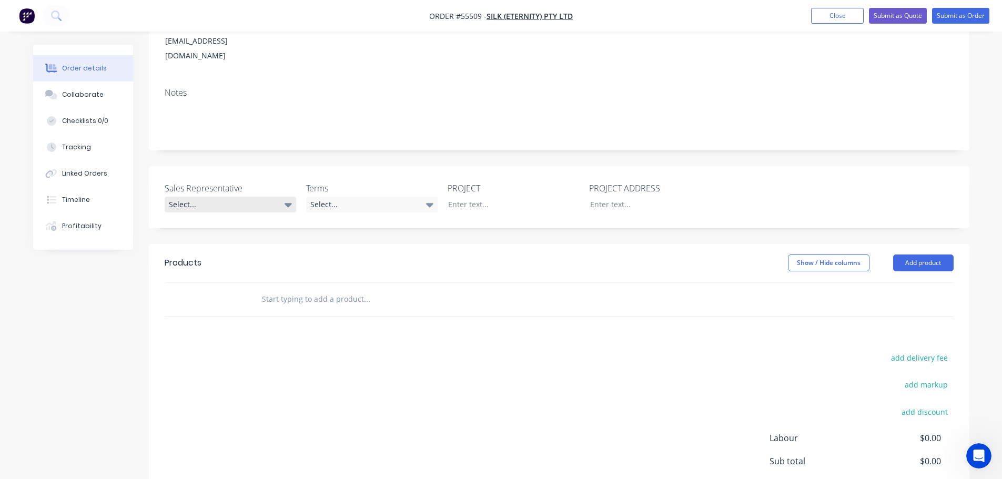
click at [180, 197] on div "Select..." at bounding box center [230, 205] width 131 height 16
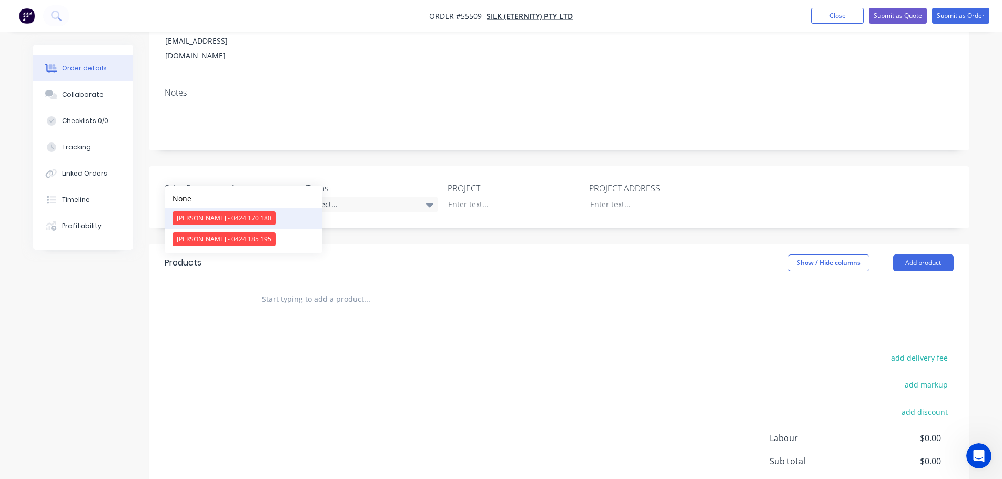
click at [204, 217] on div "[PERSON_NAME] - 0424 170 180" at bounding box center [223, 218] width 103 height 14
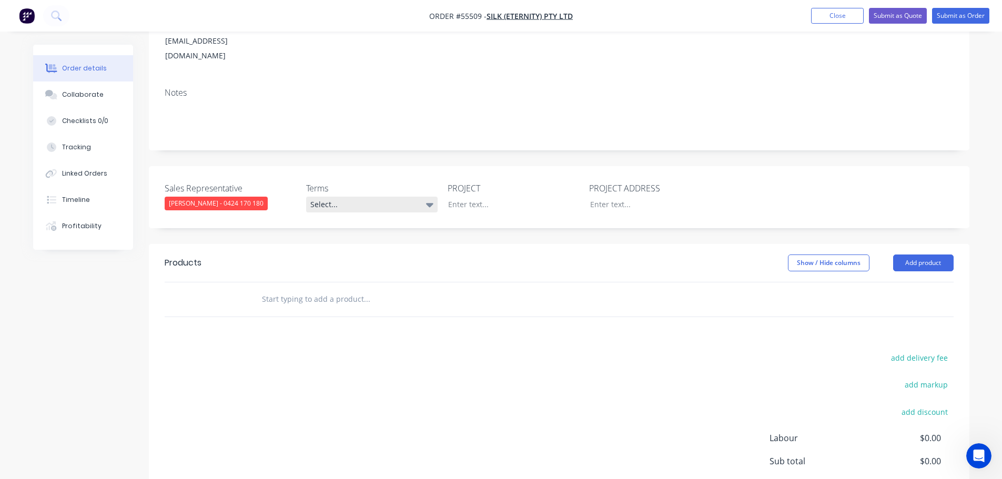
click at [366, 197] on div "Select..." at bounding box center [371, 205] width 131 height 16
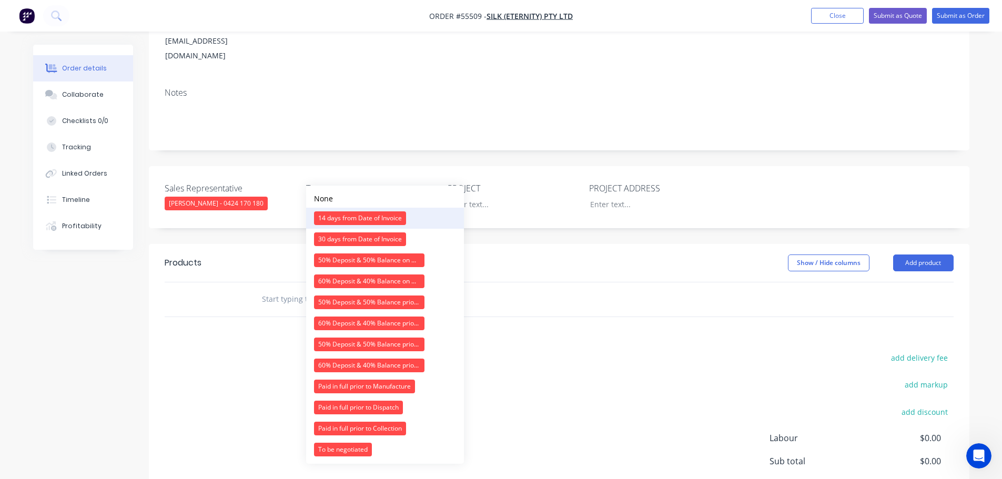
click at [373, 218] on div "14 days from Date of Invoice" at bounding box center [360, 218] width 92 height 14
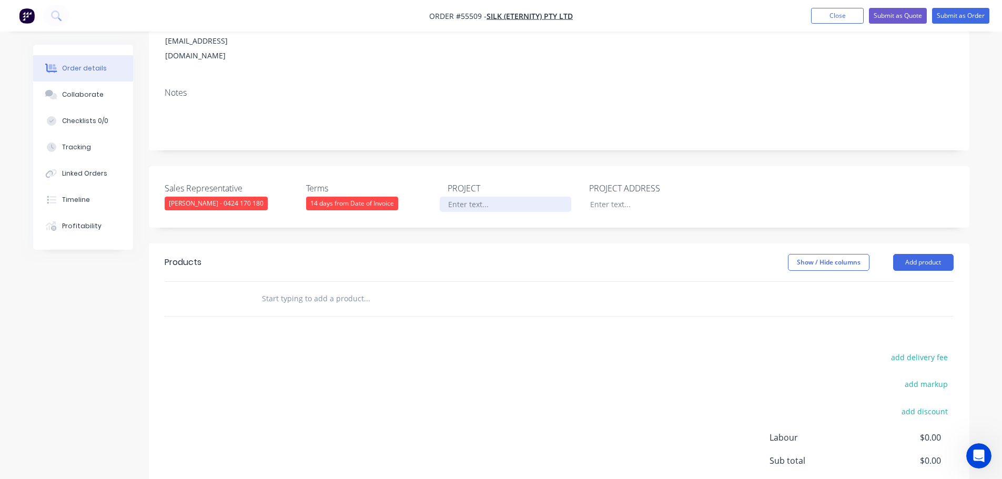
click at [487, 197] on div at bounding box center [505, 204] width 131 height 15
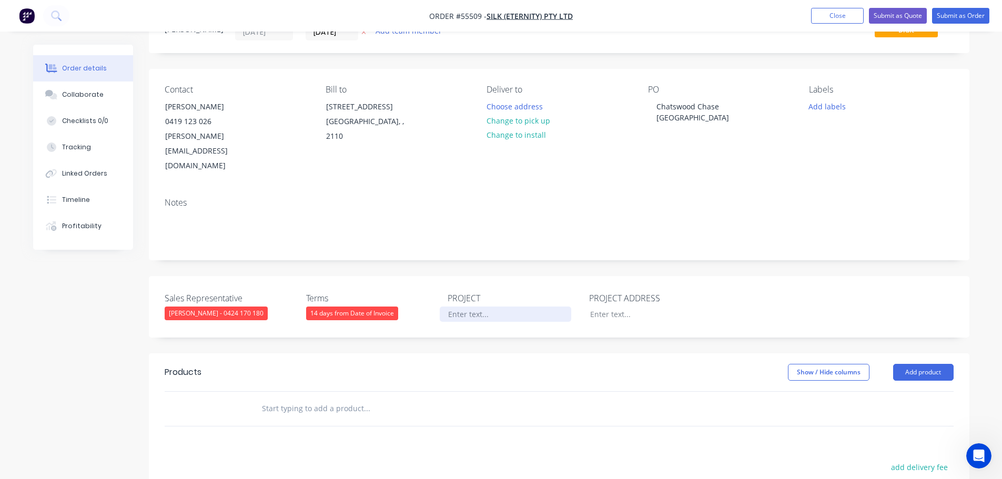
scroll to position [0, 0]
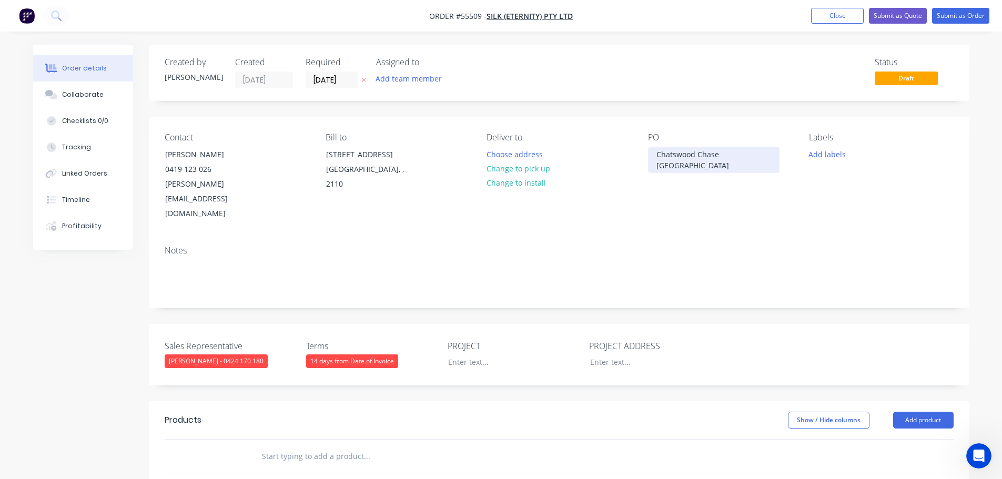
click at [683, 152] on div "Chatswood Chase [GEOGRAPHIC_DATA]" at bounding box center [713, 160] width 131 height 26
click at [463, 354] on div at bounding box center [505, 361] width 131 height 15
paste div
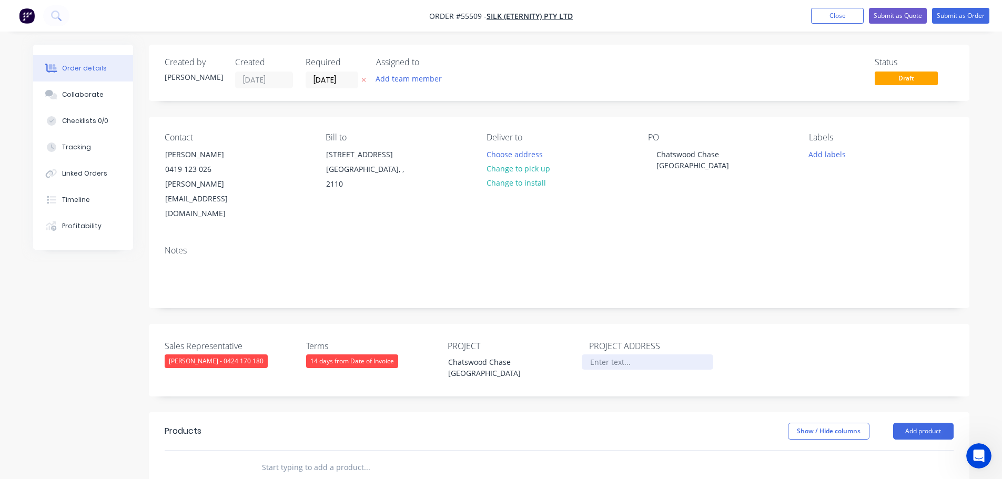
click at [593, 354] on div at bounding box center [646, 361] width 131 height 15
paste div
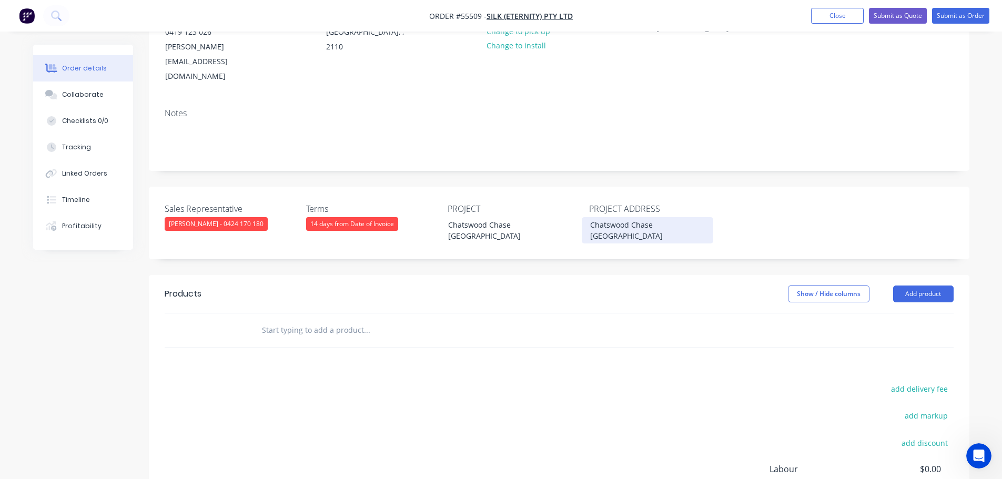
scroll to position [158, 0]
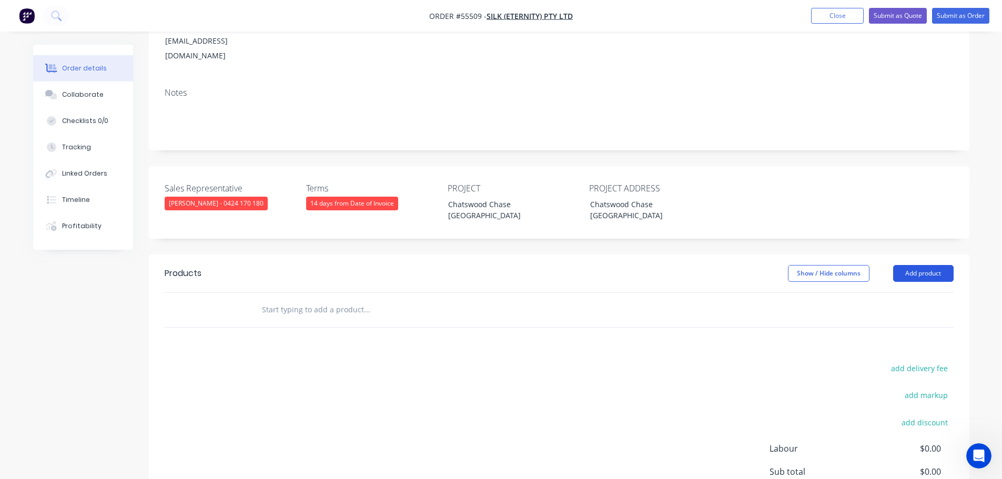
click at [907, 265] on button "Add product" at bounding box center [923, 273] width 60 height 17
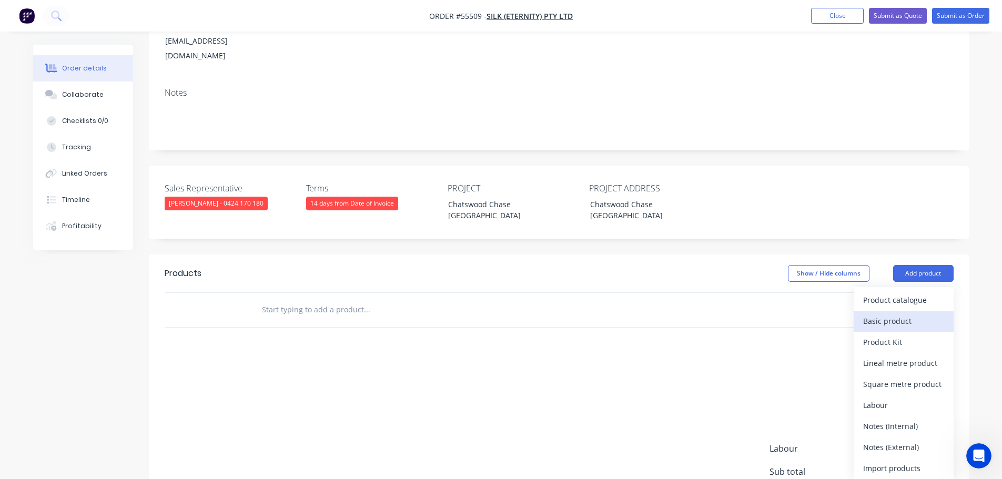
click at [881, 313] on div "Basic product" at bounding box center [903, 320] width 81 height 15
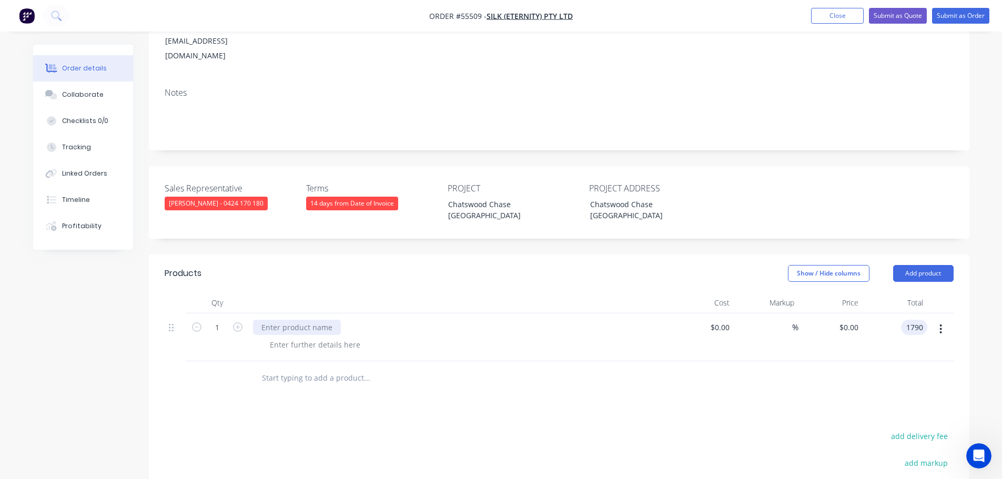
type input "1790"
type input "$1,790.00"
click at [279, 320] on div at bounding box center [297, 327] width 88 height 15
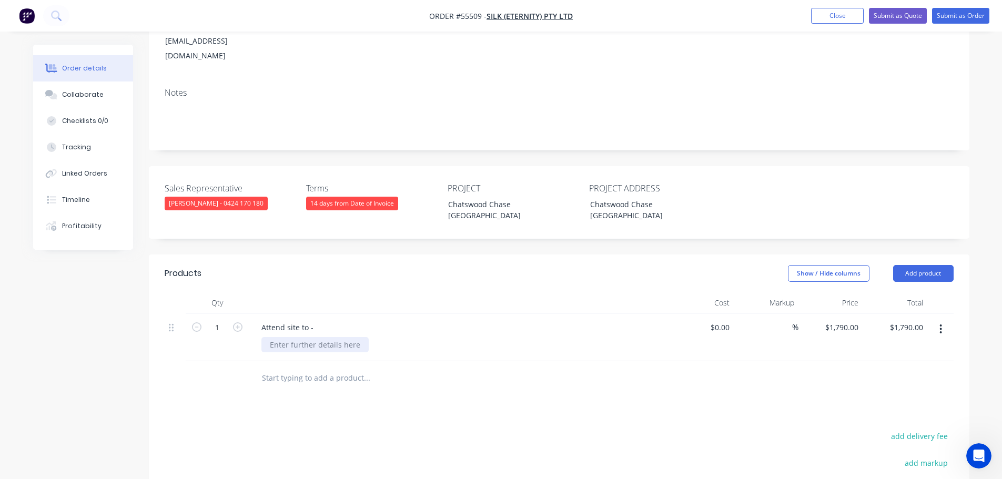
click at [294, 337] on div at bounding box center [314, 344] width 107 height 15
click at [295, 337] on div at bounding box center [314, 344] width 107 height 15
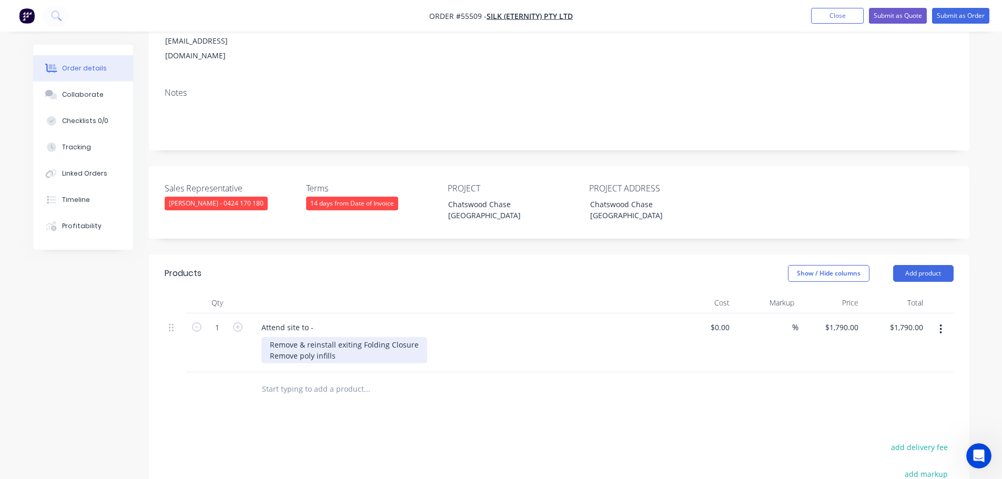
drag, startPoint x: 303, startPoint y: 317, endPoint x: 309, endPoint y: 336, distance: 20.8
click at [304, 337] on div "Remove & reinstall exiting Folding Closure Remove poly infills" at bounding box center [344, 350] width 166 height 26
click at [338, 337] on div "Remove & reinstall exiting Folding Closure Remove Poly infills" at bounding box center [344, 350] width 166 height 26
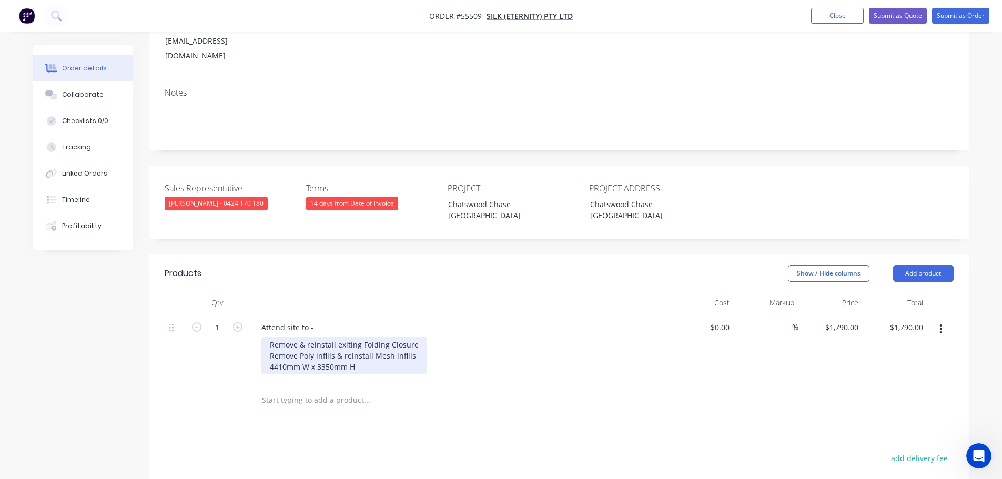
click at [359, 337] on div "Remove & reinstall exiting Folding Closure Remove Poly infills & reinstall Mesh…" at bounding box center [344, 355] width 166 height 37
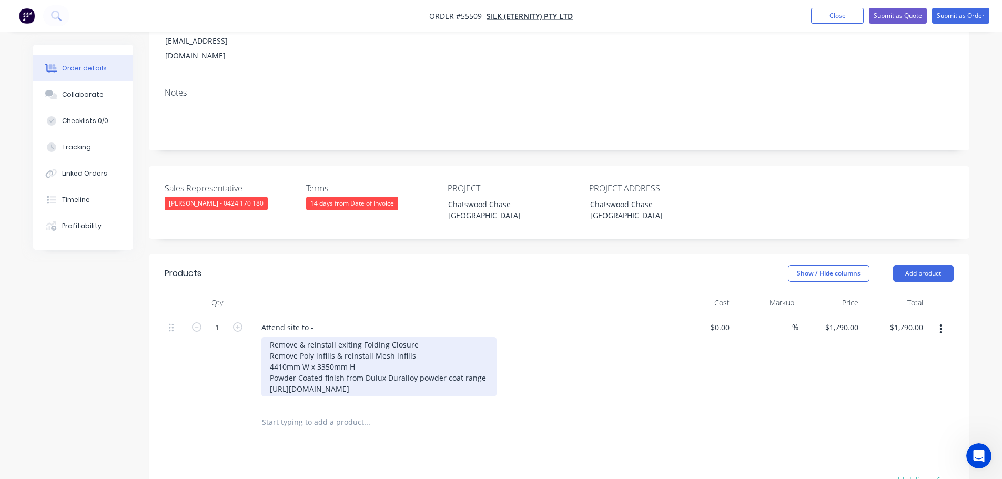
drag, startPoint x: 440, startPoint y: 348, endPoint x: 249, endPoint y: 352, distance: 191.4
click at [249, 352] on div "Attend site to - Remove & reinstall exiting Folding Closure Remove Poly infills…" at bounding box center [459, 359] width 421 height 92
click at [484, 340] on div "Remove & reinstall exiting Folding Closure Remove Poly infills & reinstall Mesh…" at bounding box center [377, 361] width 233 height 48
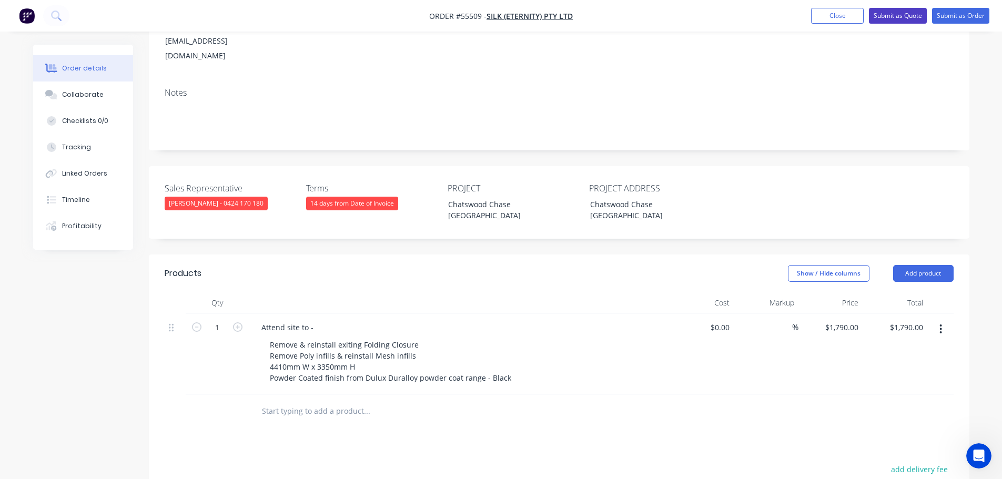
click at [875, 15] on button "Submit as Quote" at bounding box center [898, 16] width 58 height 16
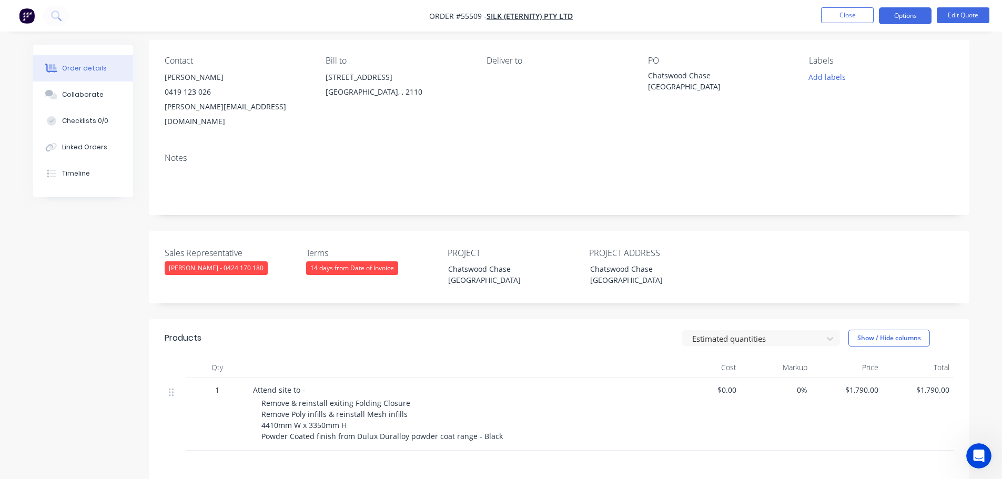
scroll to position [53, 0]
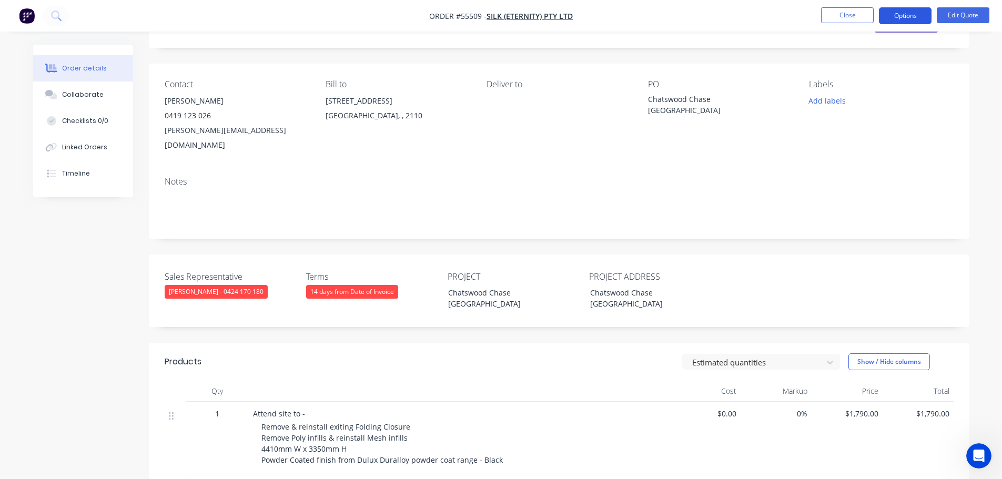
click at [913, 12] on button "Options" at bounding box center [905, 15] width 53 height 17
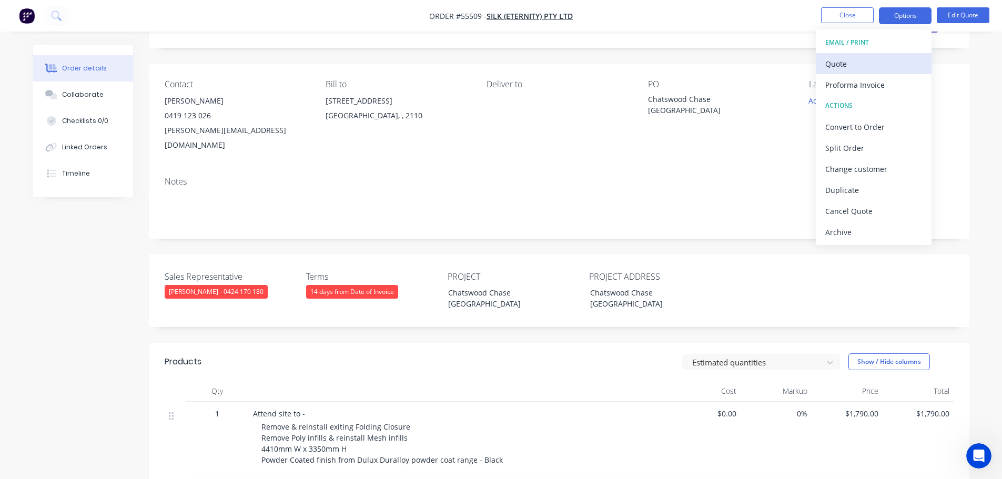
click at [835, 61] on div "Quote" at bounding box center [873, 63] width 97 height 15
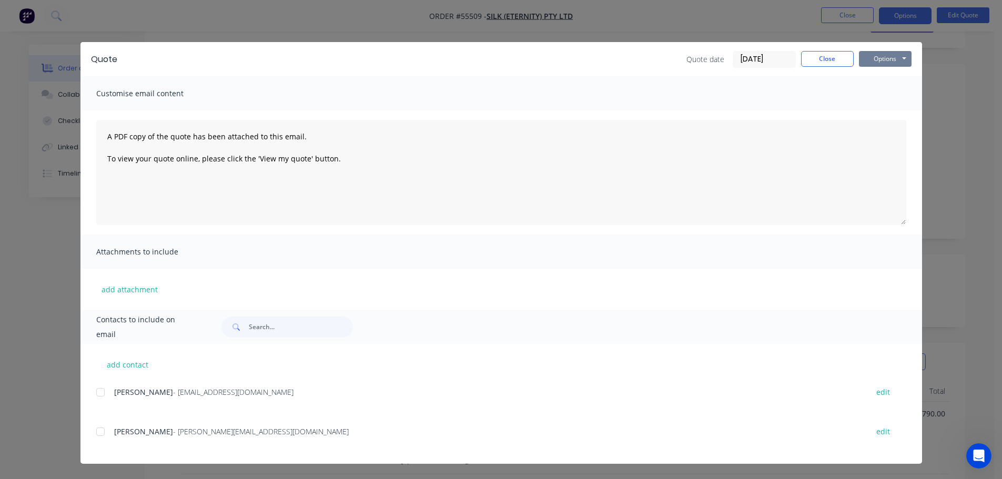
click at [872, 59] on button "Options" at bounding box center [885, 59] width 53 height 16
click at [885, 95] on button "Print" at bounding box center [892, 94] width 67 height 17
click at [823, 57] on button "Close" at bounding box center [827, 59] width 53 height 16
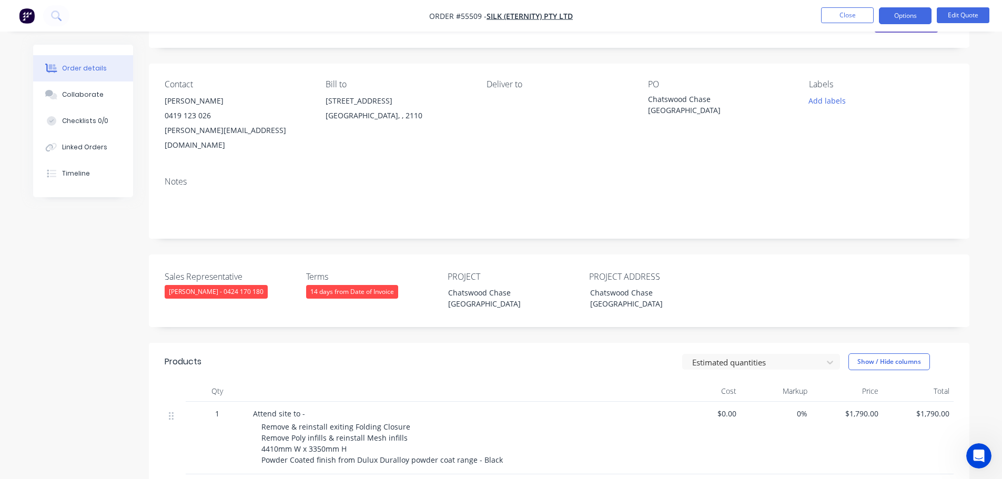
click at [218, 133] on div "[PERSON_NAME][EMAIL_ADDRESS][DOMAIN_NAME]" at bounding box center [237, 137] width 144 height 29
click at [624, 285] on div "Chatswood Chase [GEOGRAPHIC_DATA]" at bounding box center [646, 298] width 131 height 26
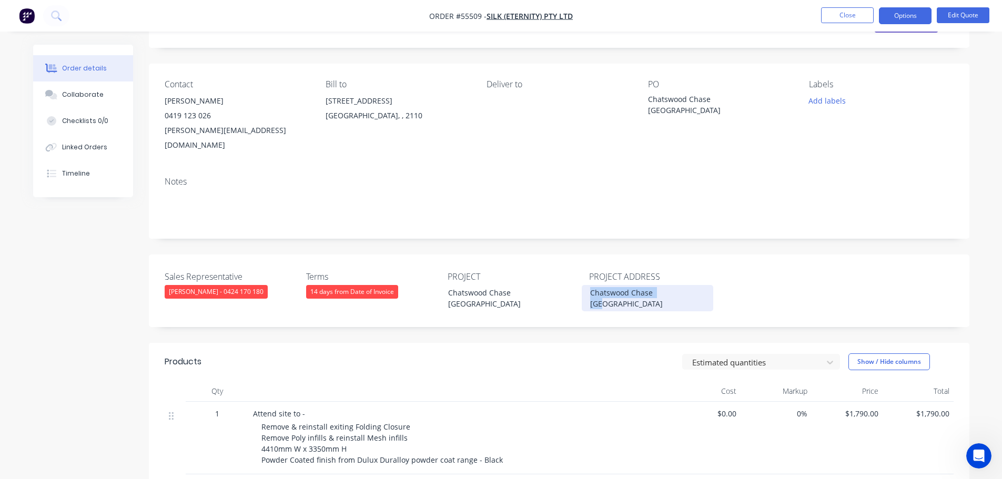
click at [624, 285] on div "Chatswood Chase [GEOGRAPHIC_DATA]" at bounding box center [646, 298] width 131 height 26
